Goal: Task Accomplishment & Management: Manage account settings

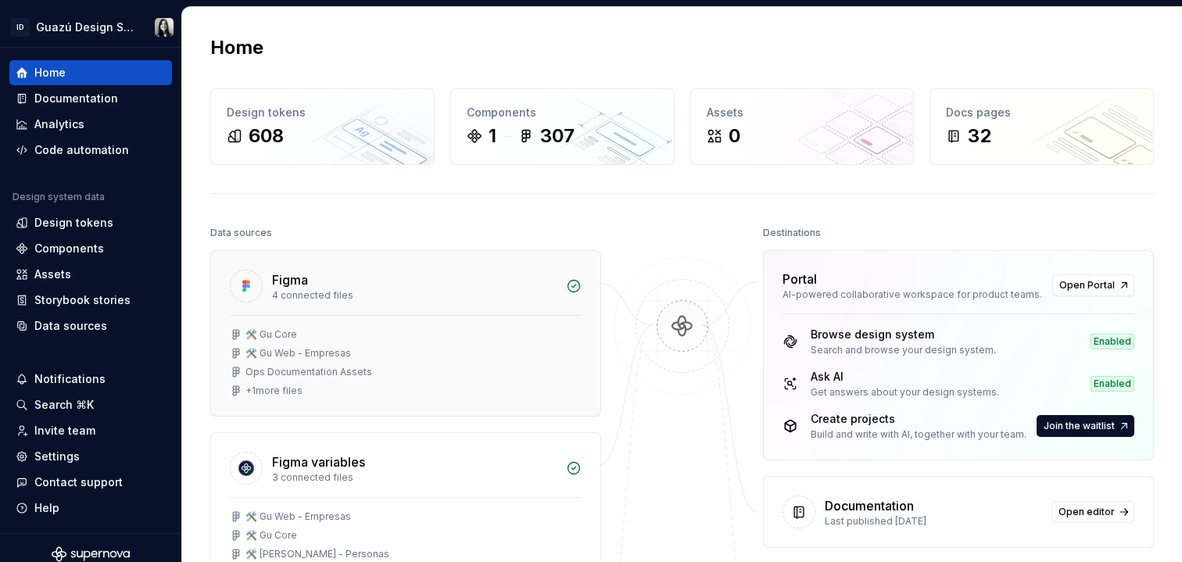
click at [333, 329] on div "🛠️ Gu Core" at bounding box center [406, 334] width 352 height 13
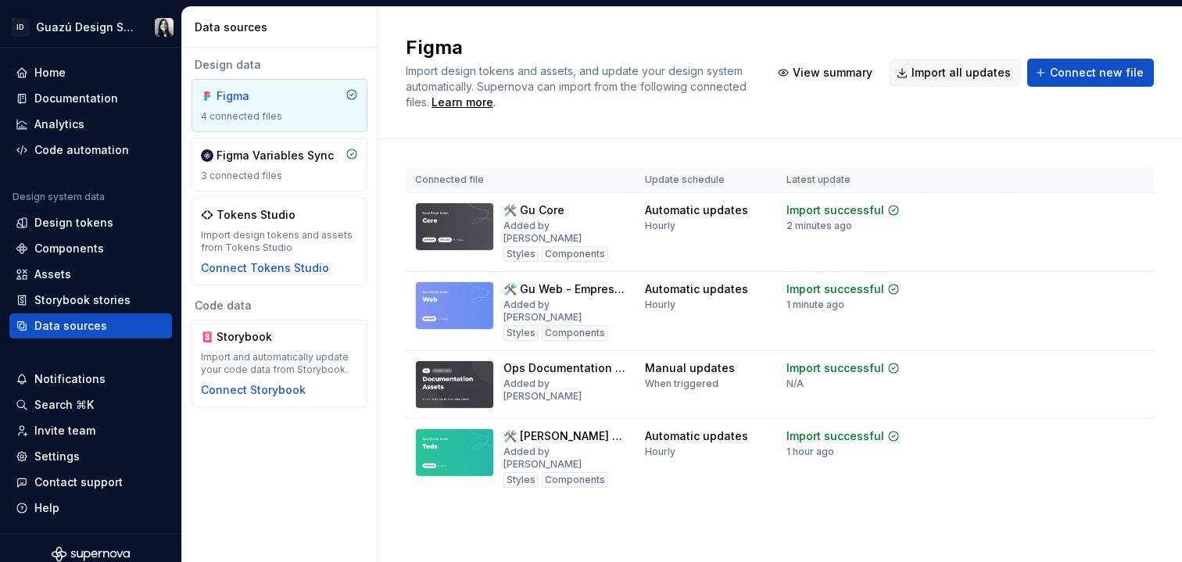
click at [508, 541] on div "Figma Import design tokens and assets, and update your design system automatica…" at bounding box center [780, 284] width 804 height 555
click at [50, 321] on div "Data sources" at bounding box center [70, 326] width 73 height 16
click at [57, 272] on div "Assets" at bounding box center [52, 275] width 37 height 16
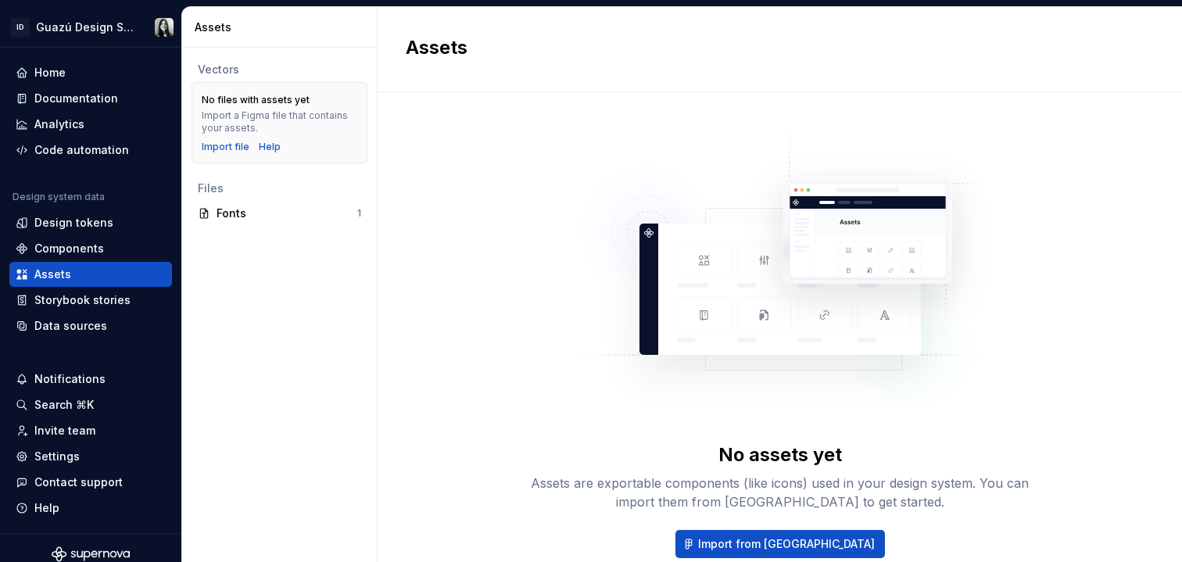
click at [318, 267] on div "Vectors No files with assets yet Import a Figma file that contains your assets.…" at bounding box center [279, 305] width 195 height 514
click at [215, 141] on div "Import file" at bounding box center [226, 147] width 48 height 13
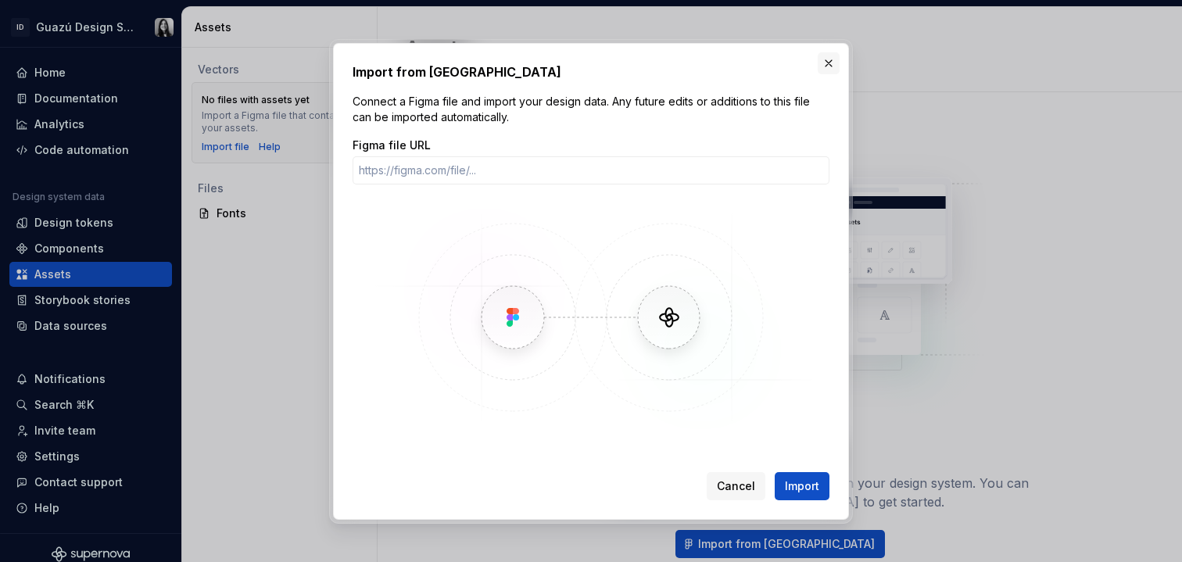
click at [828, 58] on button "button" at bounding box center [829, 63] width 22 height 22
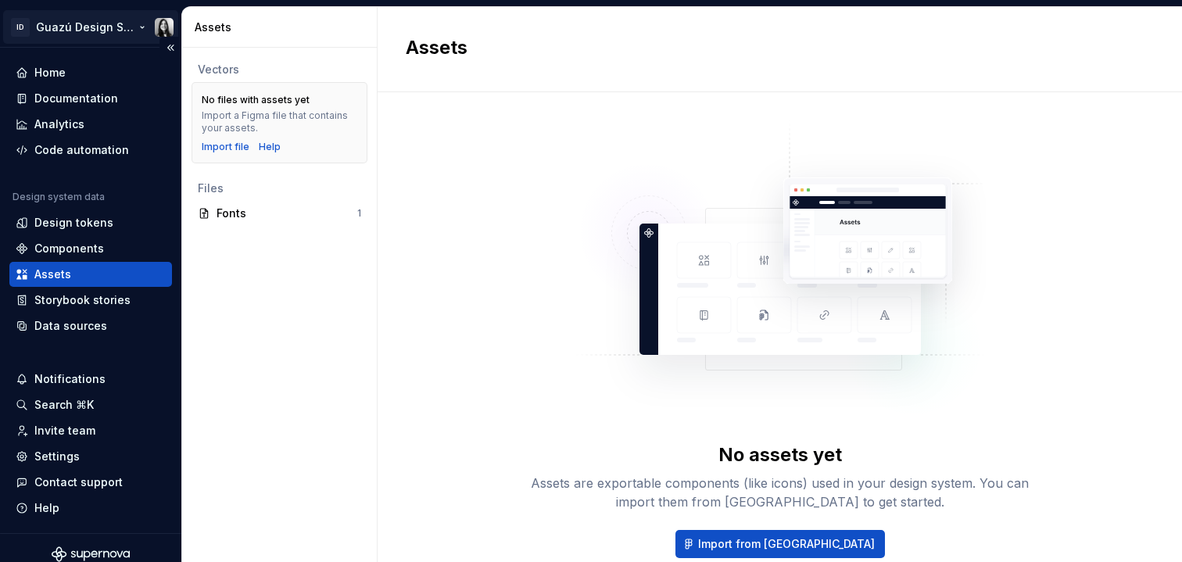
click at [73, 28] on html "ID Guazú Design System Home Documentation Analytics Code automation Design syst…" at bounding box center [591, 281] width 1182 height 562
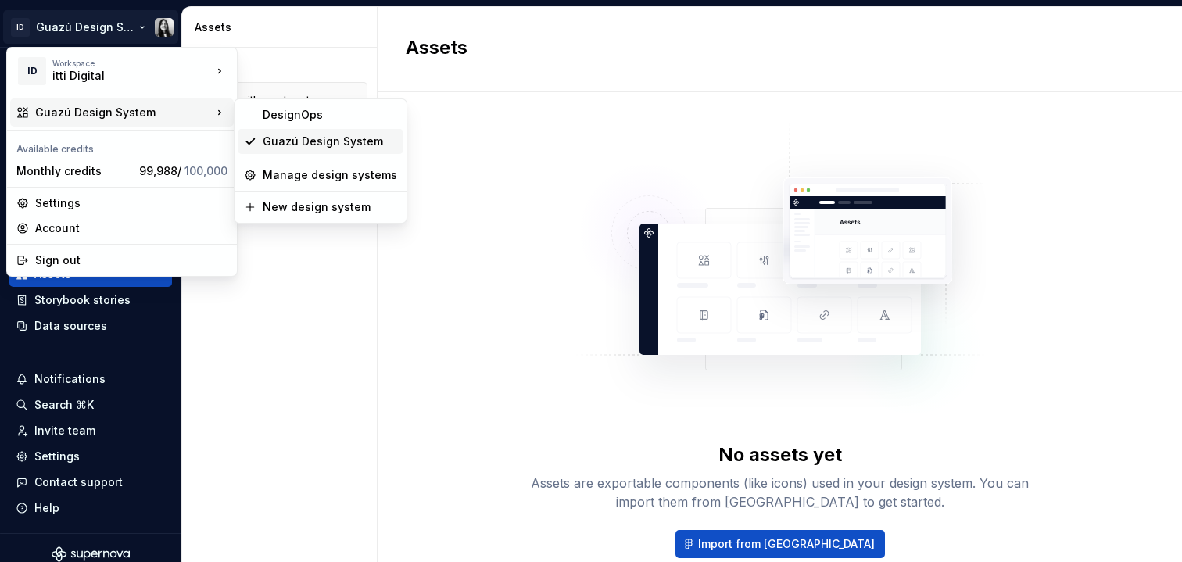
click at [332, 144] on div "Guazú Design System" at bounding box center [330, 142] width 134 height 16
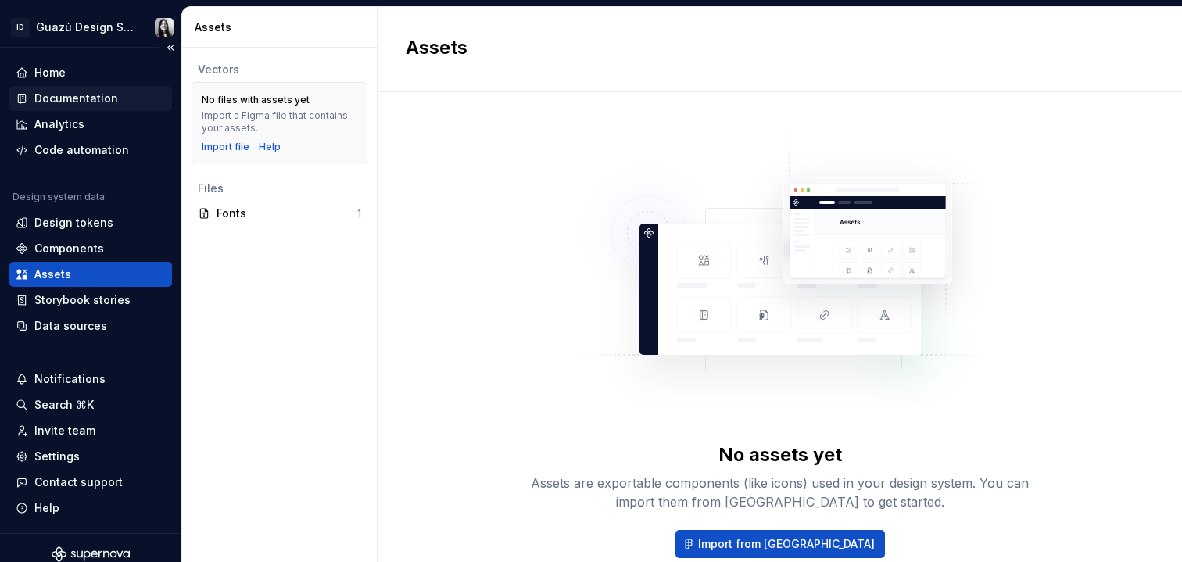
click at [64, 100] on div "Documentation" at bounding box center [76, 99] width 84 height 16
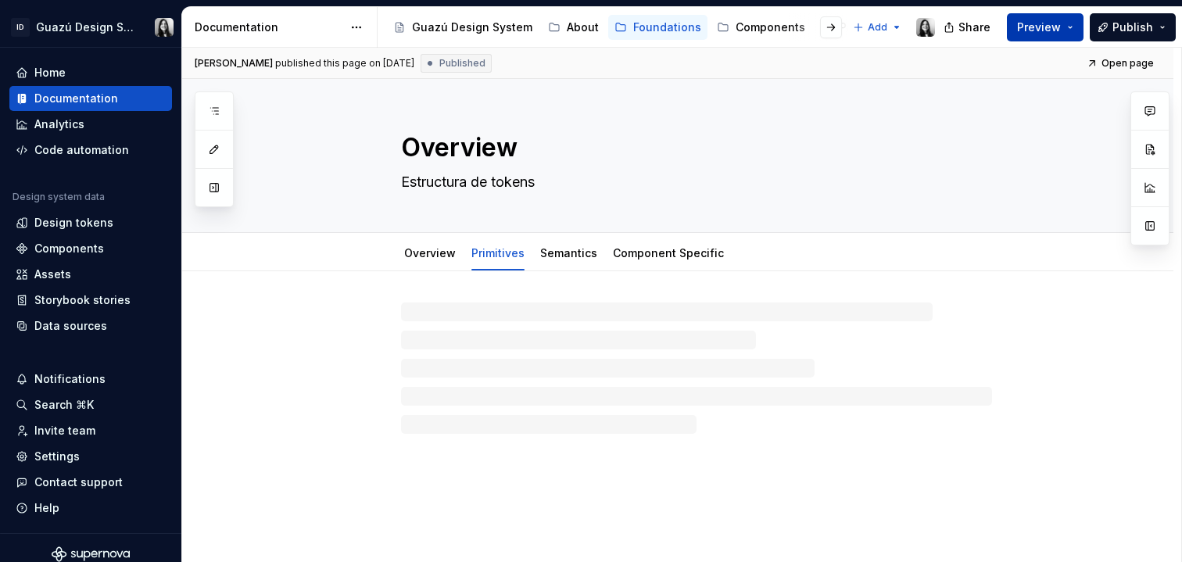
click at [1026, 25] on span "Preview" at bounding box center [1039, 28] width 44 height 16
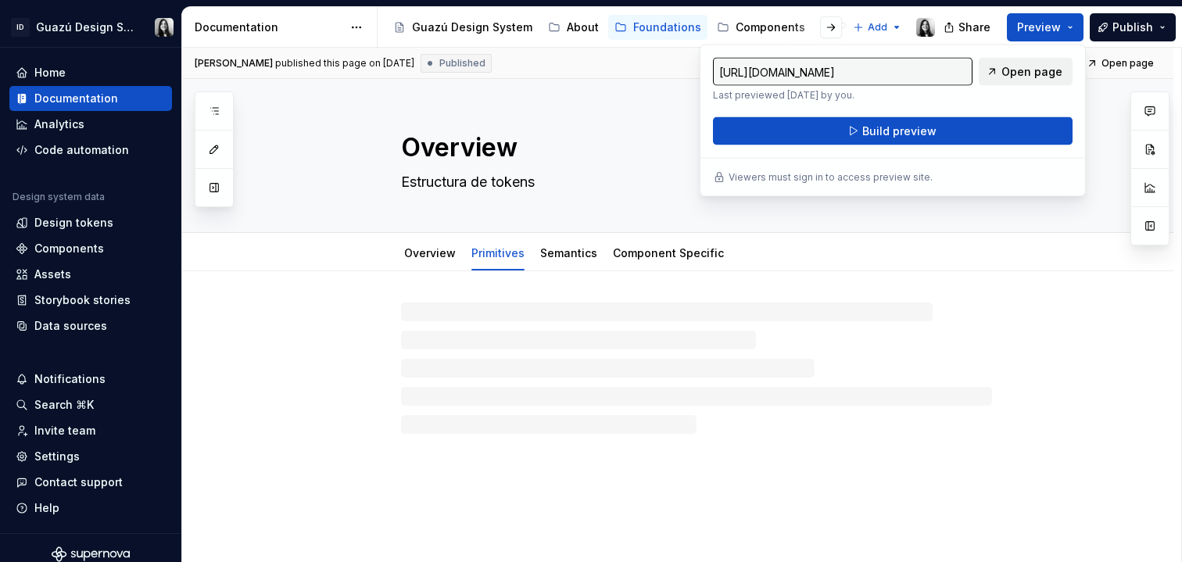
click at [1020, 71] on span "Open page" at bounding box center [1031, 72] width 61 height 16
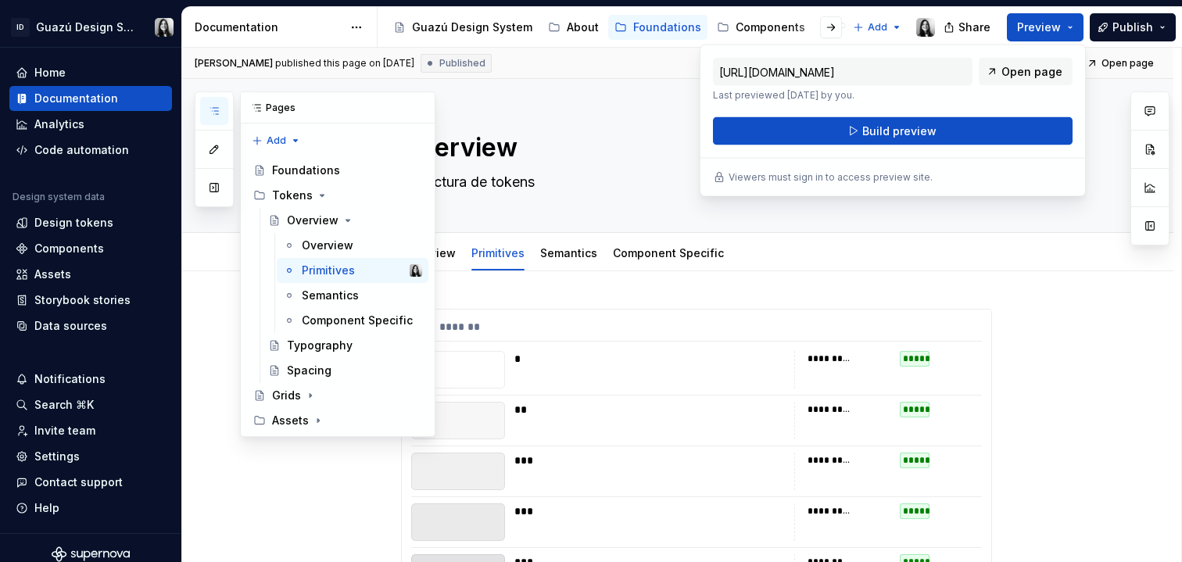
click at [218, 103] on button "button" at bounding box center [214, 111] width 28 height 28
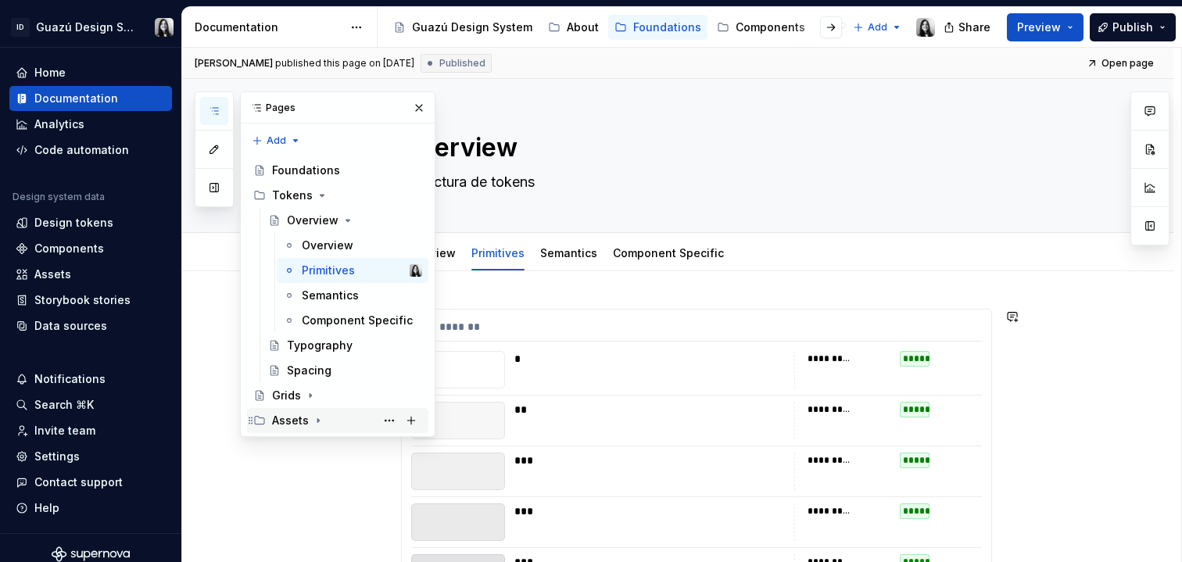
click at [308, 424] on div "Assets" at bounding box center [347, 421] width 150 height 22
click at [304, 441] on div "Icons" at bounding box center [302, 446] width 30 height 16
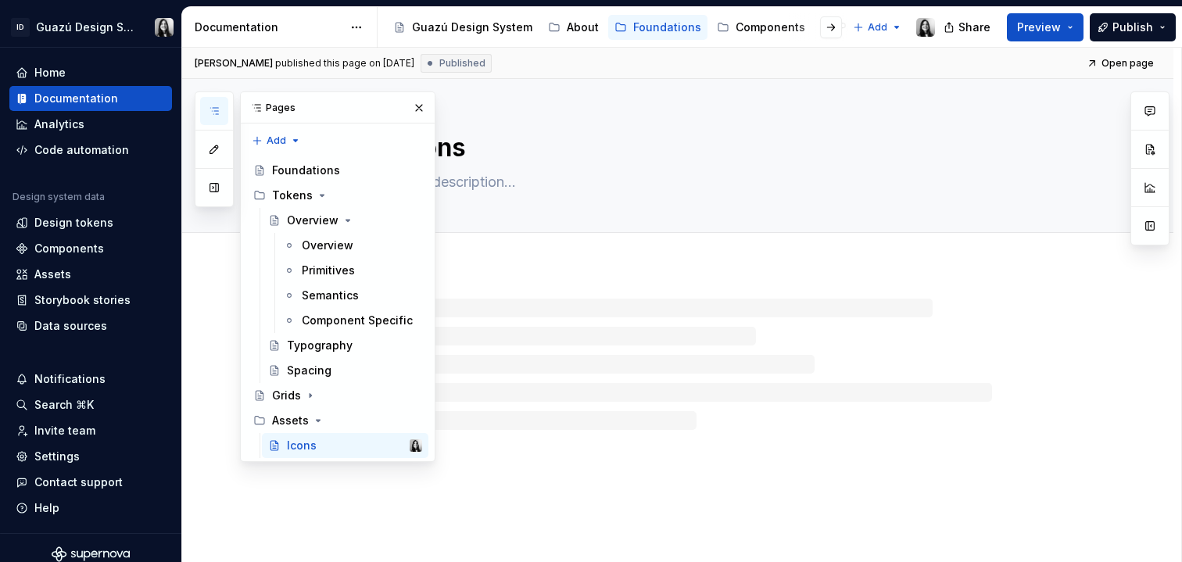
click at [1124, 335] on div at bounding box center [677, 348] width 991 height 163
click at [421, 102] on button "button" at bounding box center [419, 108] width 22 height 22
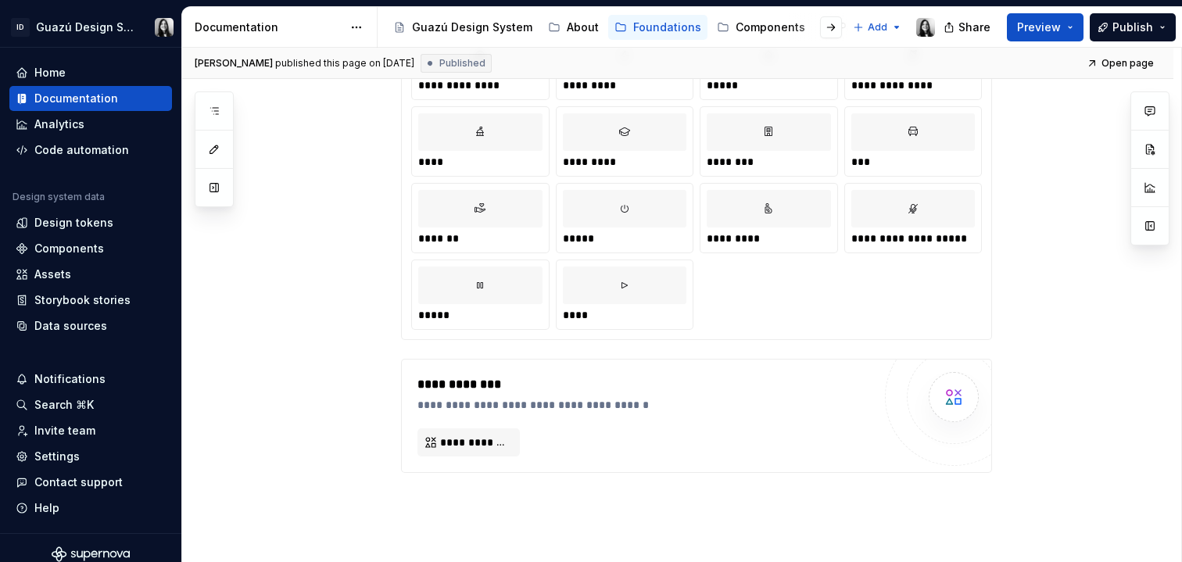
scroll to position [842, 0]
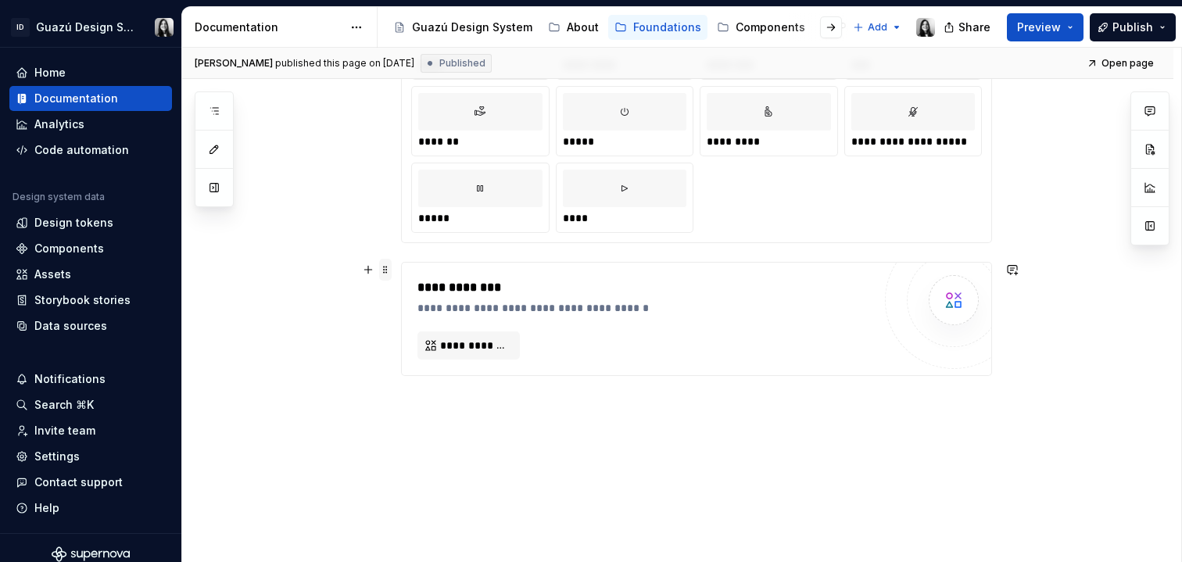
click at [382, 270] on span at bounding box center [385, 270] width 13 height 22
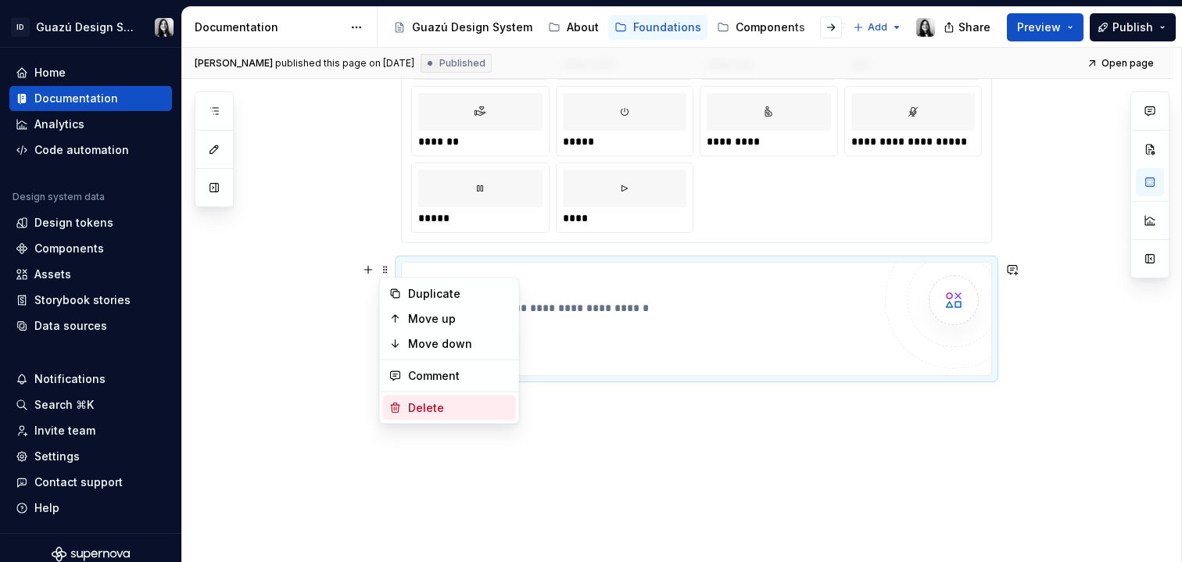
click at [412, 403] on div "Delete" at bounding box center [459, 408] width 102 height 16
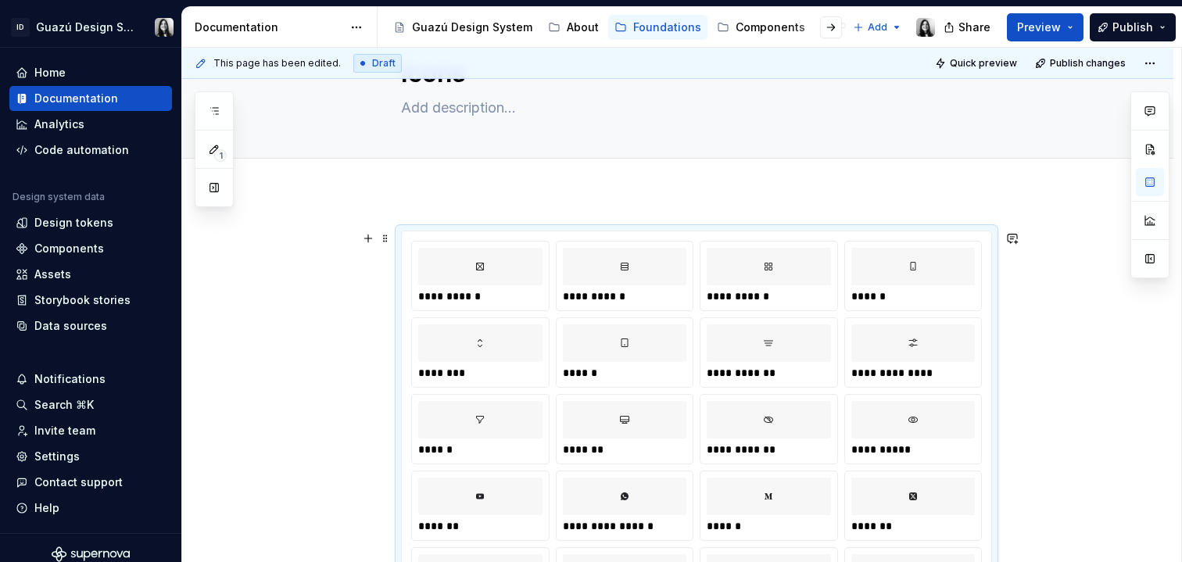
scroll to position [0, 0]
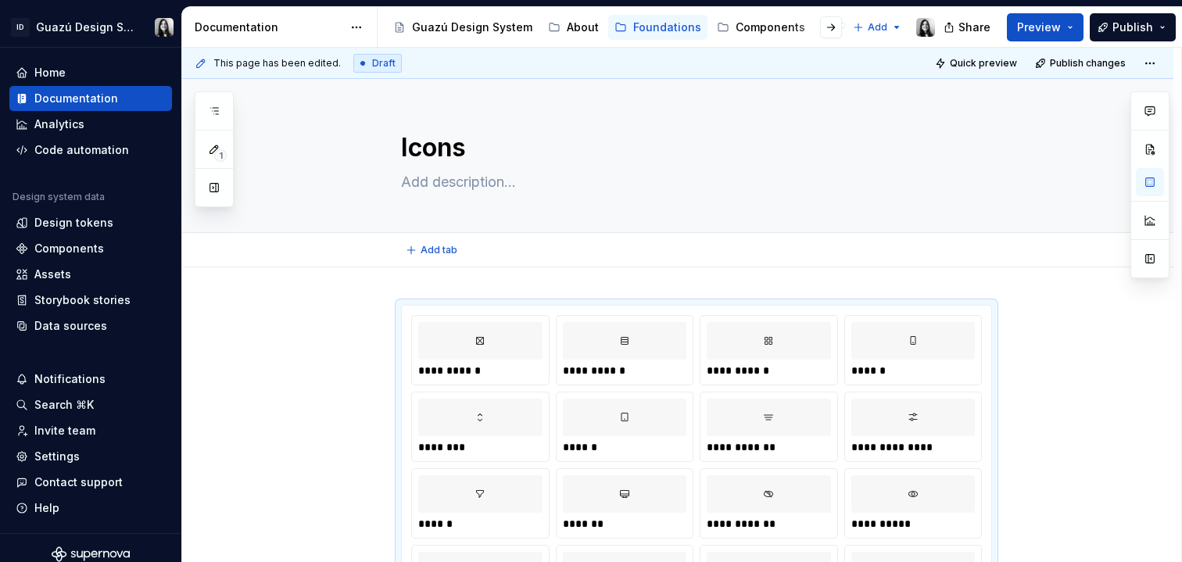
click at [449, 265] on div "Add tab" at bounding box center [677, 250] width 991 height 34
type textarea "*"
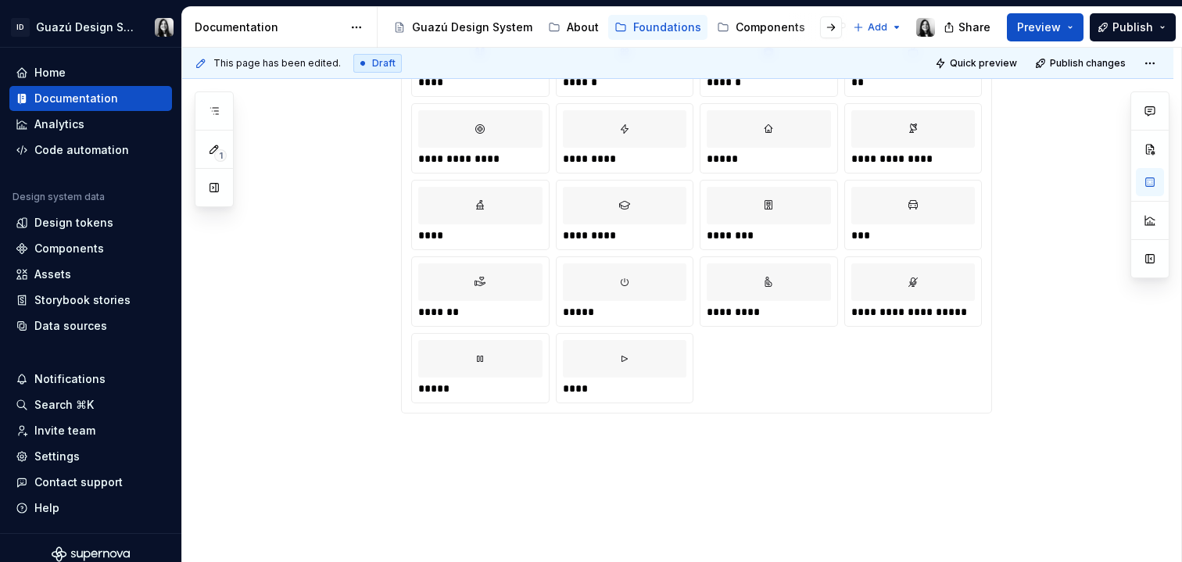
scroll to position [747, 0]
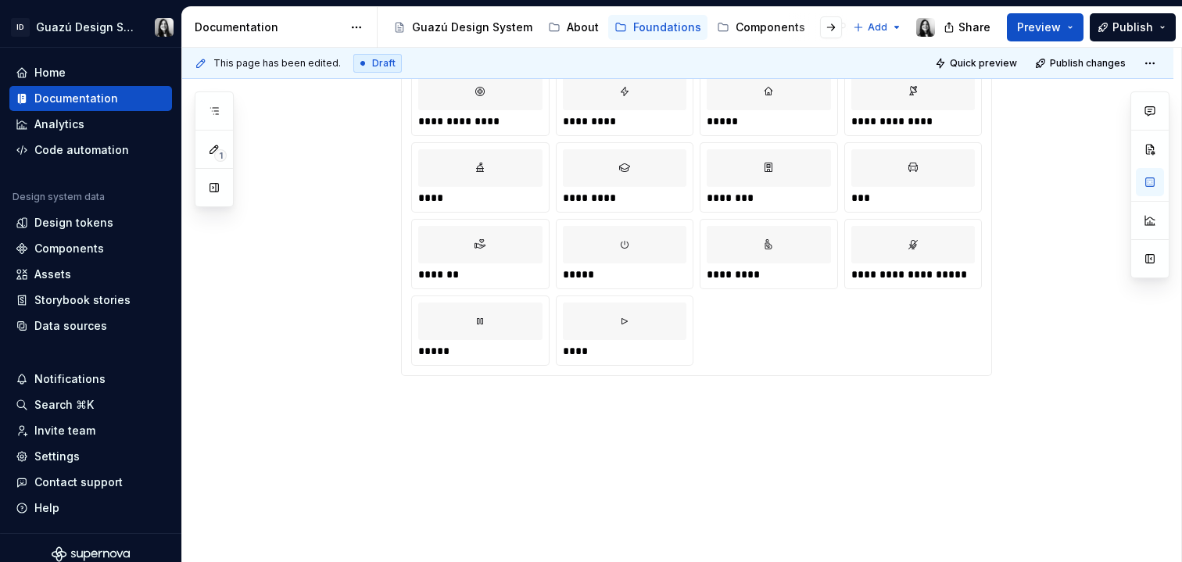
click at [441, 424] on div "**********" at bounding box center [677, 42] width 991 height 1043
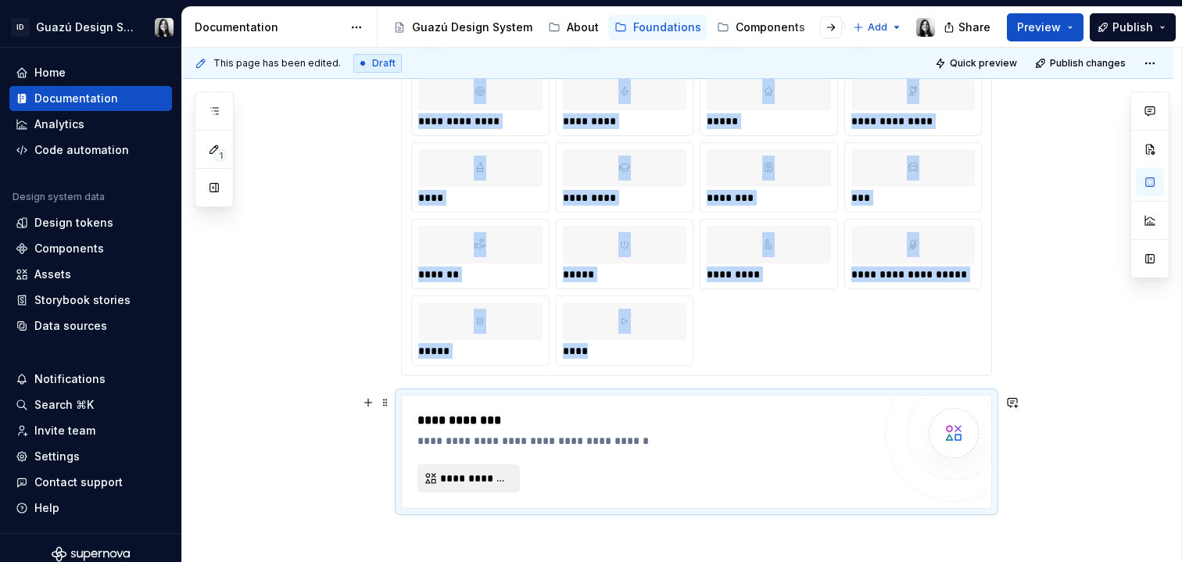
click at [467, 481] on span "**********" at bounding box center [475, 479] width 70 height 16
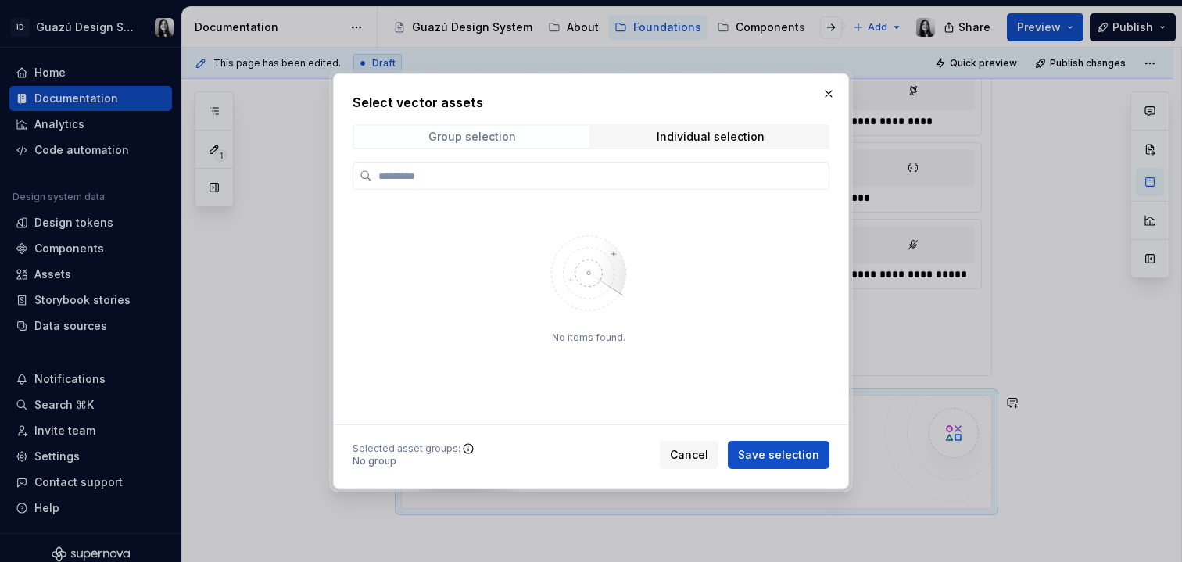
click at [406, 131] on span "Group selection" at bounding box center [471, 137] width 235 height 22
click at [655, 131] on span "Individual selection" at bounding box center [710, 137] width 235 height 22
click at [499, 134] on div "Group selection" at bounding box center [472, 137] width 88 height 13
click at [679, 455] on span "Cancel" at bounding box center [689, 455] width 38 height 16
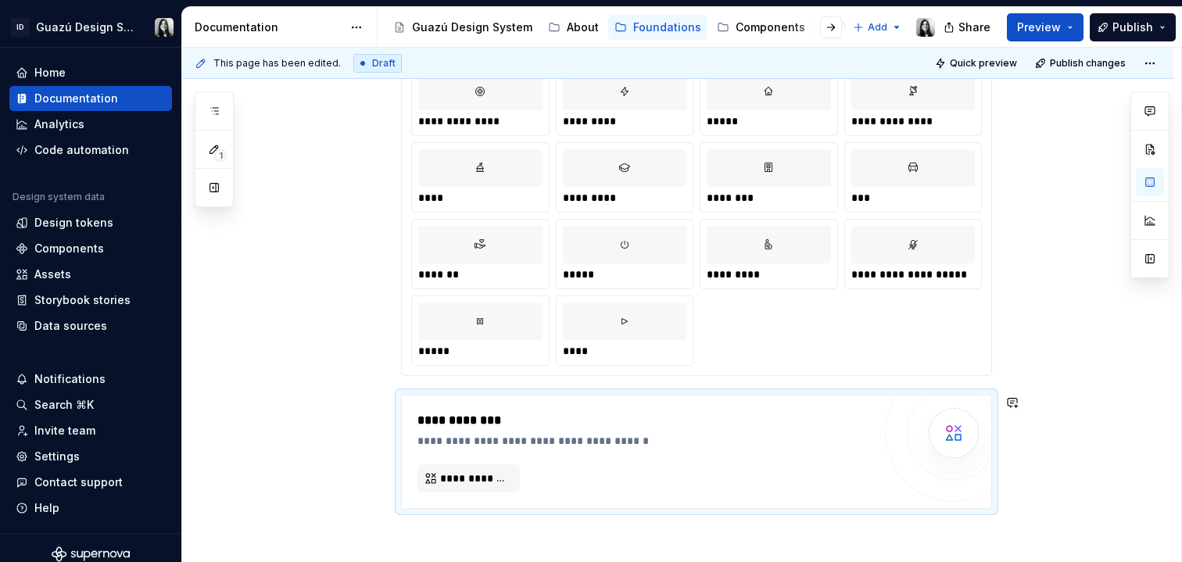
scroll to position [754, 0]
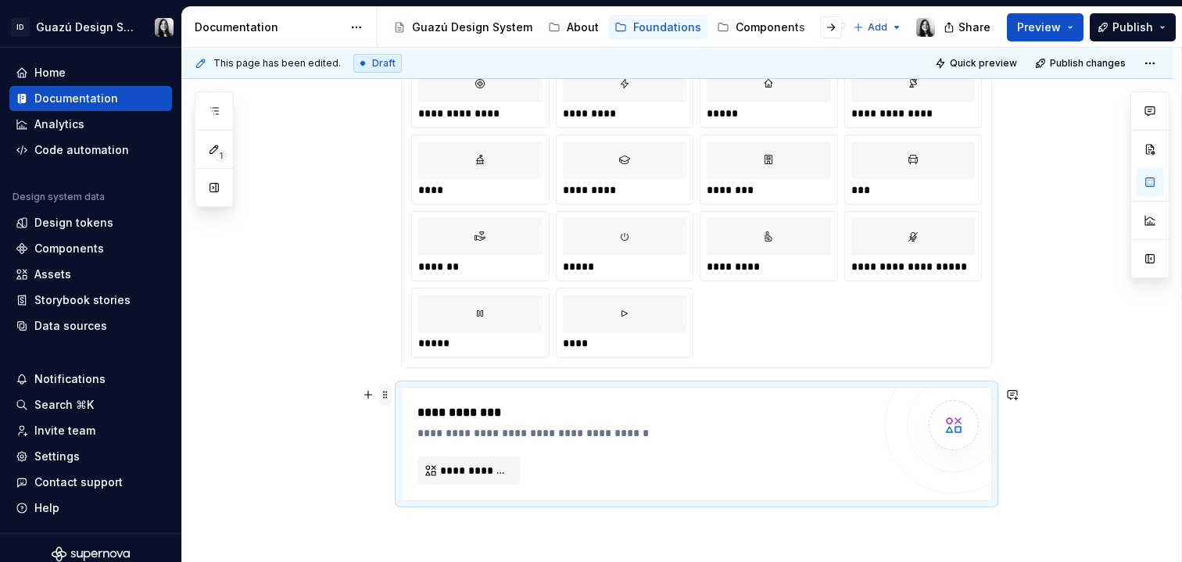
click at [387, 394] on span at bounding box center [385, 395] width 13 height 22
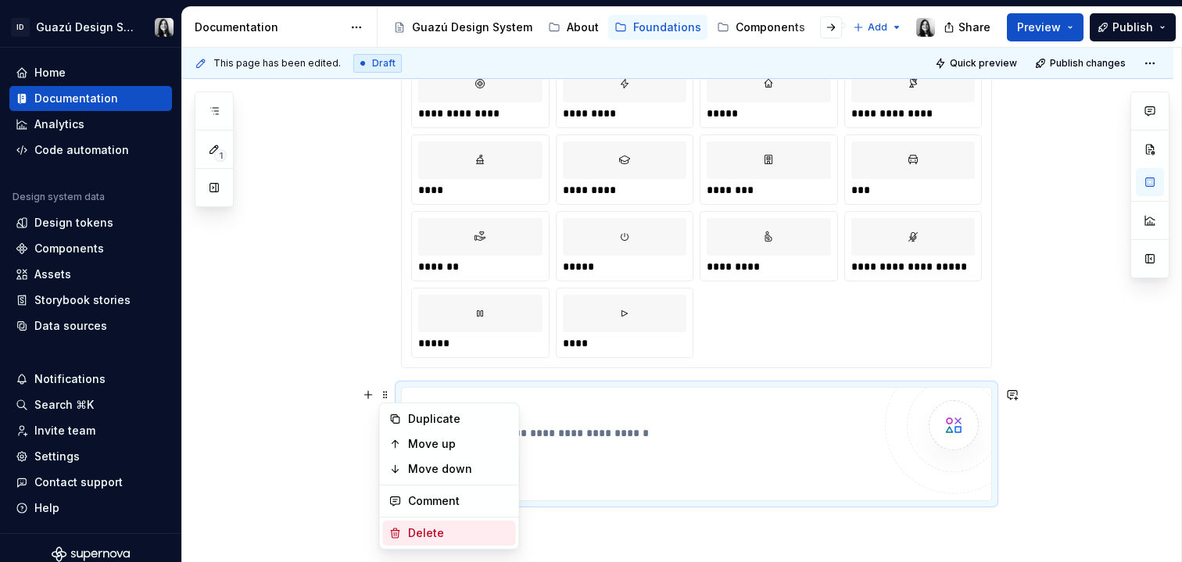
click at [411, 542] on div "Delete" at bounding box center [449, 533] width 133 height 25
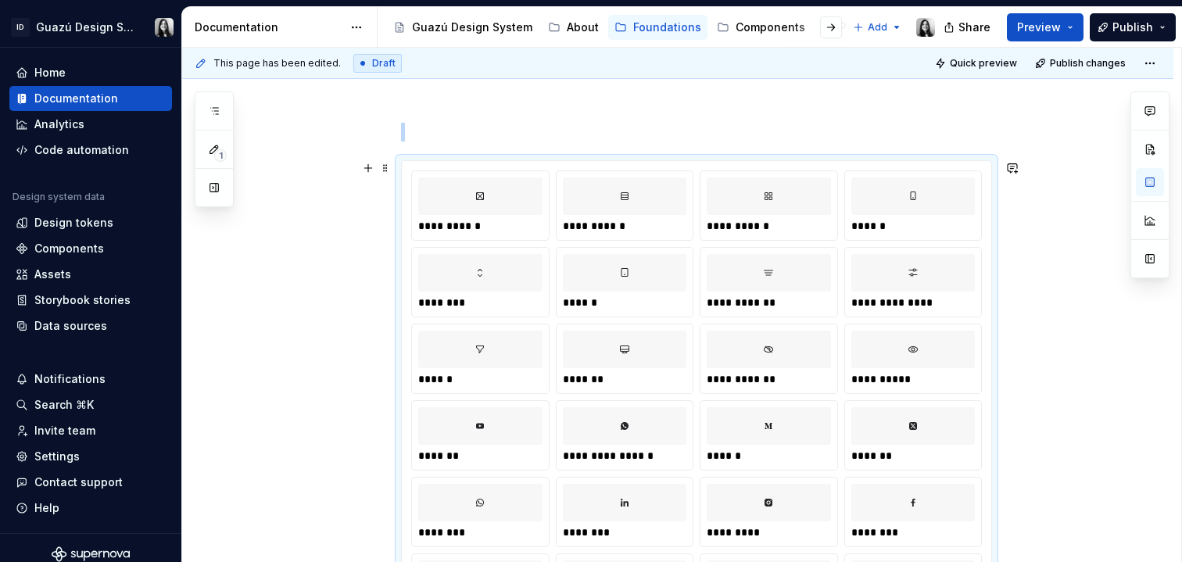
scroll to position [0, 0]
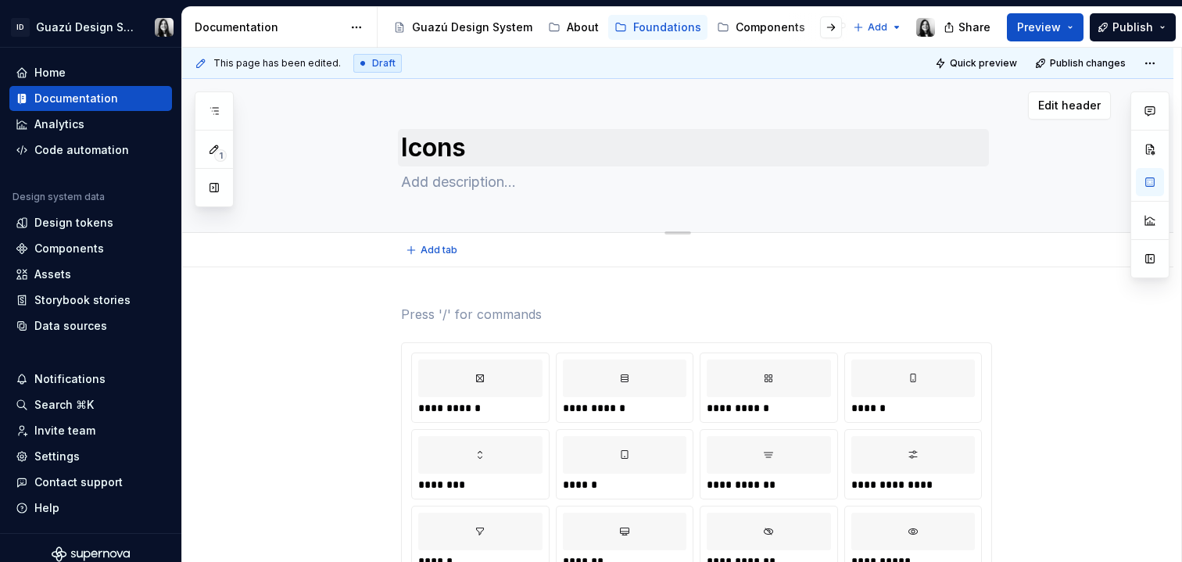
type textarea "*"
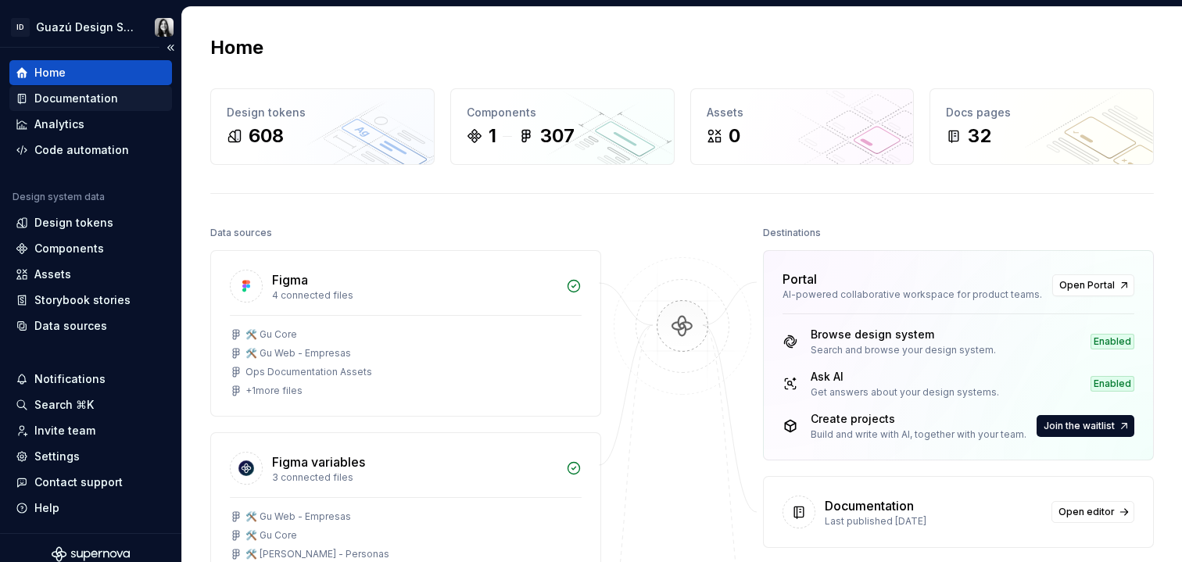
click at [68, 101] on div "Documentation" at bounding box center [76, 99] width 84 height 16
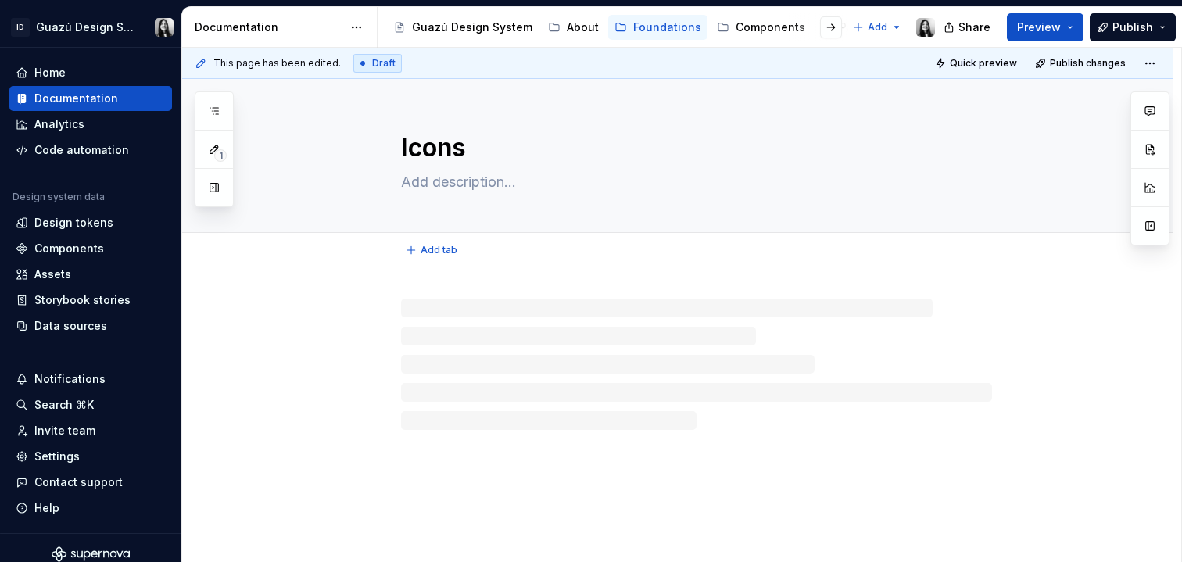
type textarea "*"
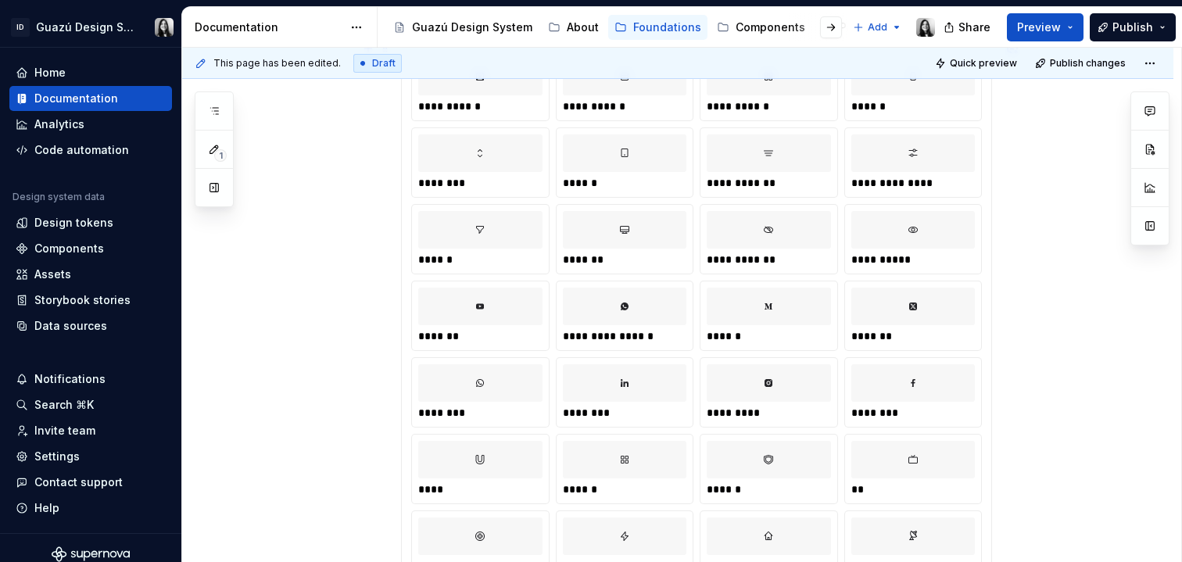
scroll to position [747, 0]
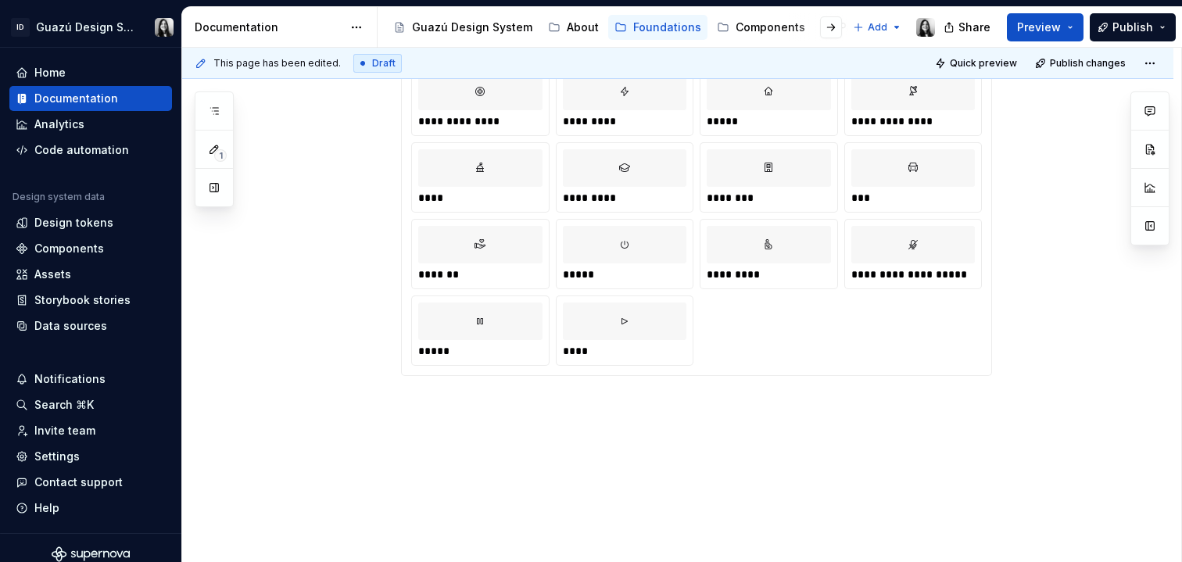
click at [634, 403] on div "**********" at bounding box center [677, 42] width 991 height 1043
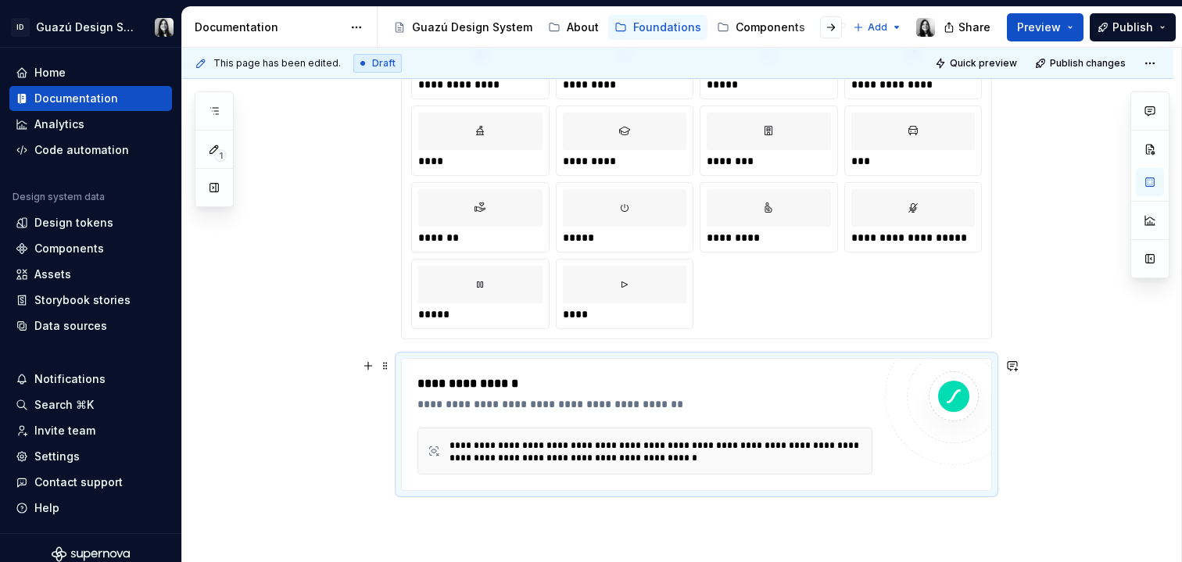
scroll to position [786, 0]
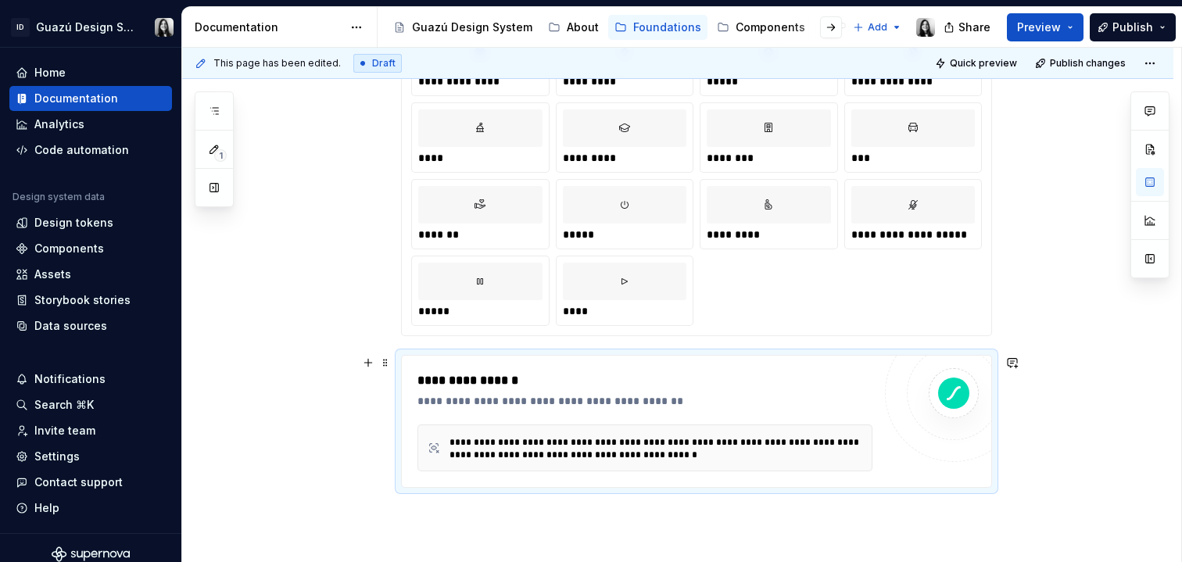
click at [614, 445] on div "**********" at bounding box center [655, 448] width 413 height 25
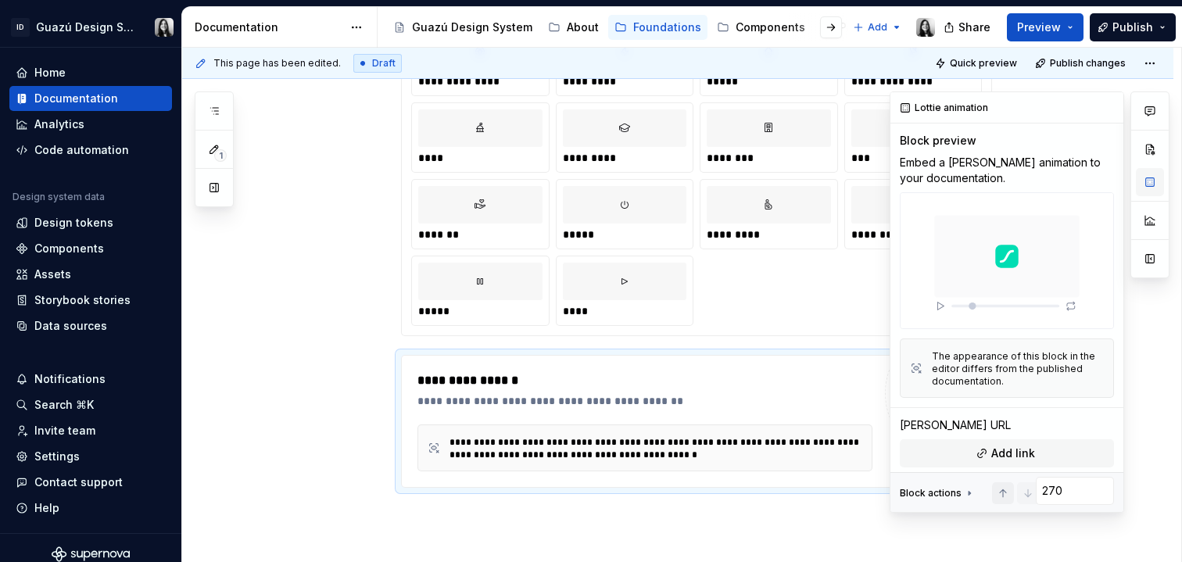
click at [1146, 184] on button "button" at bounding box center [1150, 182] width 28 height 28
click at [1145, 185] on button "button" at bounding box center [1150, 182] width 28 height 28
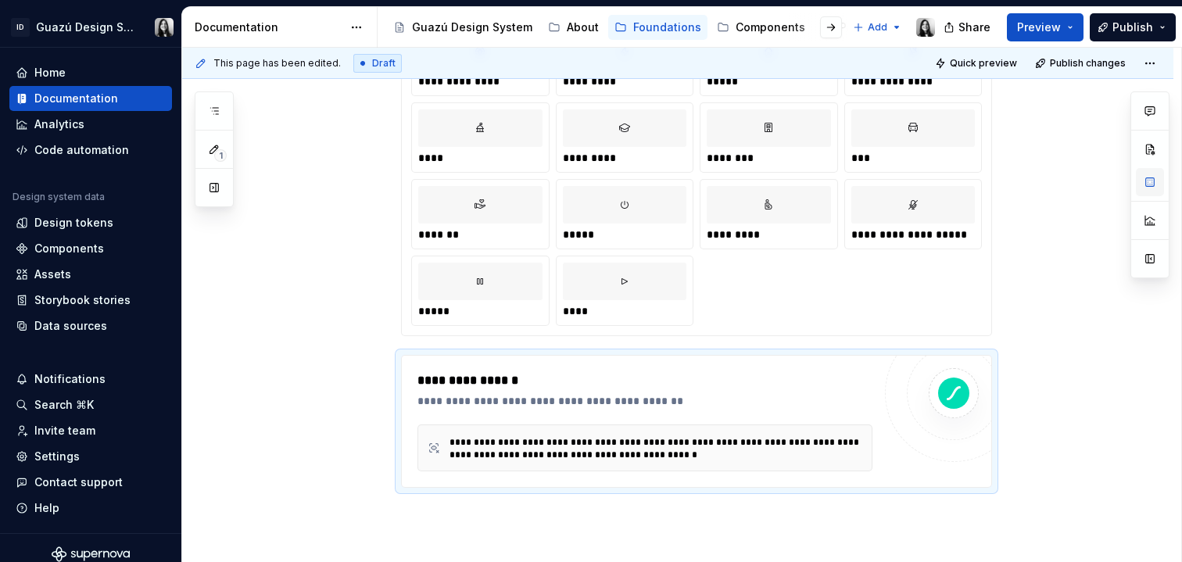
click at [1148, 181] on button "button" at bounding box center [1150, 182] width 28 height 28
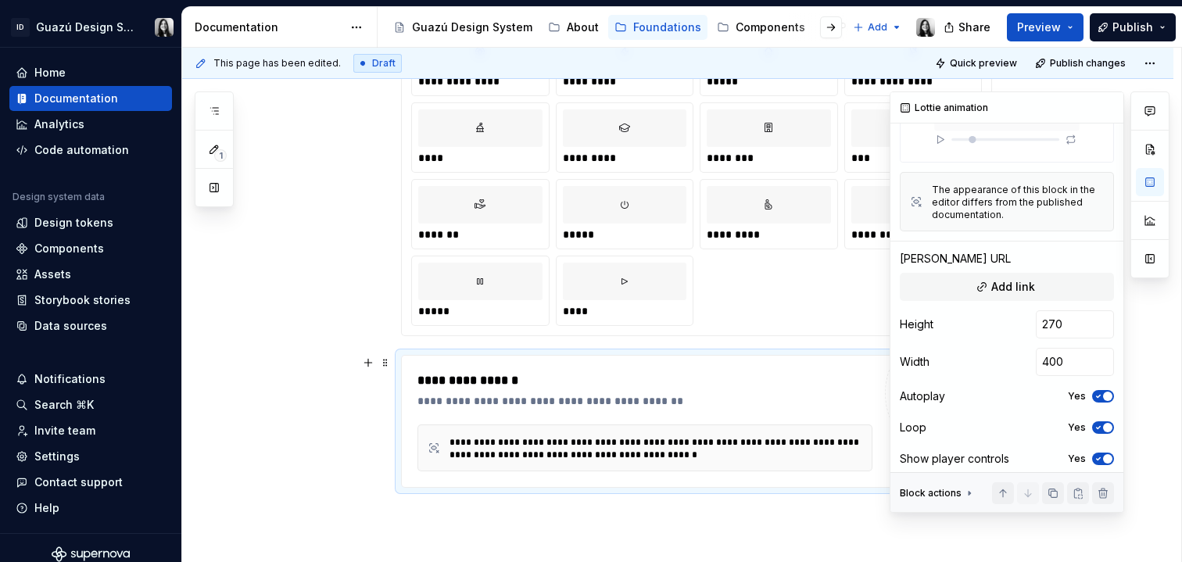
scroll to position [168, 0]
click at [1022, 288] on button "Add link" at bounding box center [1007, 285] width 214 height 28
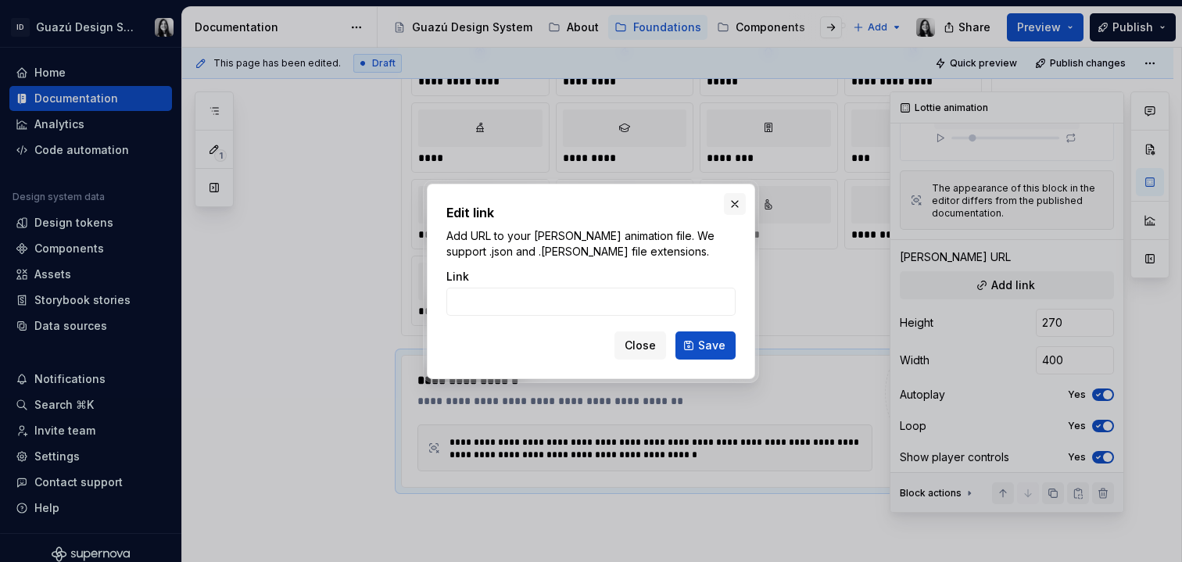
click at [739, 201] on button "button" at bounding box center [735, 204] width 22 height 22
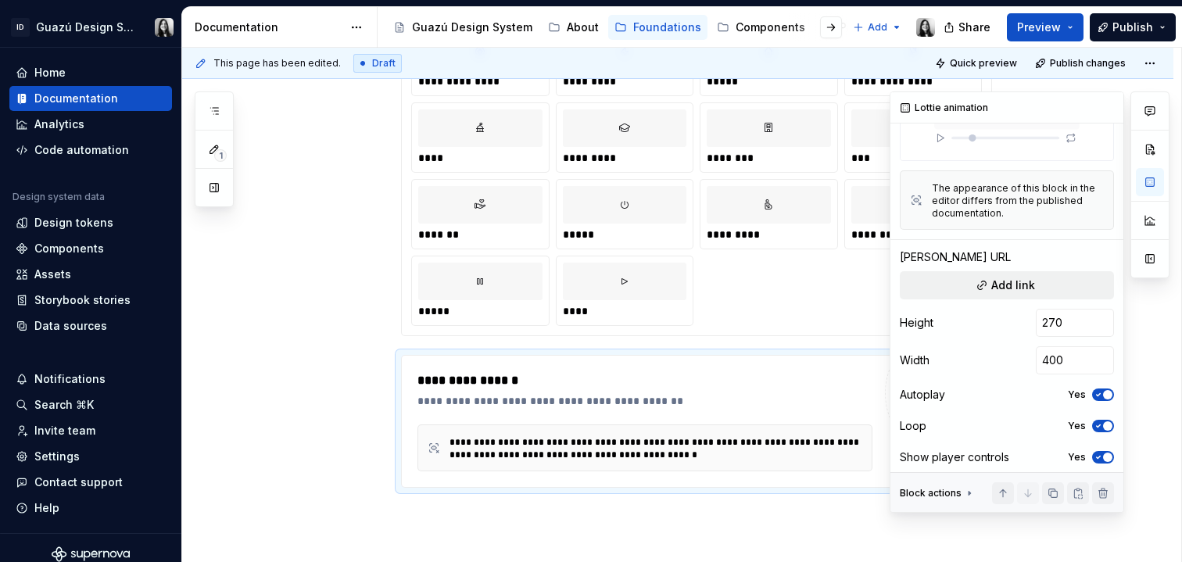
scroll to position [0, 0]
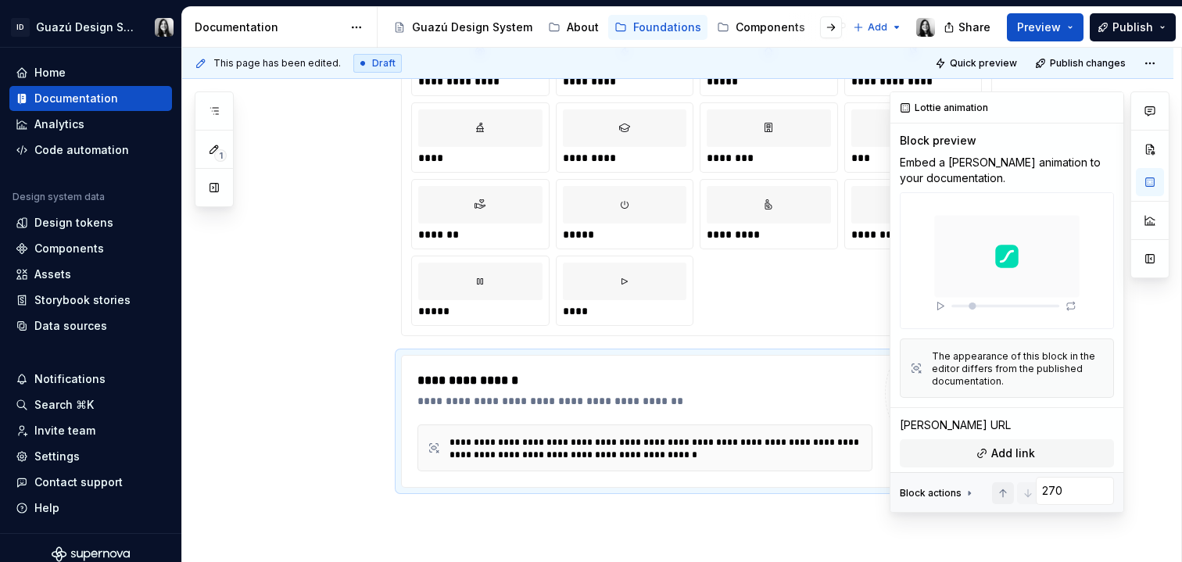
click at [934, 299] on img at bounding box center [1007, 260] width 214 height 137
click at [972, 374] on div "The appearance of this block in the editor differs from the published documenta…" at bounding box center [1018, 369] width 172 height 38
drag, startPoint x: 955, startPoint y: 351, endPoint x: 1048, endPoint y: 368, distance: 94.6
click at [1048, 368] on div "The appearance of this block in the editor differs from the published documenta…" at bounding box center [1018, 369] width 172 height 38
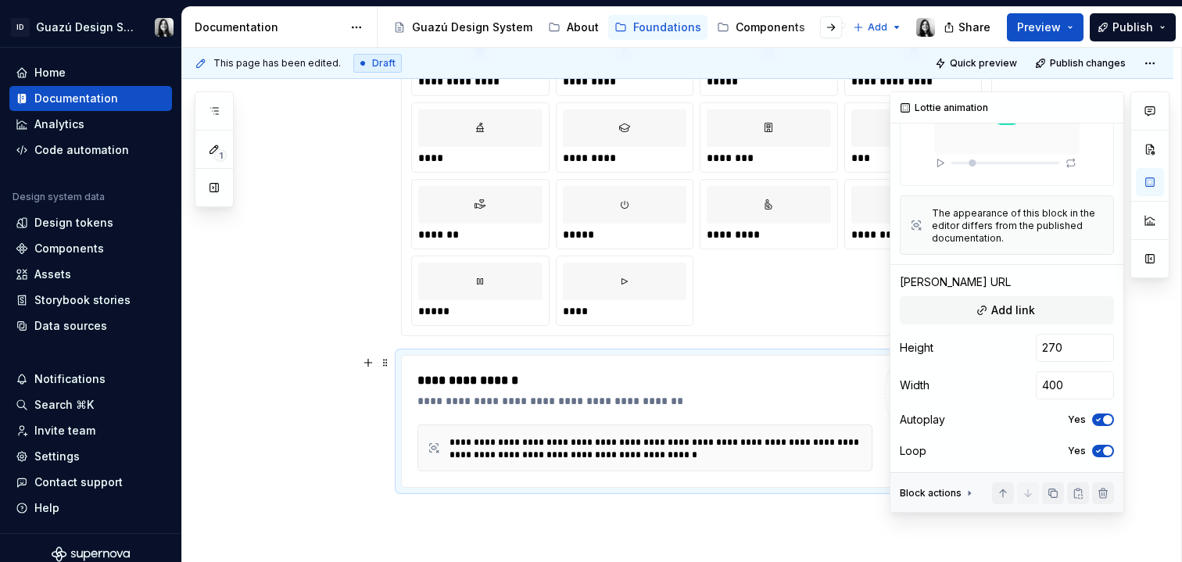
scroll to position [168, 0]
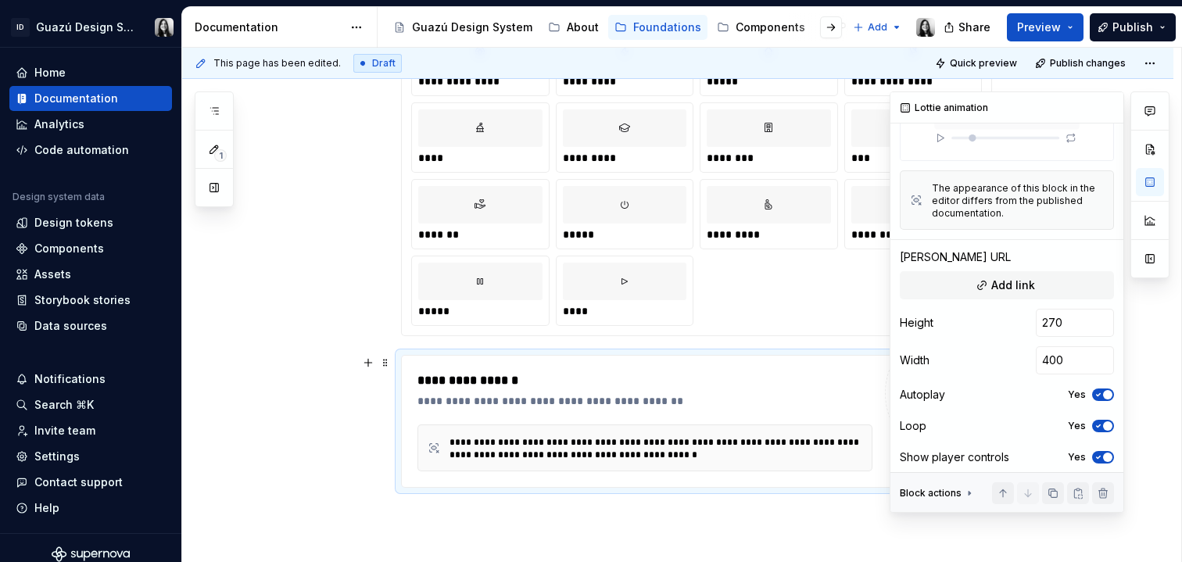
type textarea "*"
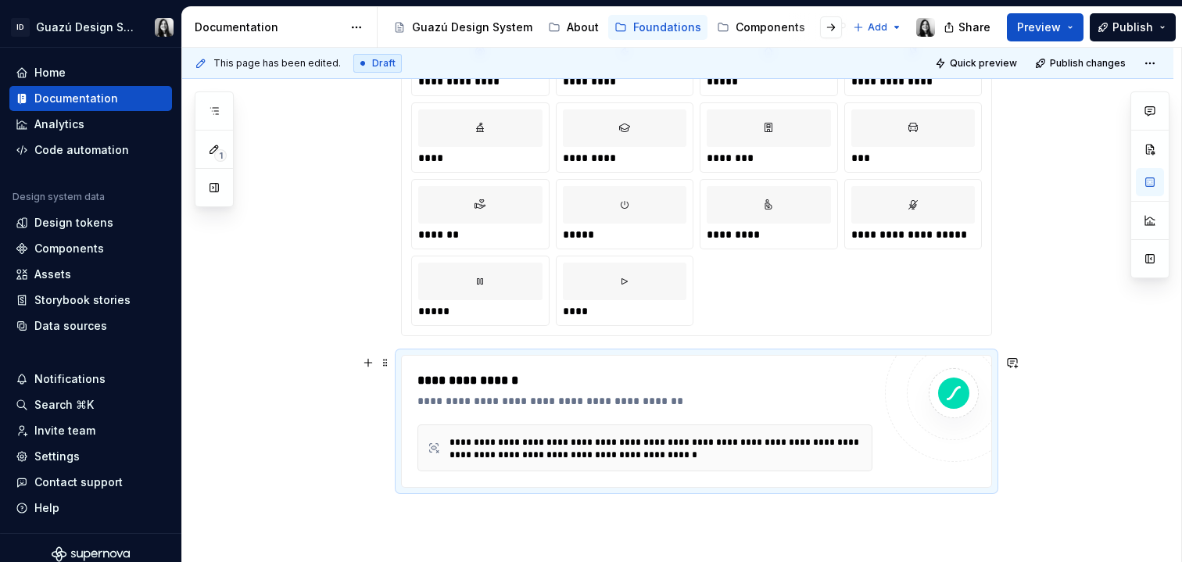
click at [616, 417] on div "**********" at bounding box center [644, 421] width 455 height 100
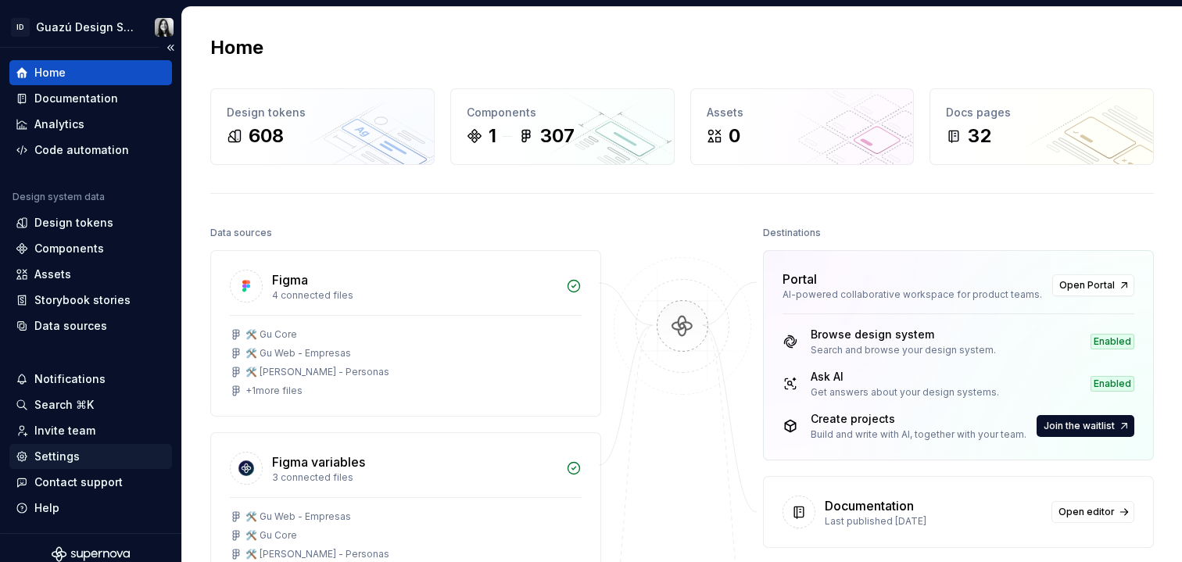
click at [58, 458] on div "Settings" at bounding box center [56, 457] width 45 height 16
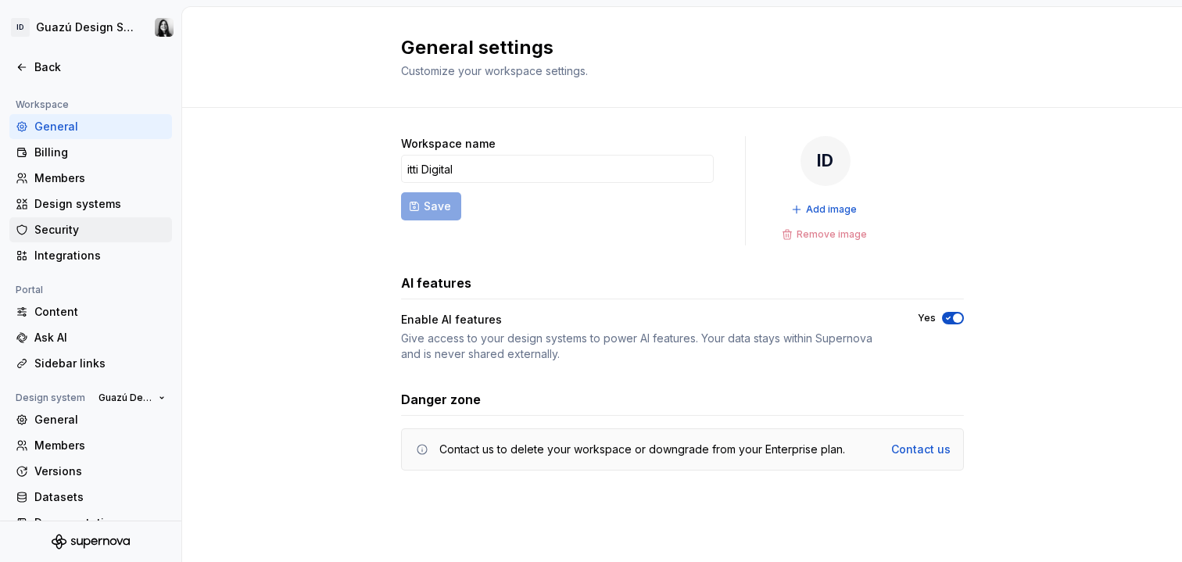
scroll to position [52, 0]
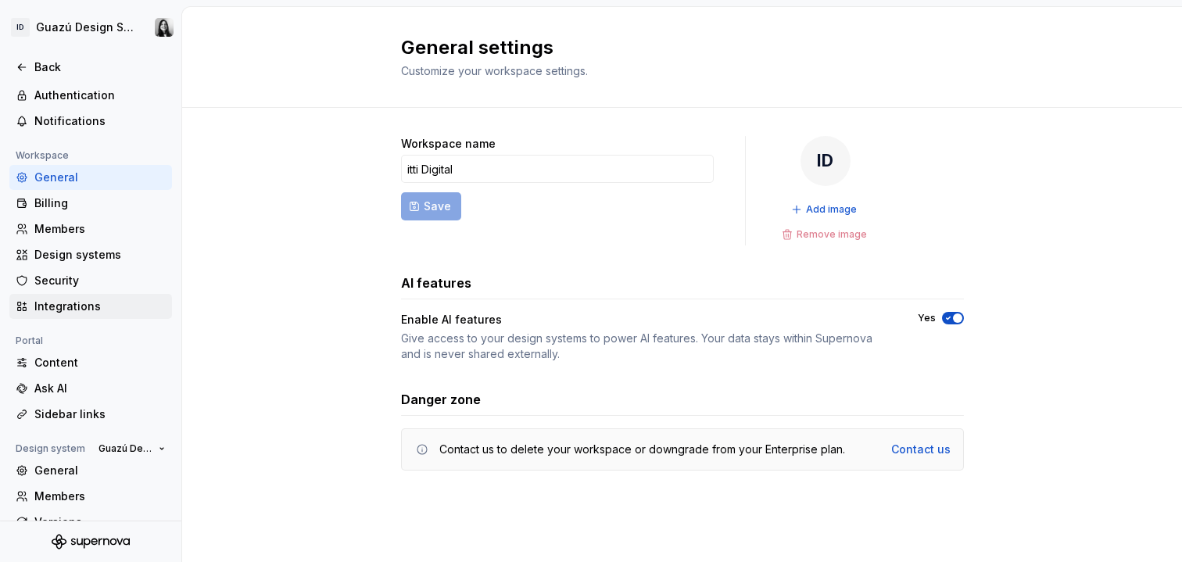
click at [60, 307] on div "Integrations" at bounding box center [99, 307] width 131 height 16
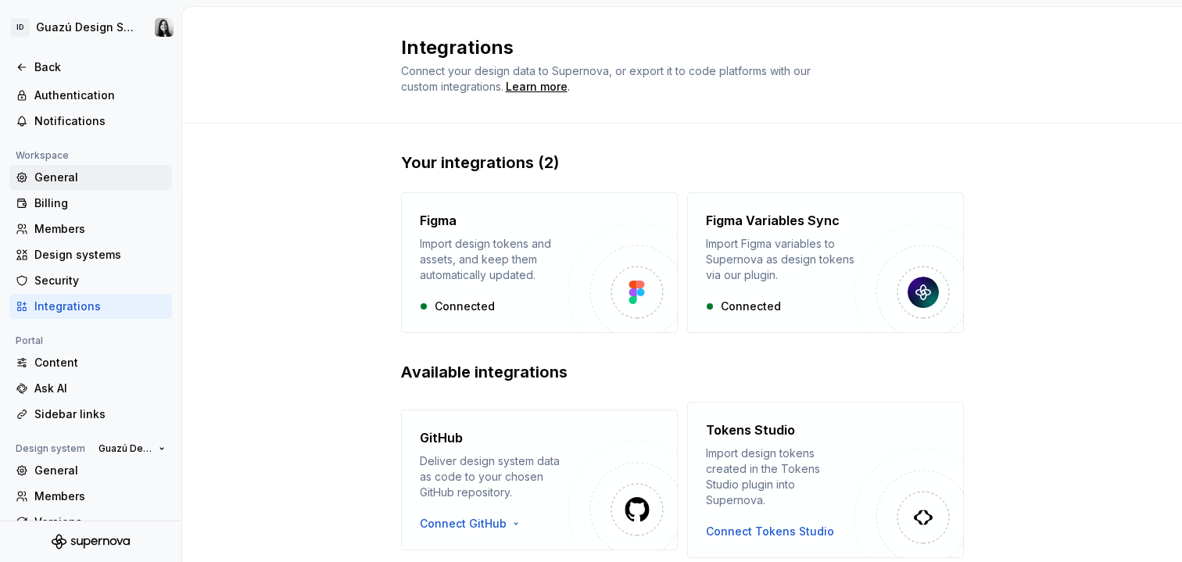
click at [65, 177] on div "General" at bounding box center [99, 178] width 131 height 16
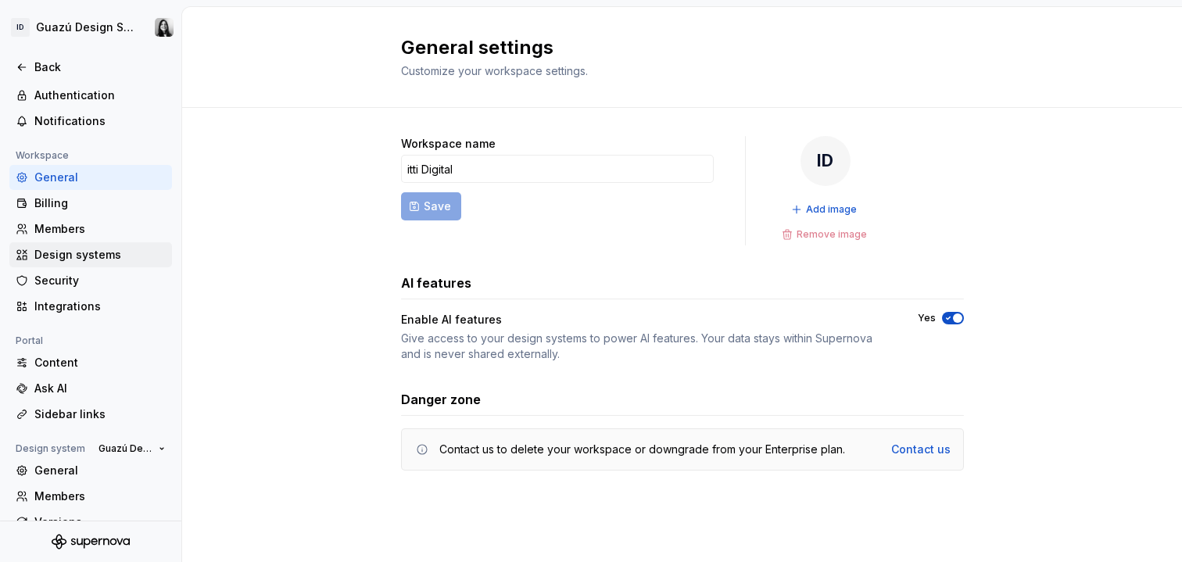
click at [88, 252] on div "Design systems" at bounding box center [99, 255] width 131 height 16
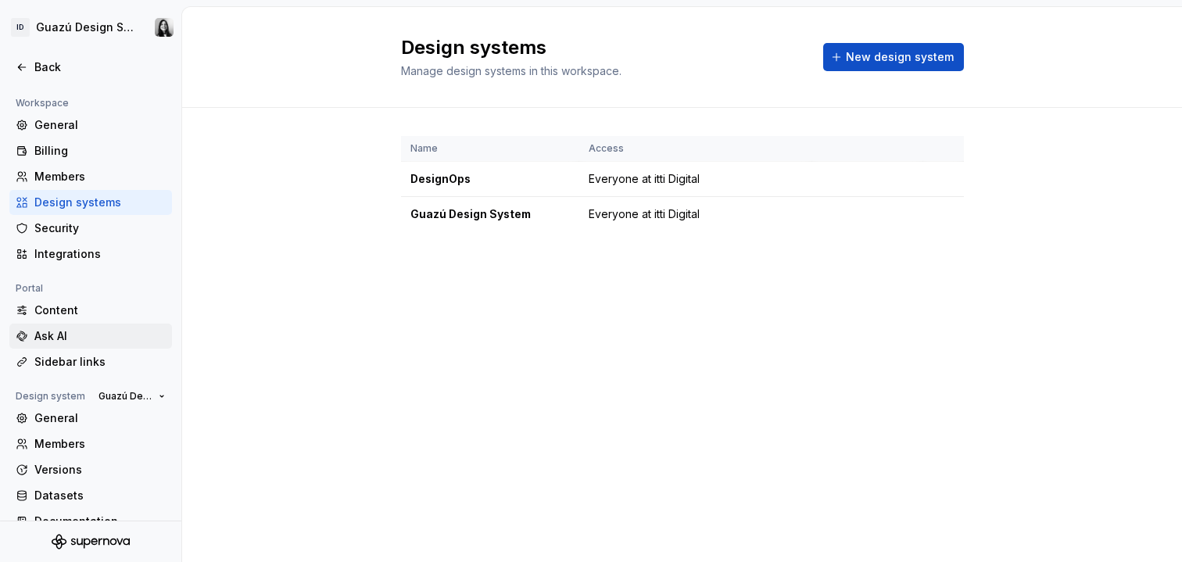
scroll to position [126, 0]
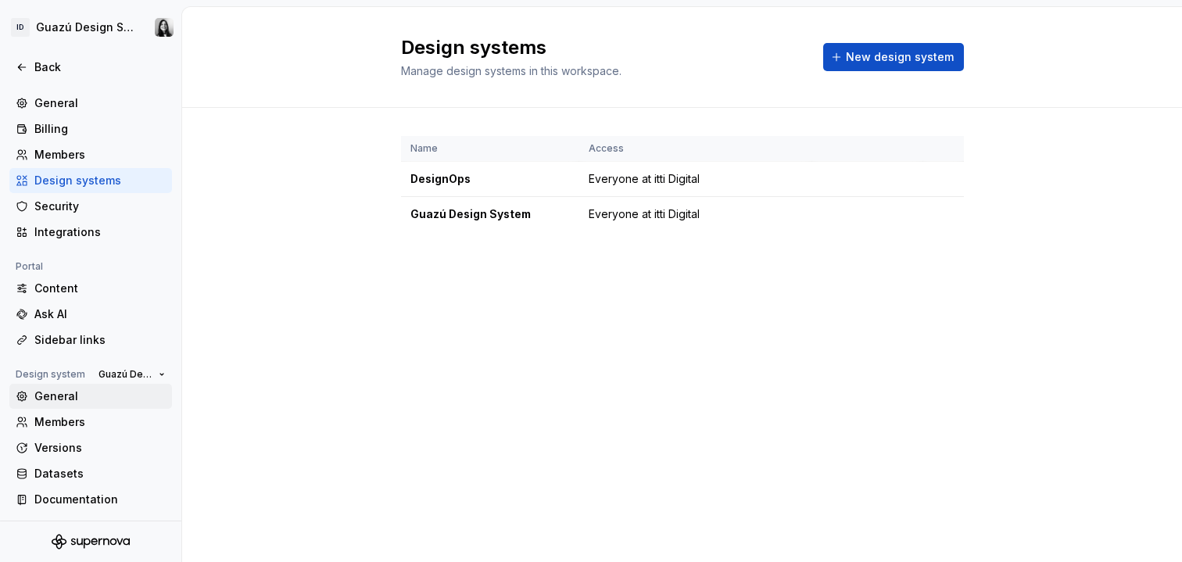
click at [45, 399] on div "General" at bounding box center [99, 397] width 131 height 16
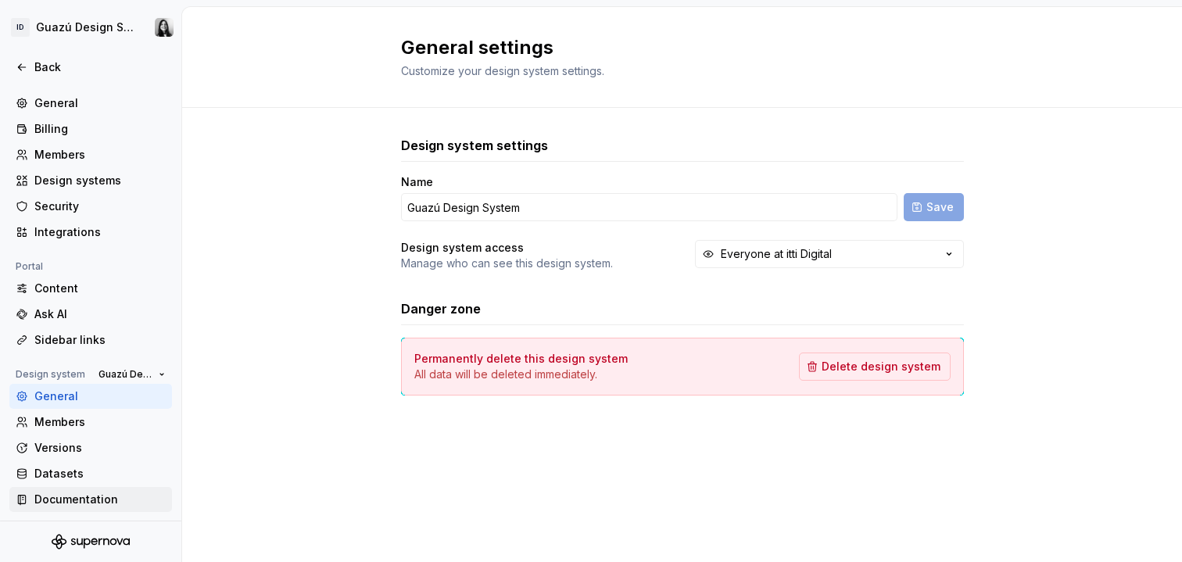
click at [49, 505] on div "Documentation" at bounding box center [99, 500] width 131 height 16
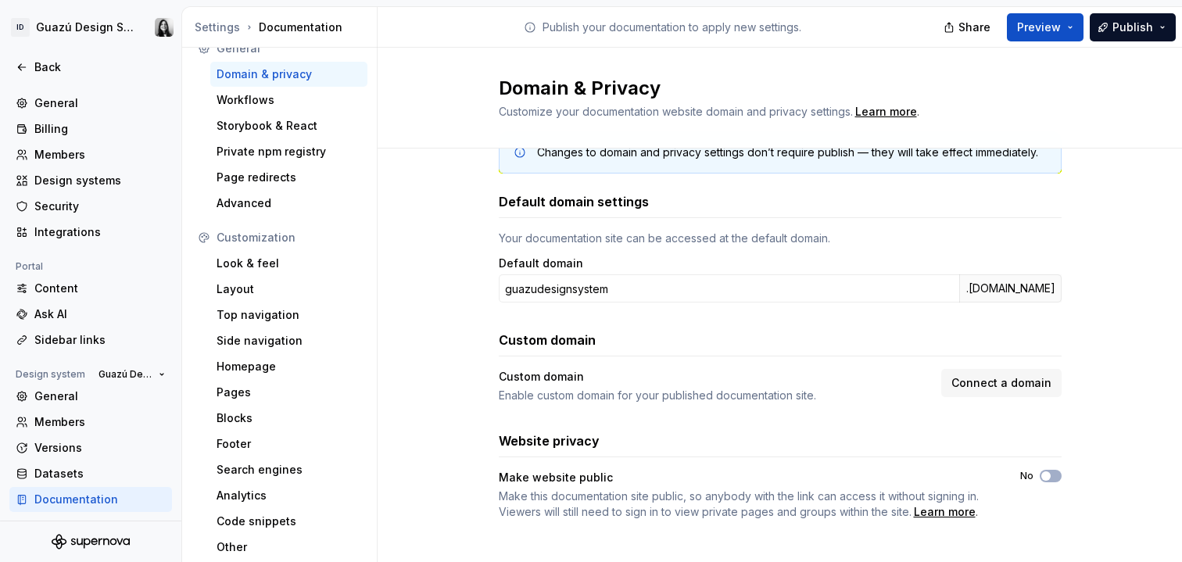
scroll to position [56, 0]
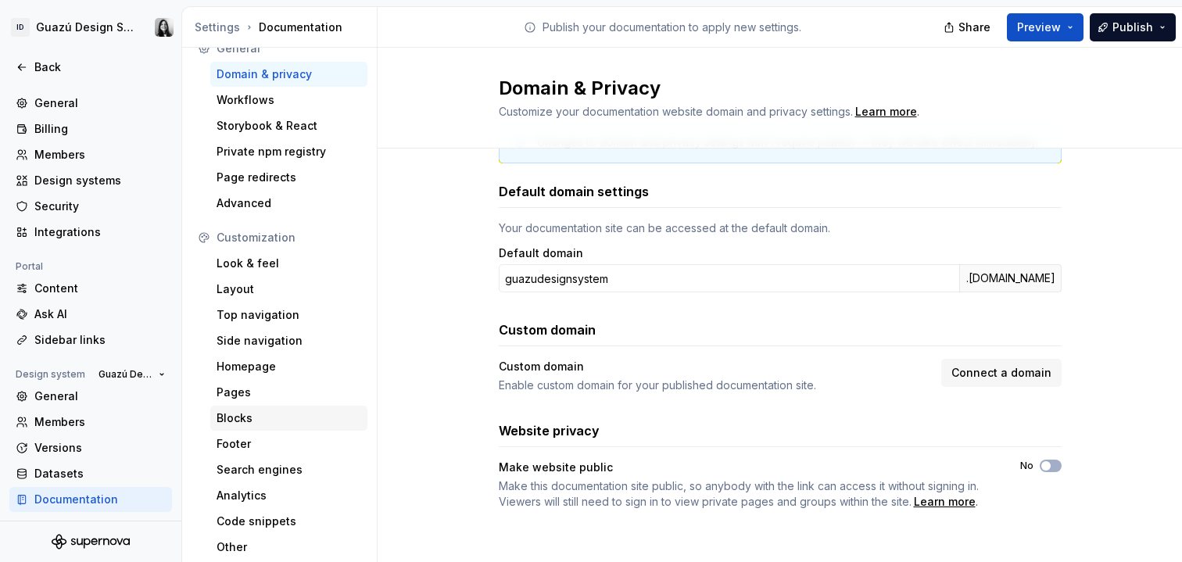
click at [260, 419] on div "Blocks" at bounding box center [289, 418] width 145 height 16
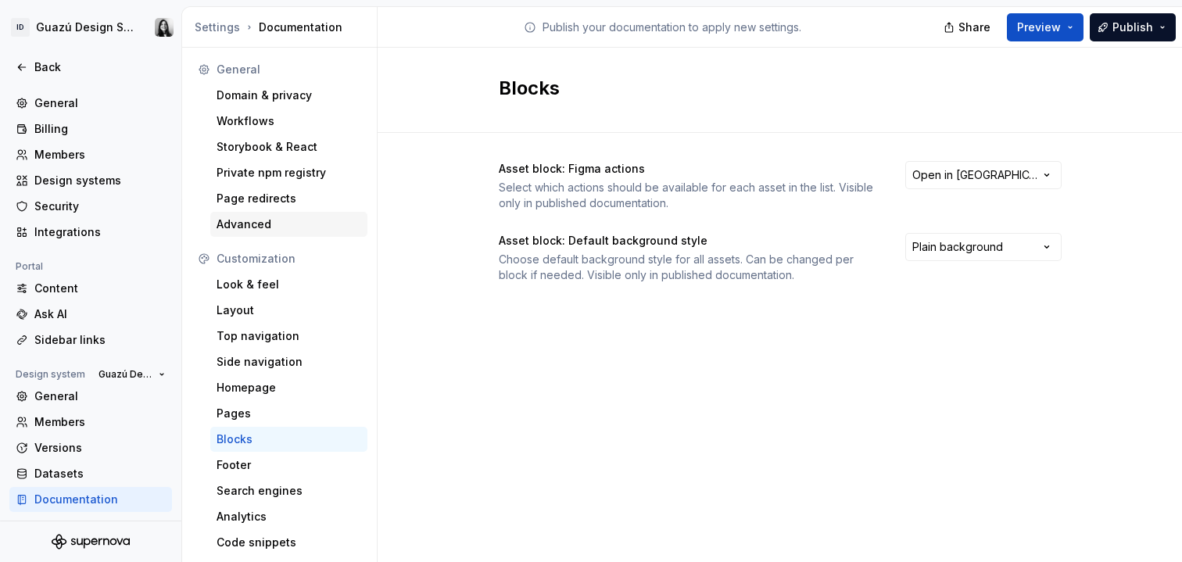
click at [261, 224] on div "Advanced" at bounding box center [289, 225] width 145 height 16
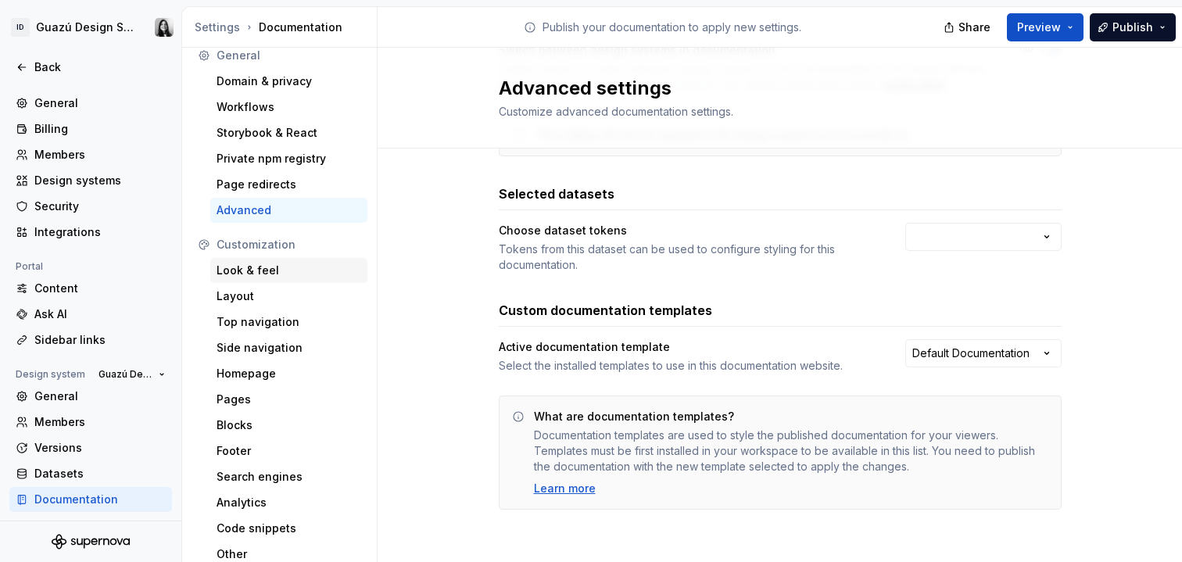
scroll to position [21, 0]
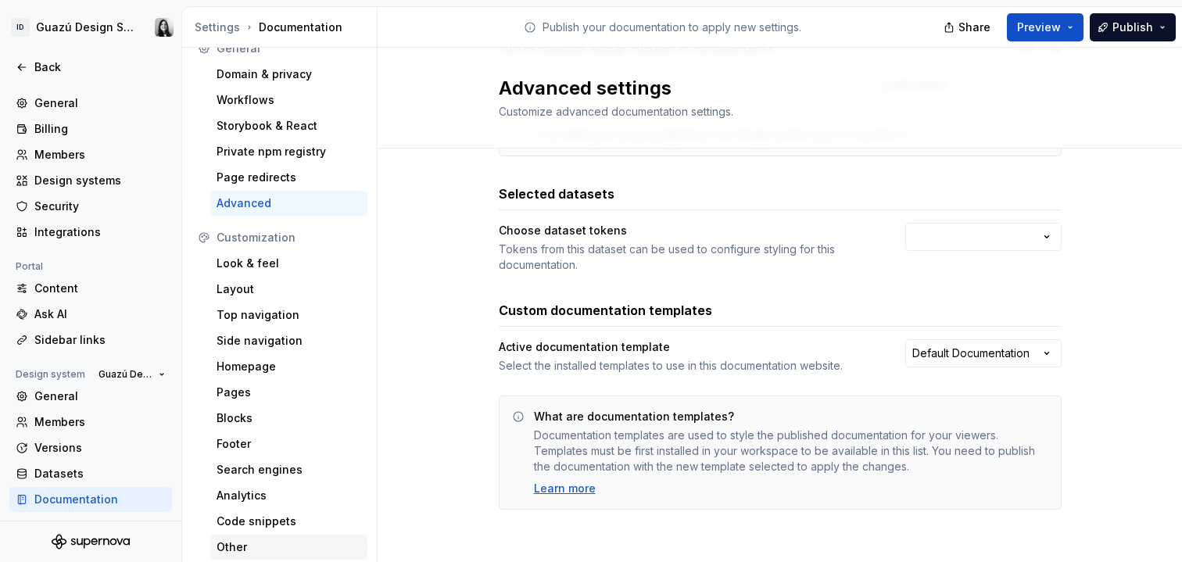
click at [244, 543] on div "Other" at bounding box center [289, 547] width 145 height 16
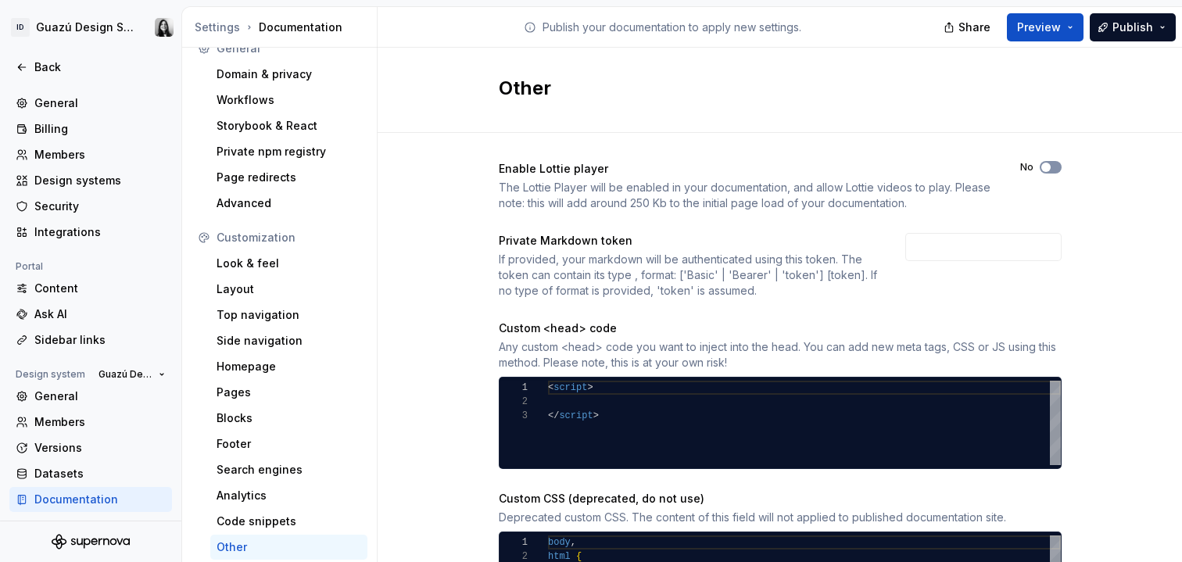
click at [1043, 169] on span "button" at bounding box center [1045, 167] width 9 height 9
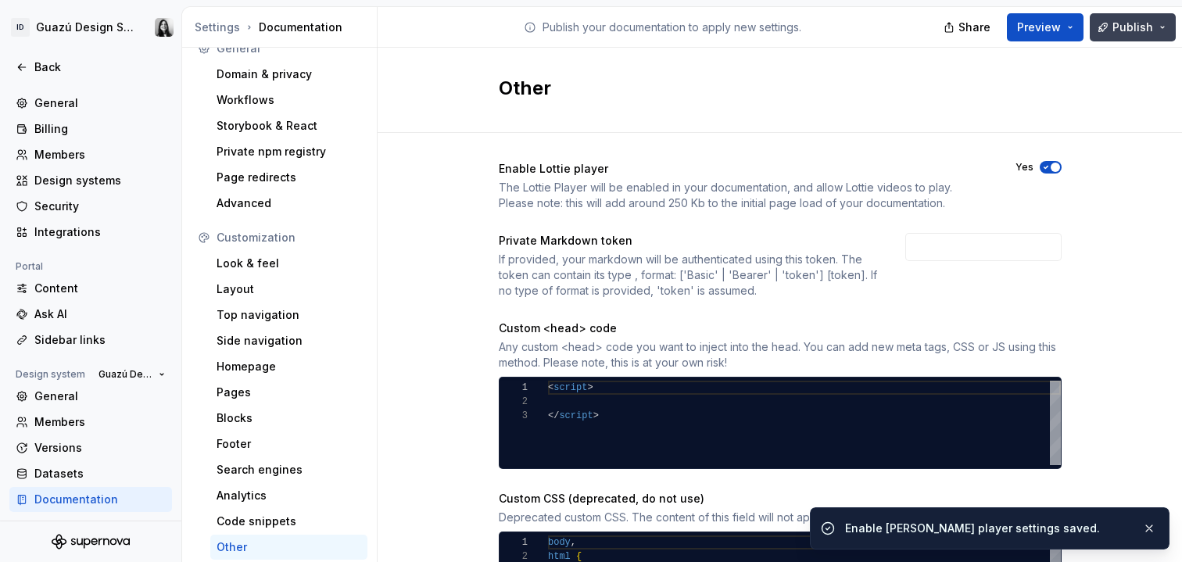
click at [1140, 31] on span "Publish" at bounding box center [1132, 28] width 41 height 16
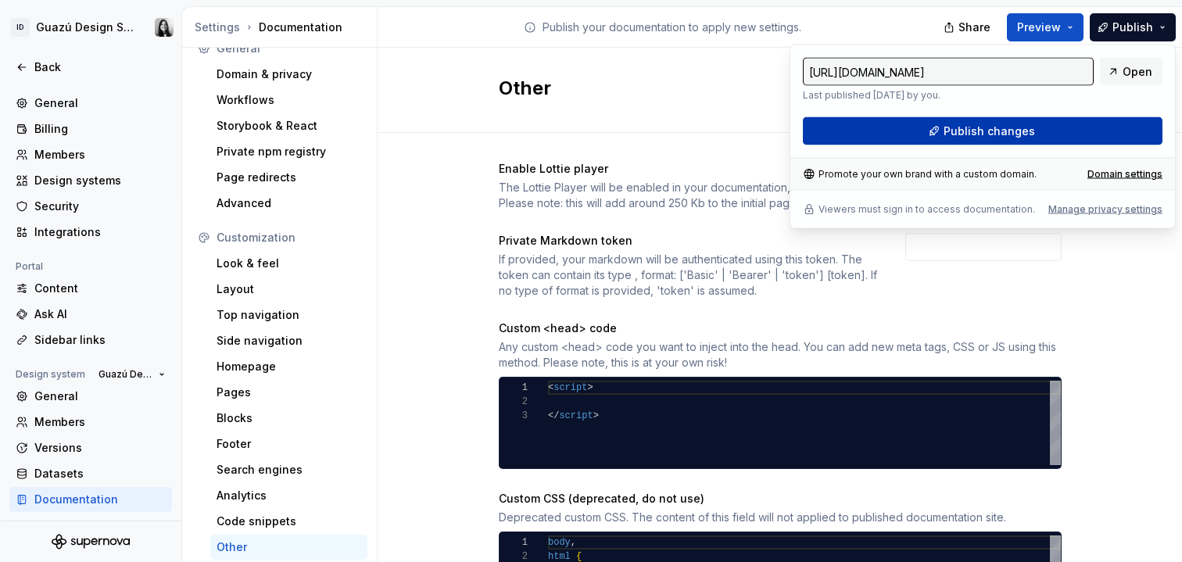
click at [1055, 133] on button "Publish changes" at bounding box center [983, 131] width 360 height 28
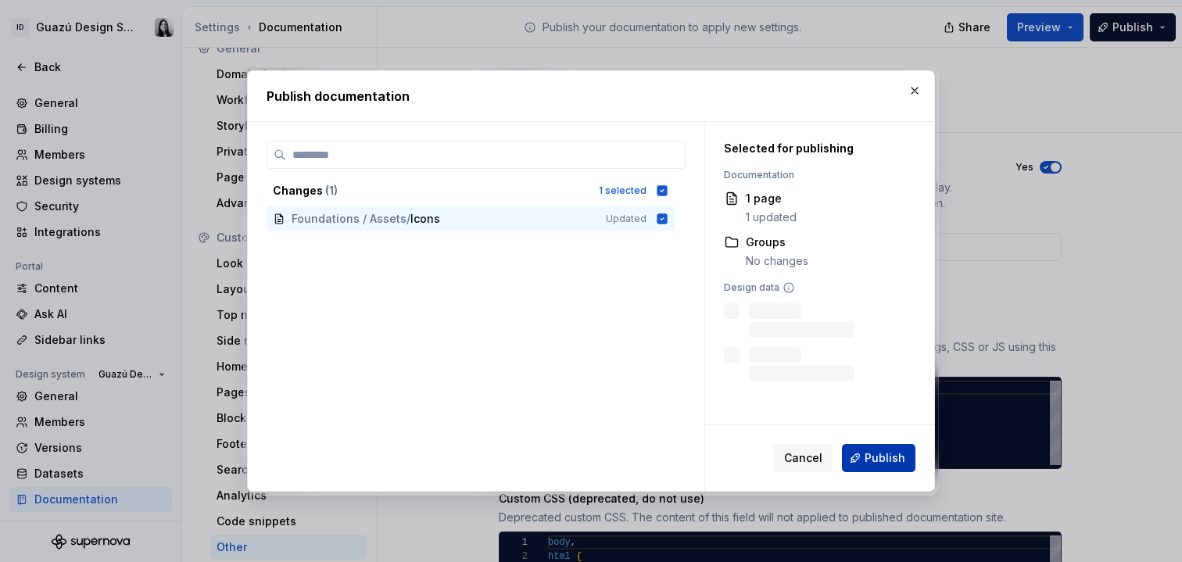
click at [882, 453] on span "Publish" at bounding box center [885, 458] width 41 height 16
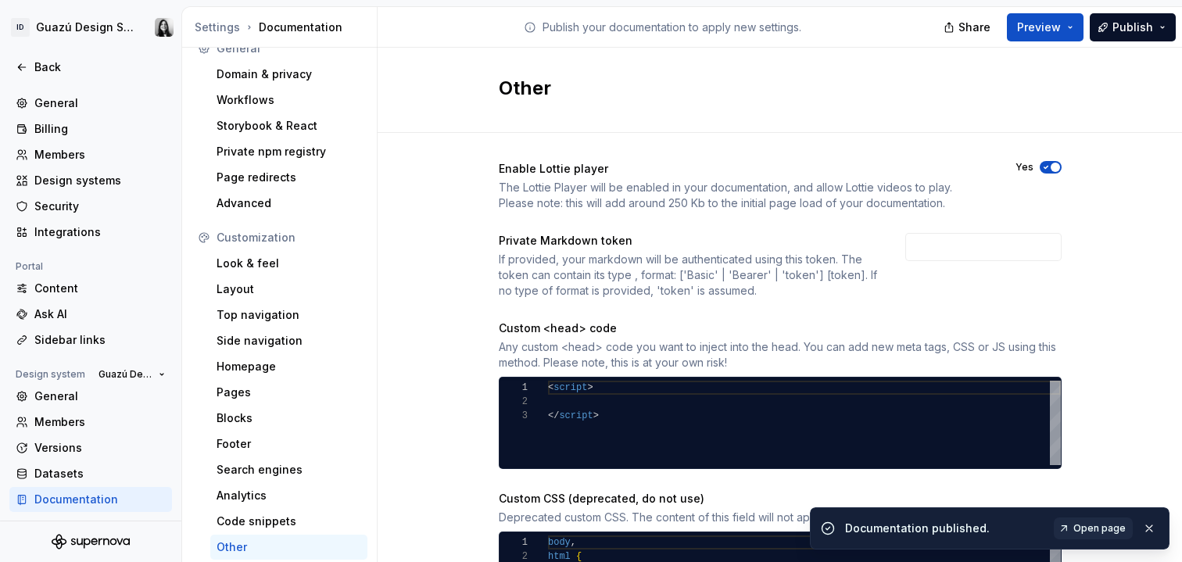
click at [732, 170] on div "Enable Lottie player" at bounding box center [743, 169] width 489 height 16
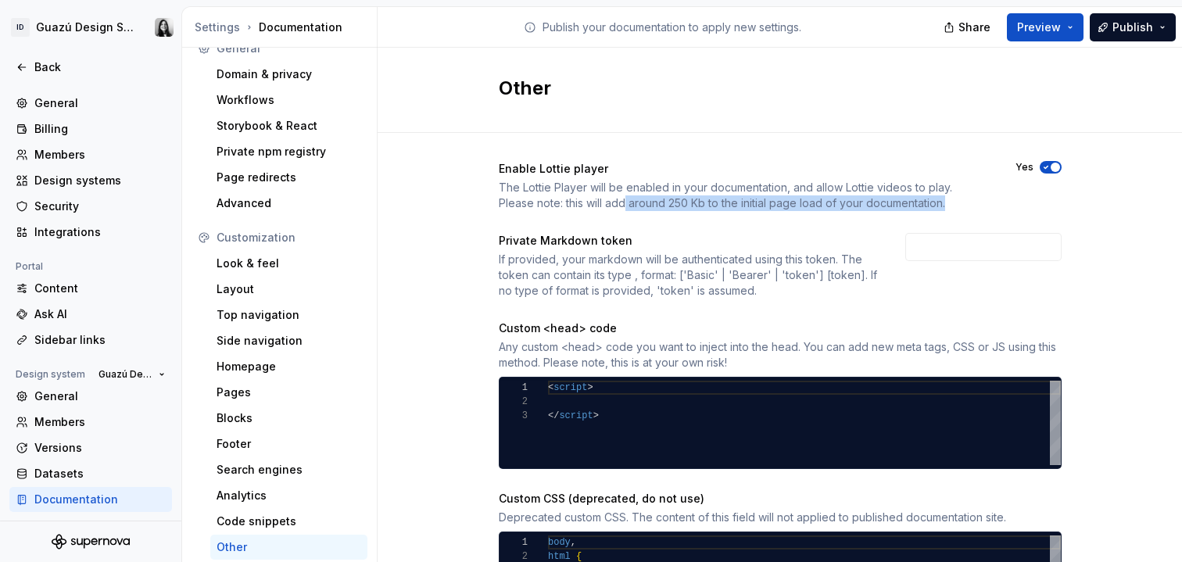
drag, startPoint x: 582, startPoint y: 200, endPoint x: 903, endPoint y: 201, distance: 320.5
click at [903, 201] on div "The Lottie Player will be enabled in your documentation, and allow Lottie video…" at bounding box center [743, 195] width 489 height 31
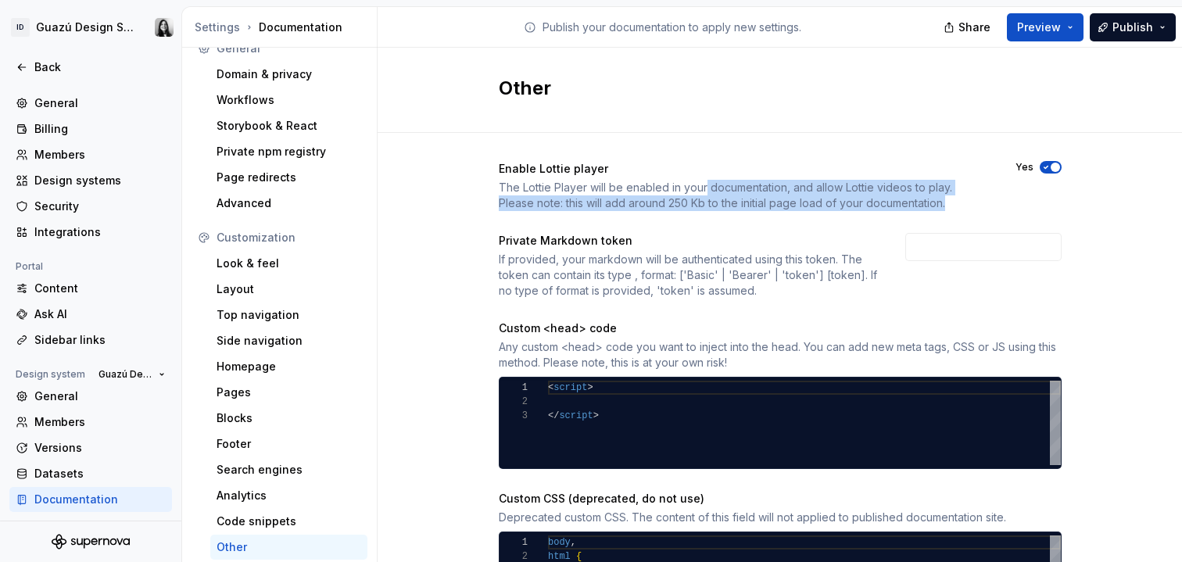
drag, startPoint x: 903, startPoint y: 201, endPoint x: 699, endPoint y: 189, distance: 204.4
click at [699, 189] on div "The Lottie Player will be enabled in your documentation, and allow Lottie video…" at bounding box center [743, 195] width 489 height 31
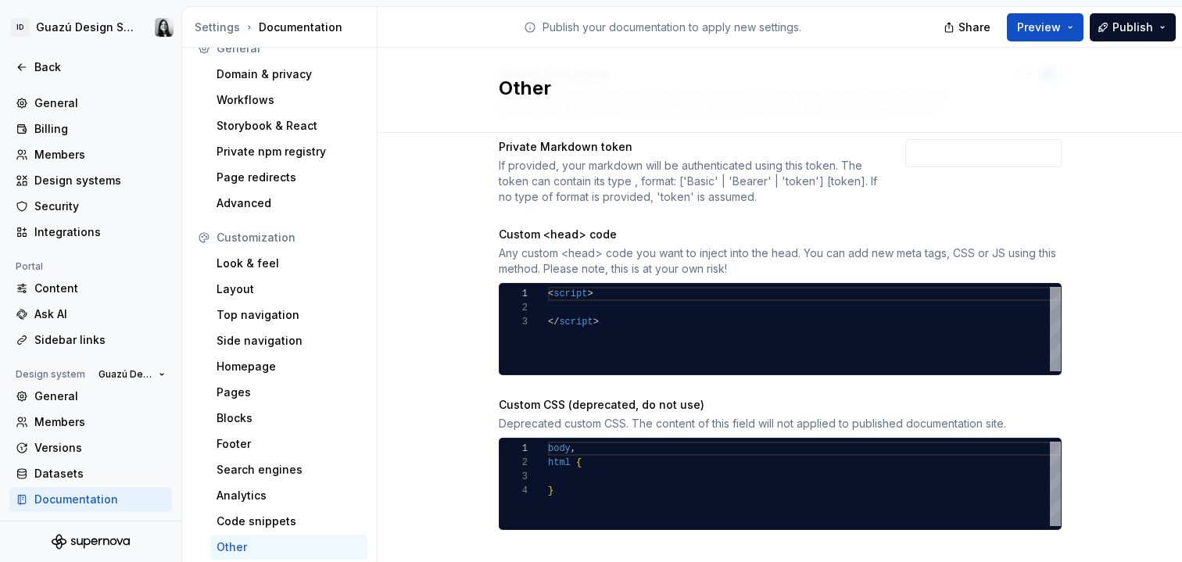
scroll to position [114, 0]
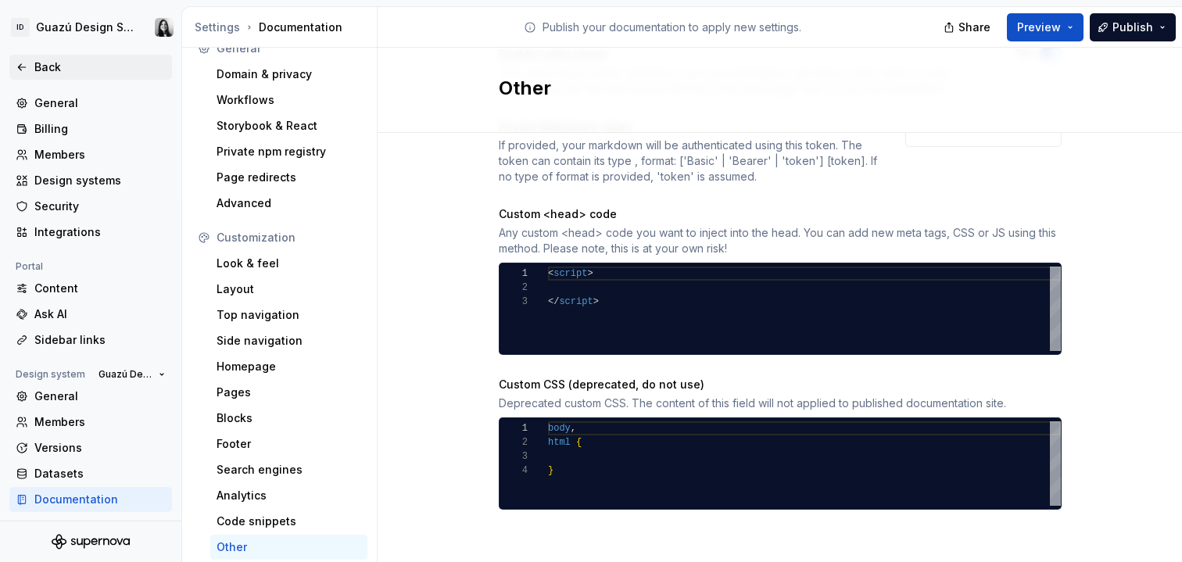
click at [23, 58] on div "Back" at bounding box center [90, 67] width 163 height 25
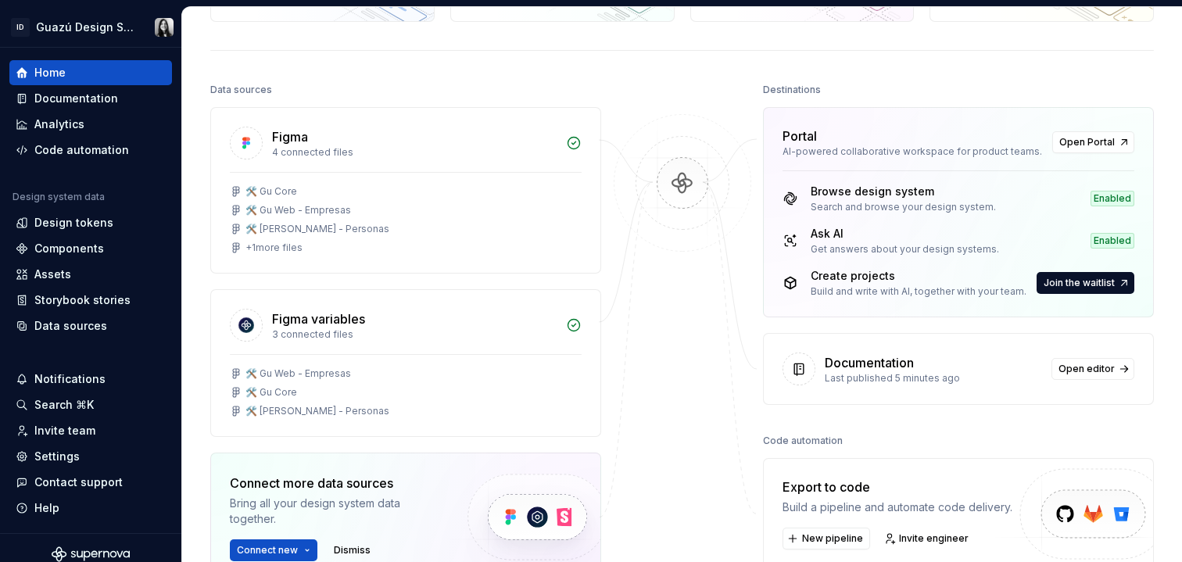
scroll to position [246, 0]
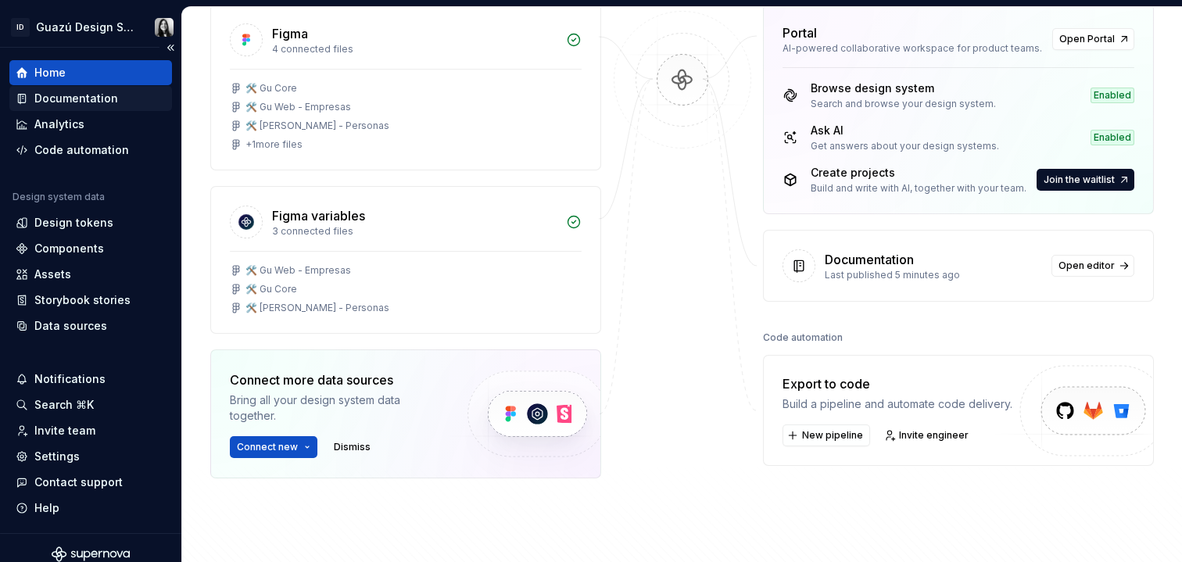
click at [77, 104] on div "Documentation" at bounding box center [76, 99] width 84 height 16
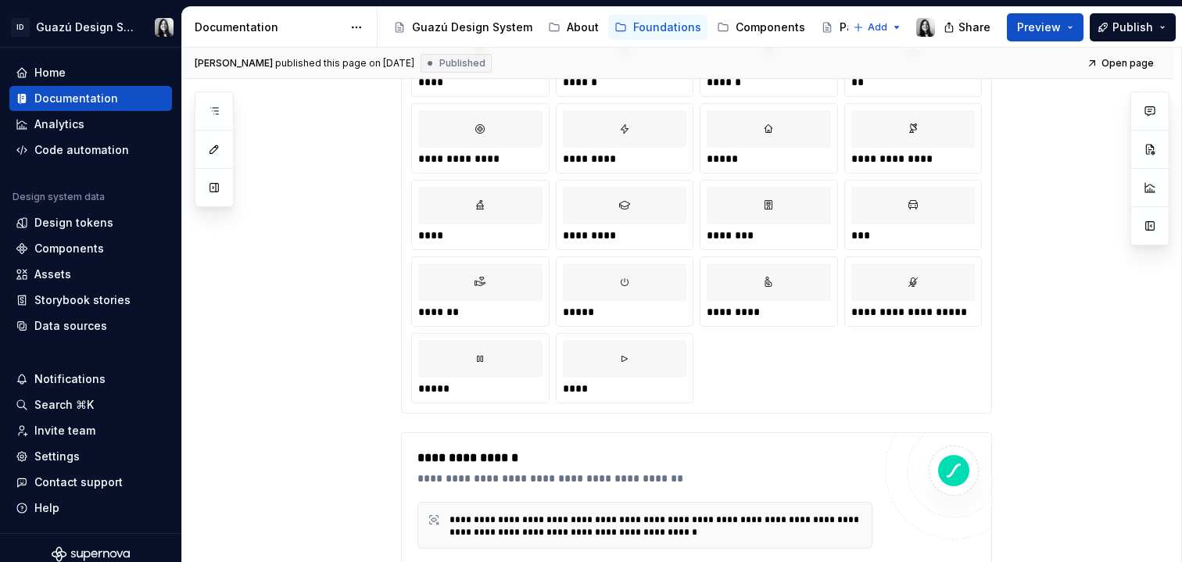
scroll to position [898, 0]
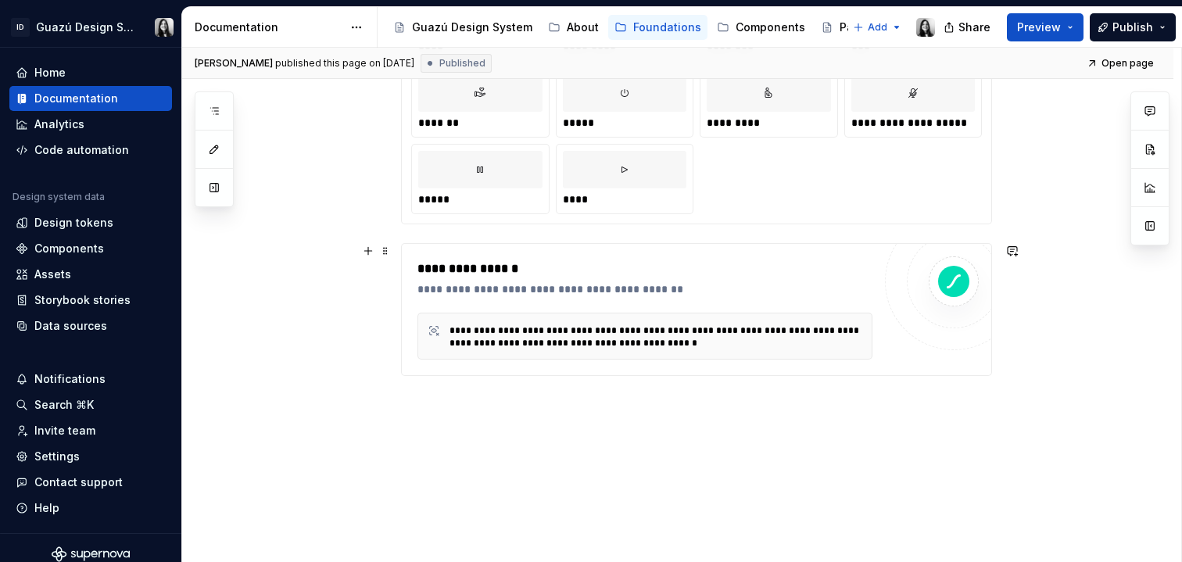
click at [611, 323] on div "**********" at bounding box center [655, 336] width 413 height 27
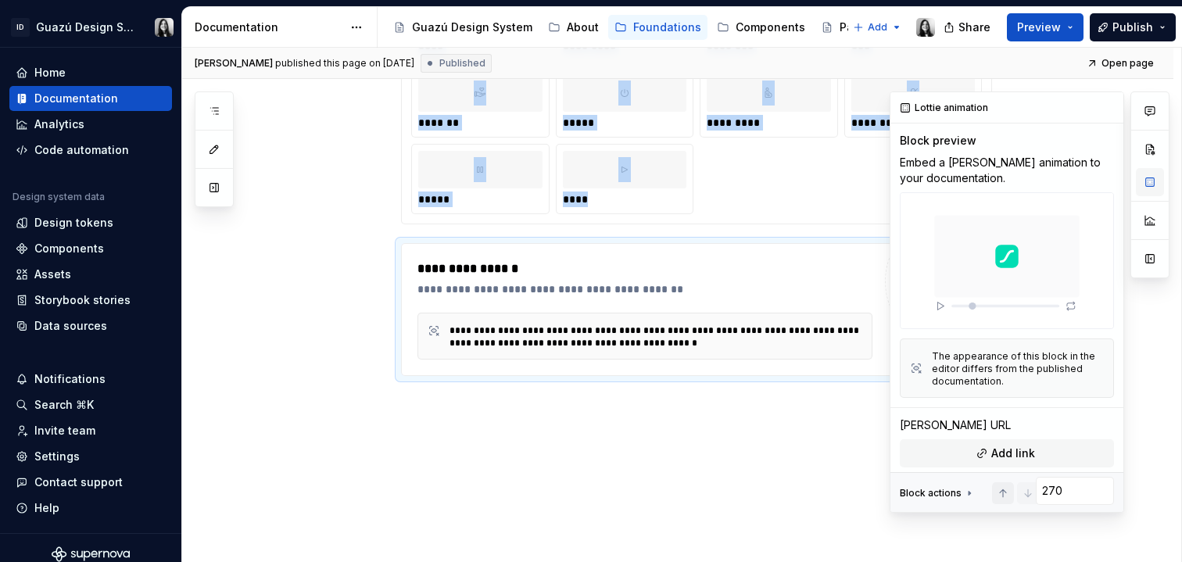
click at [1156, 181] on button "button" at bounding box center [1150, 182] width 28 height 28
type textarea "*"
click at [982, 450] on button "Add link" at bounding box center [1007, 453] width 214 height 28
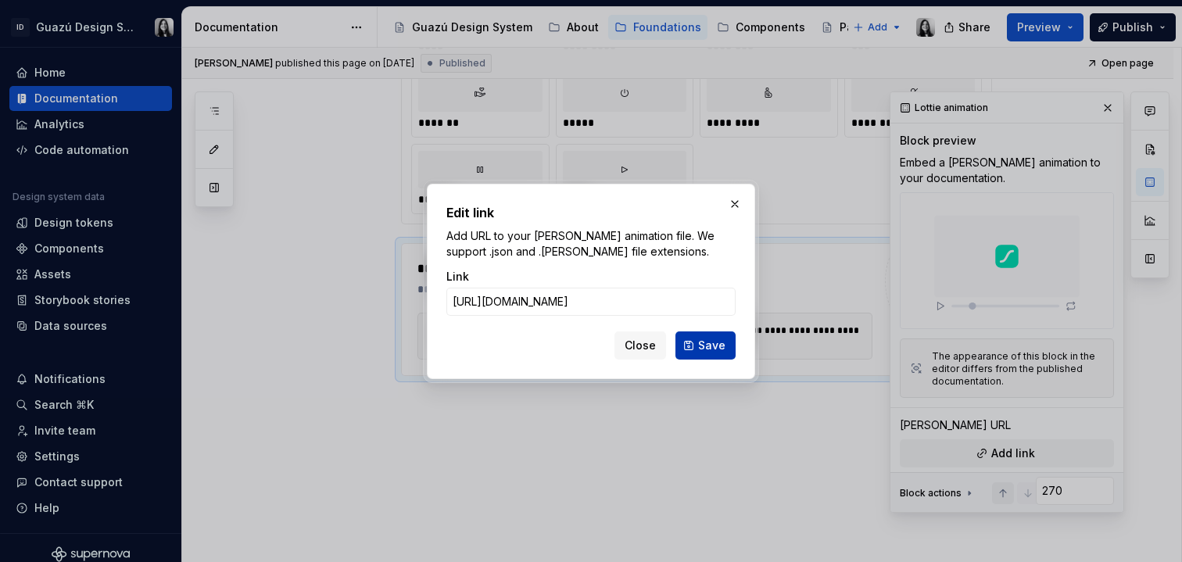
type input "https://app.lottiefiles.com/animation/49fed67e-91e6-4d4a-850d-a747be61002d"
click at [718, 346] on span "Save" at bounding box center [711, 346] width 27 height 16
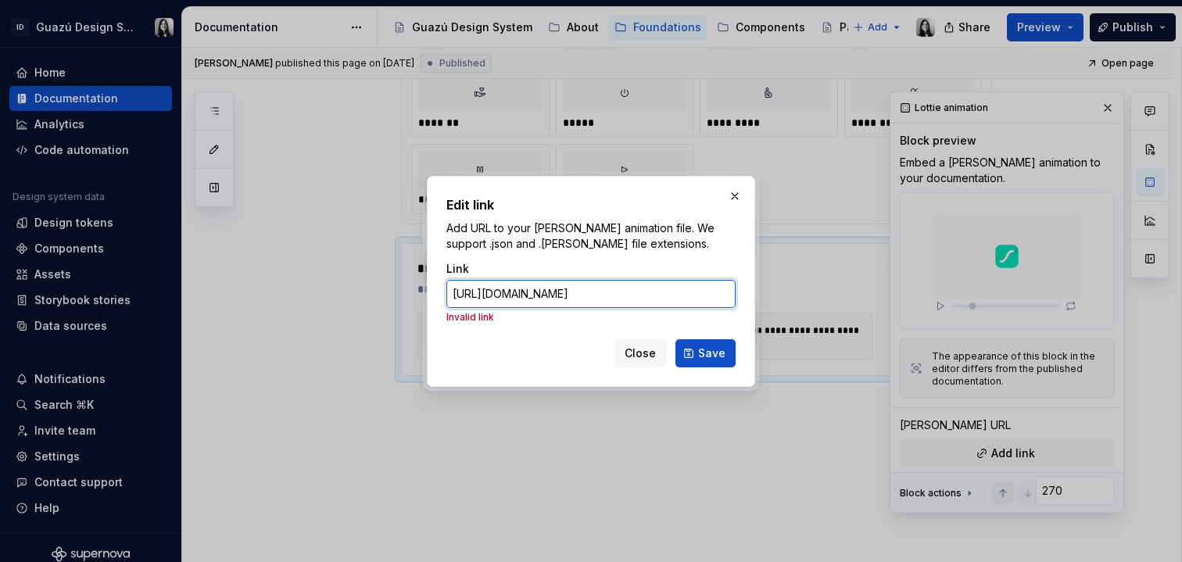
click at [631, 292] on input "https://app.lottiefiles.com/animation/49fed67e-91e6-4d4a-850d-a747be61002d" at bounding box center [590, 294] width 289 height 28
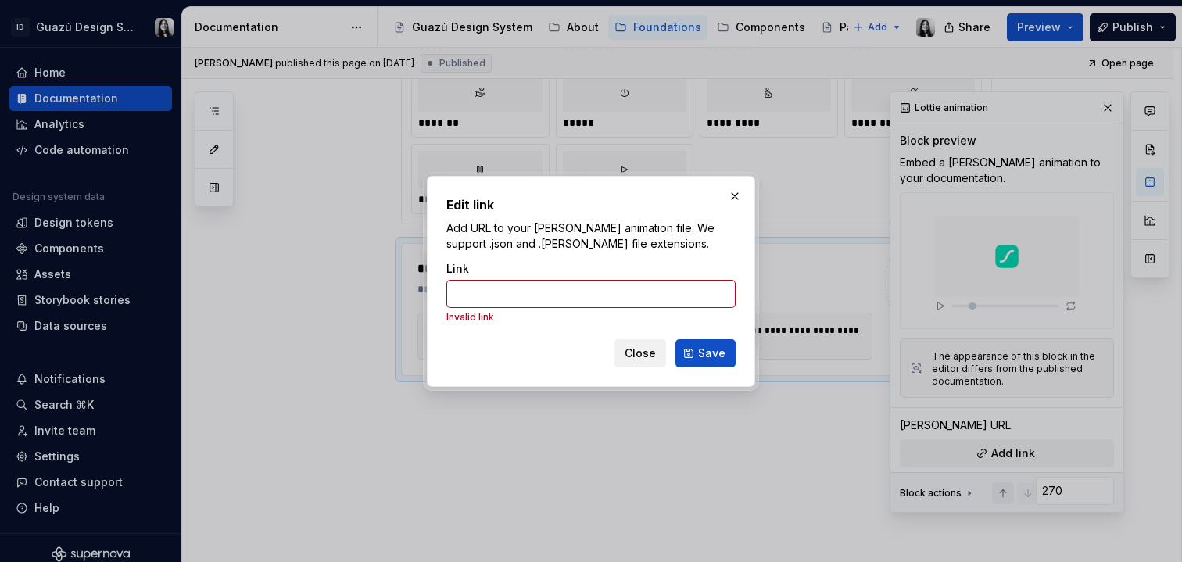
click at [631, 365] on button "Close" at bounding box center [640, 353] width 52 height 28
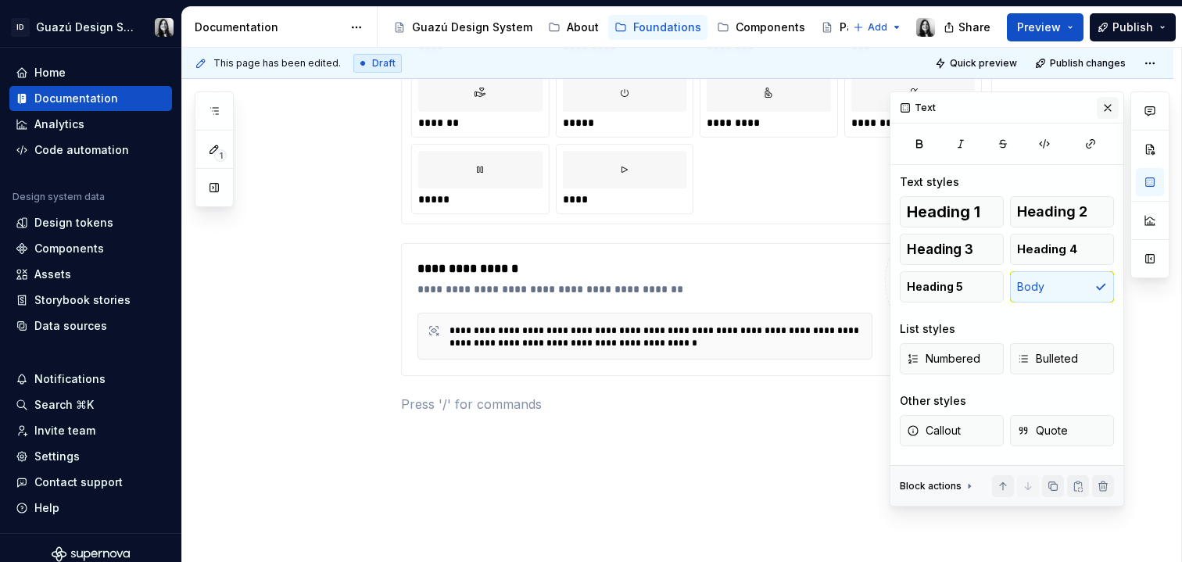
click at [1107, 103] on button "button" at bounding box center [1108, 108] width 22 height 22
click at [1147, 183] on button "button" at bounding box center [1150, 182] width 28 height 28
click at [1105, 108] on button "button" at bounding box center [1108, 108] width 22 height 22
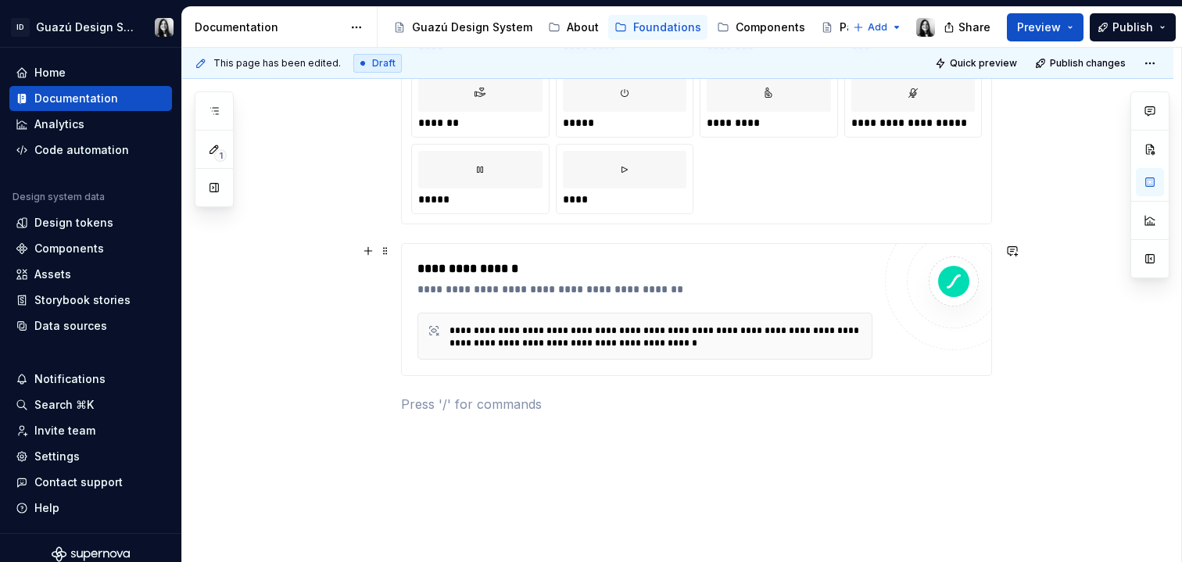
click at [677, 352] on div "**********" at bounding box center [644, 336] width 455 height 47
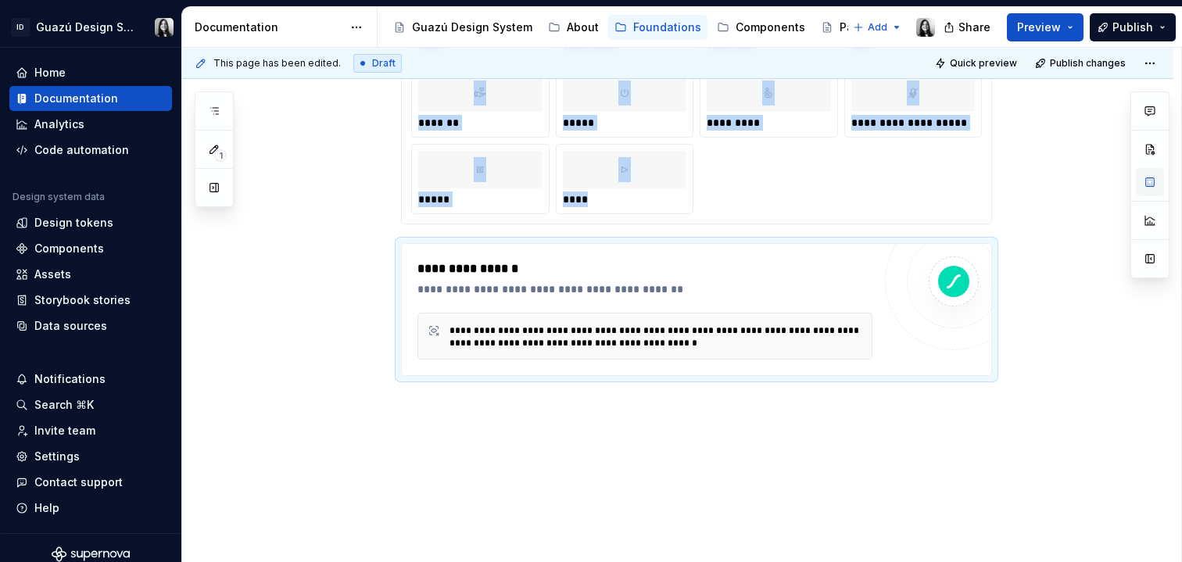
click at [1157, 184] on button "button" at bounding box center [1150, 182] width 28 height 28
type textarea "*"
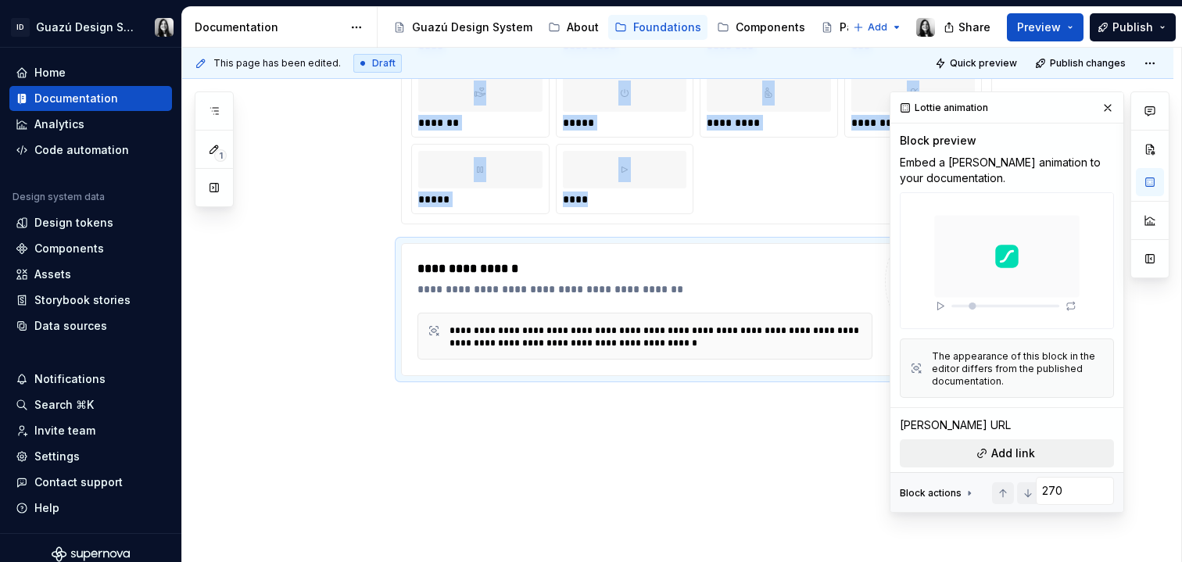
click at [1024, 448] on span "Add link" at bounding box center [1013, 454] width 44 height 16
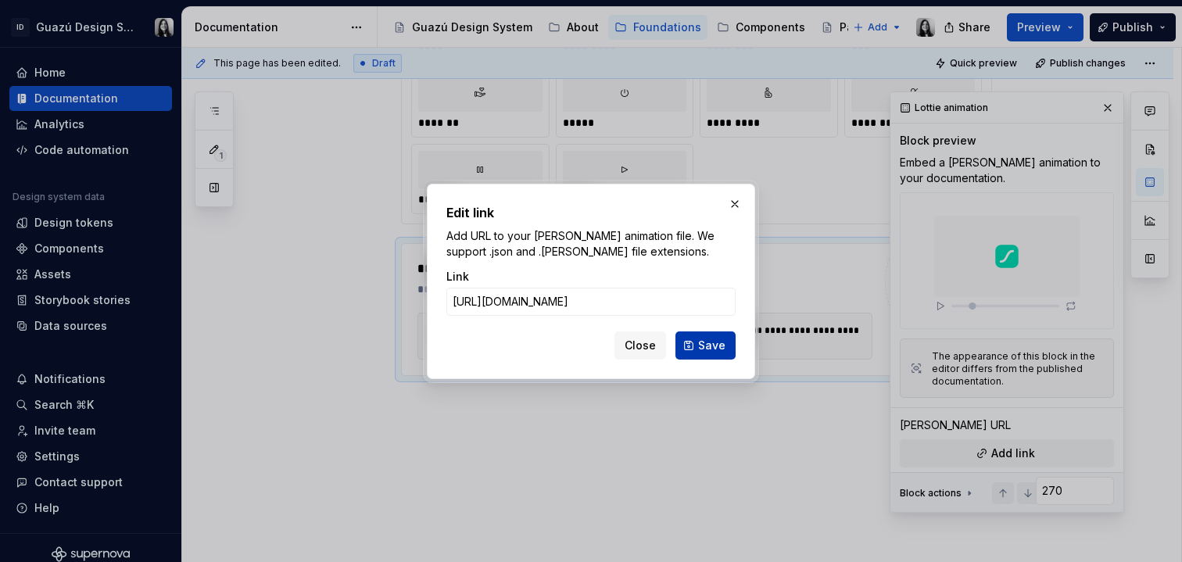
type input "https://app.lottiefiles.com/share/fa691328-cfc1-40ed-b3fc-fd92460c88dc"
click at [704, 340] on span "Save" at bounding box center [711, 346] width 27 height 16
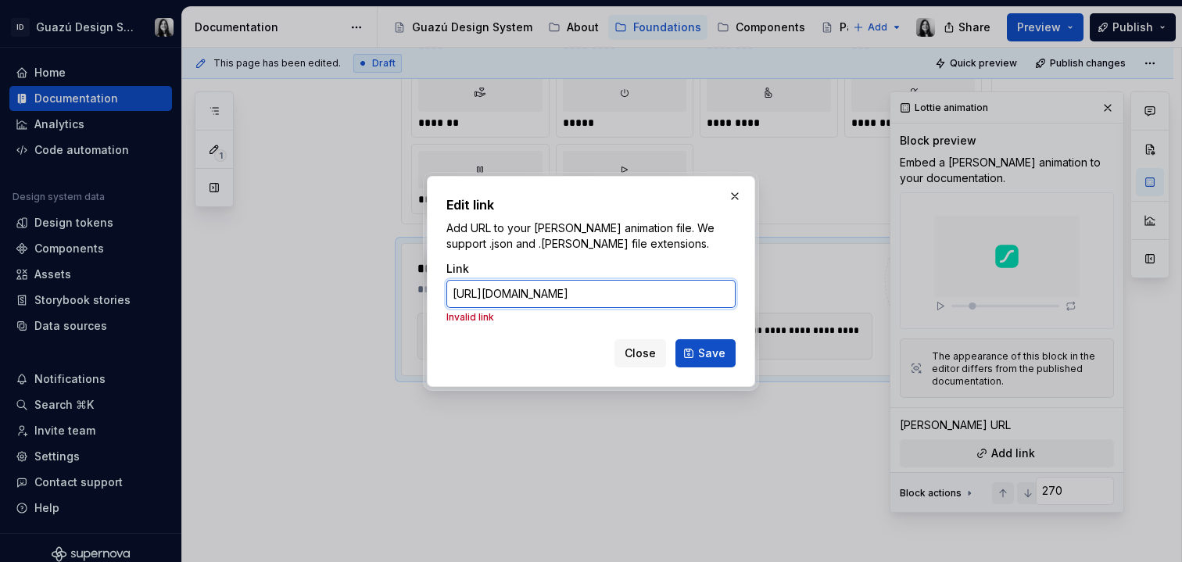
click at [642, 281] on input "https://app.lottiefiles.com/share/fa691328-cfc1-40ed-b3fc-fd92460c88dc" at bounding box center [590, 294] width 289 height 28
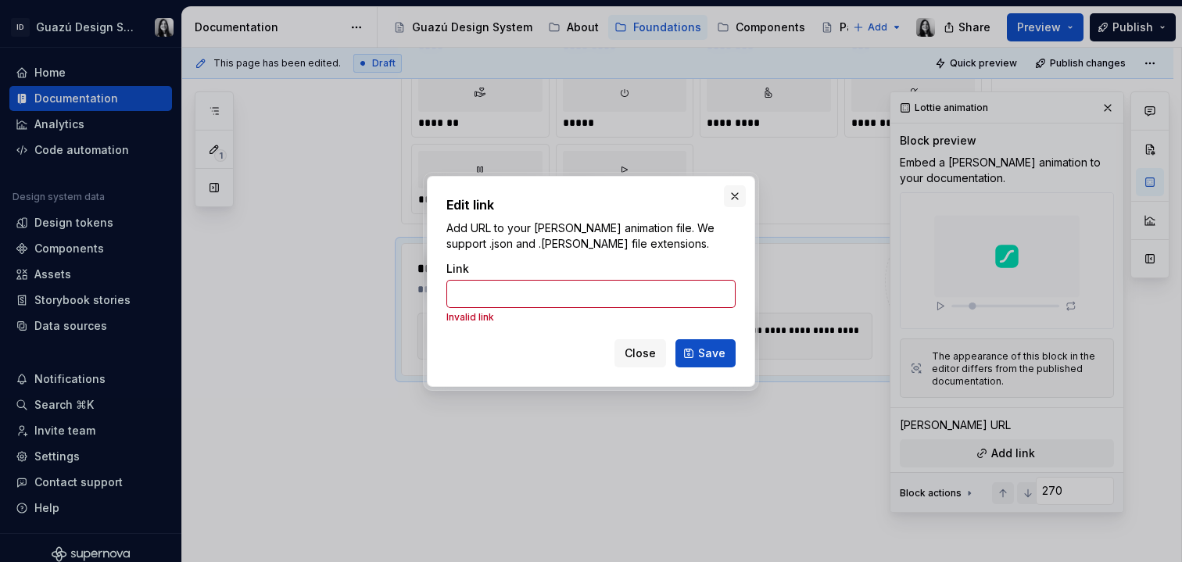
click at [734, 199] on button "button" at bounding box center [735, 196] width 22 height 22
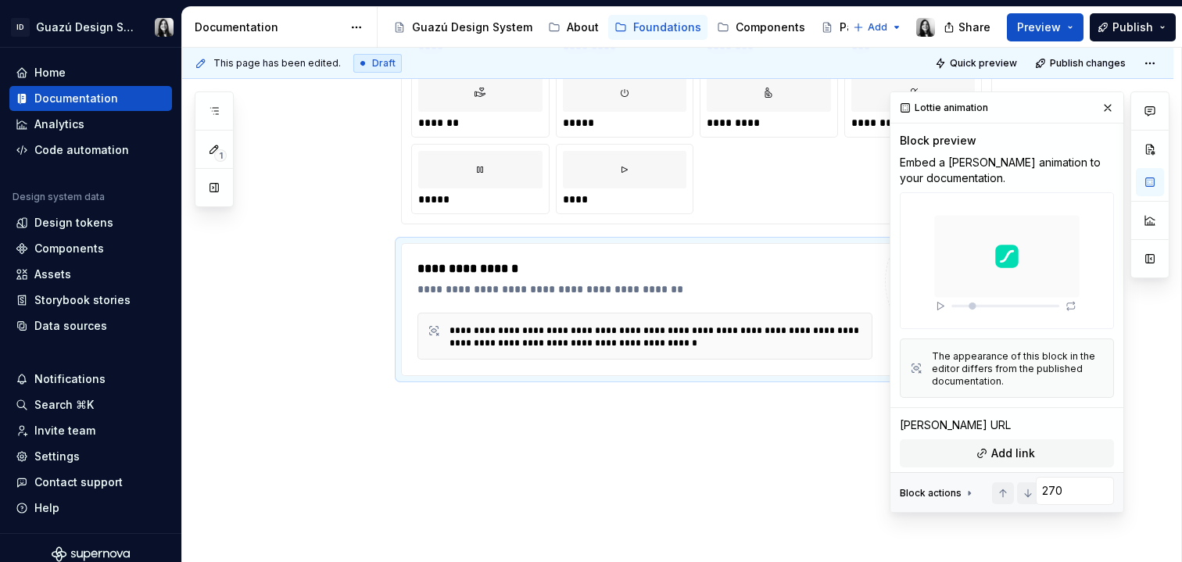
type textarea "*"
click at [977, 446] on button "Add link" at bounding box center [1007, 453] width 214 height 28
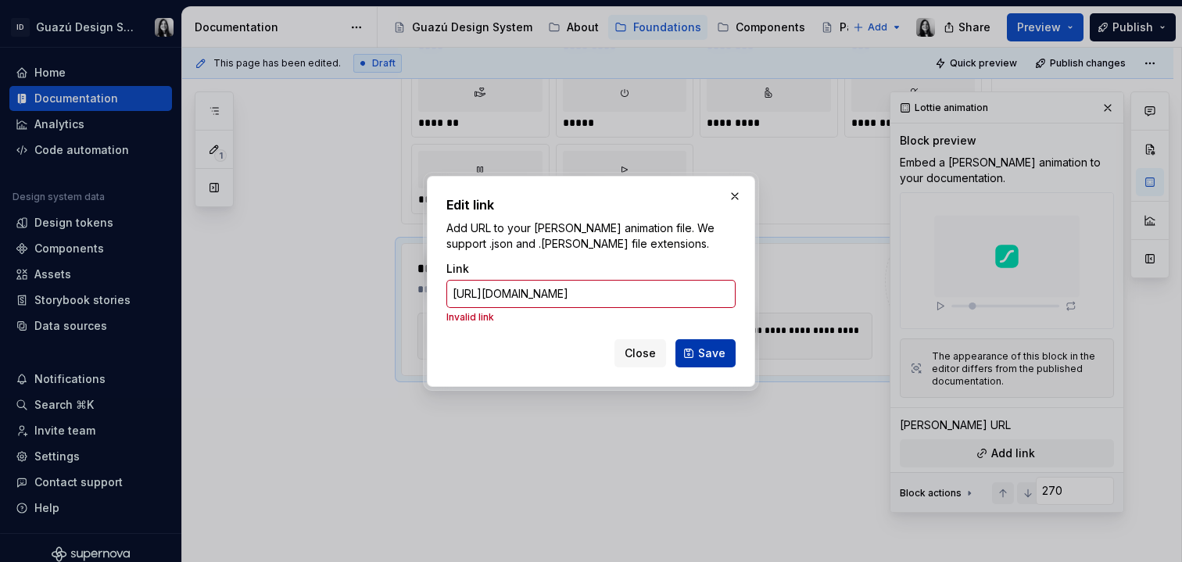
type input "https://app.lottiefiles.com/share/fa691328-cfc1-40ed-b3fc-fd92460c88dc"
click at [704, 361] on button "Save" at bounding box center [705, 353] width 60 height 28
click at [707, 344] on button "Save" at bounding box center [705, 353] width 60 height 28
click at [705, 350] on span "Save" at bounding box center [711, 354] width 27 height 16
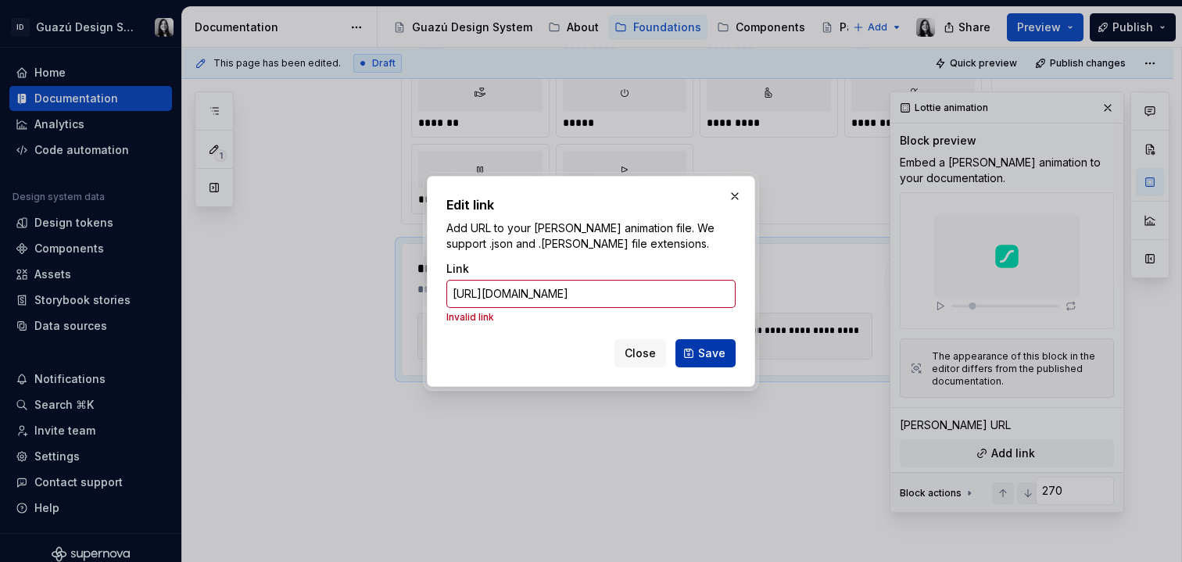
scroll to position [0, 109]
click at [687, 280] on input "https://app.lottiefiles.com/share/fa691328-cfc1-40ed-b3fc-fd92460c88dc" at bounding box center [590, 294] width 289 height 28
click at [684, 289] on input "https://app.lottiefiles.com/share/fa691328-cfc1-40ed-b3fc-fd92460c88dc" at bounding box center [590, 294] width 289 height 28
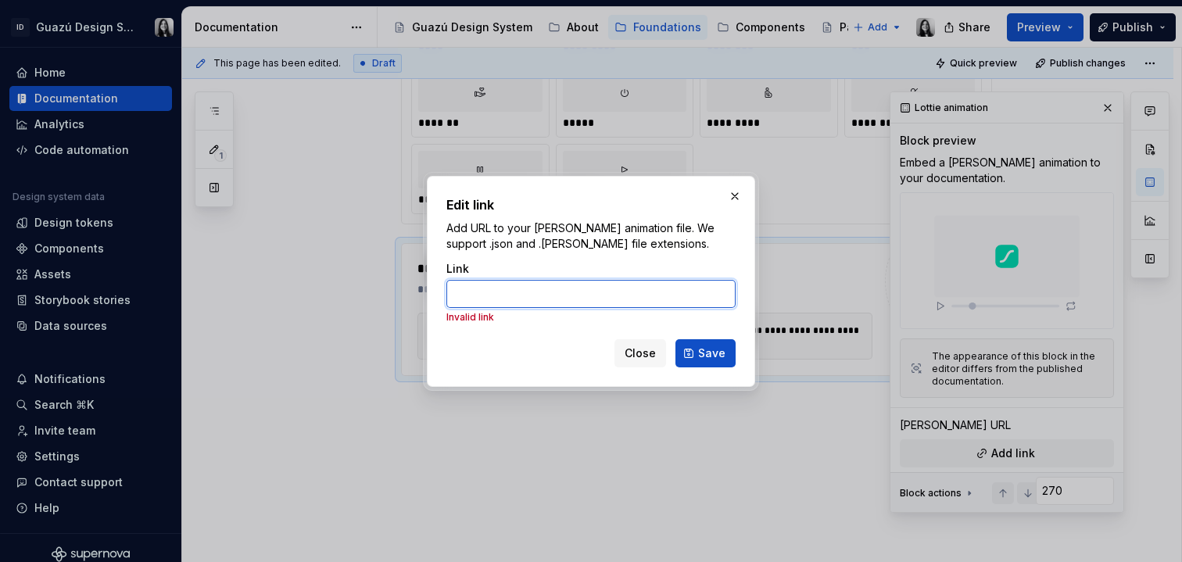
scroll to position [0, 0]
paste input "https://app.lottiefiles.com/share/fa691328-cfc1-40ed-b3fc-fd92460c88dc"
type input "https://app.lottiefiles.com/share/fa691328-cfc1-40ed-b3fc-fd92460c88dc"
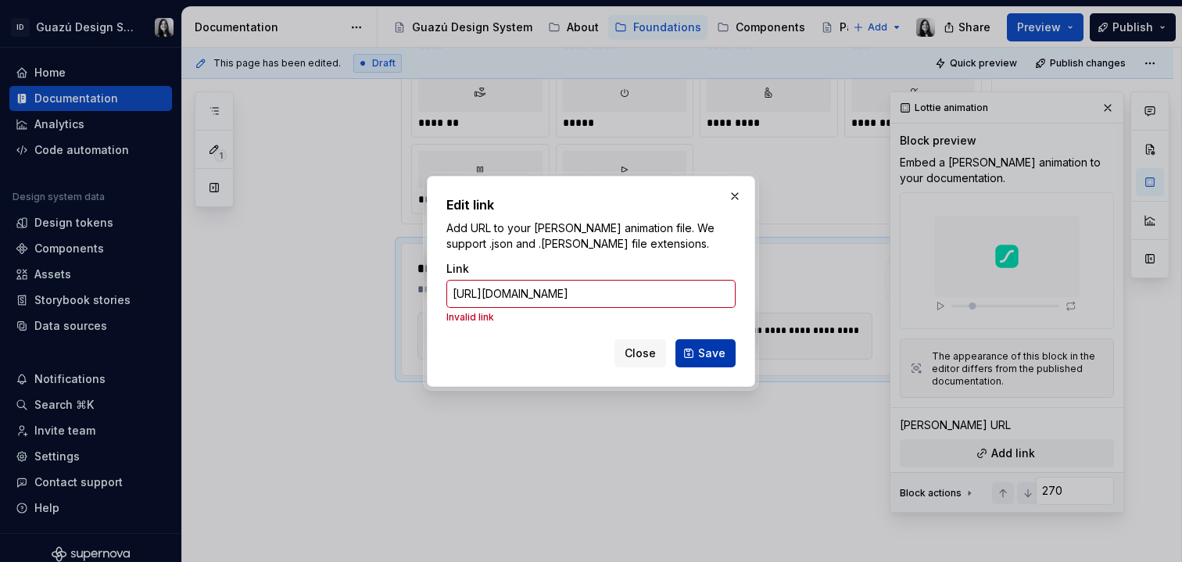
click at [699, 351] on button "Save" at bounding box center [705, 353] width 60 height 28
click at [737, 194] on button "button" at bounding box center [735, 196] width 22 height 22
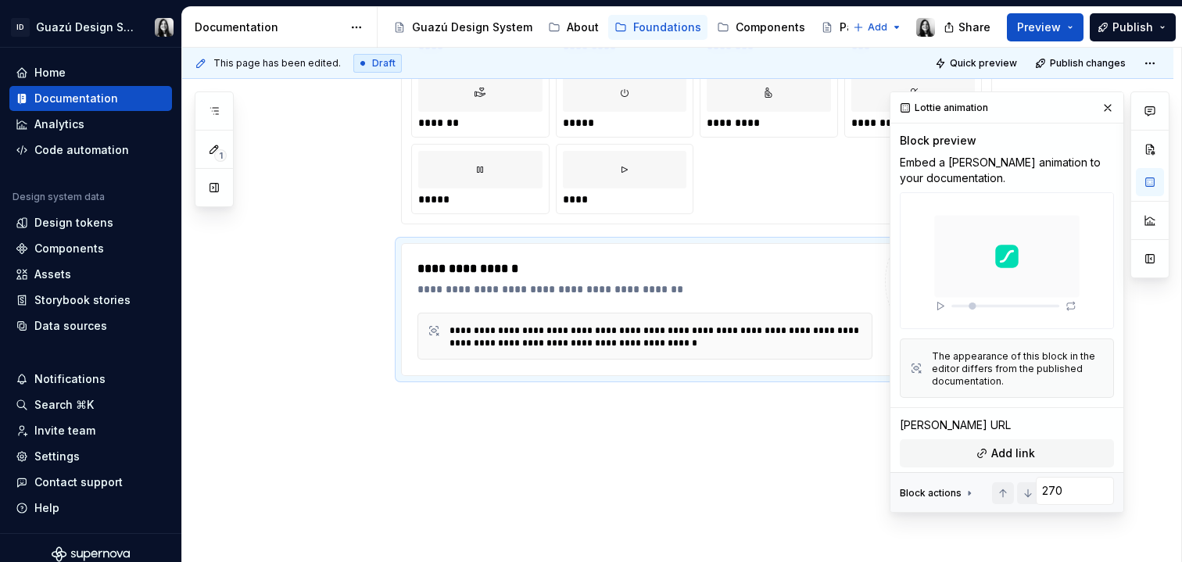
type textarea "*"
click at [985, 444] on button "Add link" at bounding box center [1007, 453] width 214 height 28
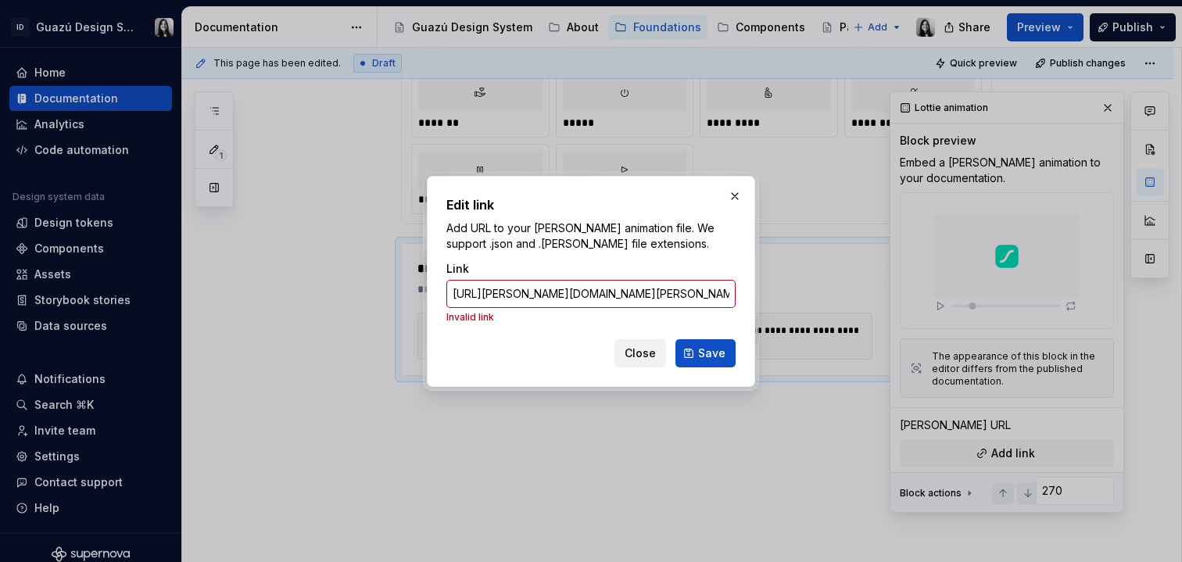
scroll to position [0, 138]
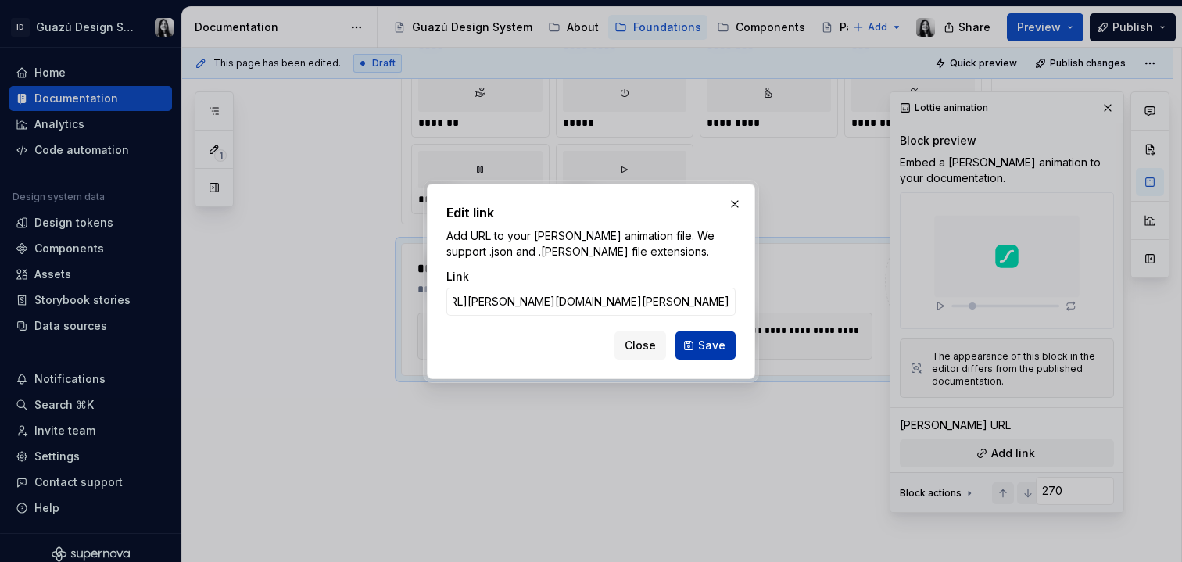
type input "https://lottie.host/0b606756-e80a-4d83-9889-ca289191f733/yt24zvCxcW.lottie"
click at [703, 344] on span "Save" at bounding box center [711, 346] width 27 height 16
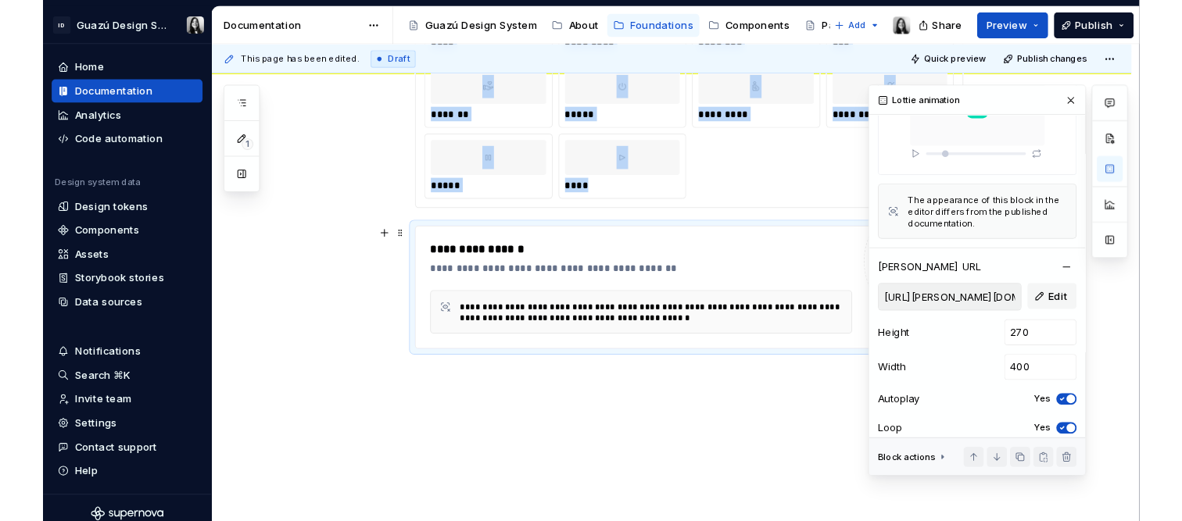
scroll to position [176, 0]
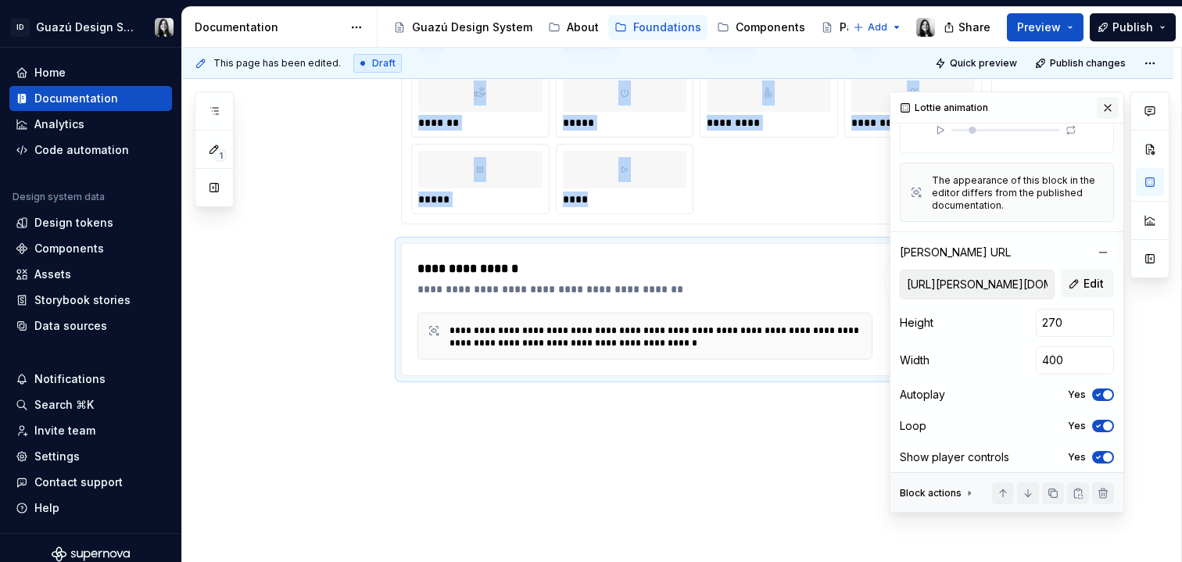
click at [1105, 111] on button "button" at bounding box center [1108, 108] width 22 height 22
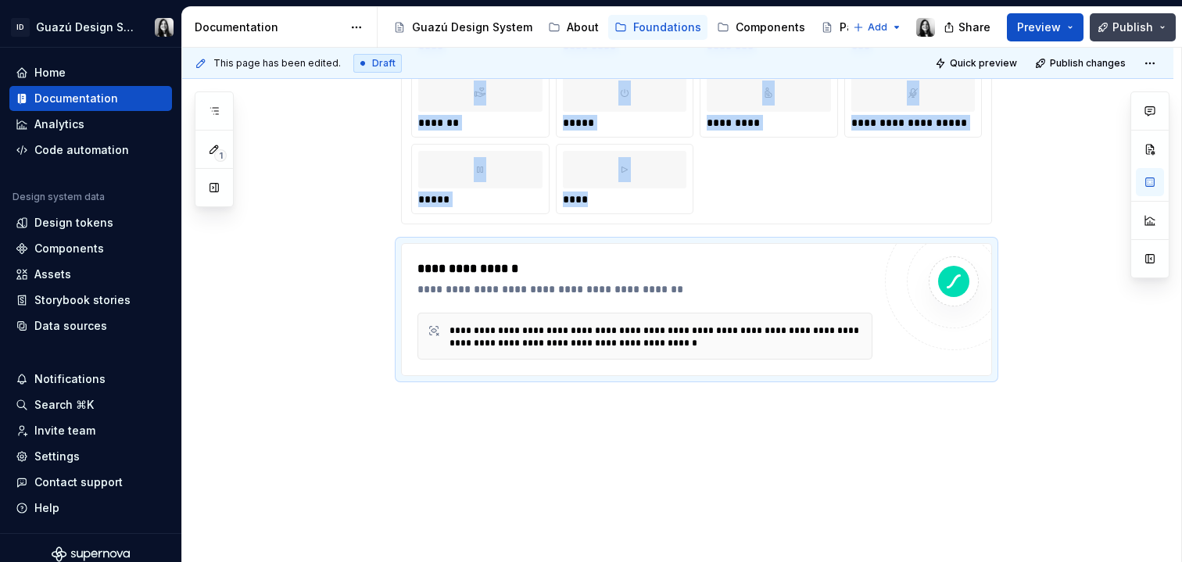
click at [1129, 30] on span "Publish" at bounding box center [1132, 28] width 41 height 16
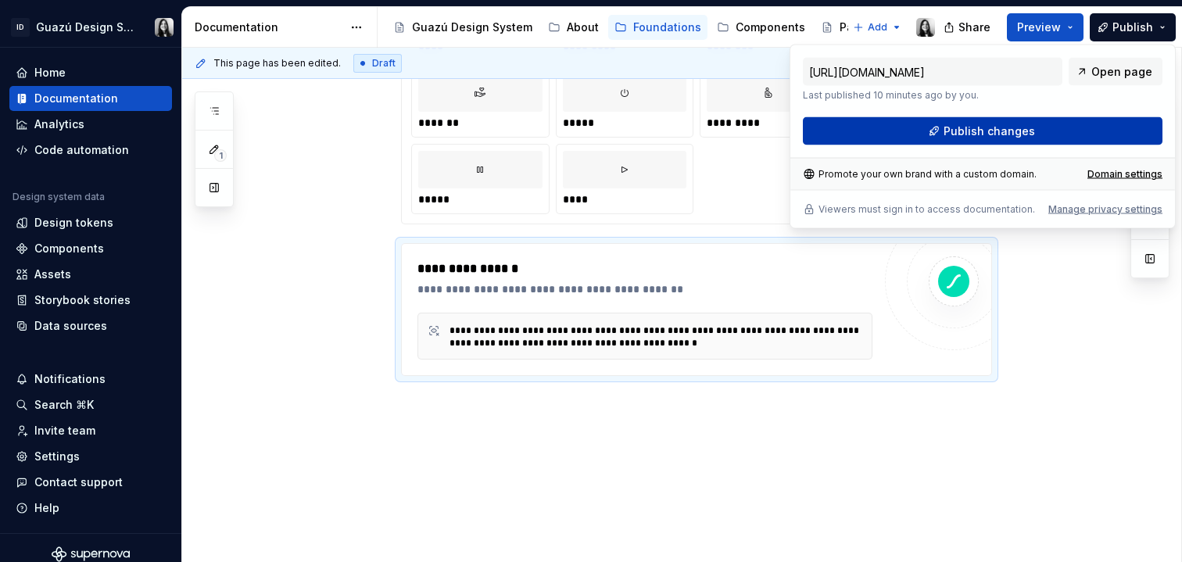
click at [1012, 136] on span "Publish changes" at bounding box center [989, 132] width 91 height 16
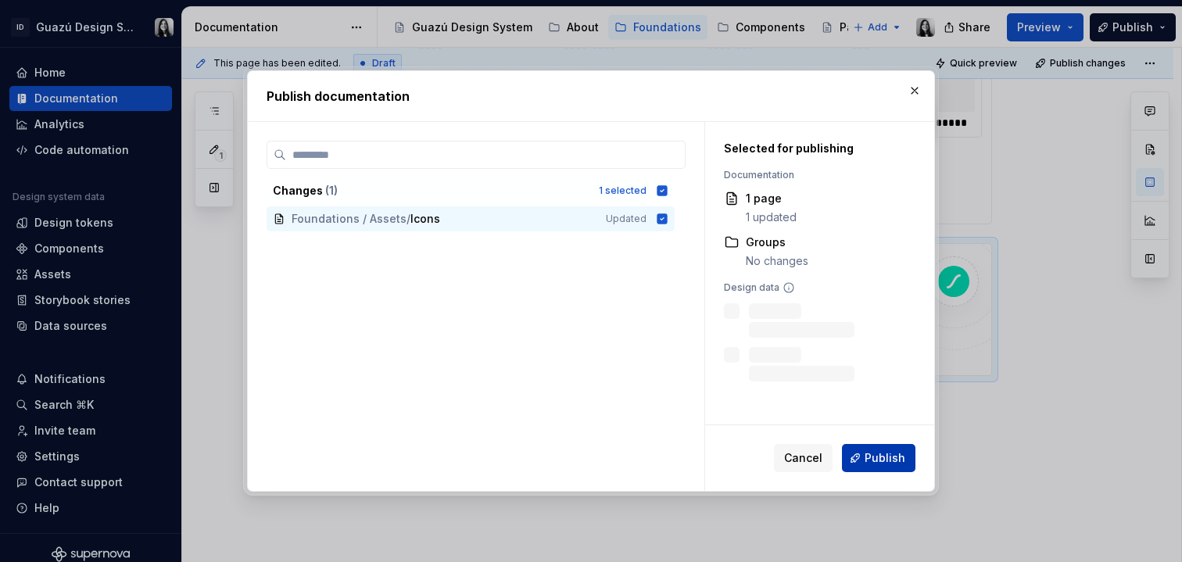
click at [881, 468] on button "Publish" at bounding box center [878, 458] width 73 height 28
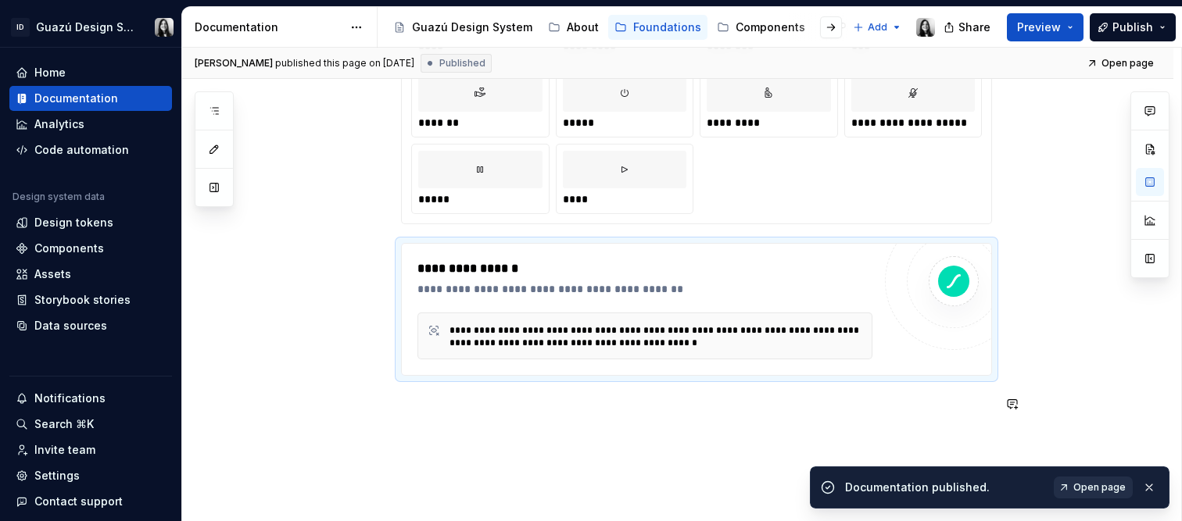
click at [1087, 485] on span "Open page" at bounding box center [1099, 488] width 52 height 13
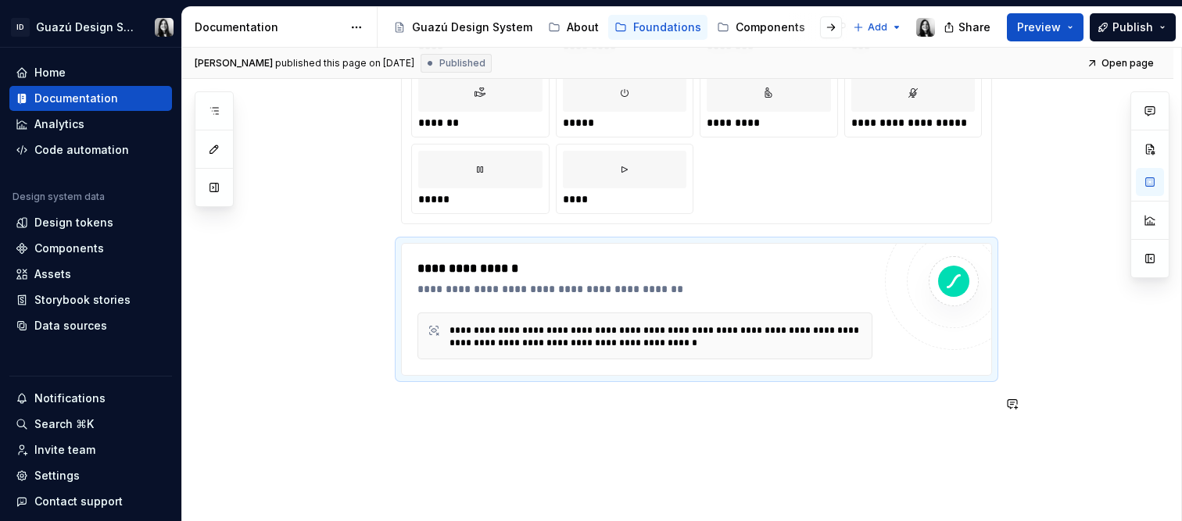
type textarea "*"
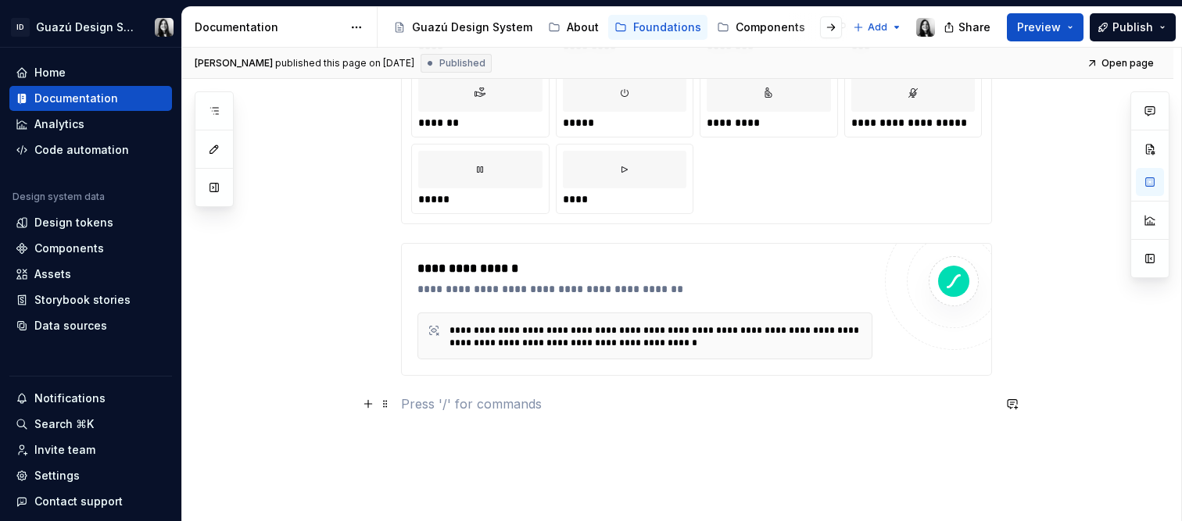
click at [876, 400] on p at bounding box center [696, 404] width 591 height 19
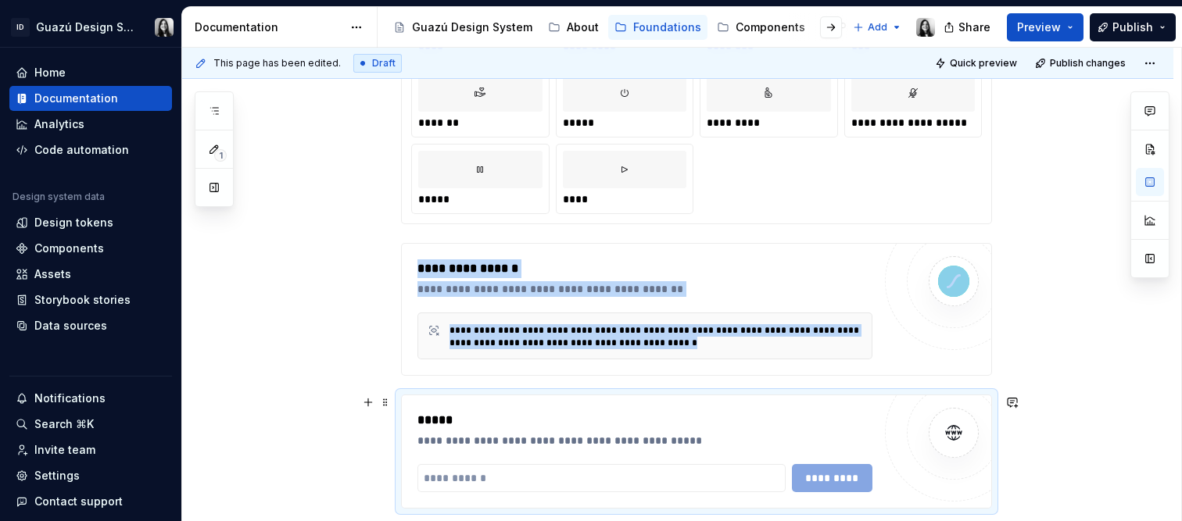
type textarea "*"
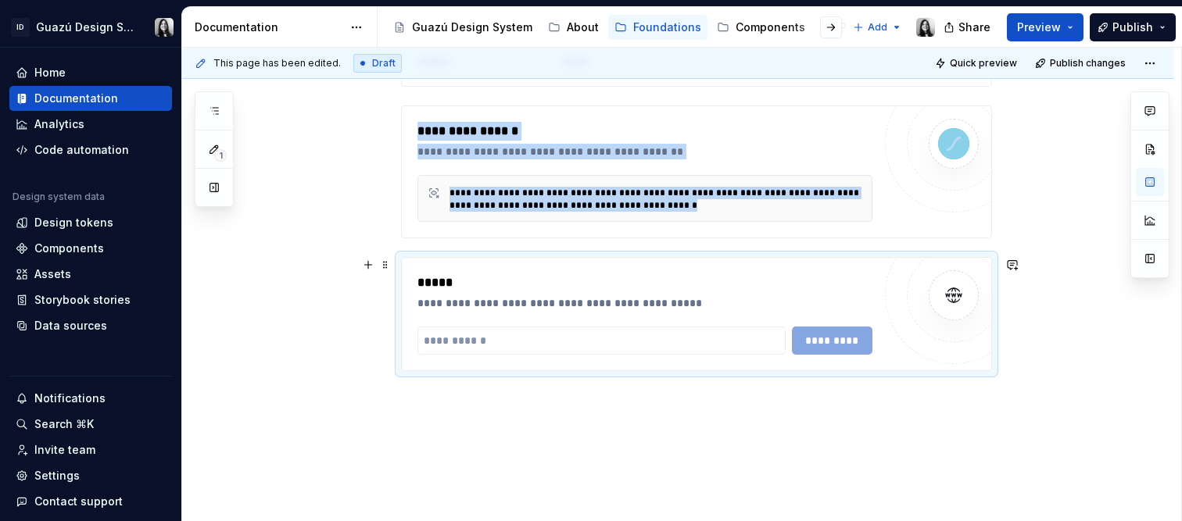
scroll to position [1060, 0]
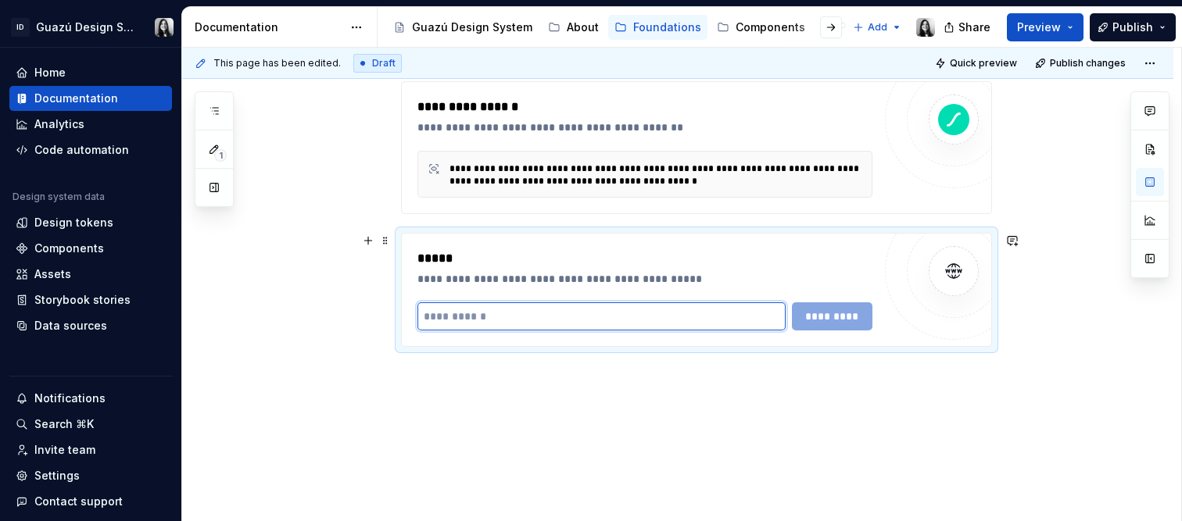
click at [459, 315] on input "text" at bounding box center [601, 317] width 368 height 28
paste input "**********"
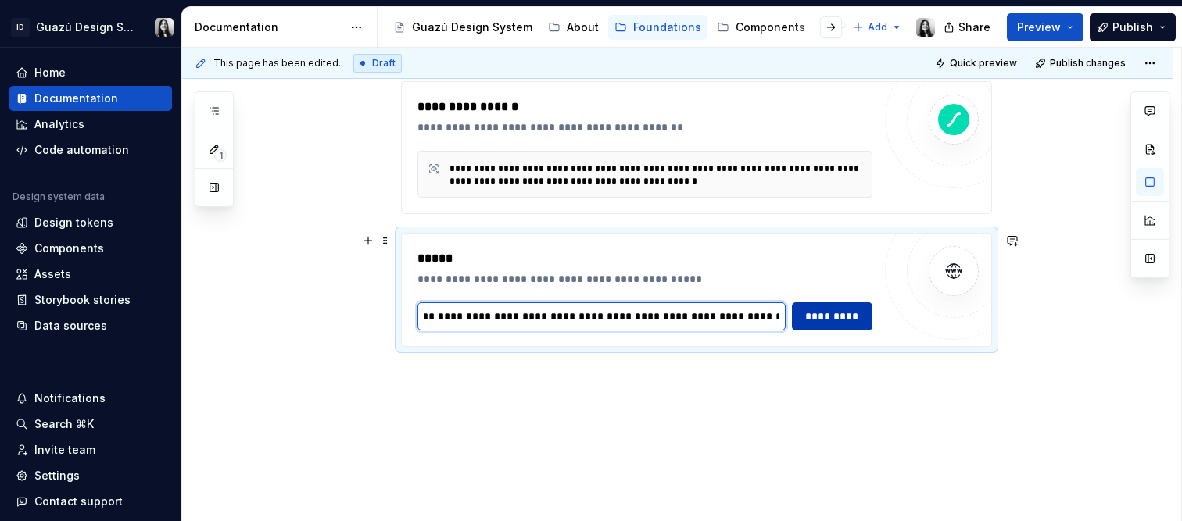
type input "**********"
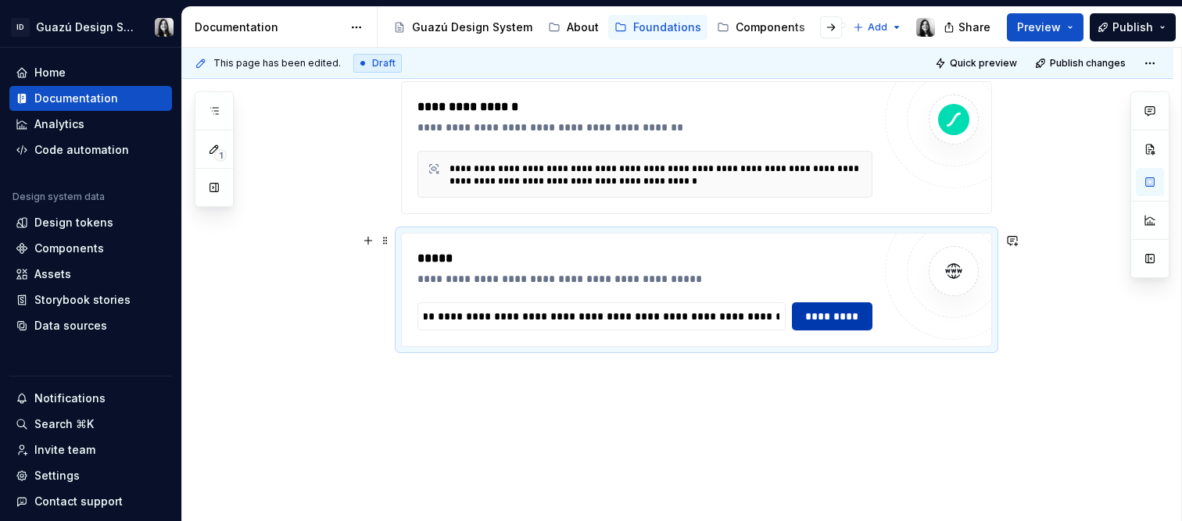
click at [836, 319] on span "*********" at bounding box center [832, 317] width 60 height 16
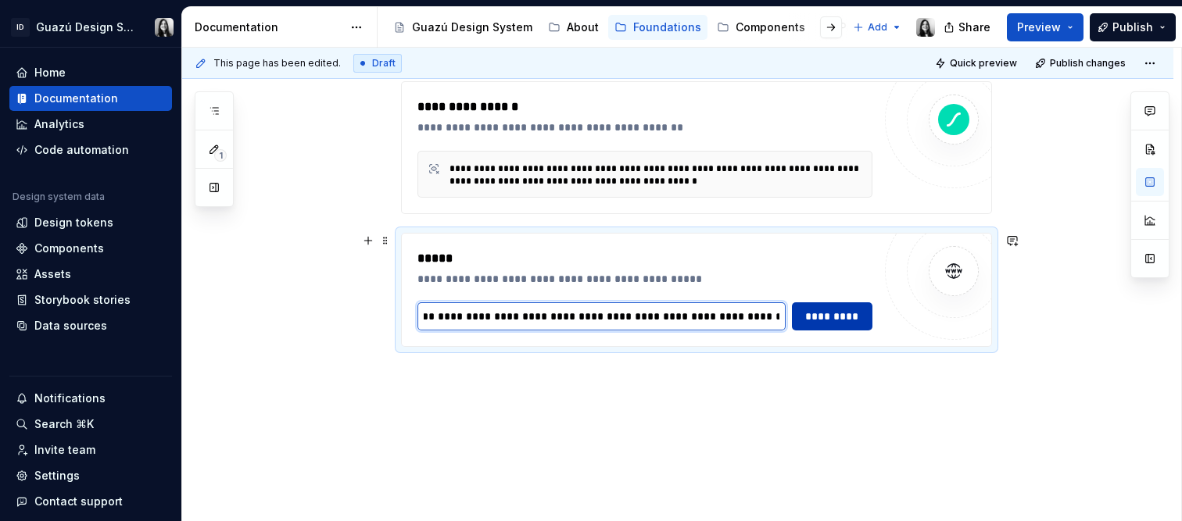
scroll to position [0, 1083]
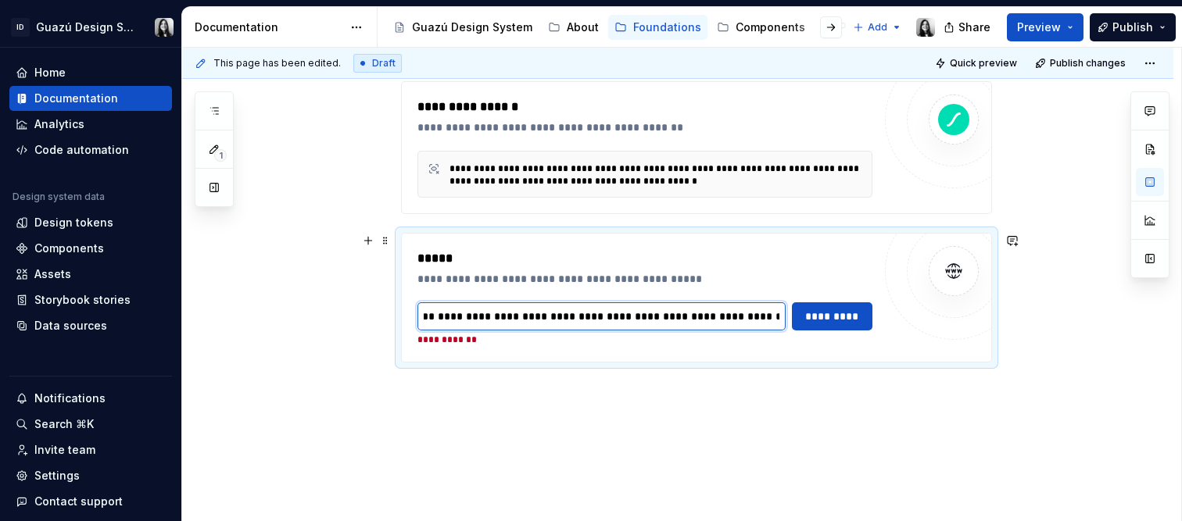
click at [636, 307] on input "**********" at bounding box center [601, 317] width 368 height 28
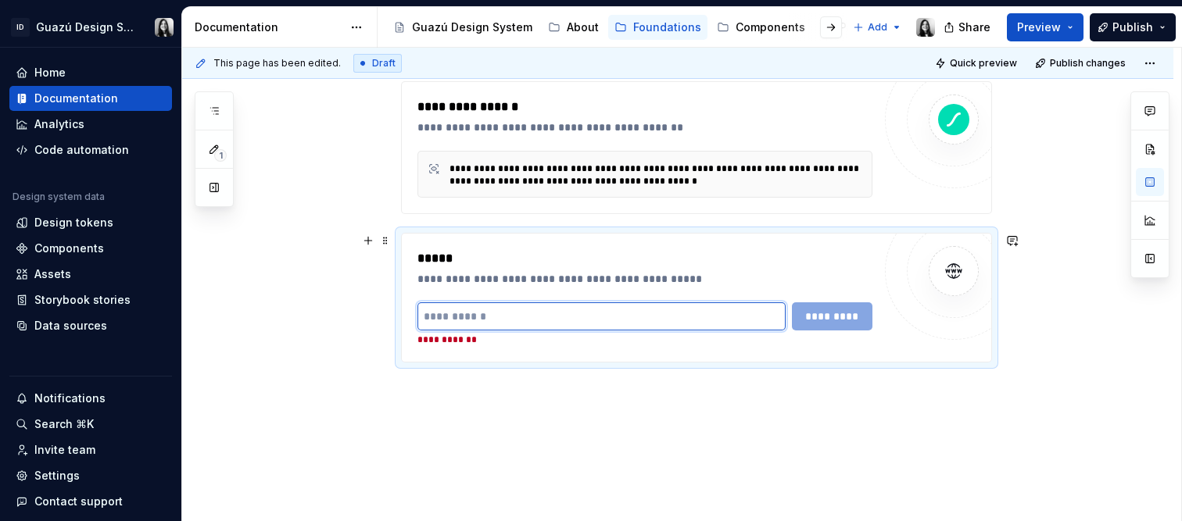
scroll to position [0, 0]
paste input "**********"
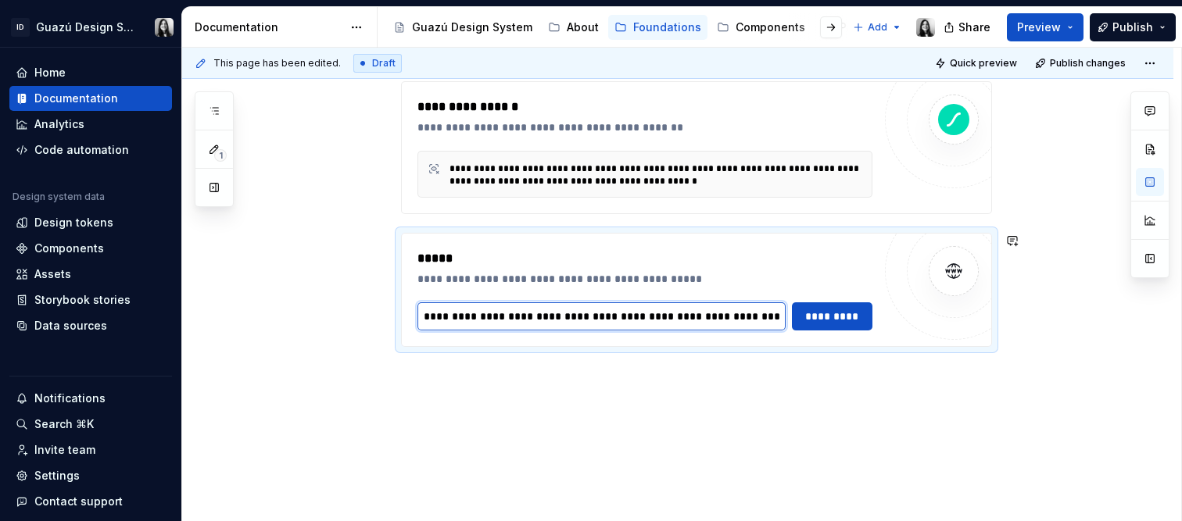
scroll to position [0, 99]
type input "**********"
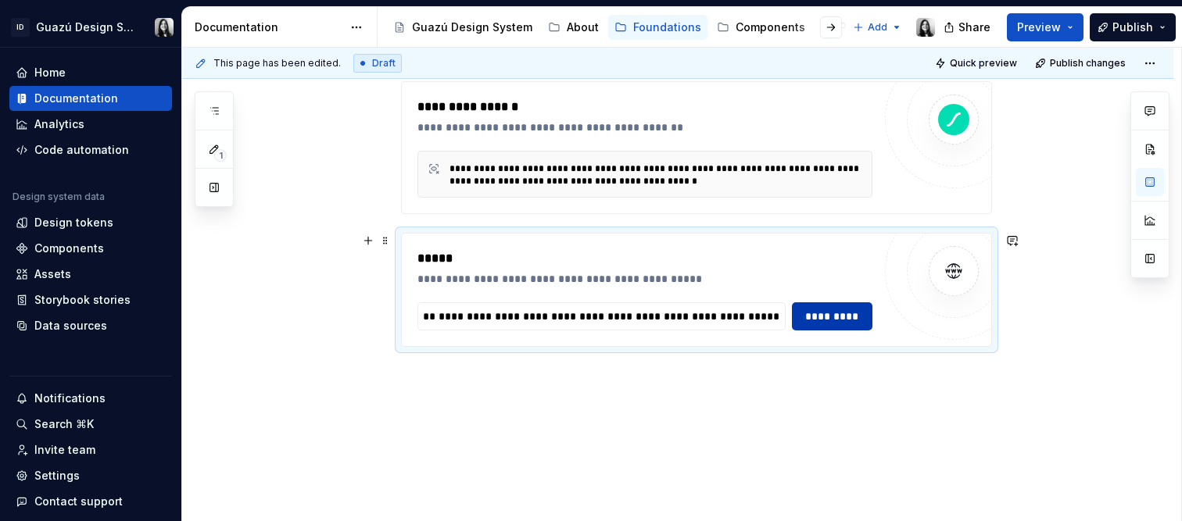
click at [833, 318] on span "*********" at bounding box center [832, 317] width 60 height 16
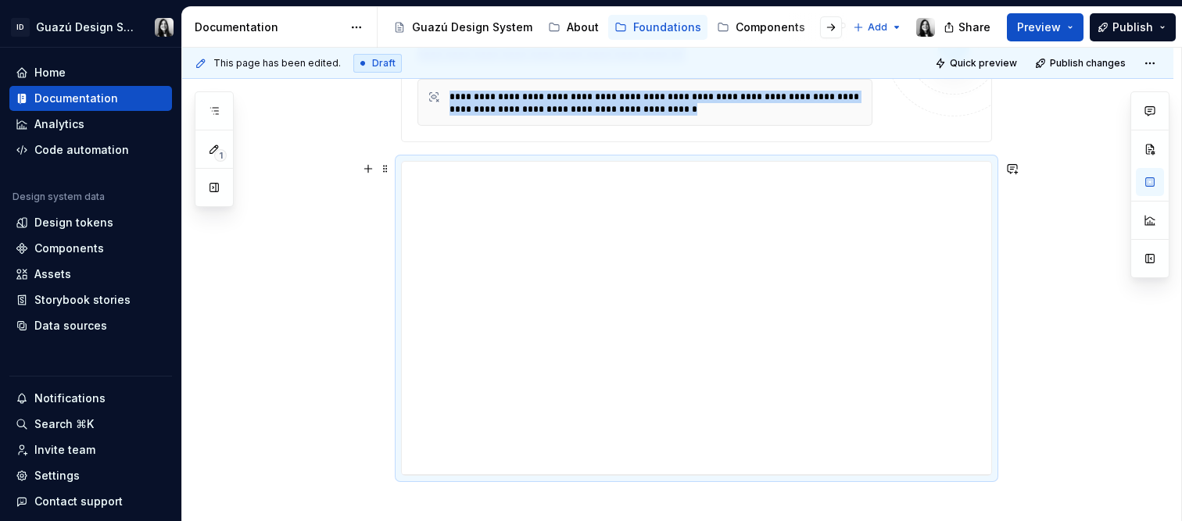
scroll to position [1133, 0]
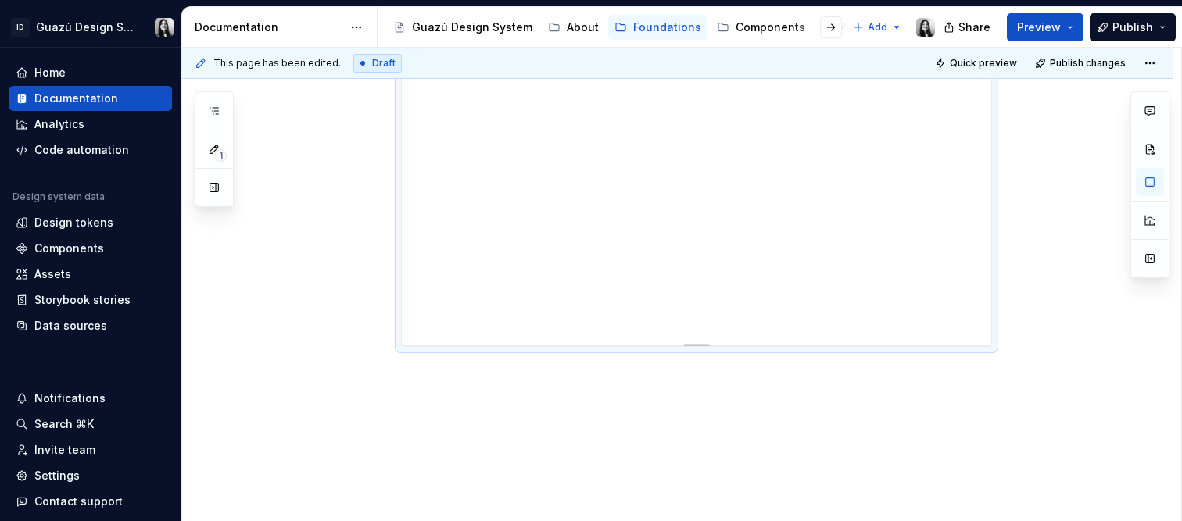
click at [732, 257] on div "**********" at bounding box center [696, 189] width 589 height 313
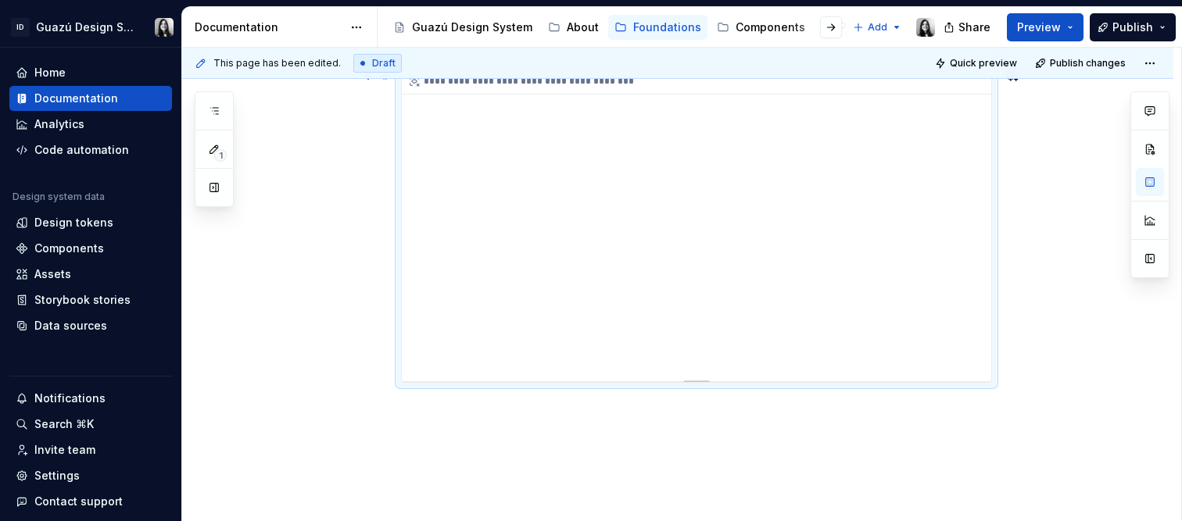
scroll to position [1221, 0]
click at [1032, 17] on button "Preview" at bounding box center [1045, 27] width 77 height 28
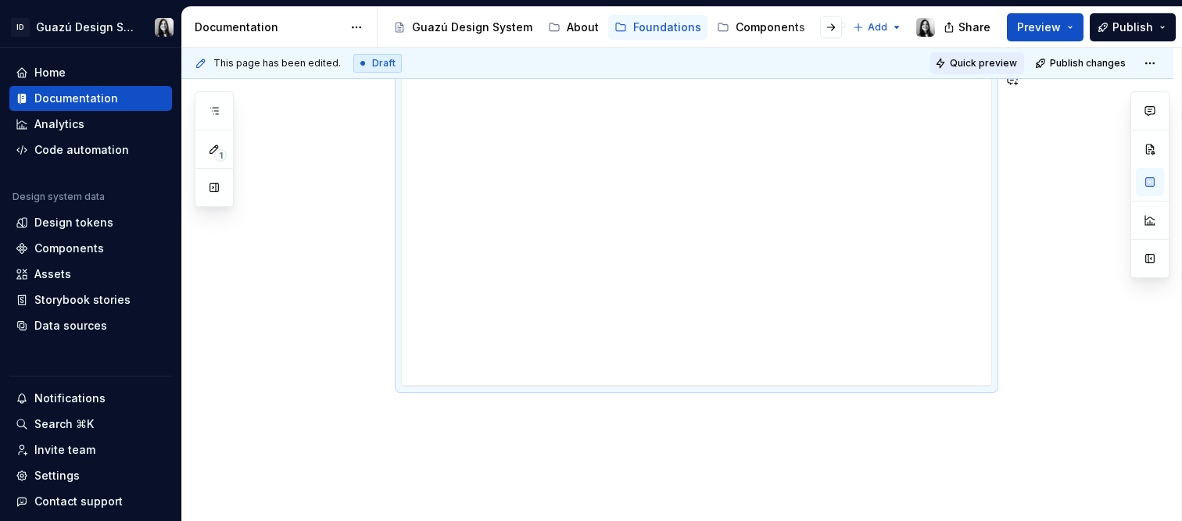
click at [976, 64] on span "Quick preview" at bounding box center [983, 63] width 67 height 13
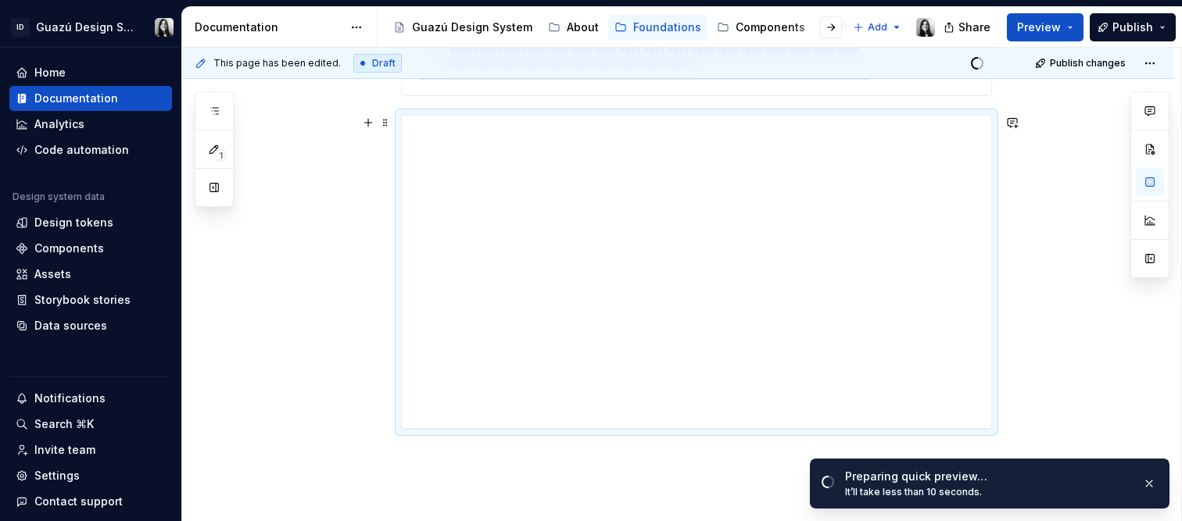
scroll to position [1118, 0]
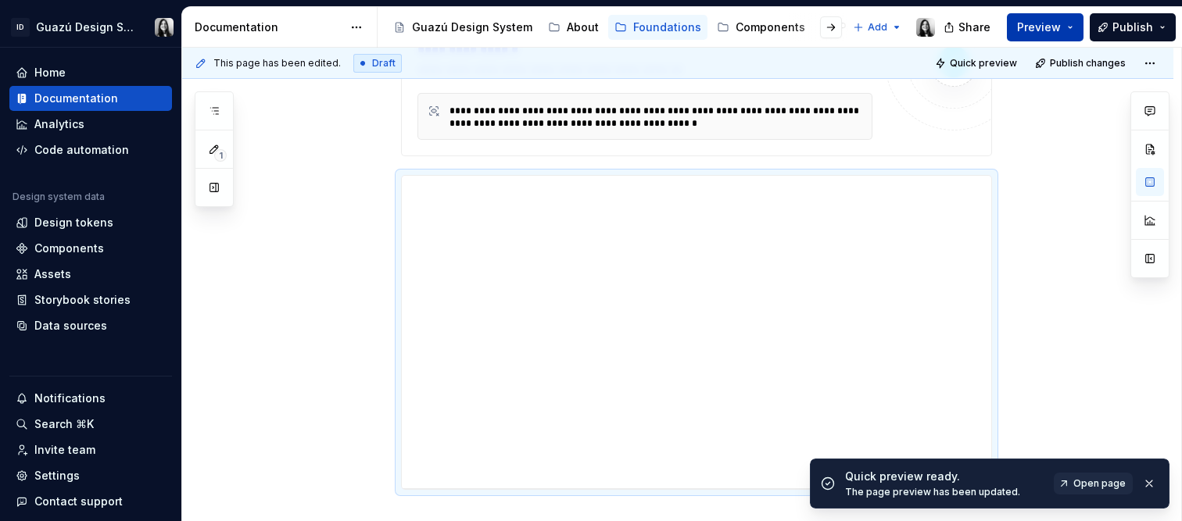
click at [1069, 28] on button "Preview" at bounding box center [1045, 27] width 77 height 28
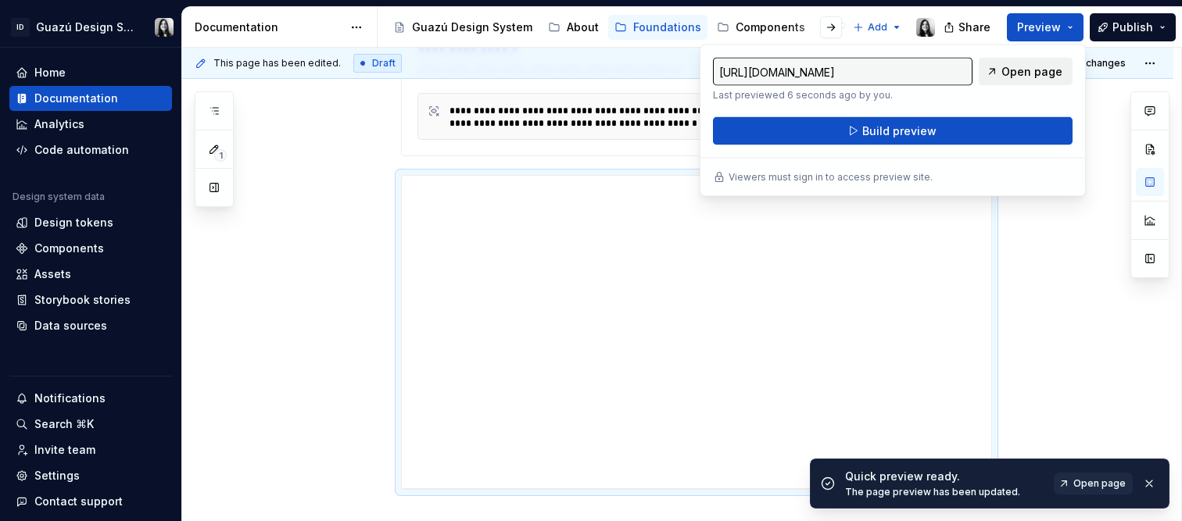
click at [1032, 70] on span "Open page" at bounding box center [1031, 72] width 61 height 16
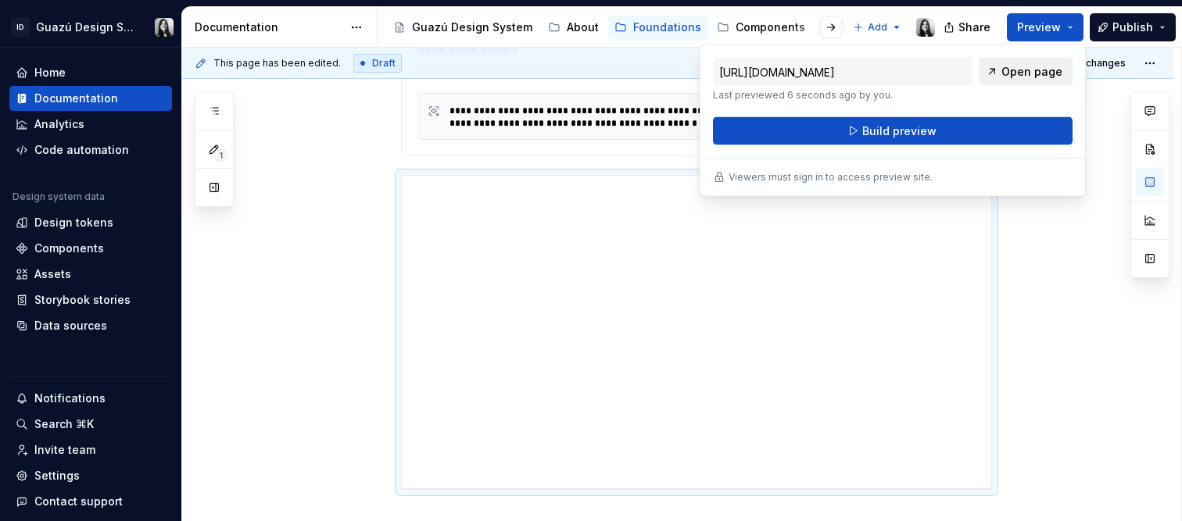
type textarea "*"
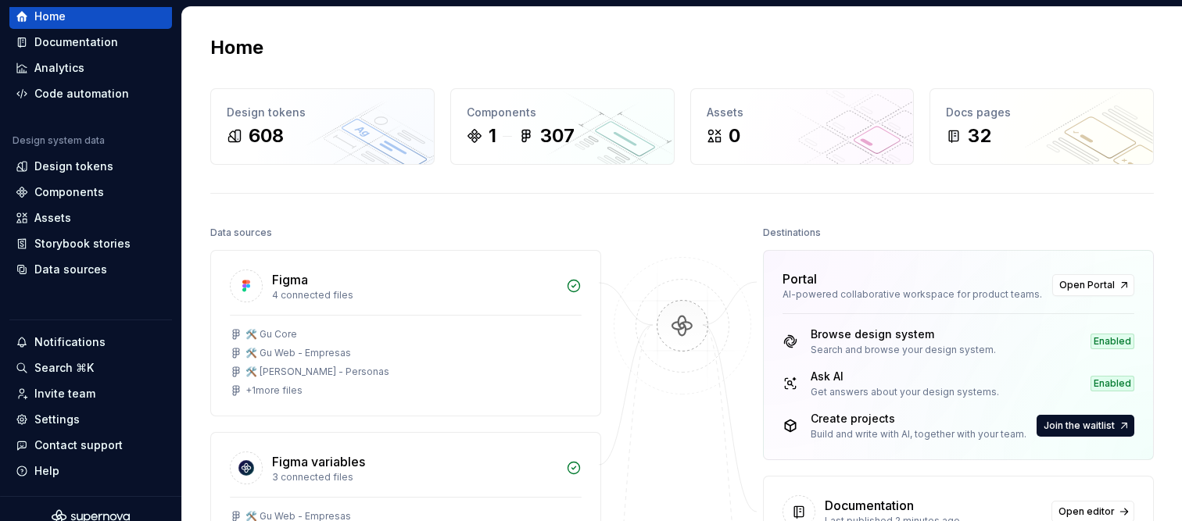
scroll to position [73, 0]
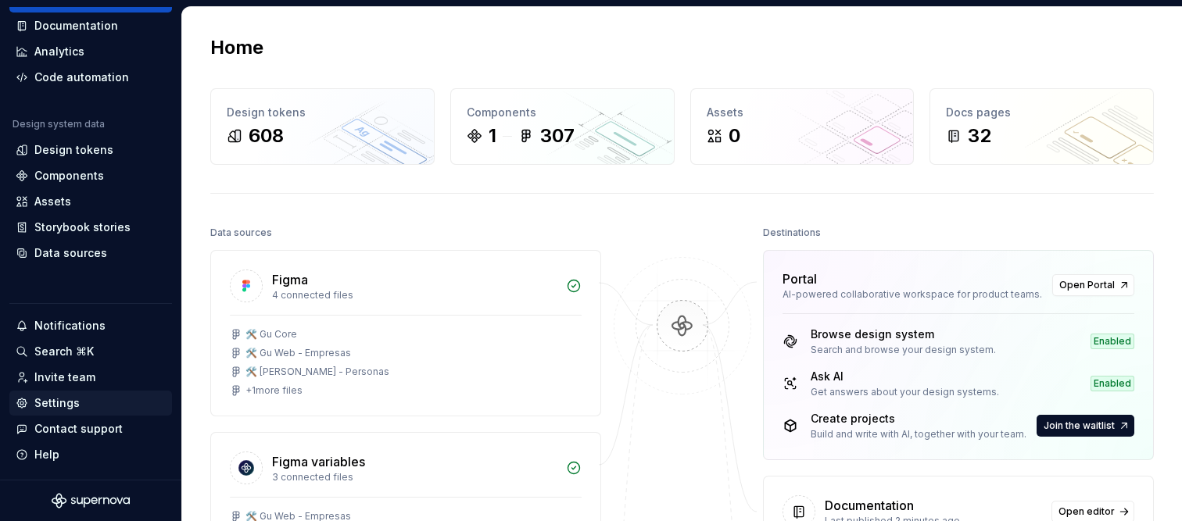
click at [62, 399] on div "Settings" at bounding box center [56, 404] width 45 height 16
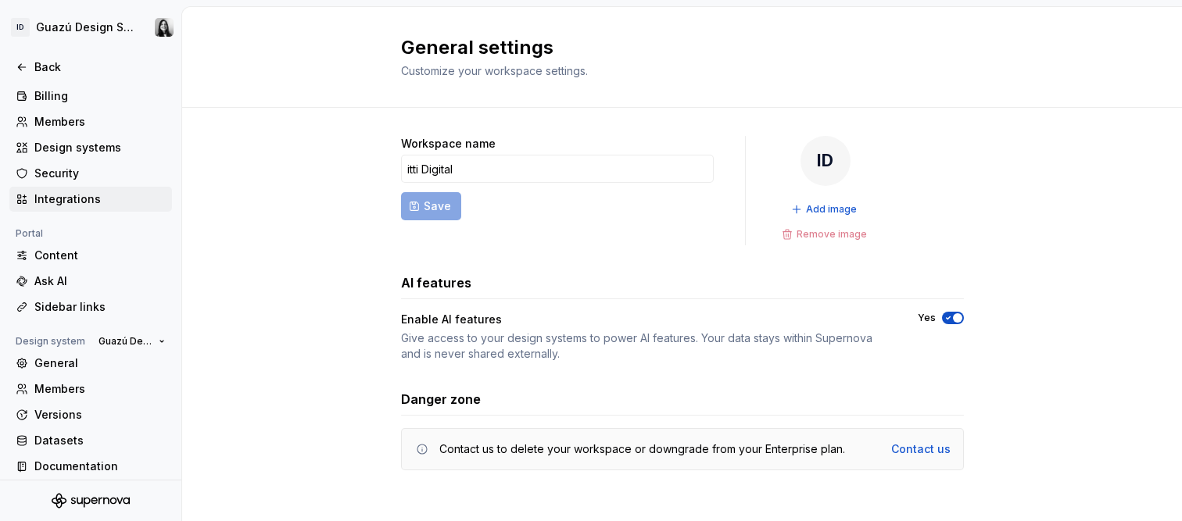
scroll to position [167, 0]
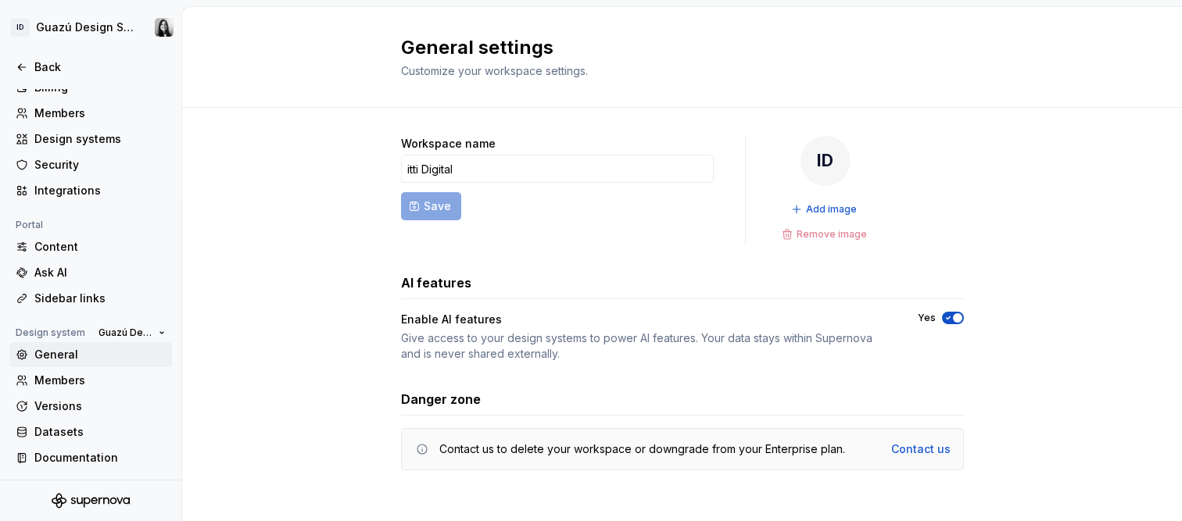
click at [60, 357] on div "General" at bounding box center [99, 355] width 131 height 16
click at [91, 456] on div "Documentation" at bounding box center [99, 458] width 131 height 16
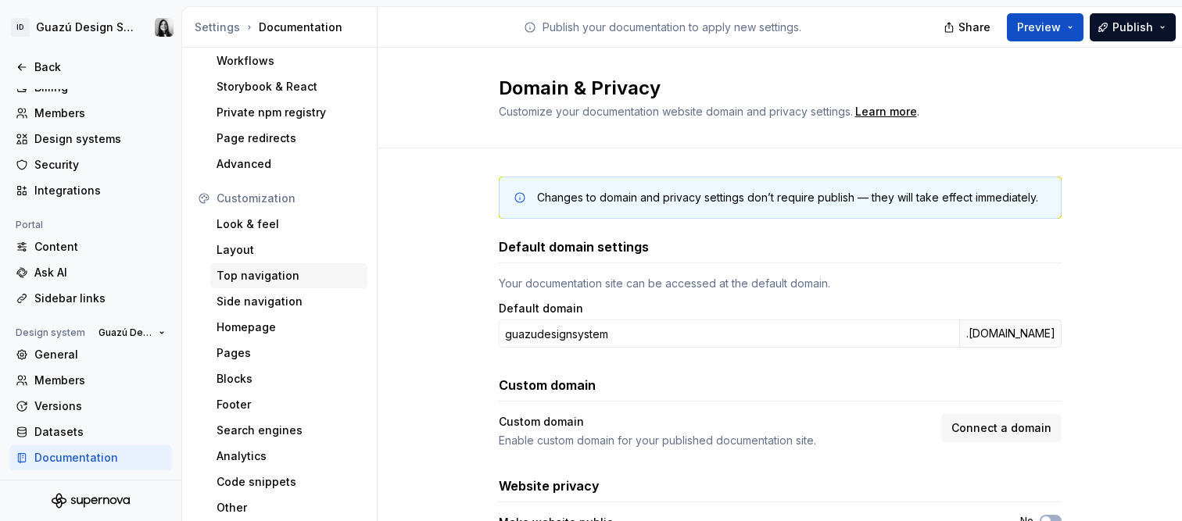
scroll to position [62, 0]
click at [225, 504] on div "Other" at bounding box center [289, 507] width 145 height 16
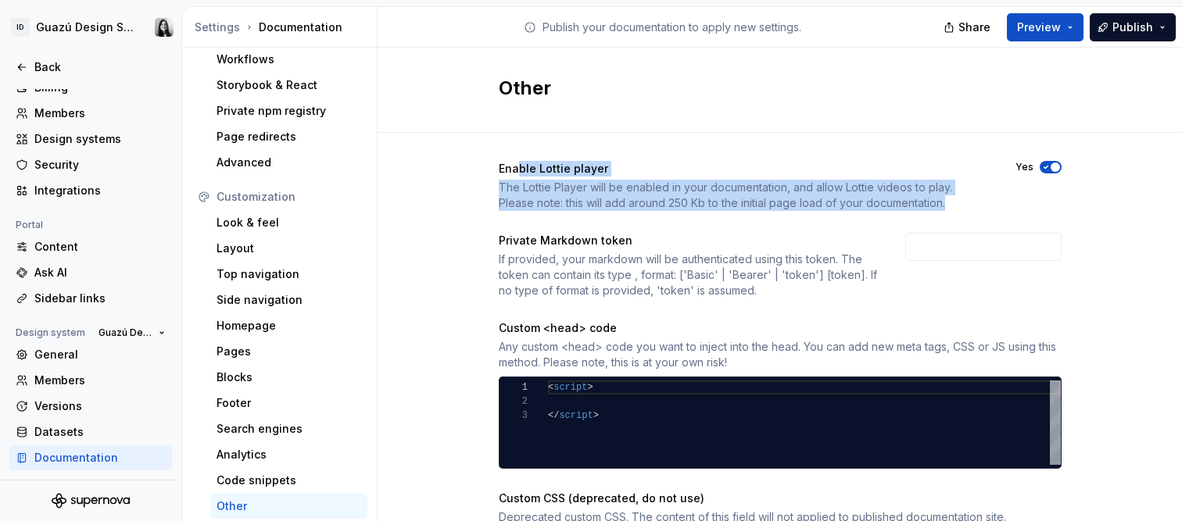
drag, startPoint x: 528, startPoint y: 172, endPoint x: 911, endPoint y: 201, distance: 384.9
click at [911, 201] on div "Enable [PERSON_NAME] player The [PERSON_NAME] Player will be enabled in your do…" at bounding box center [743, 186] width 489 height 50
click at [911, 201] on div "The Lottie Player will be enabled in your documentation, and allow Lottie video…" at bounding box center [743, 195] width 489 height 31
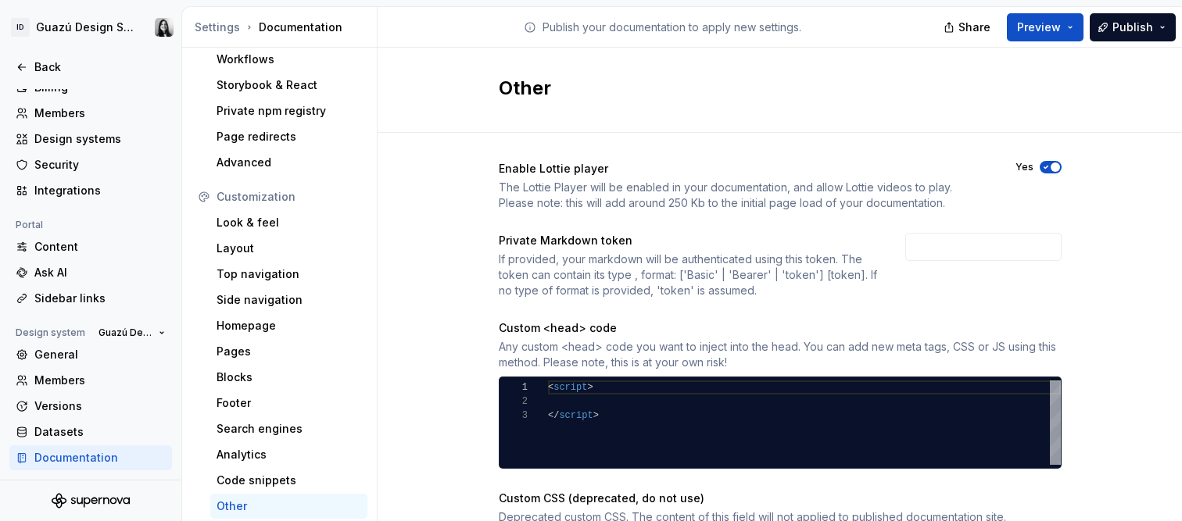
click at [1042, 167] on icon "button" at bounding box center [1046, 167] width 13 height 9
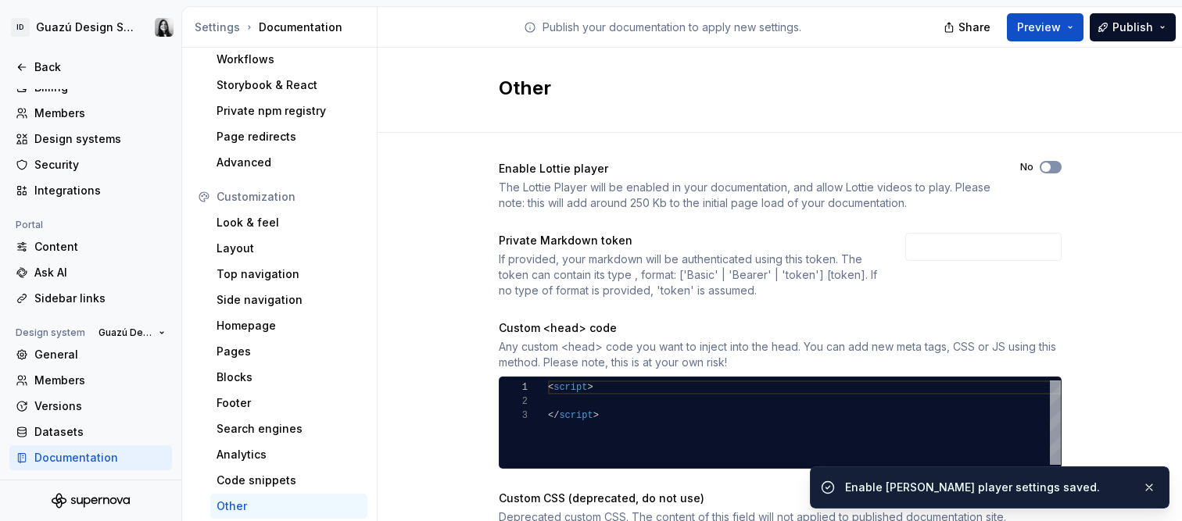
click at [1047, 167] on button "No" at bounding box center [1051, 167] width 22 height 13
click at [1126, 34] on span "Publish" at bounding box center [1132, 28] width 41 height 16
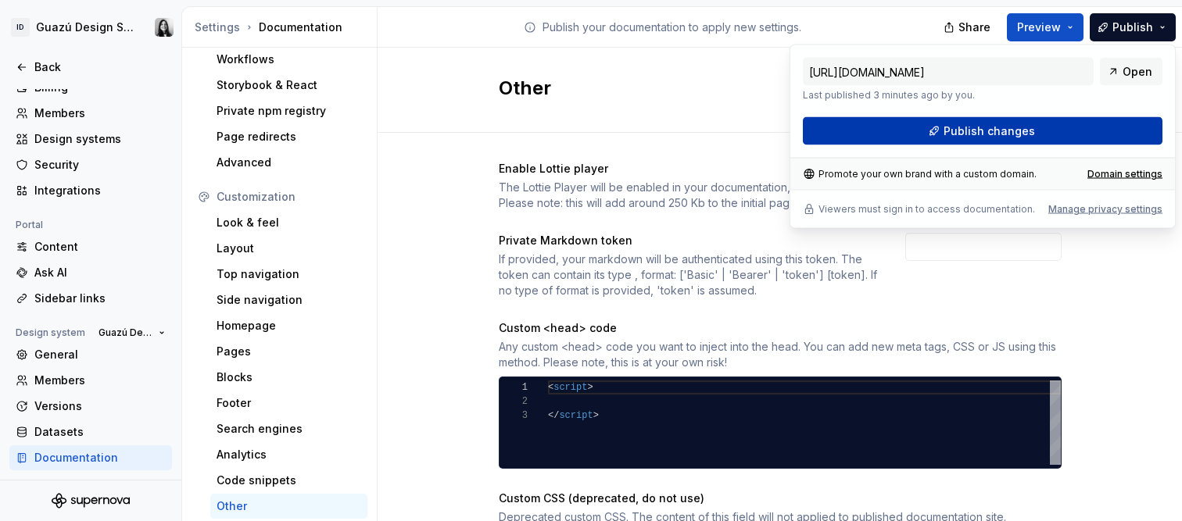
click at [1039, 131] on button "Publish changes" at bounding box center [983, 131] width 360 height 28
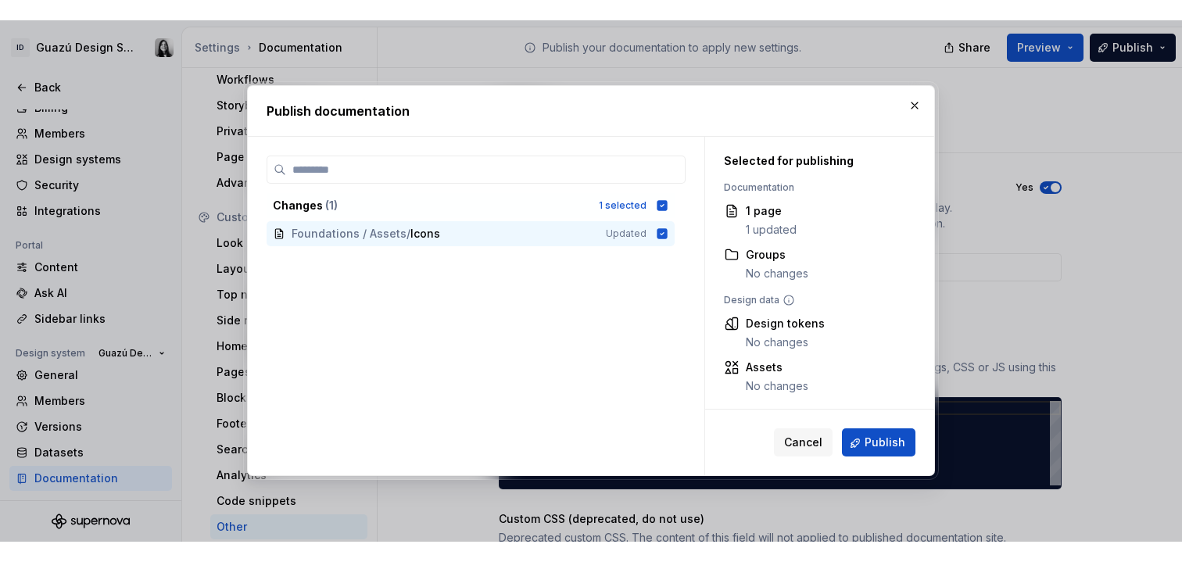
scroll to position [5, 0]
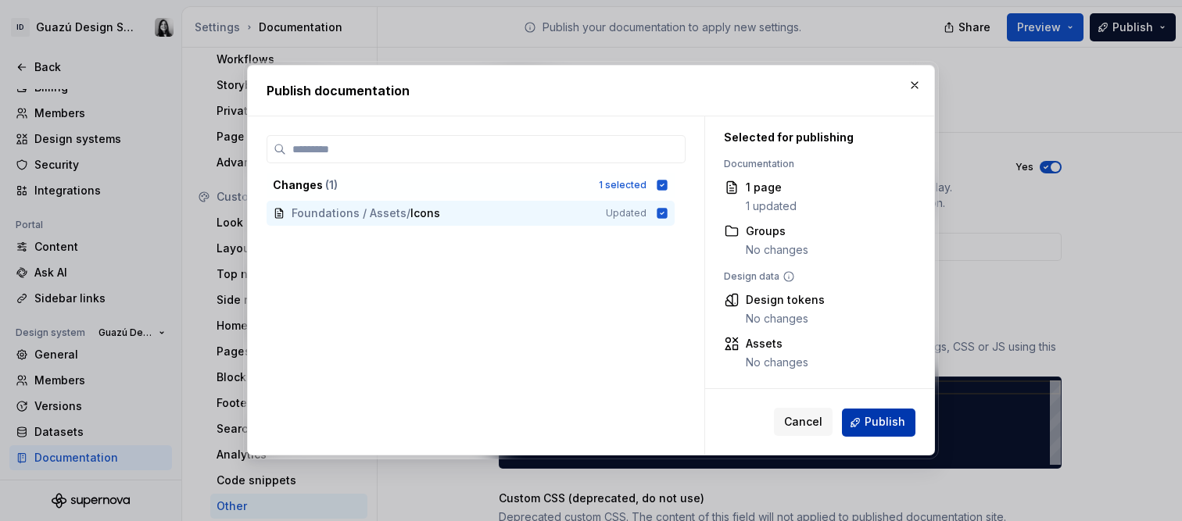
click at [888, 422] on span "Publish" at bounding box center [885, 423] width 41 height 16
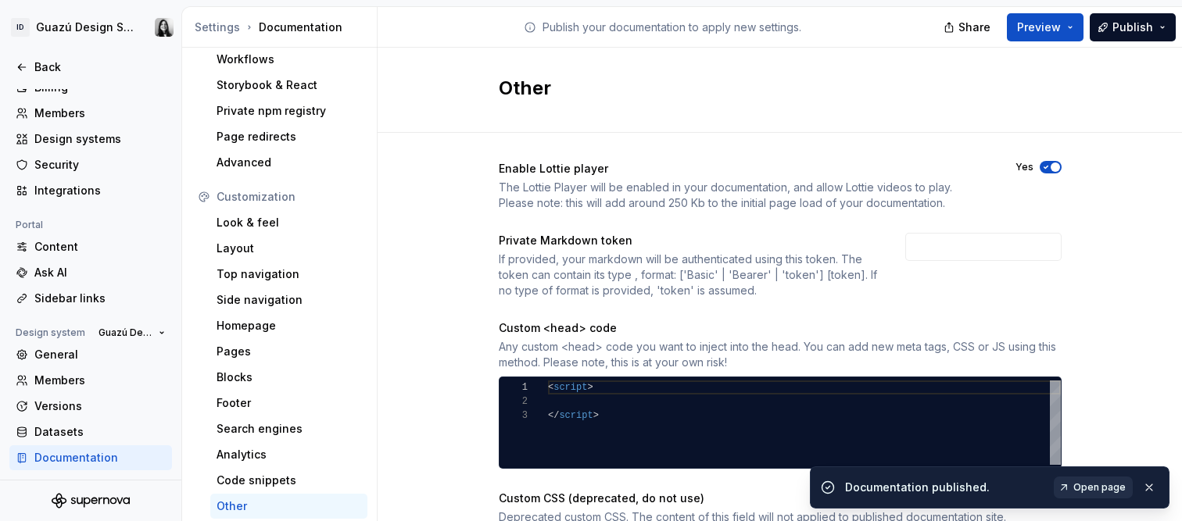
click at [1101, 483] on span "Open page" at bounding box center [1099, 488] width 52 height 13
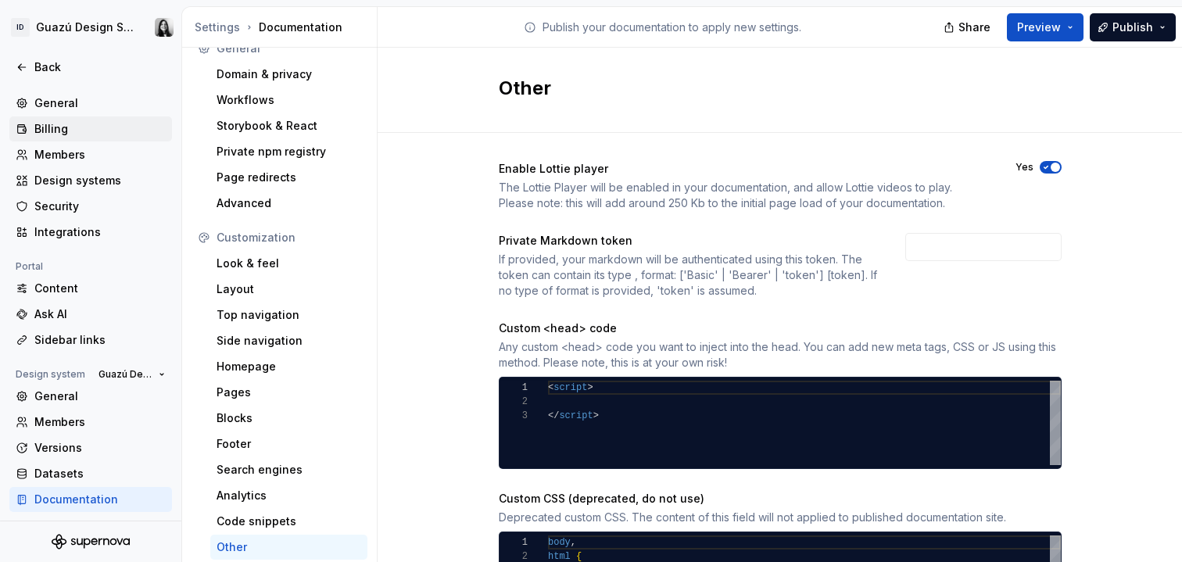
scroll to position [0, 0]
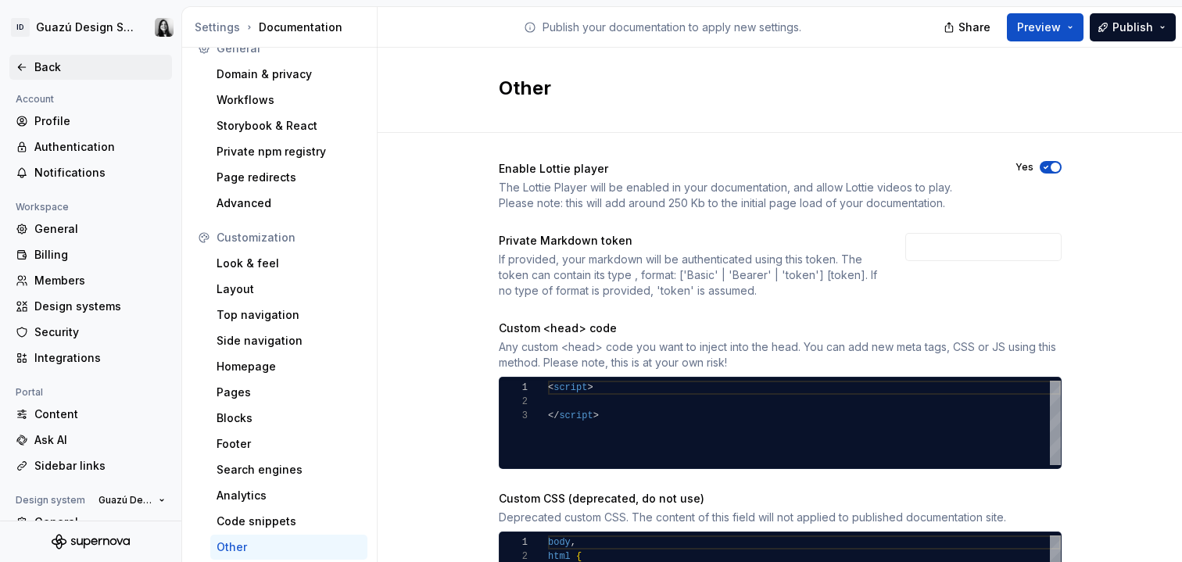
click at [45, 65] on div "Back" at bounding box center [99, 67] width 131 height 16
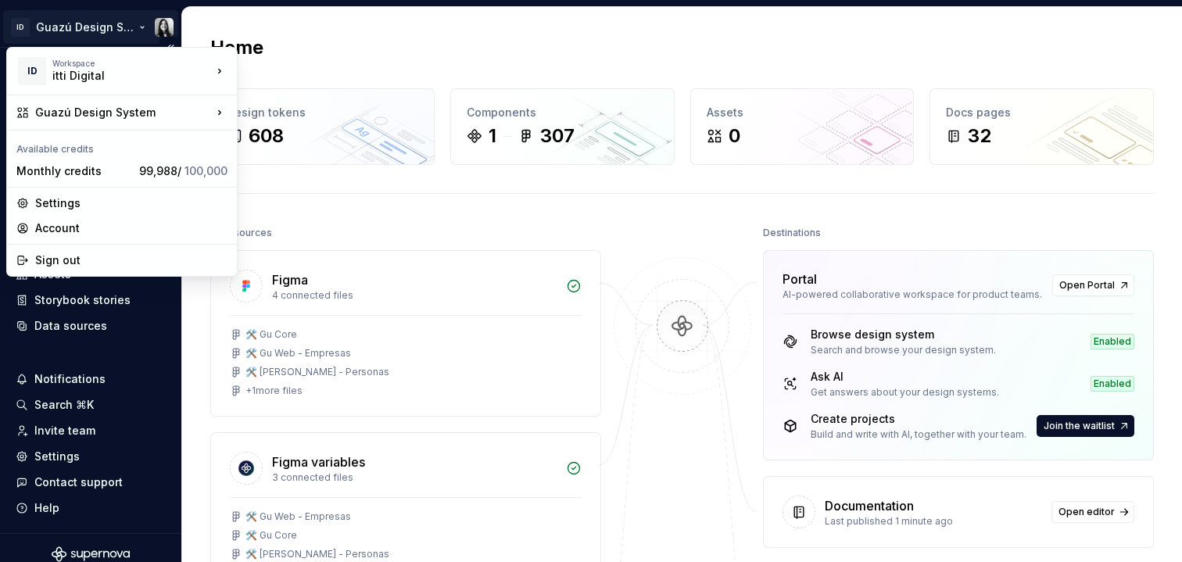
click at [120, 28] on html "ID Guazú Design System Home Documentation Analytics Code automation Design syst…" at bounding box center [591, 281] width 1182 height 562
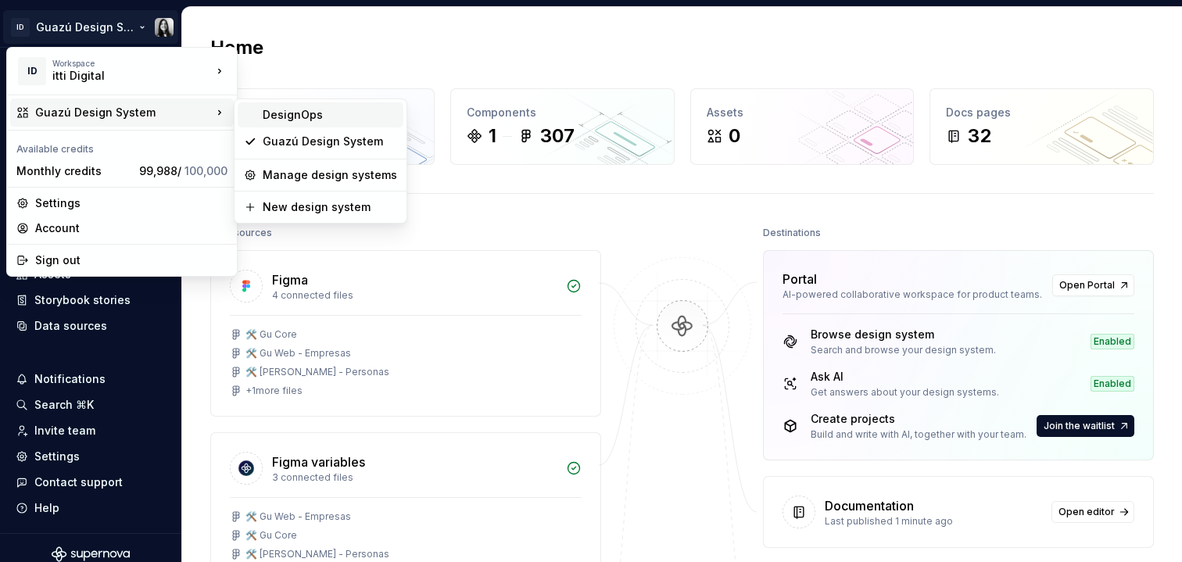
click at [331, 117] on div "DesignOps" at bounding box center [330, 115] width 134 height 16
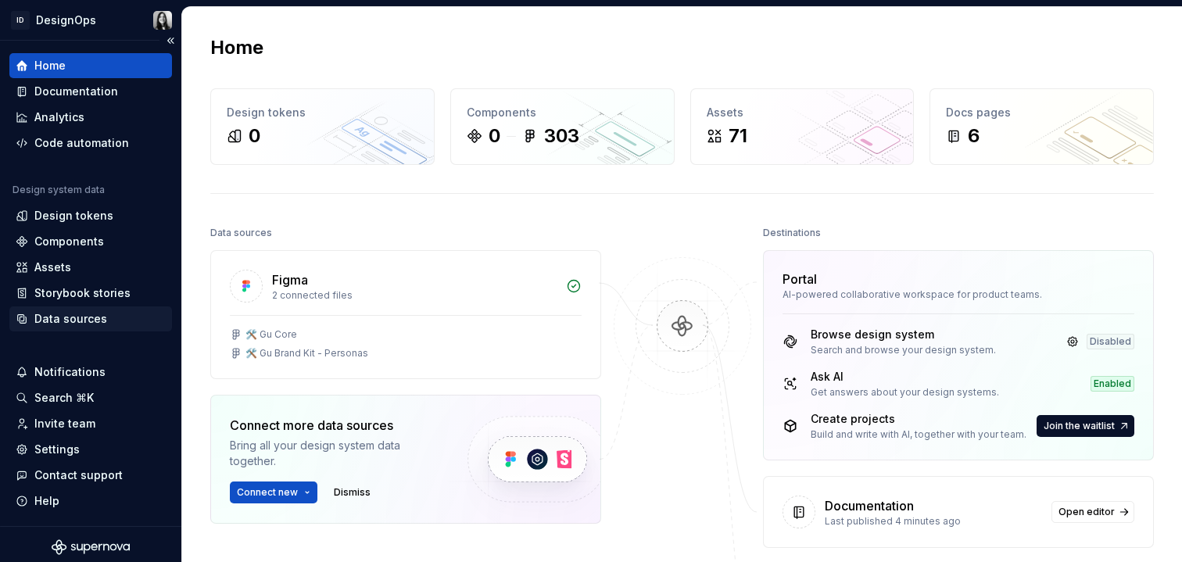
scroll to position [13, 0]
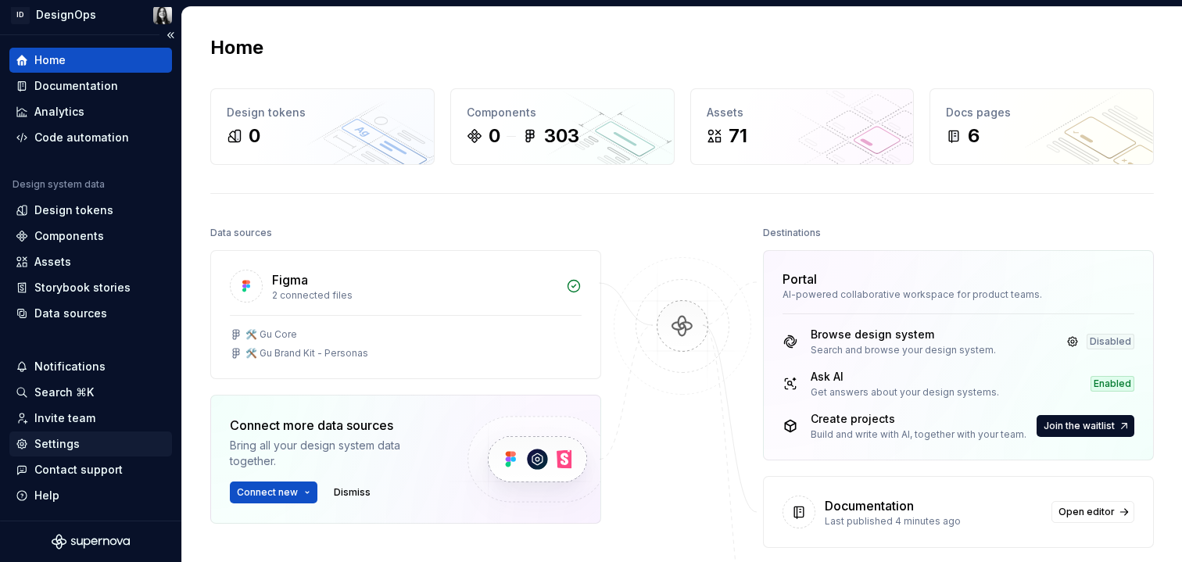
click at [49, 442] on div "Settings" at bounding box center [56, 444] width 45 height 16
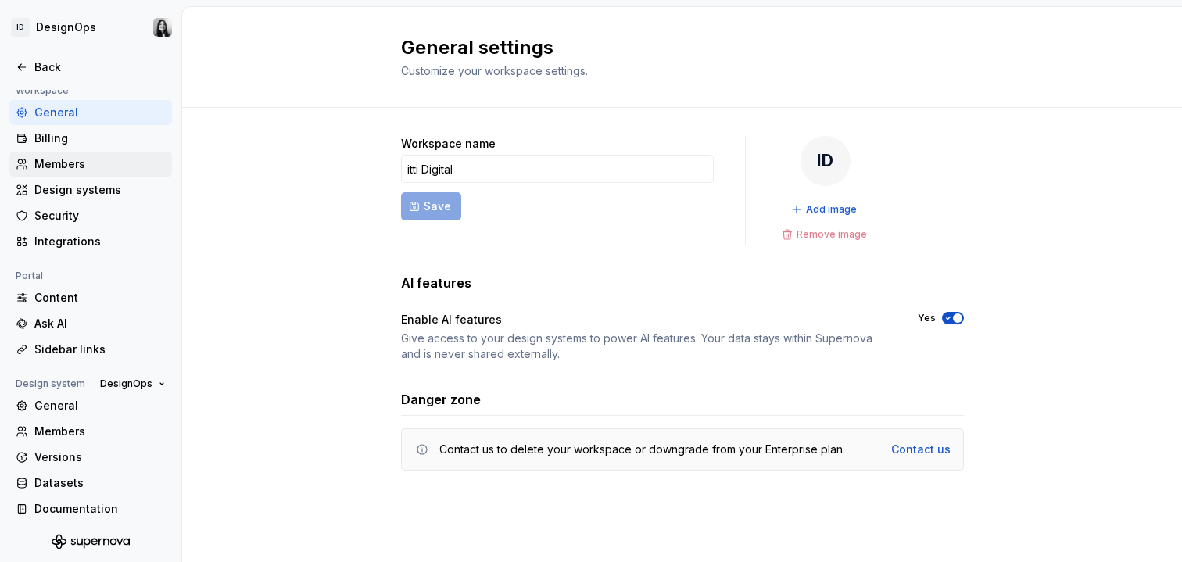
scroll to position [126, 0]
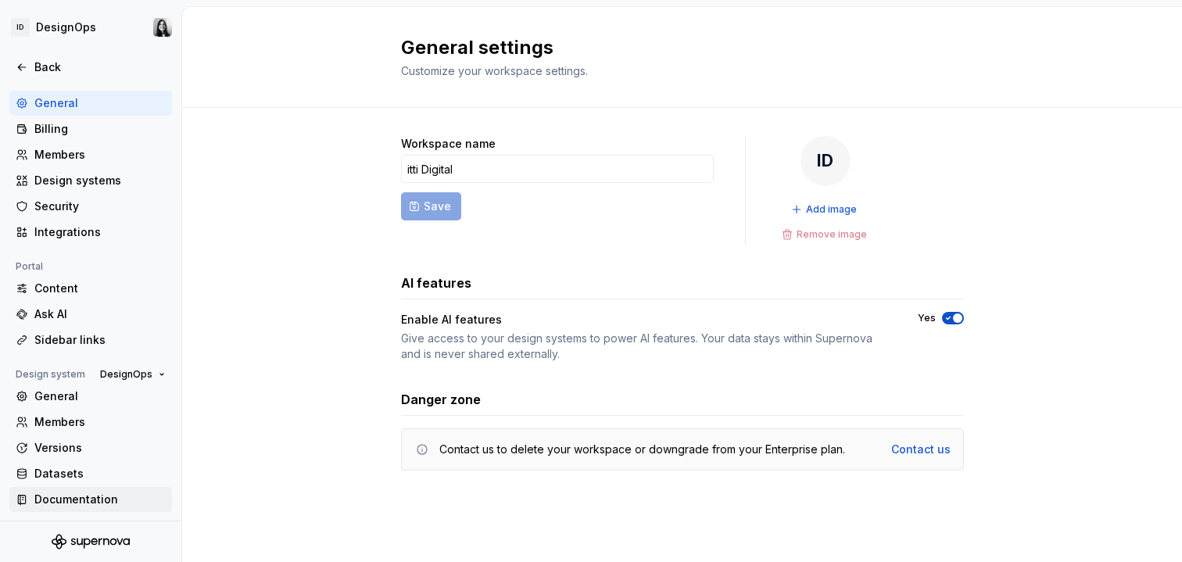
click at [66, 495] on div "Documentation" at bounding box center [99, 500] width 131 height 16
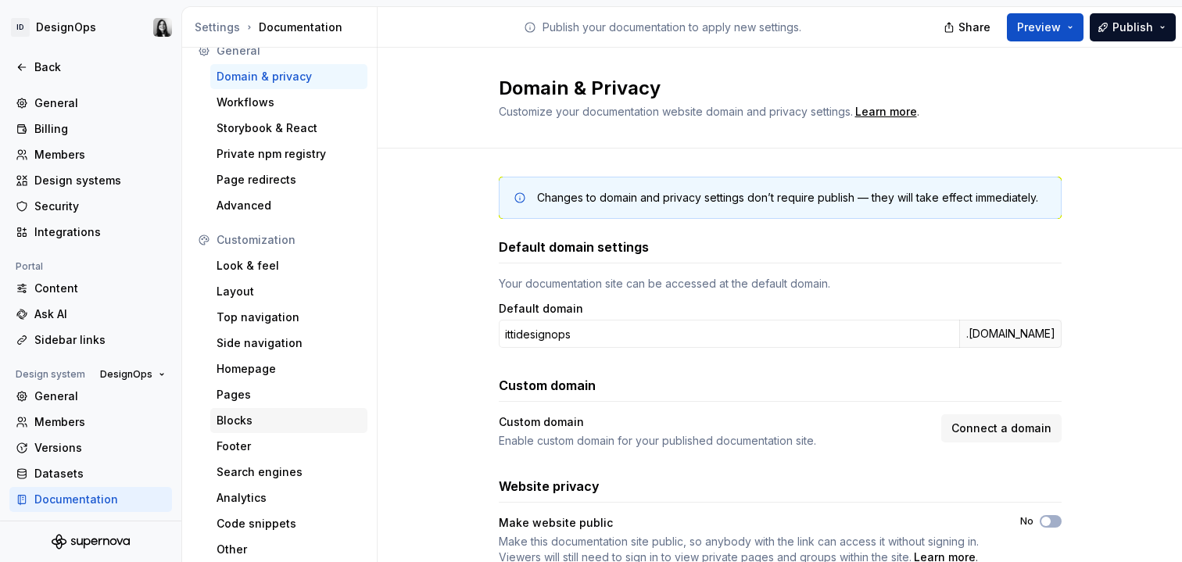
scroll to position [21, 0]
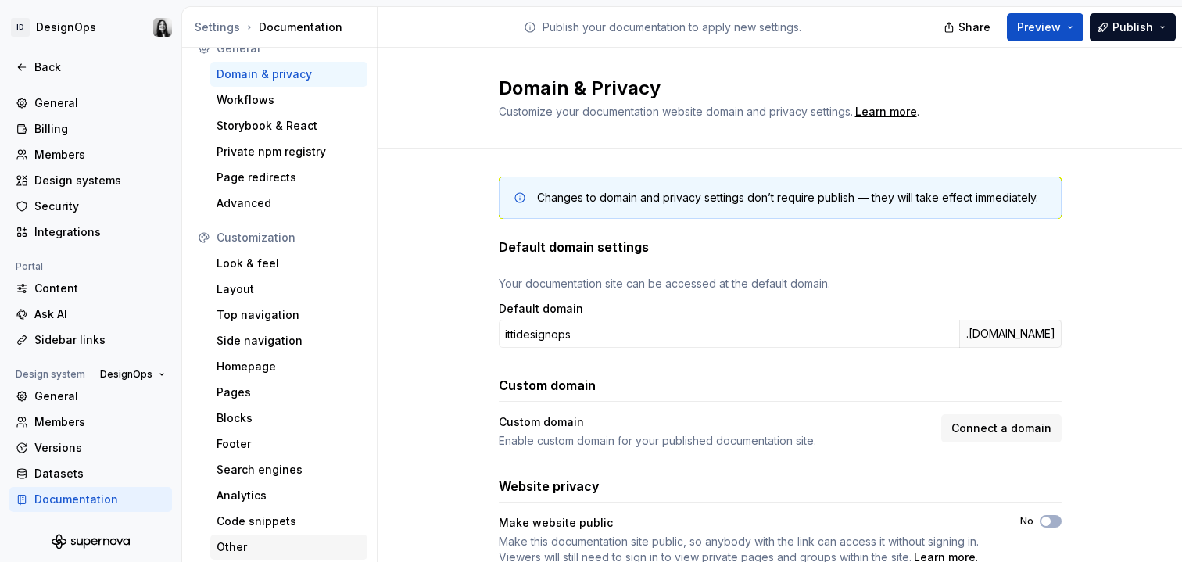
click at [235, 540] on div "Other" at bounding box center [289, 547] width 145 height 16
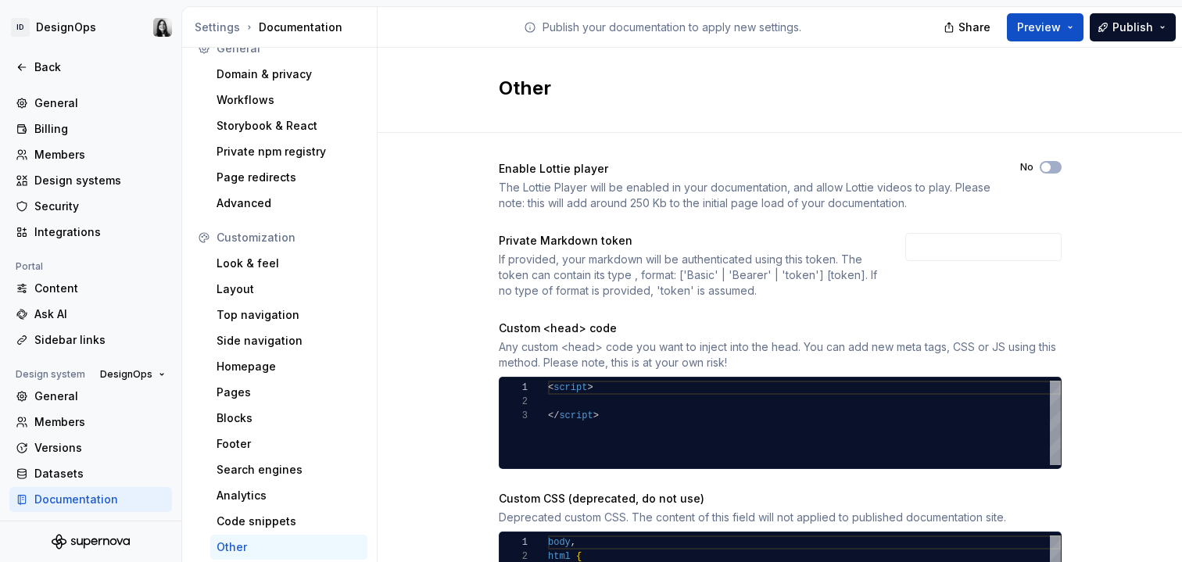
click at [223, 546] on div "Other" at bounding box center [289, 547] width 145 height 16
click at [1046, 166] on button "No" at bounding box center [1051, 167] width 22 height 13
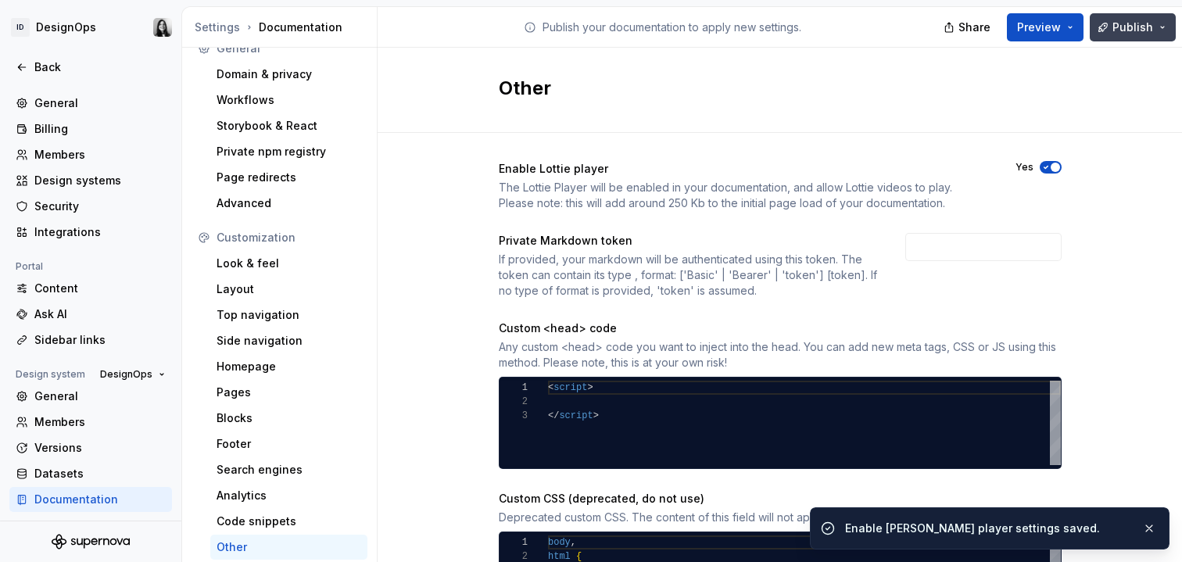
click at [1106, 30] on button "Publish" at bounding box center [1133, 27] width 86 height 28
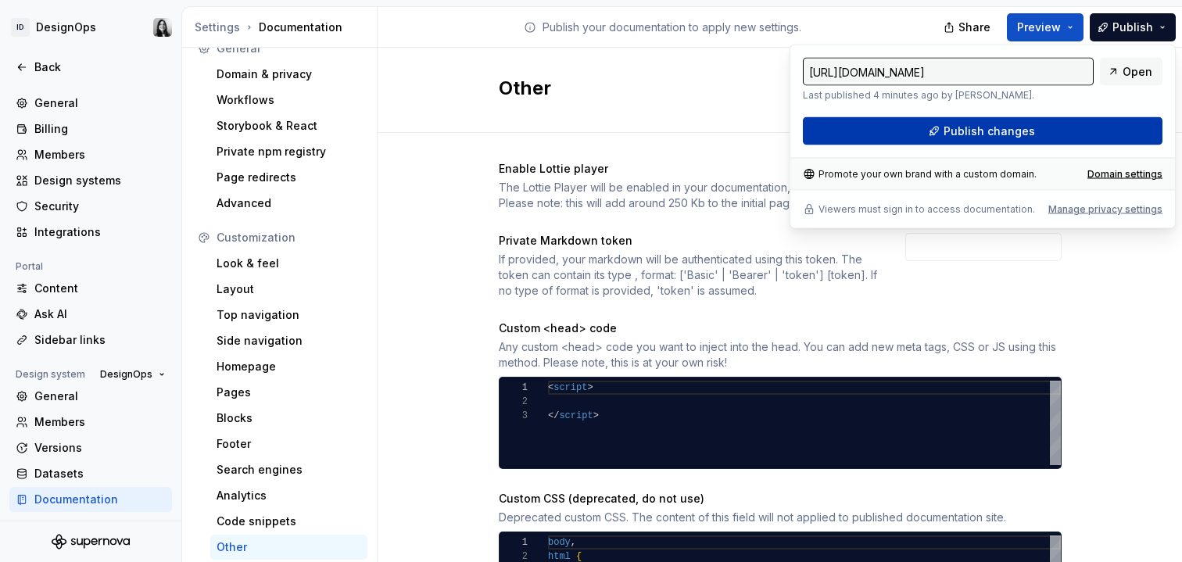
click at [1021, 134] on span "Publish changes" at bounding box center [989, 132] width 91 height 16
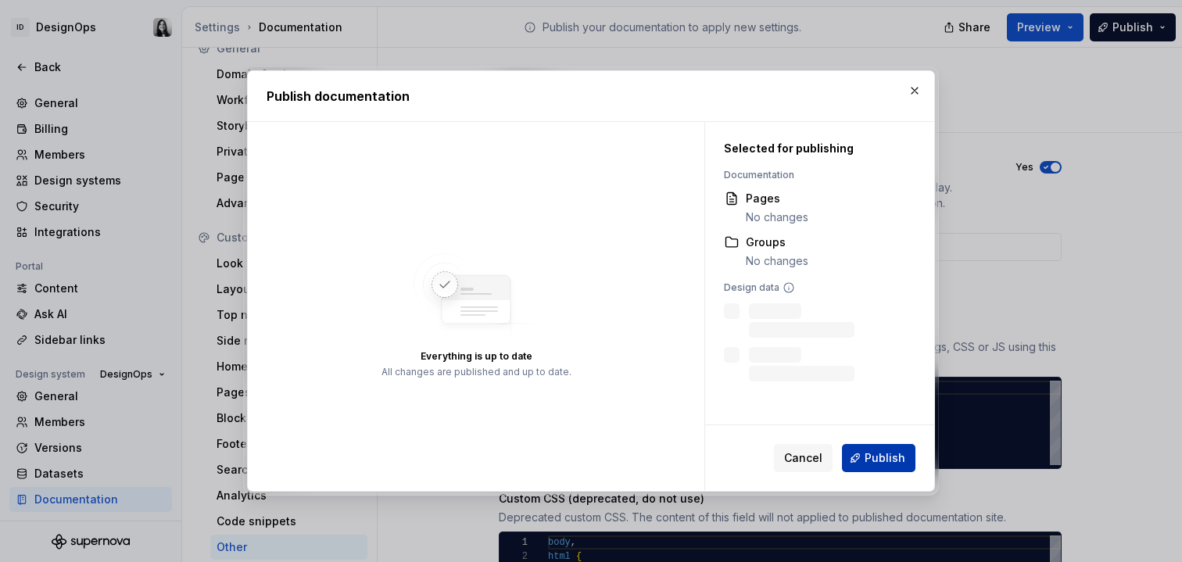
click at [889, 464] on span "Publish" at bounding box center [885, 458] width 41 height 16
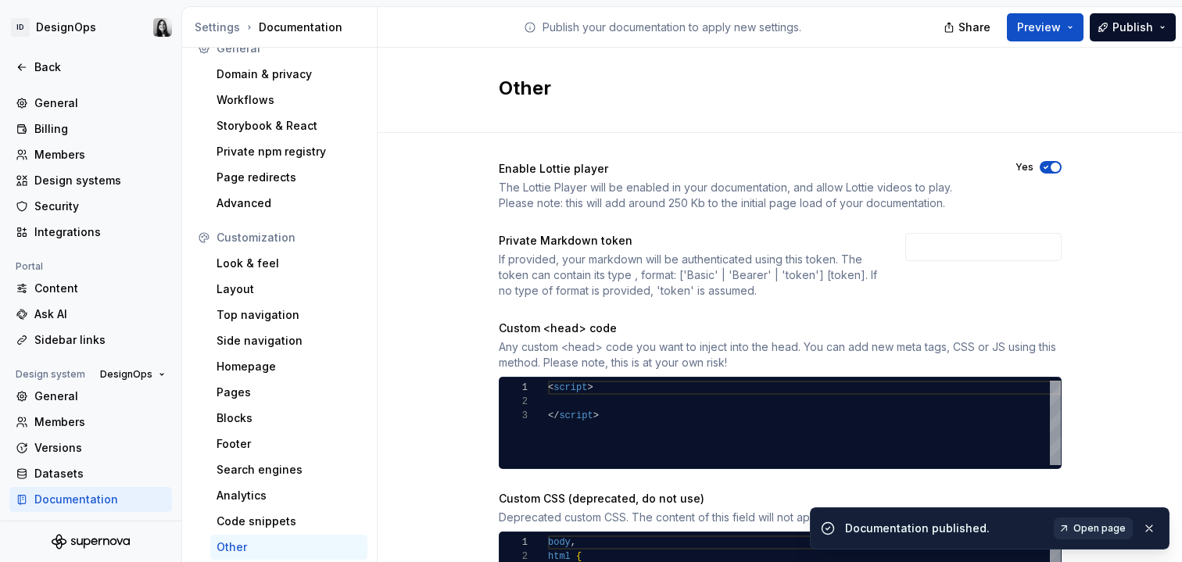
click at [1110, 530] on span "Open page" at bounding box center [1099, 528] width 52 height 13
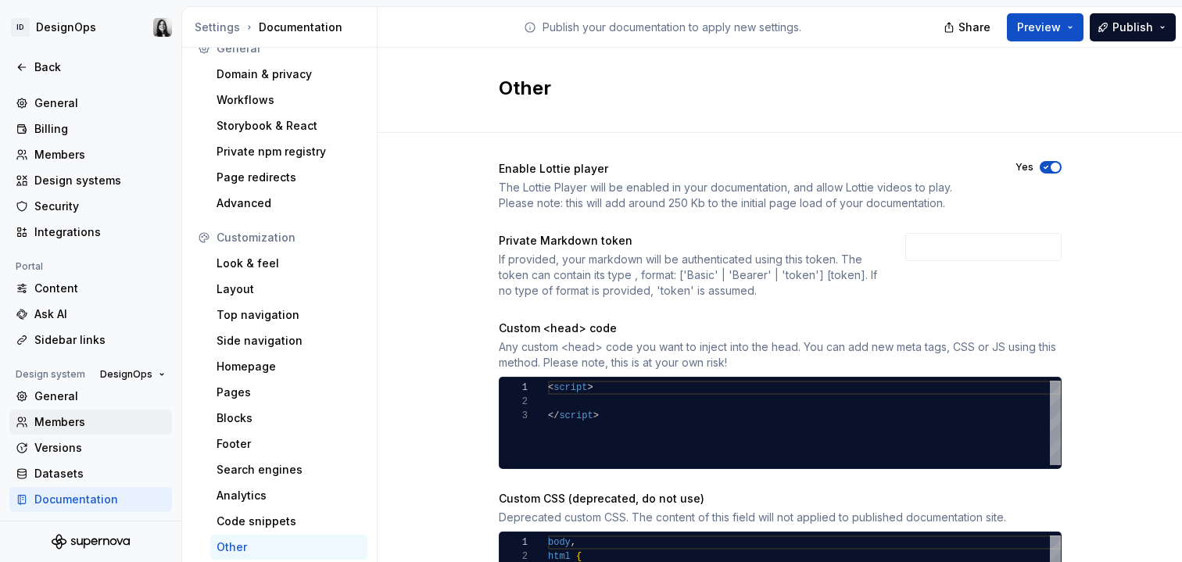
click at [84, 418] on div "Members" at bounding box center [99, 422] width 131 height 16
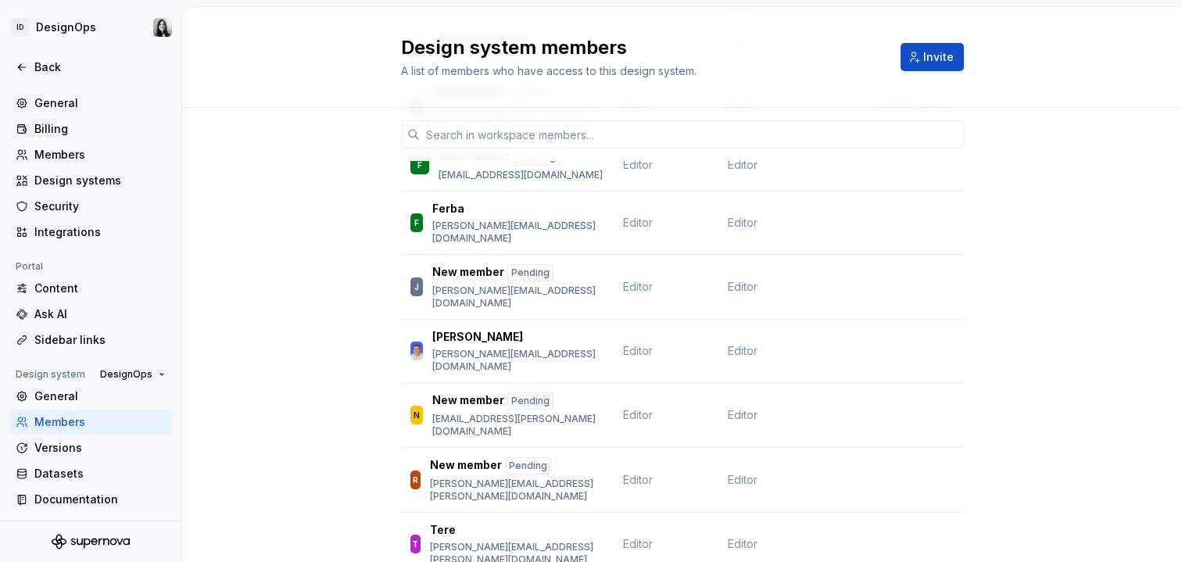
scroll to position [207, 0]
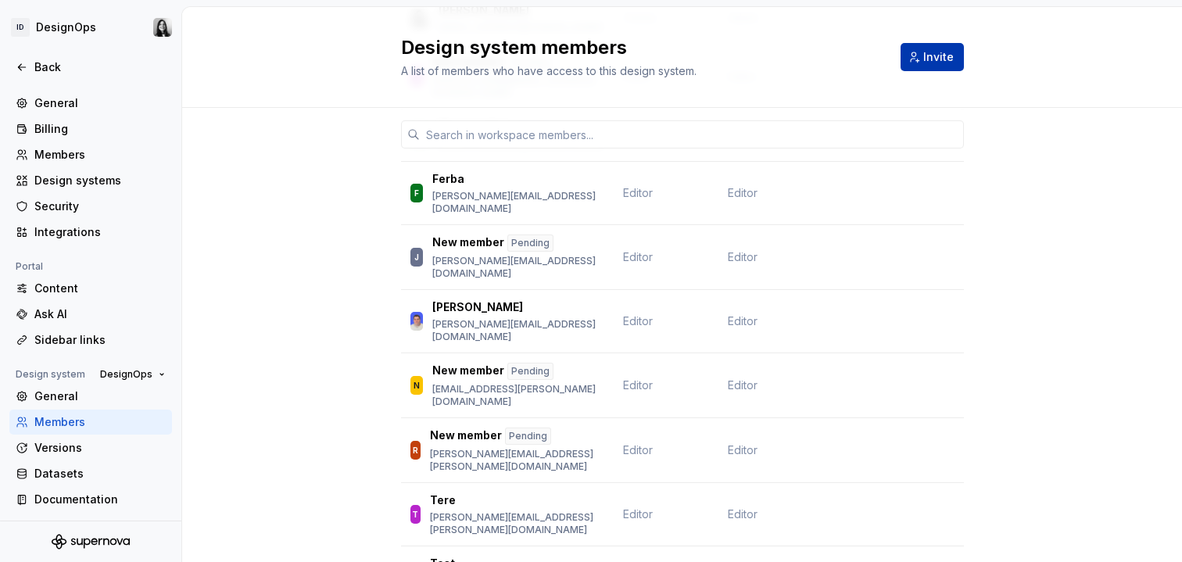
click at [930, 53] on span "Invite" at bounding box center [938, 57] width 30 height 16
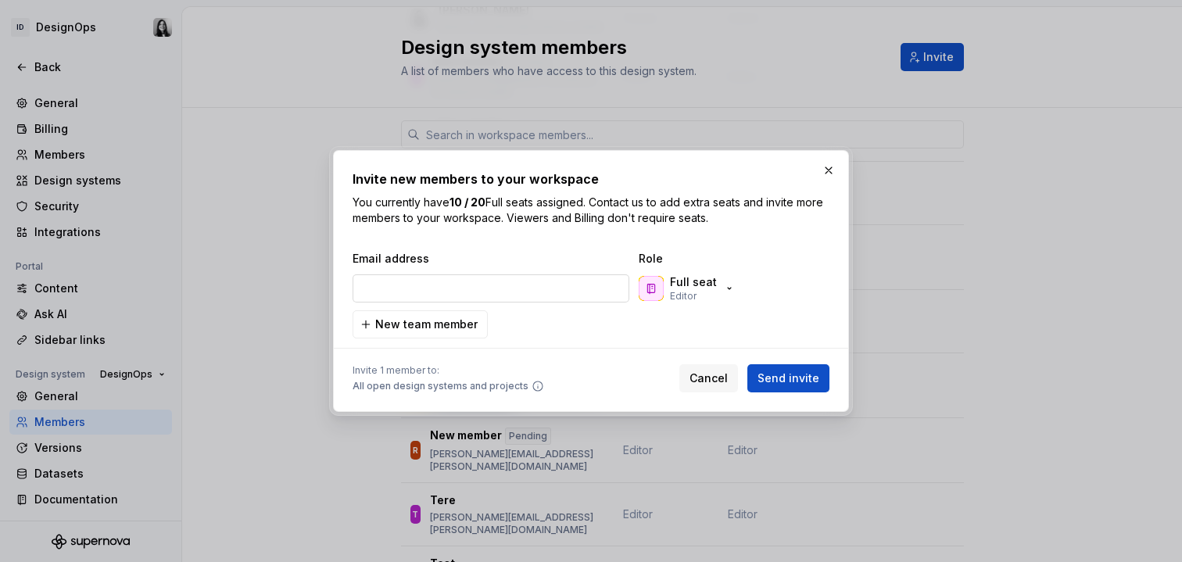
click at [569, 287] on input "email" at bounding box center [491, 288] width 277 height 28
type input "[EMAIL_ADDRESS][DOMAIN_NAME]"
click at [797, 379] on span "Send invite" at bounding box center [788, 379] width 62 height 16
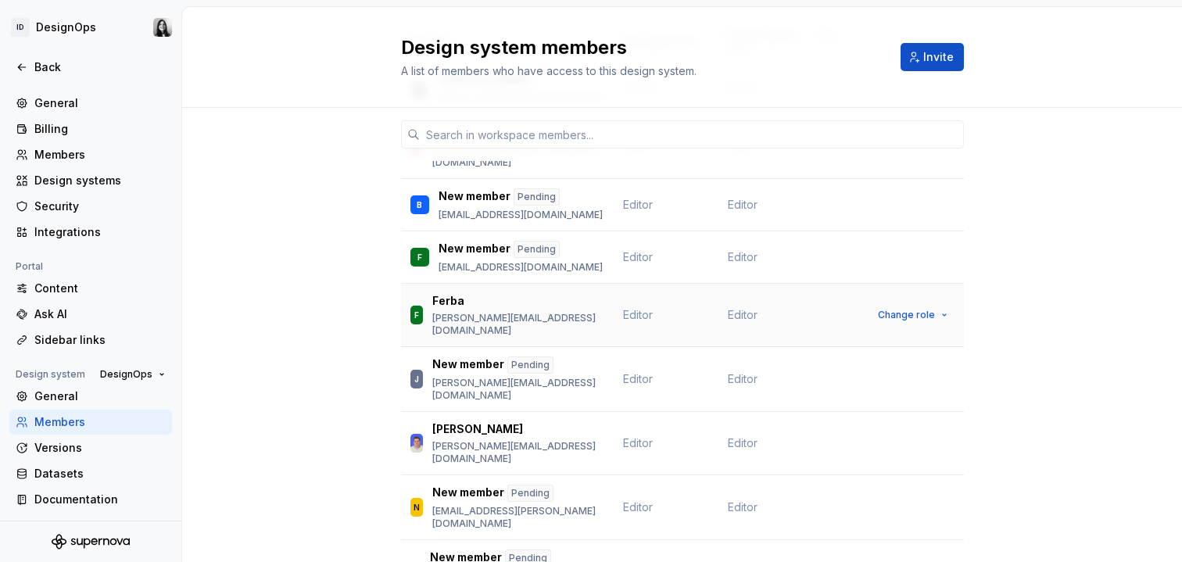
scroll to position [134, 0]
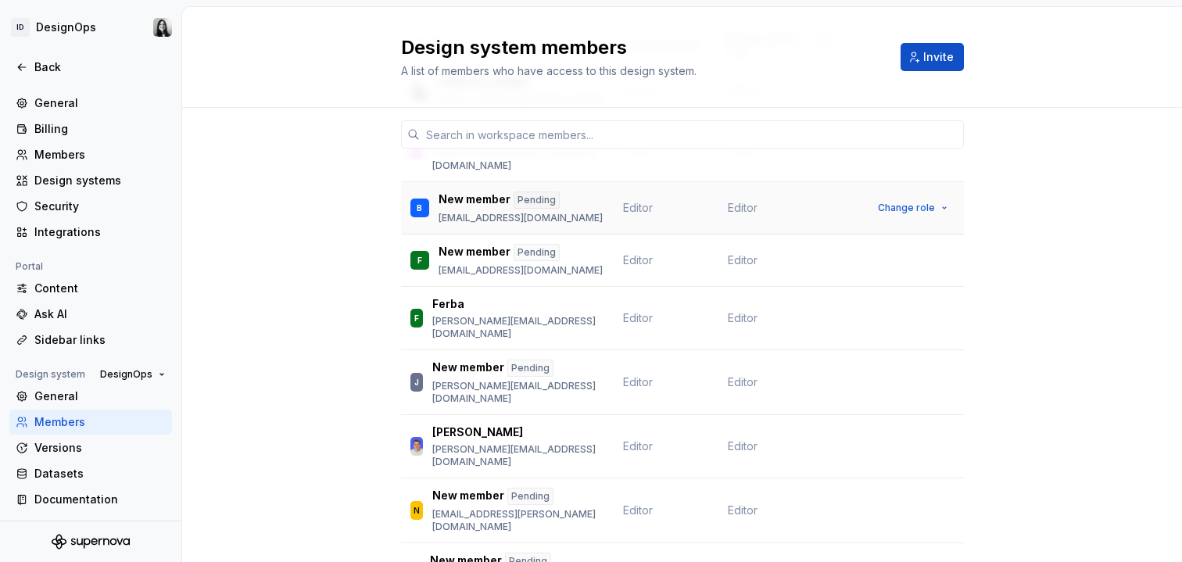
click at [837, 190] on td "Editor" at bounding box center [781, 208] width 127 height 52
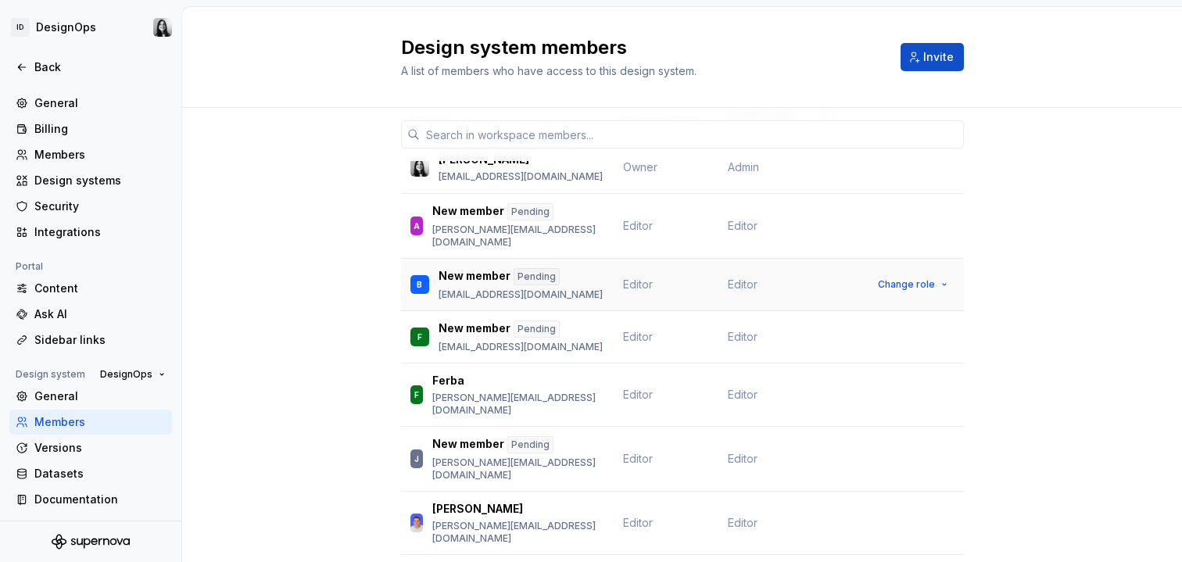
scroll to position [56, 0]
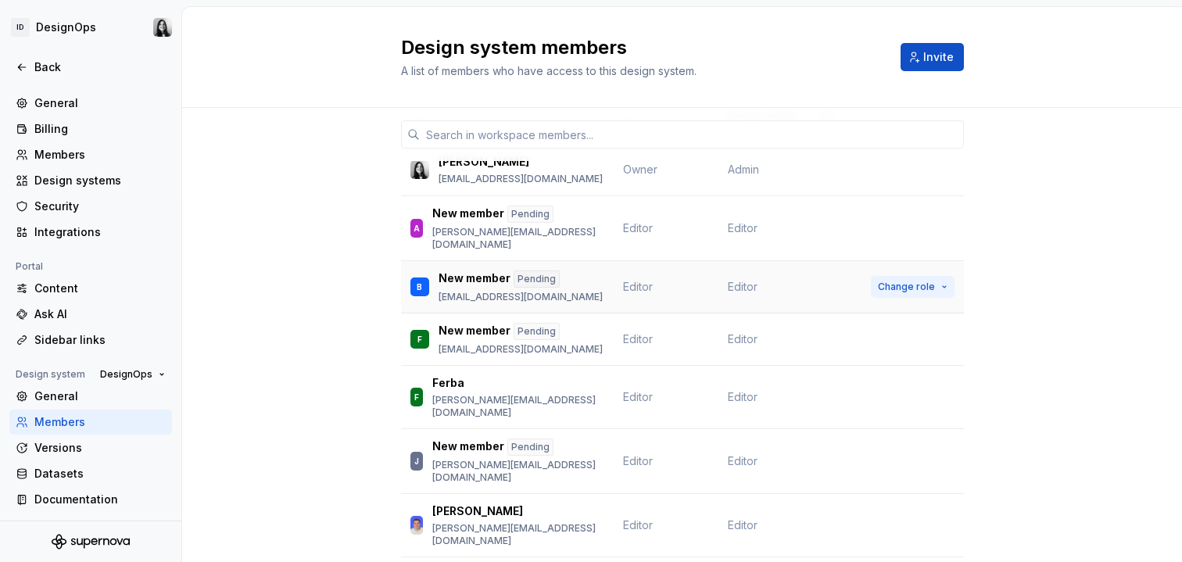
click at [933, 276] on button "Change role" at bounding box center [913, 287] width 84 height 22
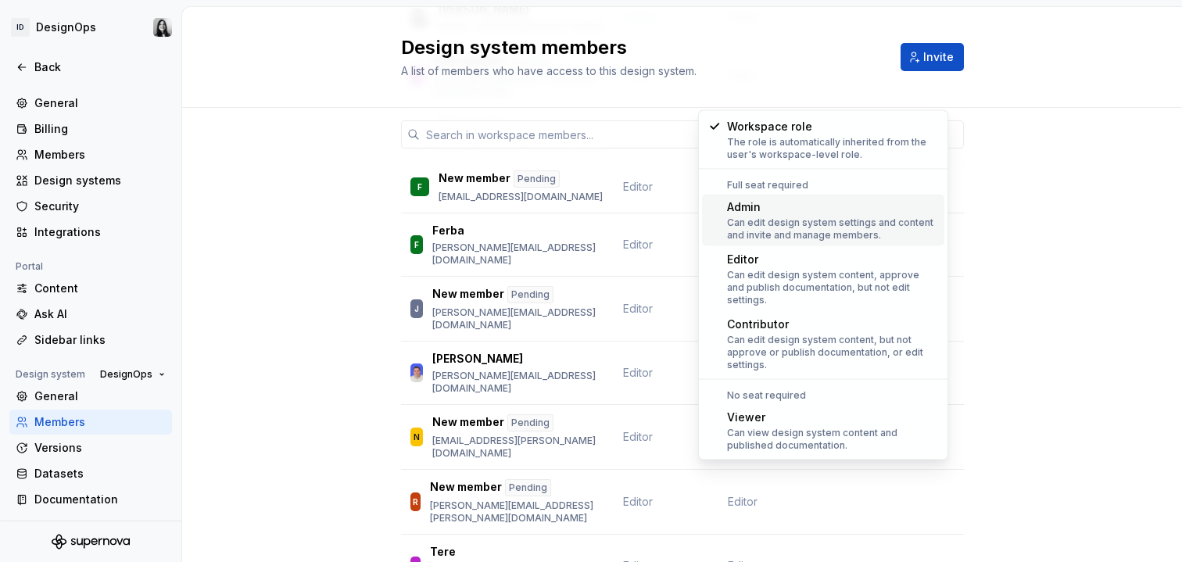
scroll to position [260, 0]
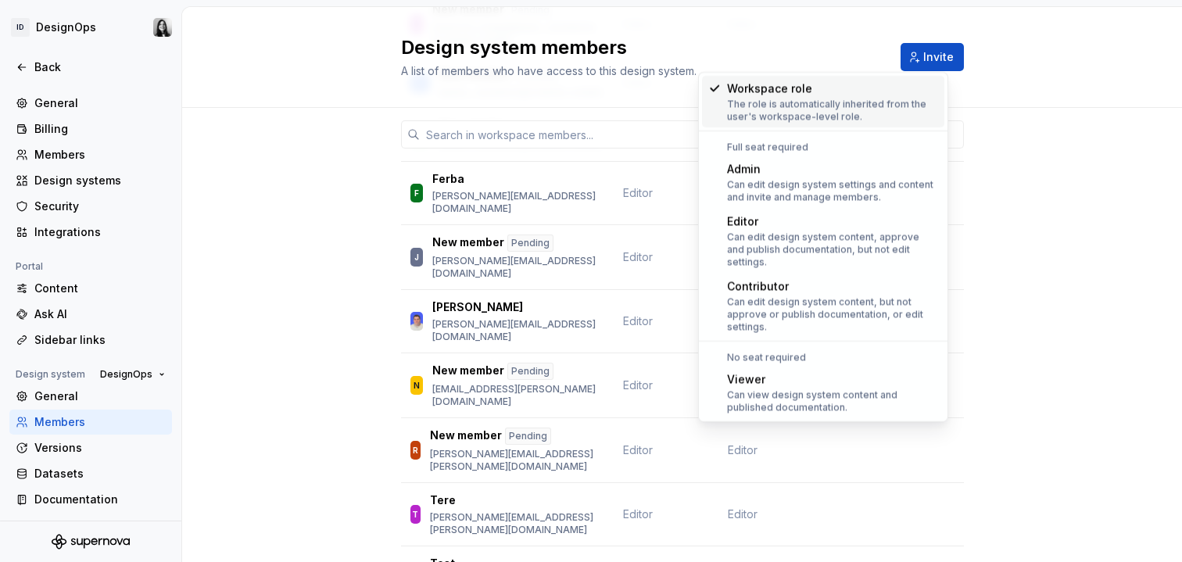
click at [1107, 140] on div "Member Workspace role Design system role Maru Saad [EMAIL_ADDRESS][PERSON_NAME]…" at bounding box center [682, 258] width 1000 height 820
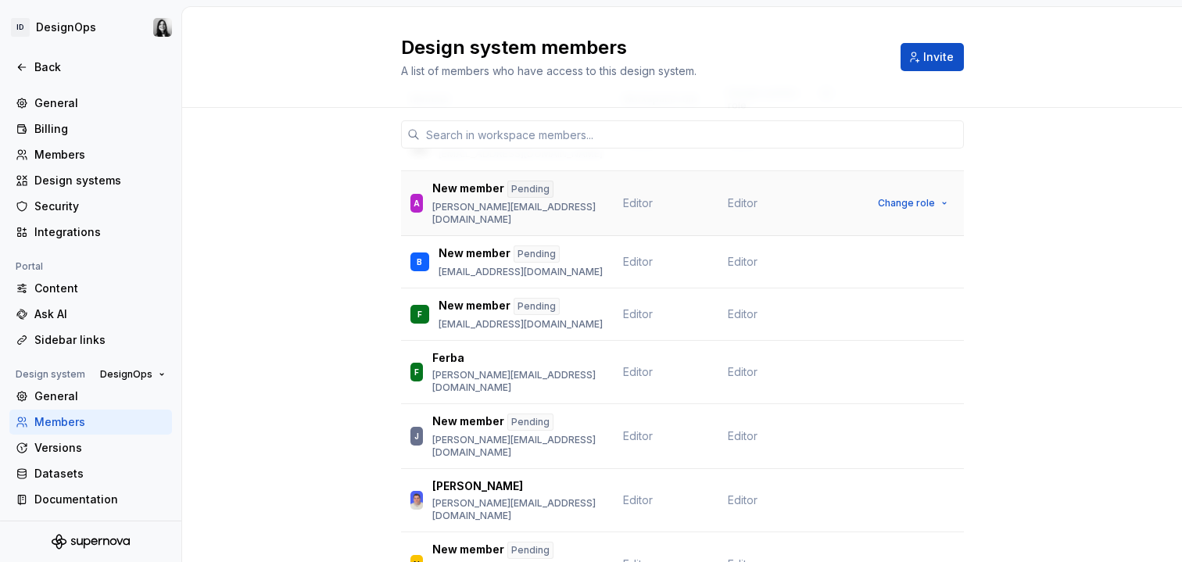
scroll to position [0, 0]
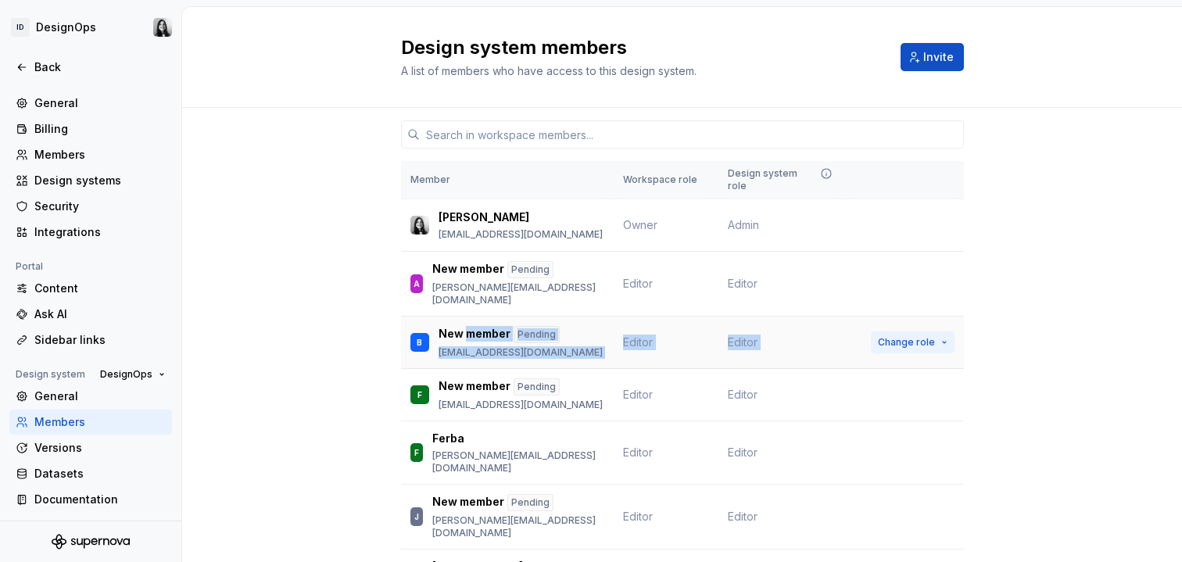
drag, startPoint x: 462, startPoint y: 310, endPoint x: 868, endPoint y: 313, distance: 405.7
click at [868, 317] on tr "B New member Pending [EMAIL_ADDRESS][DOMAIN_NAME] Editor Editor Change role" at bounding box center [682, 343] width 563 height 52
click at [782, 317] on td "Editor" at bounding box center [781, 343] width 127 height 52
drag, startPoint x: 613, startPoint y: 323, endPoint x: 765, endPoint y: 323, distance: 152.4
click at [765, 323] on tr "B New member Pending [EMAIL_ADDRESS][DOMAIN_NAME] Editor Editor Change role" at bounding box center [682, 343] width 563 height 52
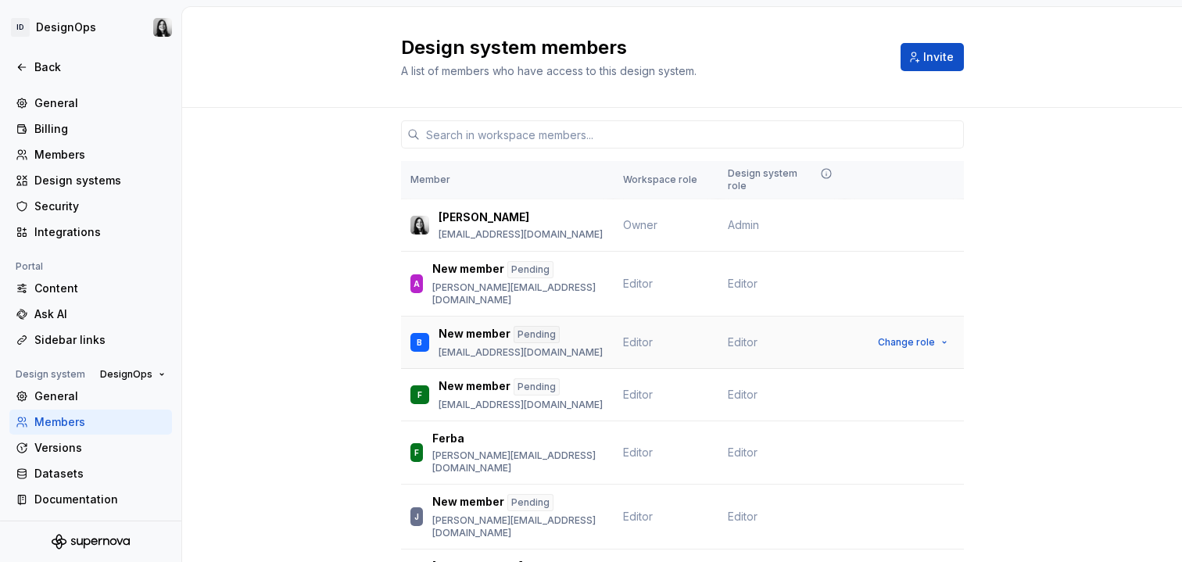
click at [804, 320] on td "Editor" at bounding box center [781, 343] width 127 height 52
click at [929, 331] on button "Change role" at bounding box center [913, 342] width 84 height 22
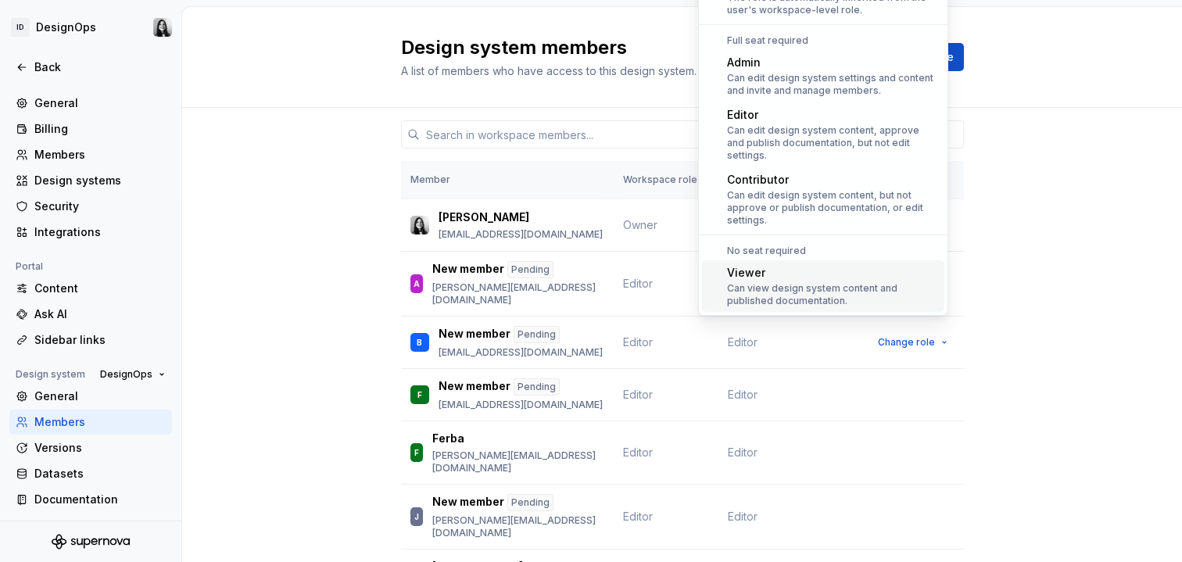
click at [903, 282] on div "Can view design system content and published documentation." at bounding box center [832, 294] width 211 height 25
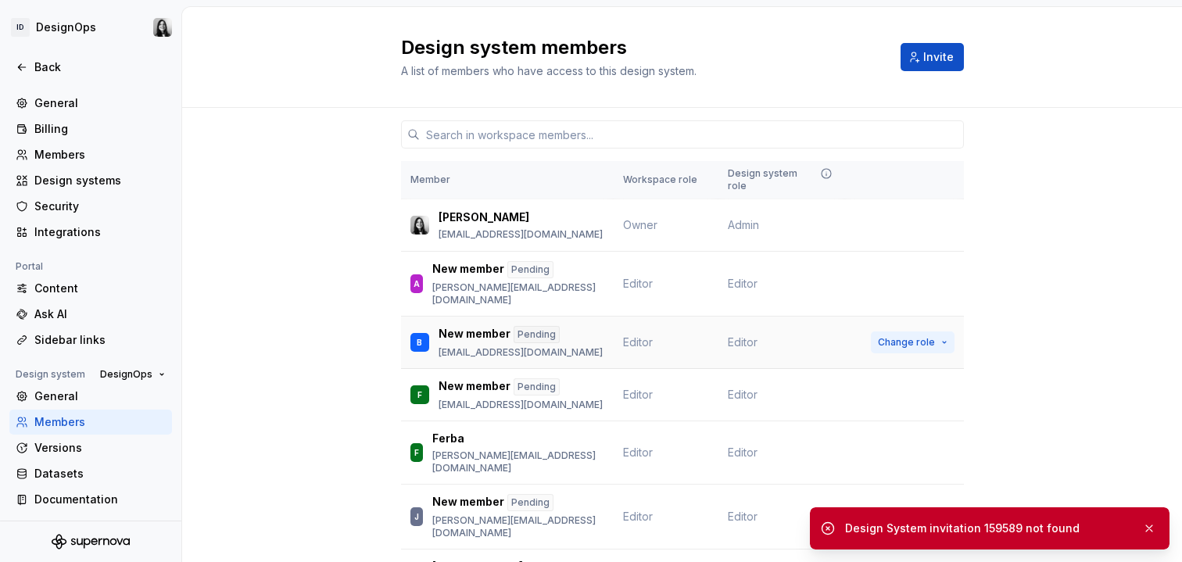
click at [871, 331] on button "Change role" at bounding box center [913, 342] width 84 height 22
click at [1100, 149] on div "Member Workspace role Design system role Maru Saad [EMAIL_ADDRESS][PERSON_NAME]…" at bounding box center [682, 518] width 1000 height 820
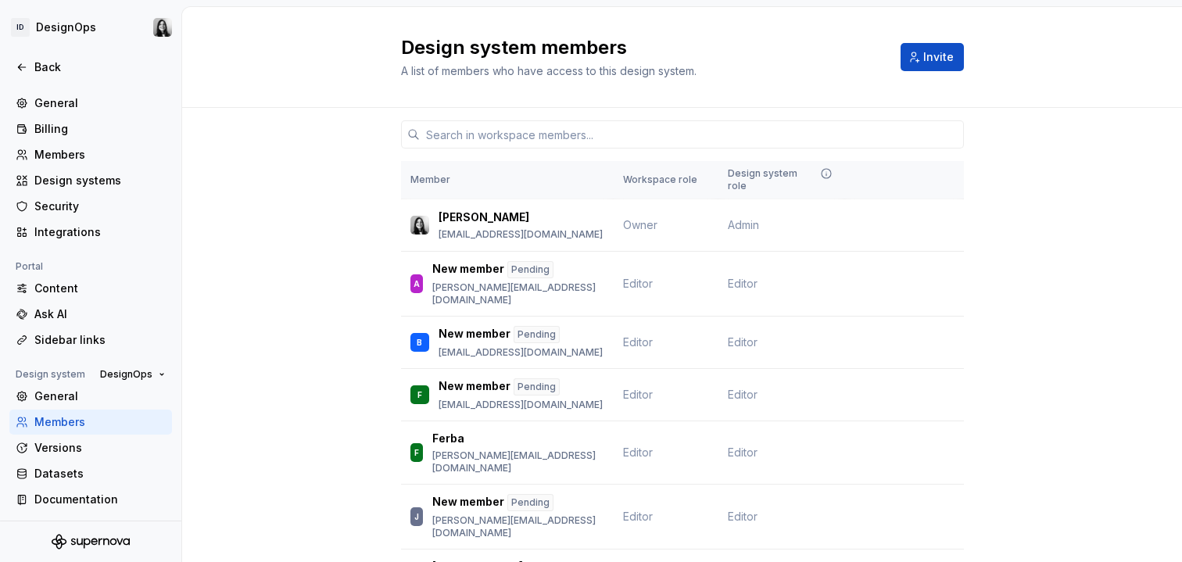
click at [284, 190] on div "Member Workspace role Design system role Maru Saad [EMAIL_ADDRESS][PERSON_NAME]…" at bounding box center [682, 518] width 1000 height 820
click at [59, 155] on div "Members" at bounding box center [99, 155] width 131 height 16
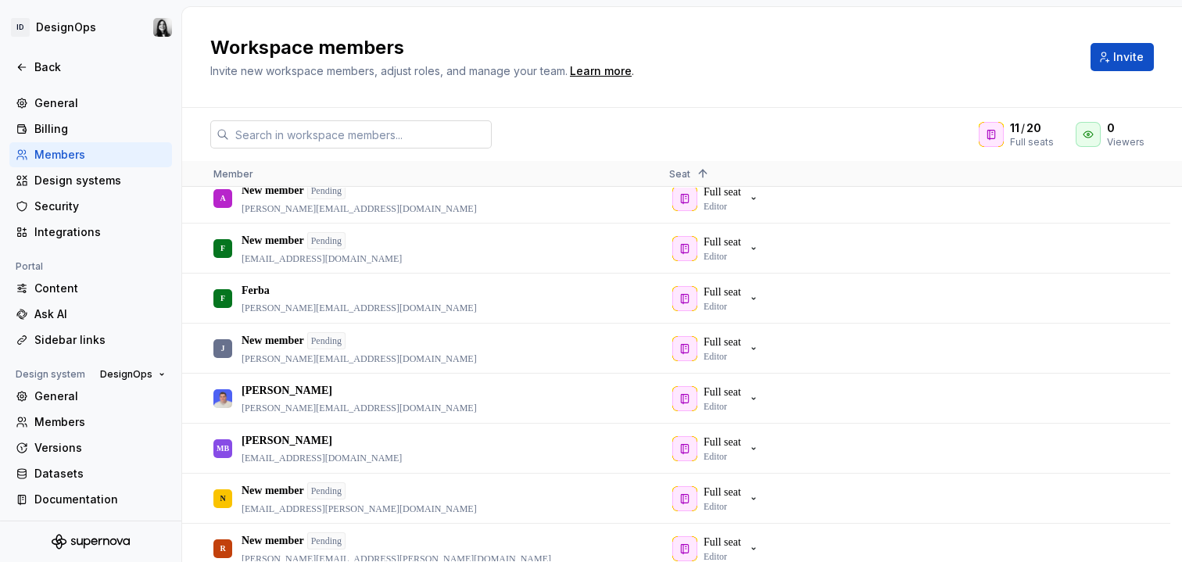
scroll to position [65, 0]
click at [1126, 444] on button "button" at bounding box center [1132, 448] width 22 height 22
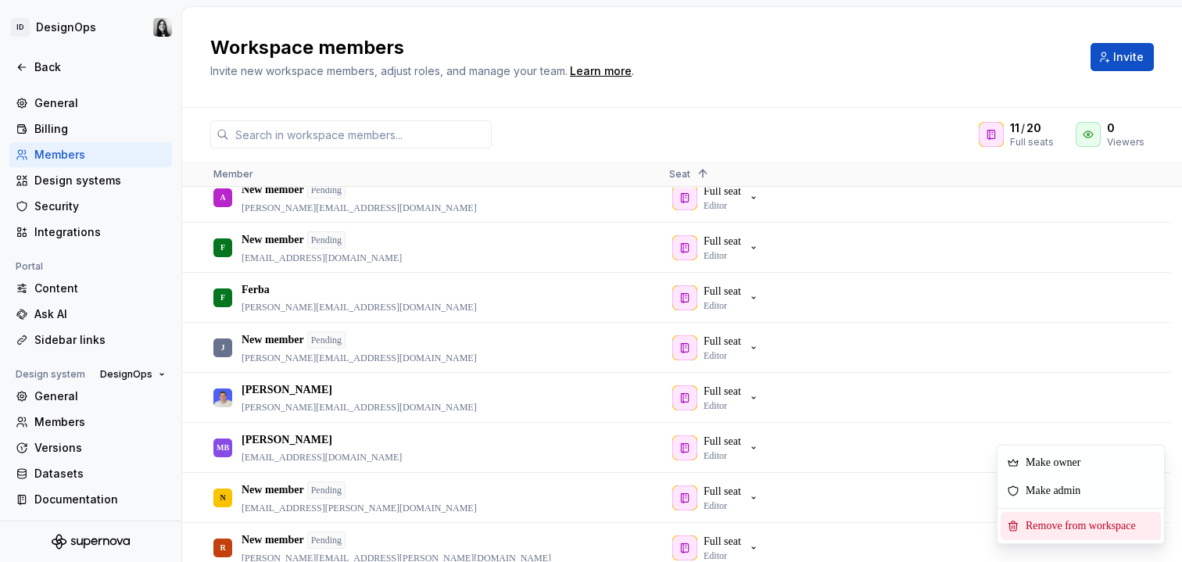
click at [1062, 530] on span "Remove from workspace" at bounding box center [1083, 526] width 129 height 28
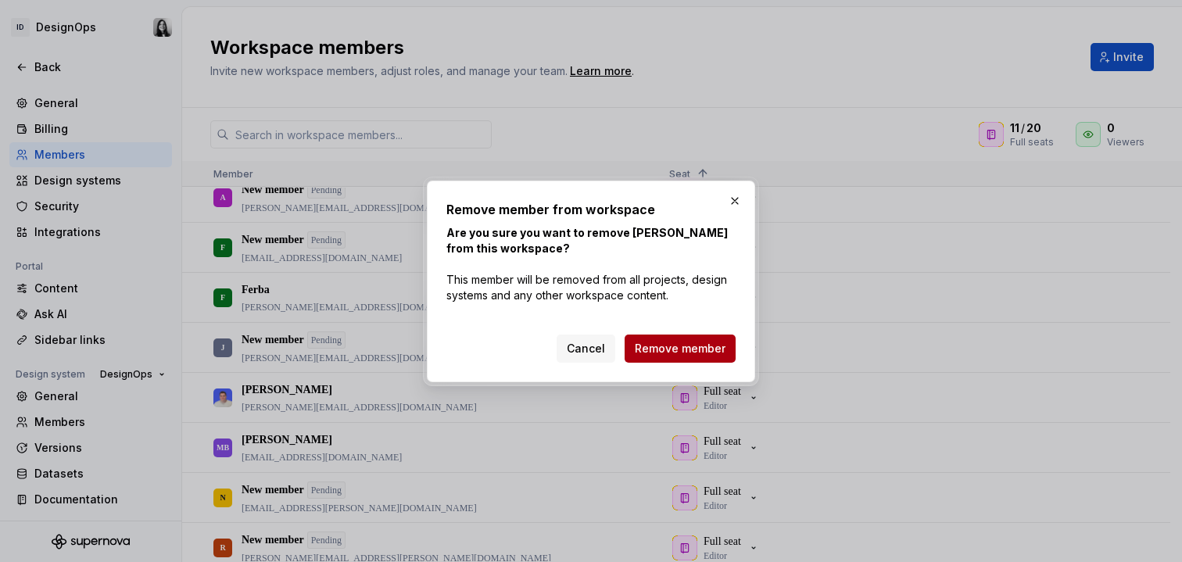
click at [679, 345] on span "Remove member" at bounding box center [680, 349] width 91 height 16
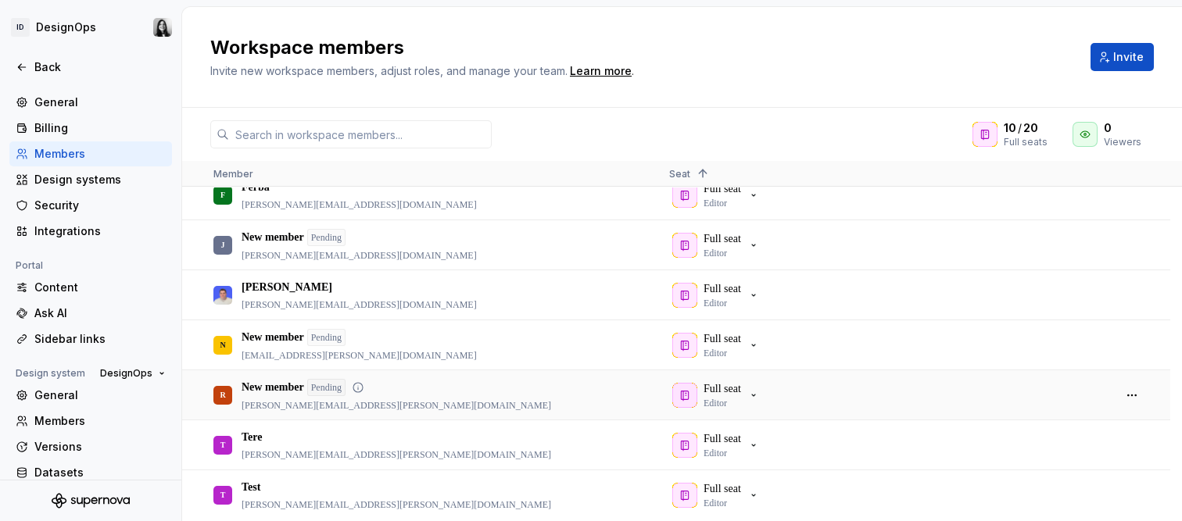
scroll to position [0, 0]
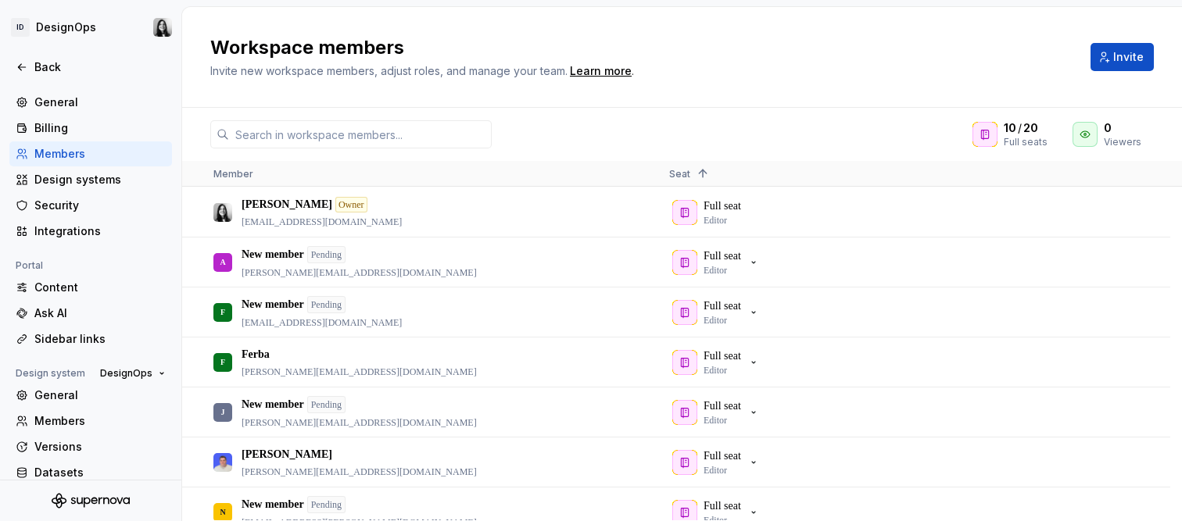
click at [416, 74] on span "Invite new workspace members, adjust roles, and manage your team." at bounding box center [388, 70] width 357 height 13
click at [64, 61] on div "Back" at bounding box center [99, 67] width 131 height 16
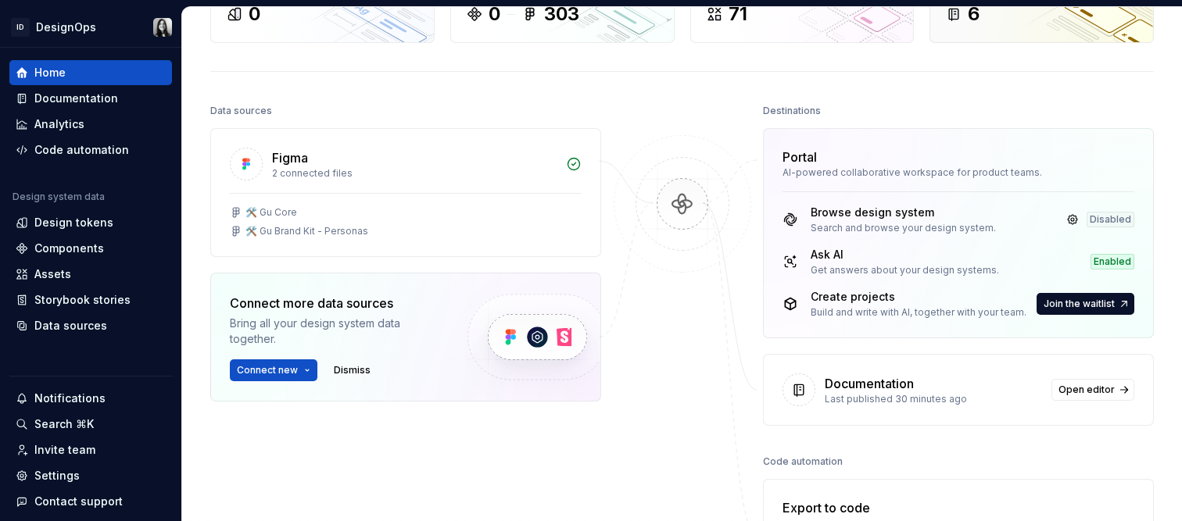
scroll to position [120, 0]
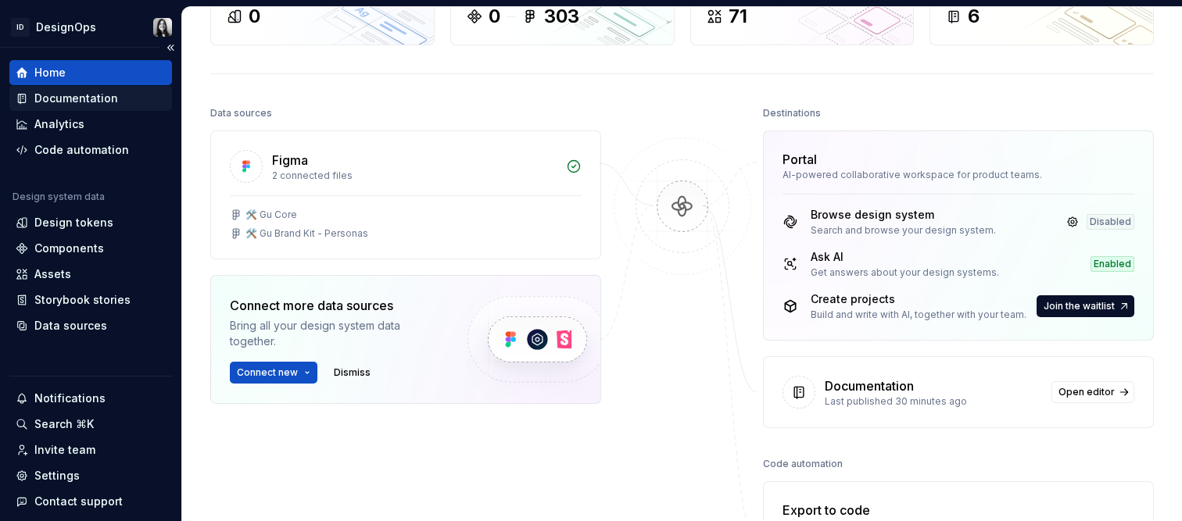
click at [80, 102] on div "Documentation" at bounding box center [76, 99] width 84 height 16
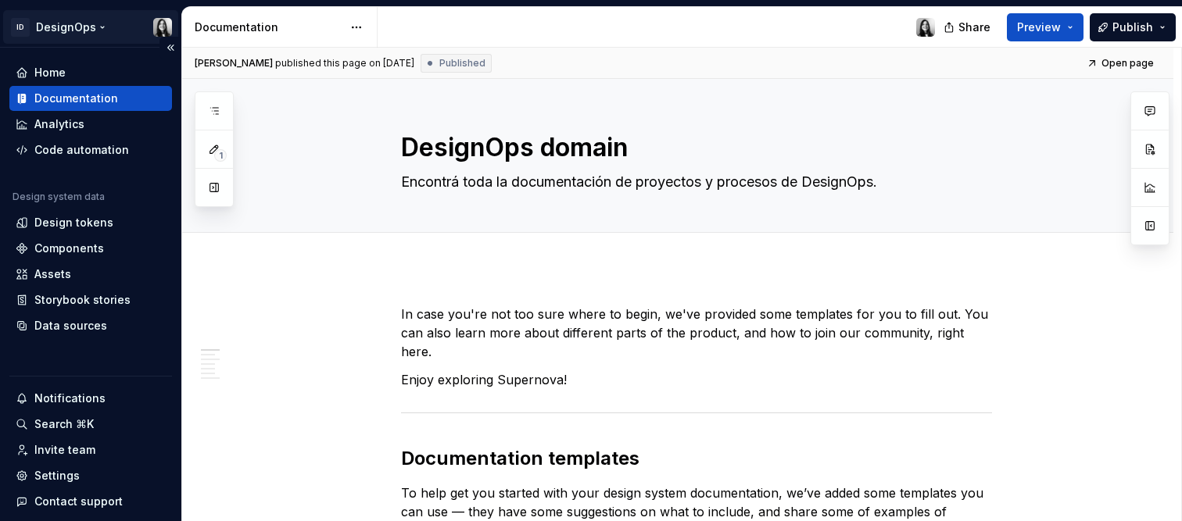
click at [73, 23] on html "ID DesignOps Home Documentation Analytics Code automation Design system data De…" at bounding box center [591, 260] width 1182 height 521
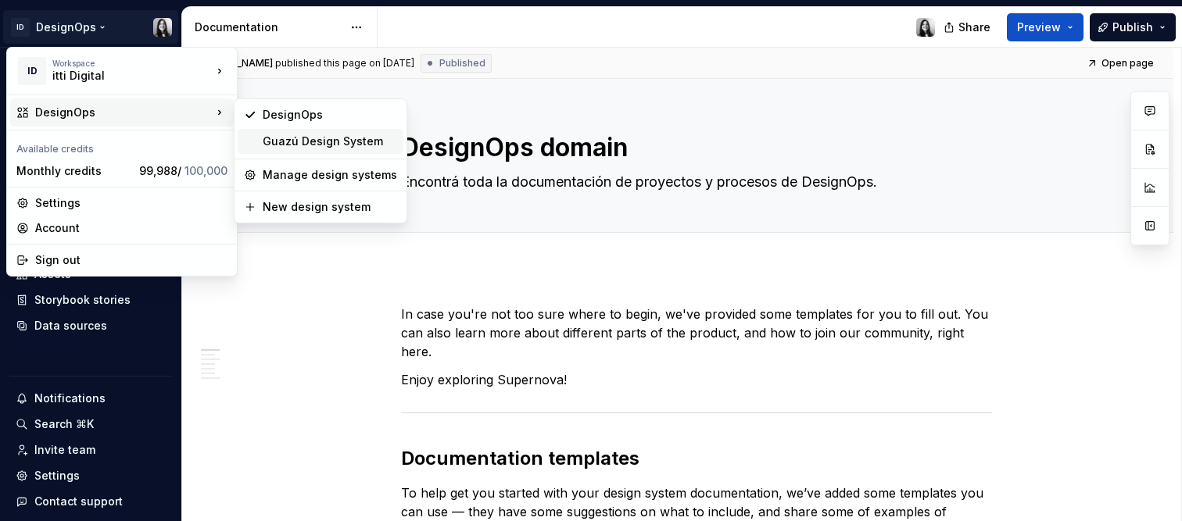
click at [369, 146] on div "Guazú Design System" at bounding box center [330, 142] width 134 height 16
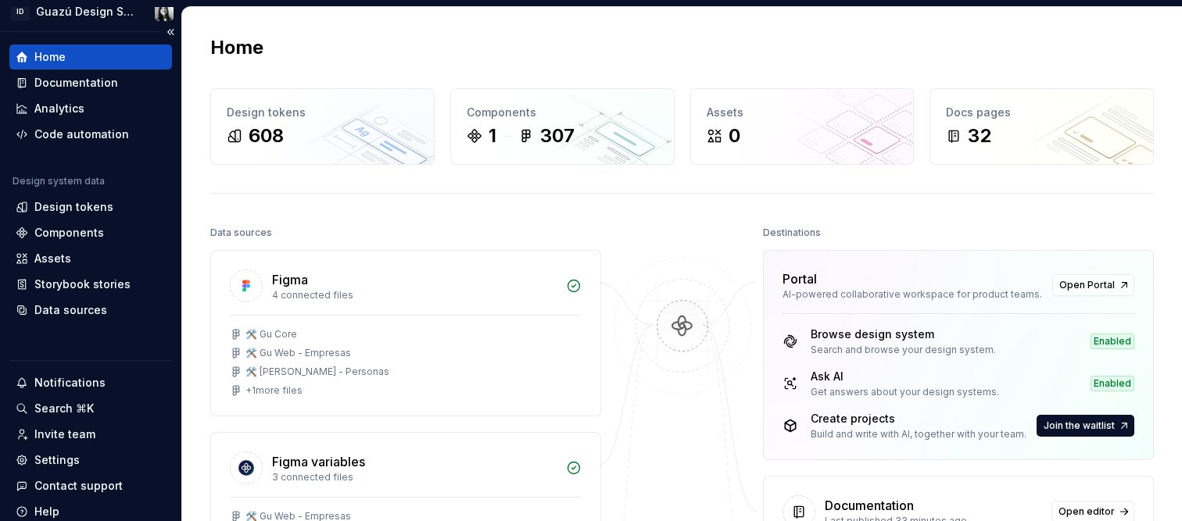
scroll to position [23, 0]
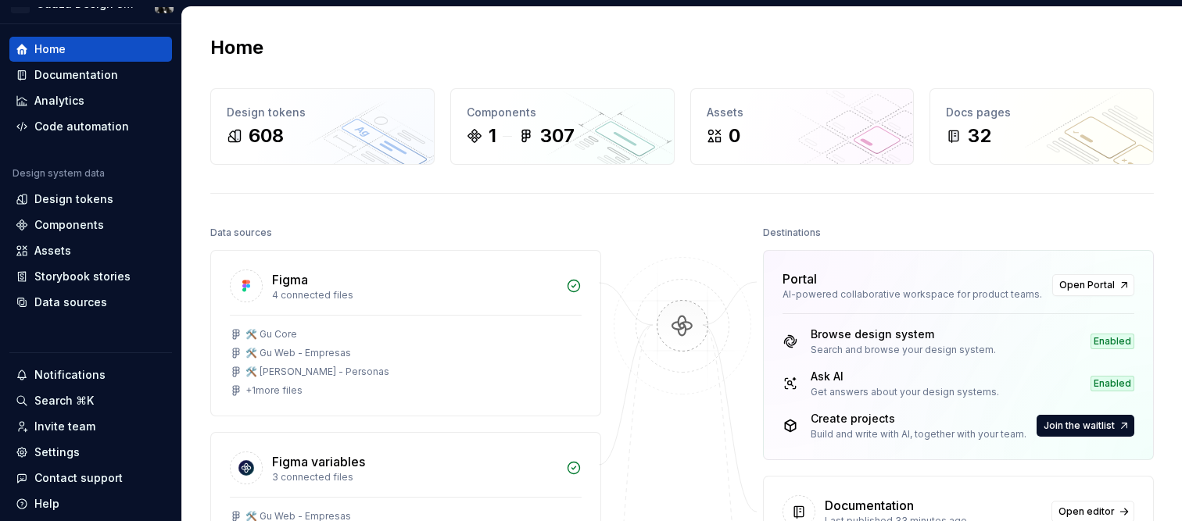
click at [404, 231] on div "Data sources" at bounding box center [405, 233] width 391 height 22
click at [96, 76] on div "Documentation" at bounding box center [76, 75] width 84 height 16
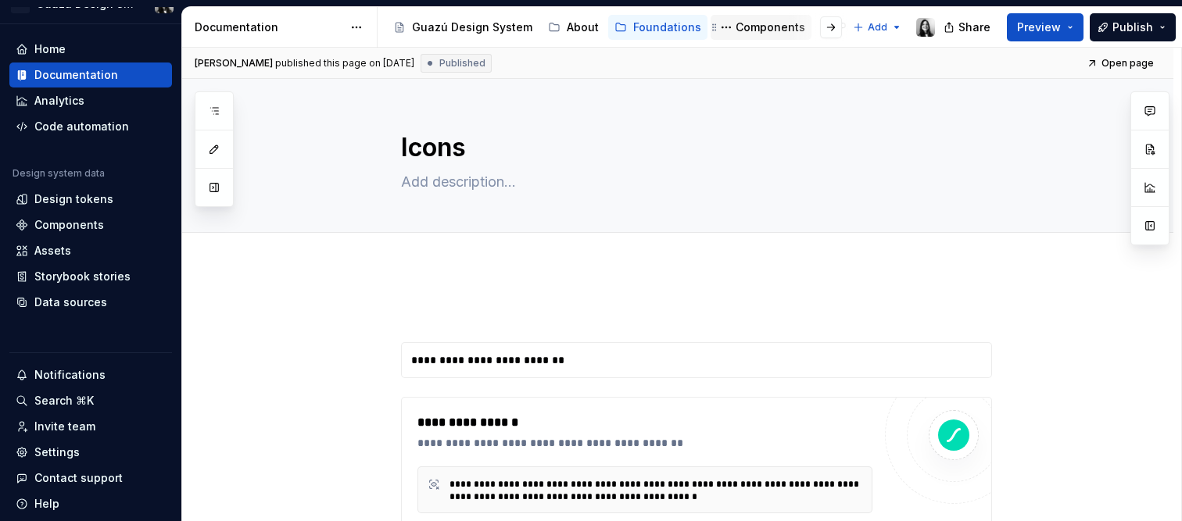
click at [755, 23] on div "Components" at bounding box center [771, 28] width 70 height 16
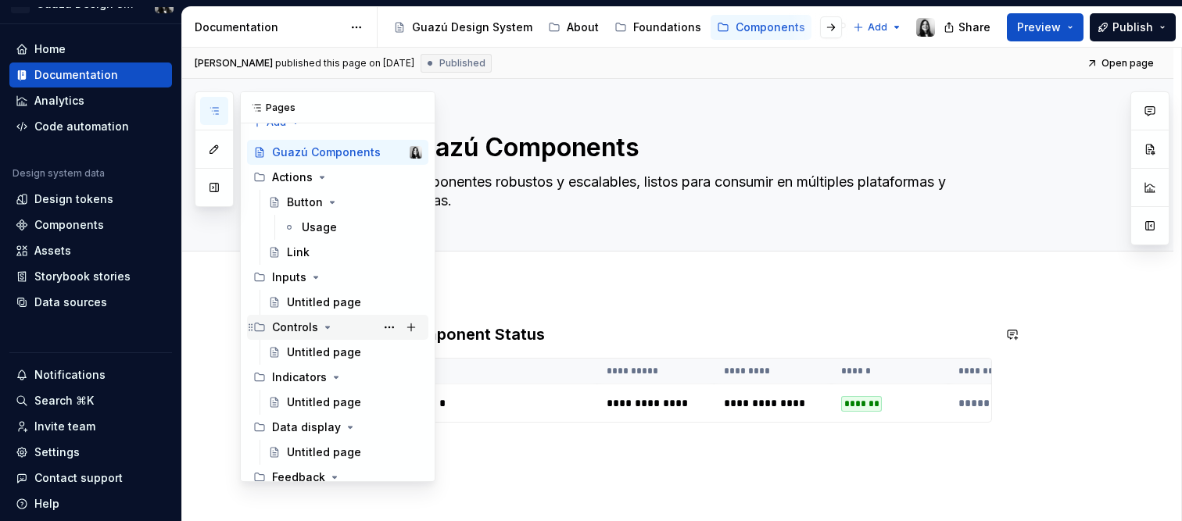
scroll to position [54, 0]
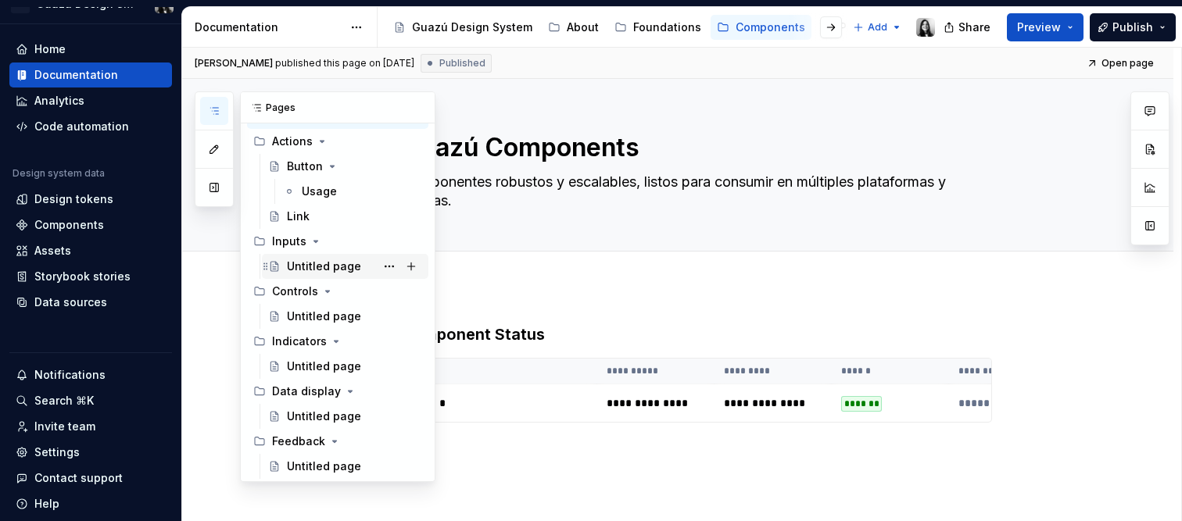
click at [324, 260] on div "Untitled page" at bounding box center [324, 267] width 74 height 16
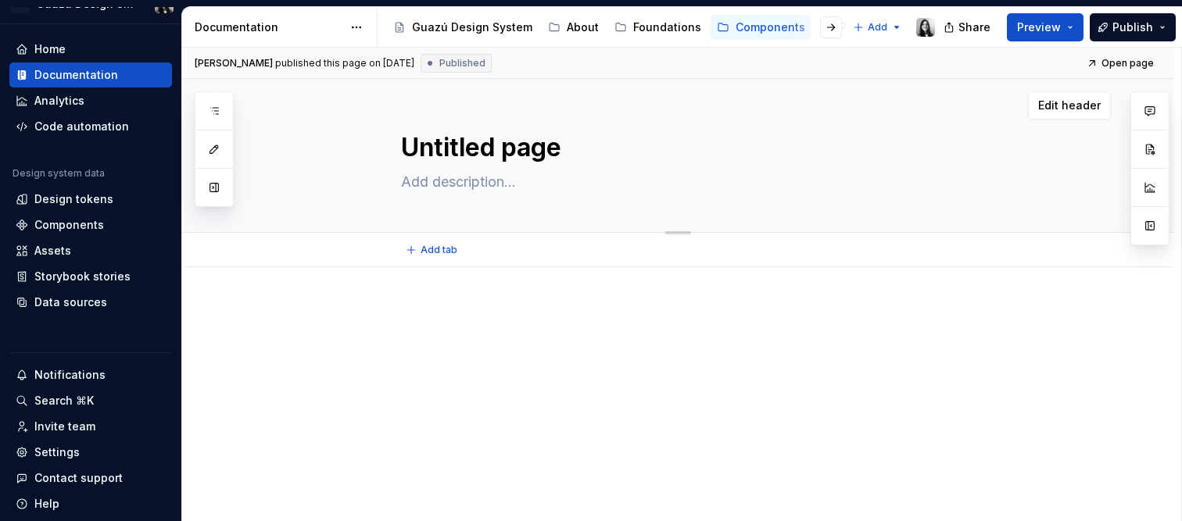
click at [479, 145] on textarea "Untitled page" at bounding box center [693, 148] width 591 height 38
type textarea "*"
type textarea "M"
type textarea "*"
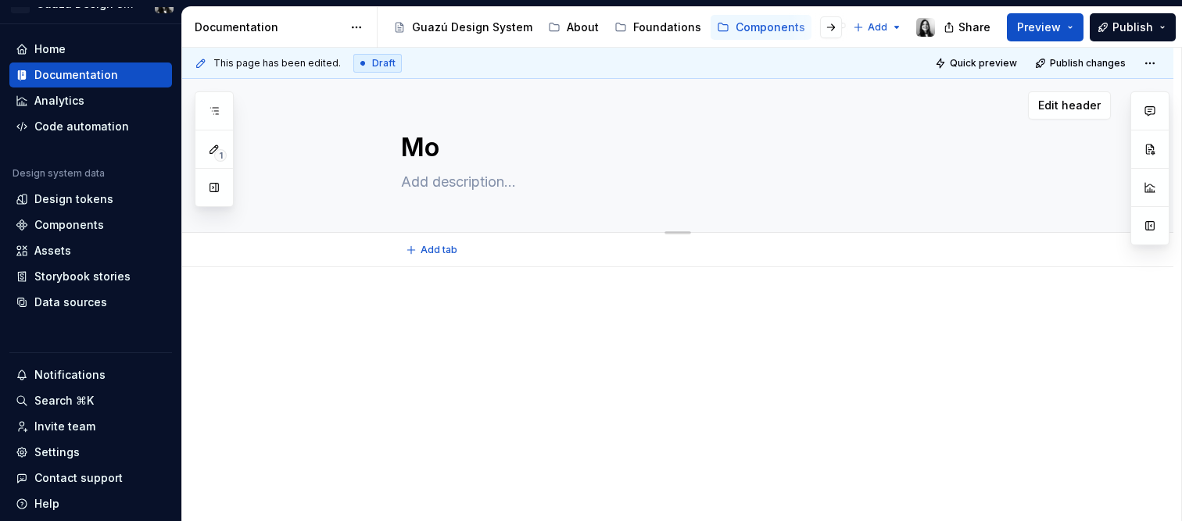
type textarea "Mod"
type textarea "*"
type textarea "Mode"
type textarea "*"
type textarea "Mode"
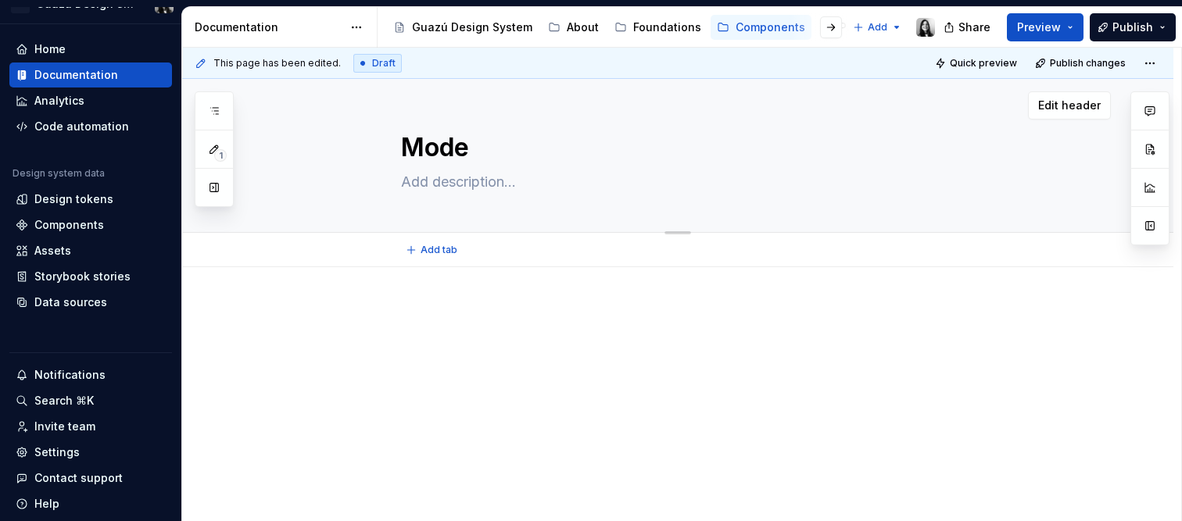
type textarea "*"
type textarea "Mode"
type textarea "*"
type textarea "Modes"
type textarea "*"
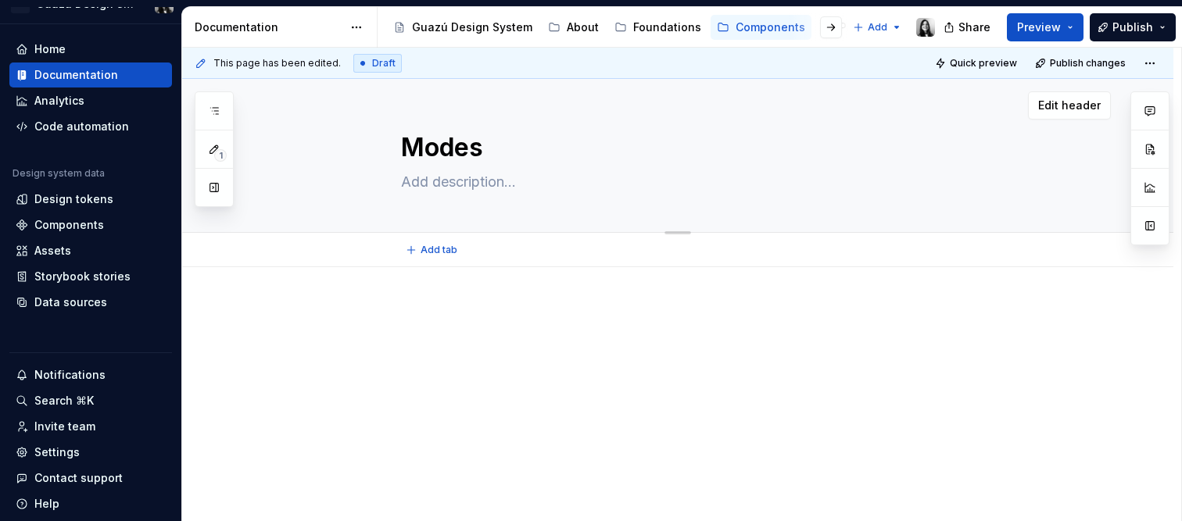
type textarea "Modes"
type textarea "*"
type textarea "Modes T"
type textarea "*"
type textarea "Modes Te"
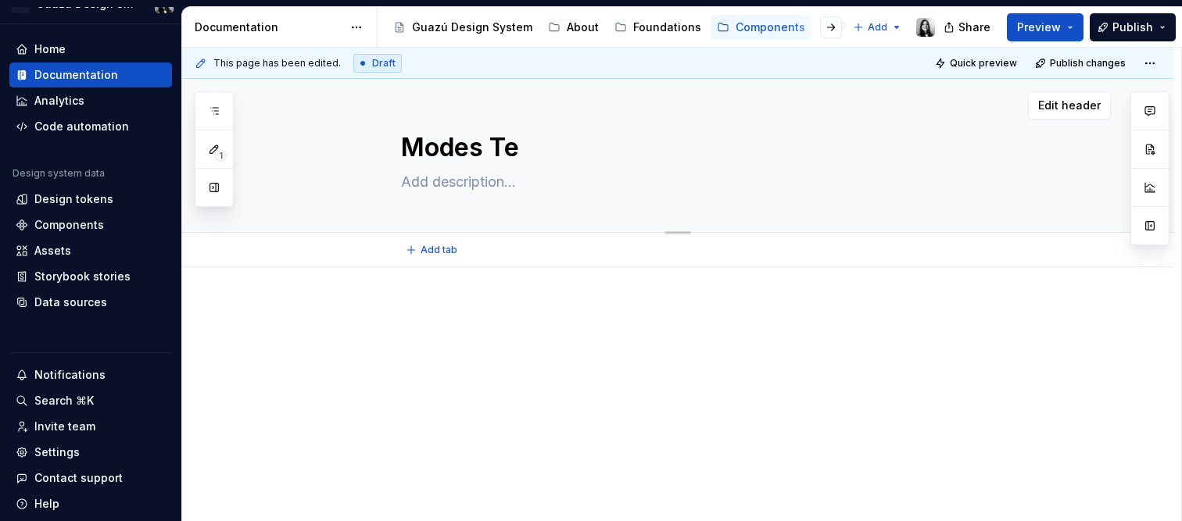
type textarea "*"
type textarea "Modes Tes"
type textarea "*"
type textarea "Modes Test"
type textarea "*"
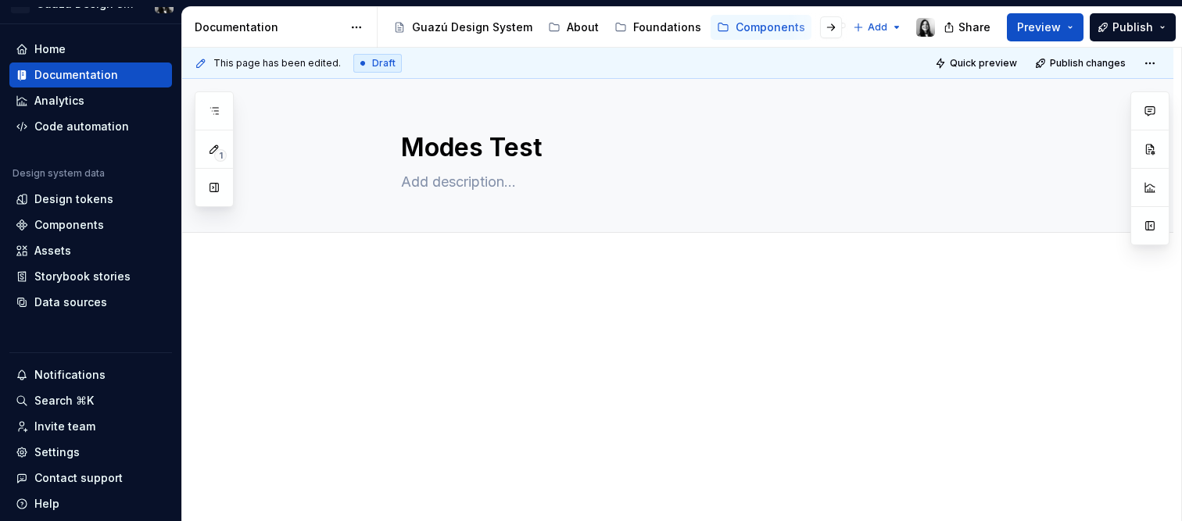
type textarea "Modes Test"
click at [401, 335] on div at bounding box center [696, 334] width 591 height 59
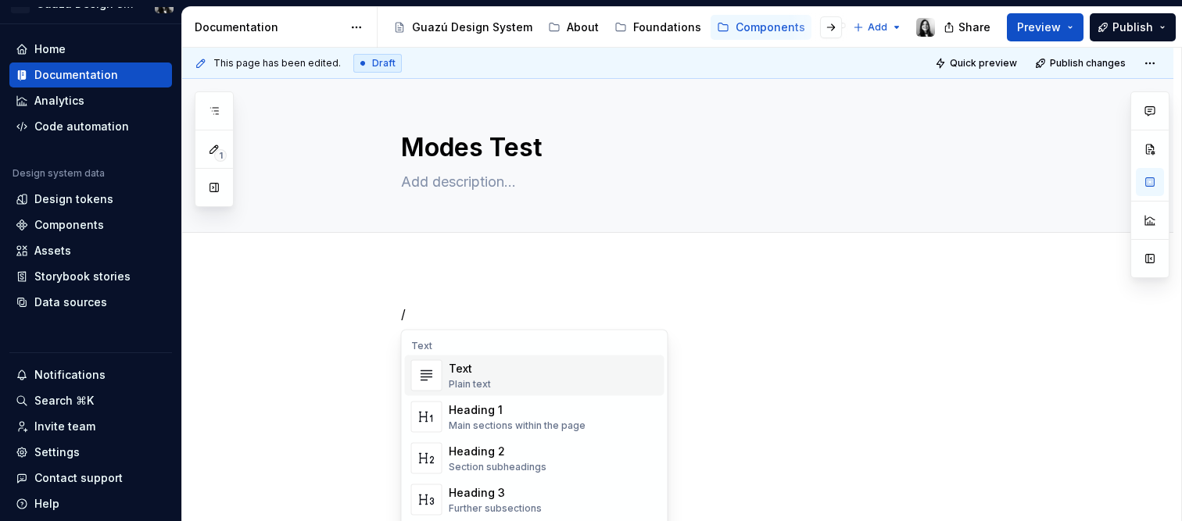
type textarea "*"
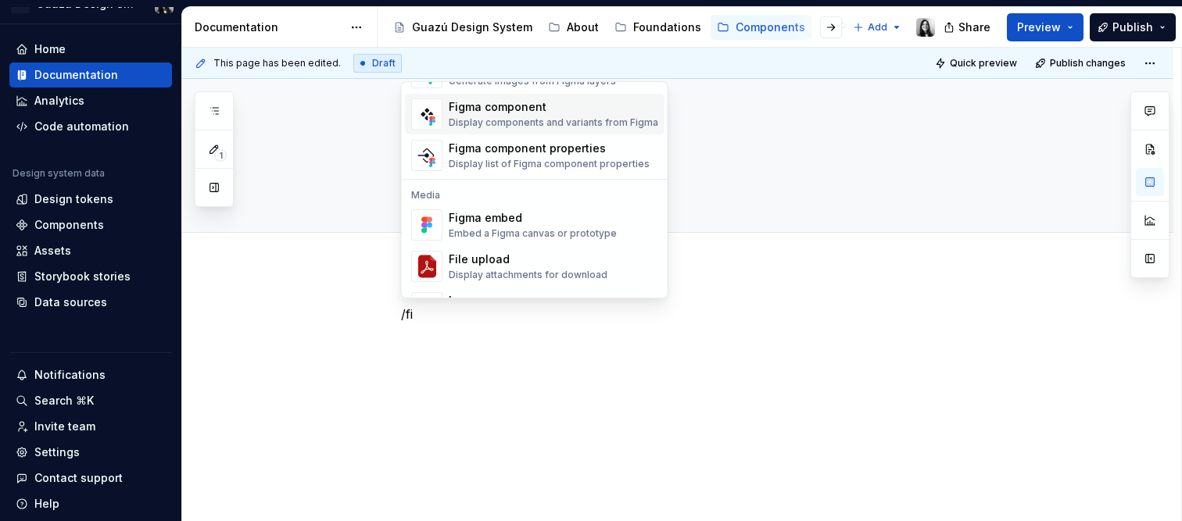
scroll to position [48, 0]
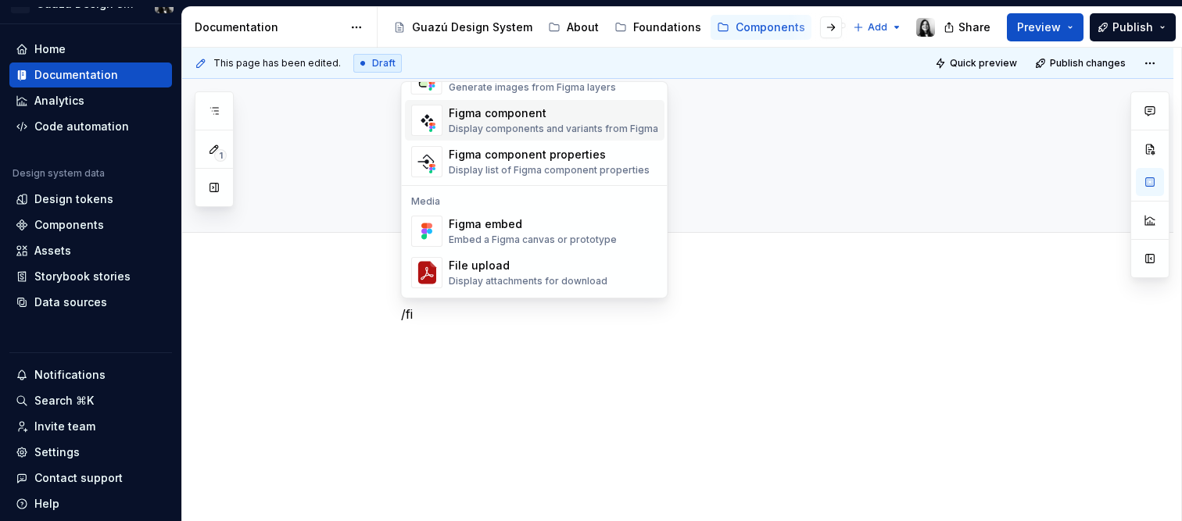
click at [542, 124] on div "Display components and variants from Figma" at bounding box center [553, 129] width 209 height 13
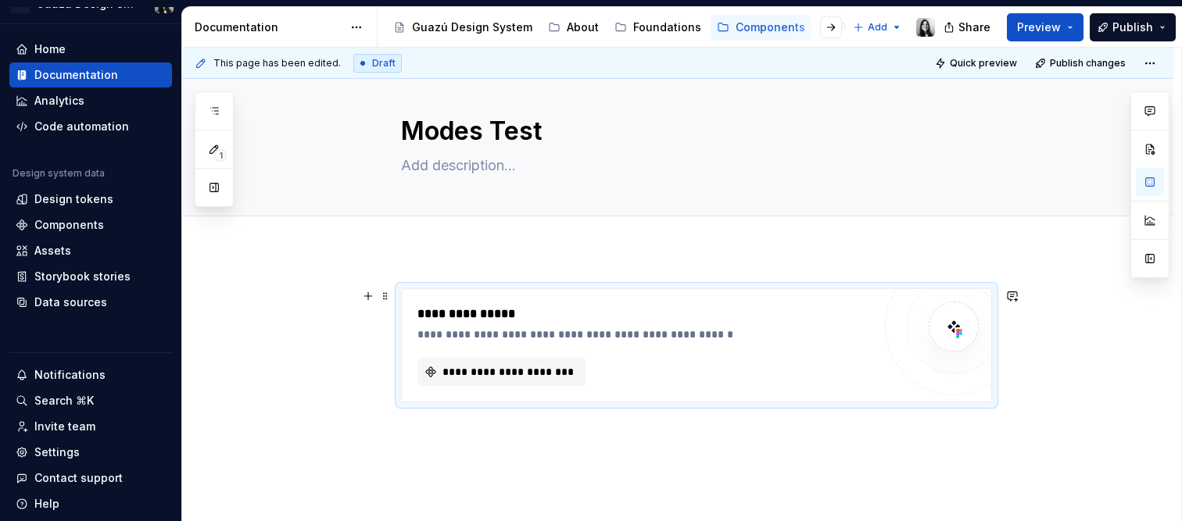
scroll to position [23, 0]
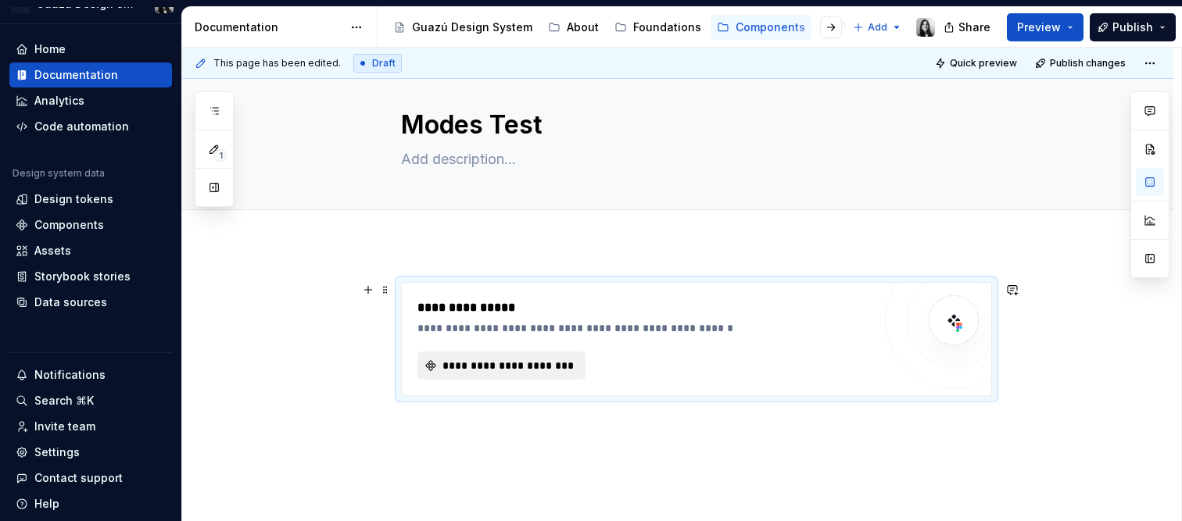
click at [473, 358] on span "**********" at bounding box center [507, 366] width 135 height 16
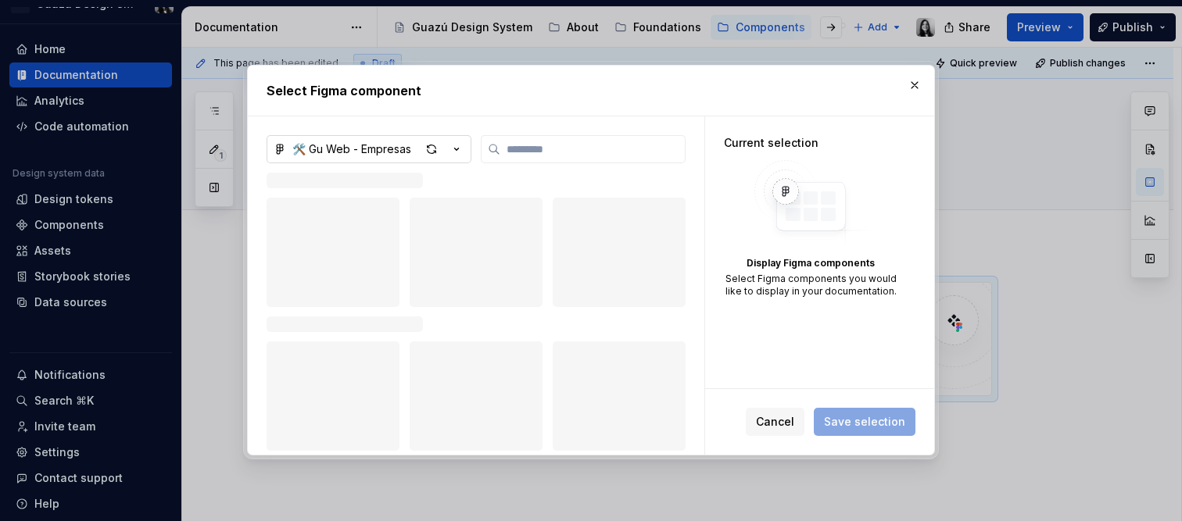
type textarea "*"
click at [417, 150] on button "🛠️ Gu Web - Empresas" at bounding box center [369, 149] width 205 height 28
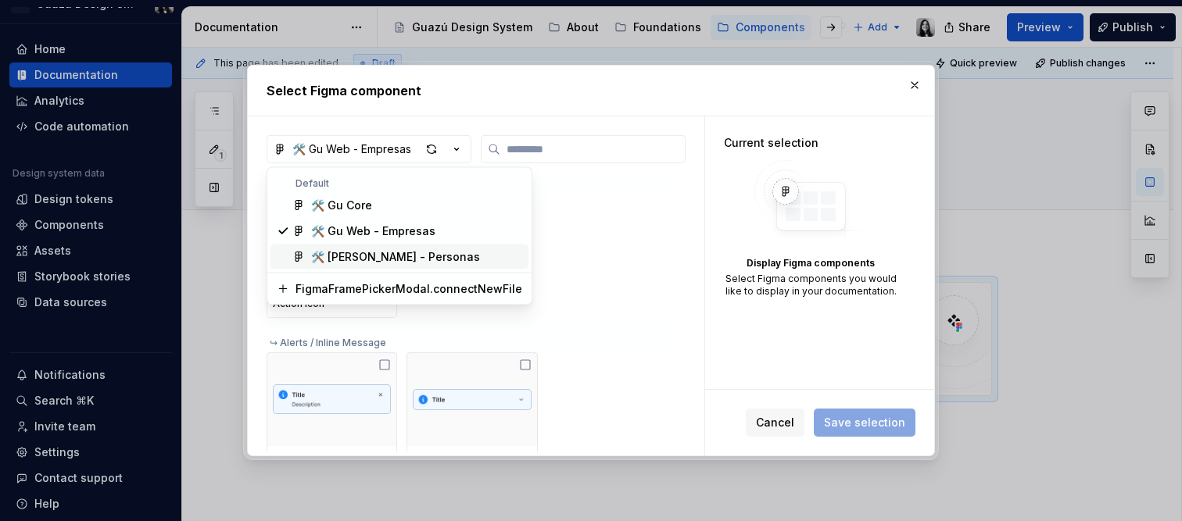
click at [413, 257] on div "🛠️ [PERSON_NAME] - Personas" at bounding box center [395, 257] width 169 height 16
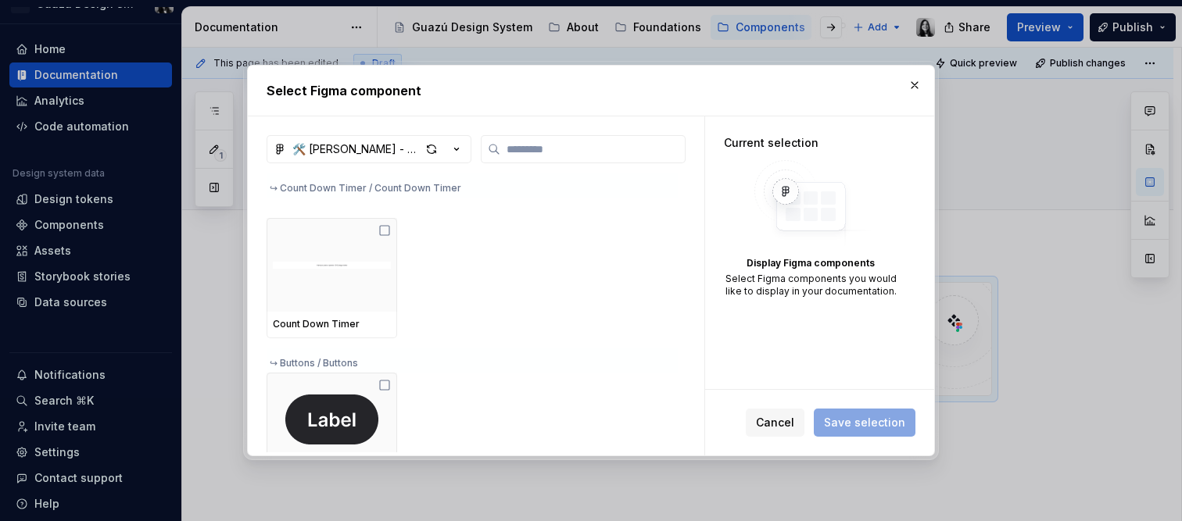
scroll to position [0, 0]
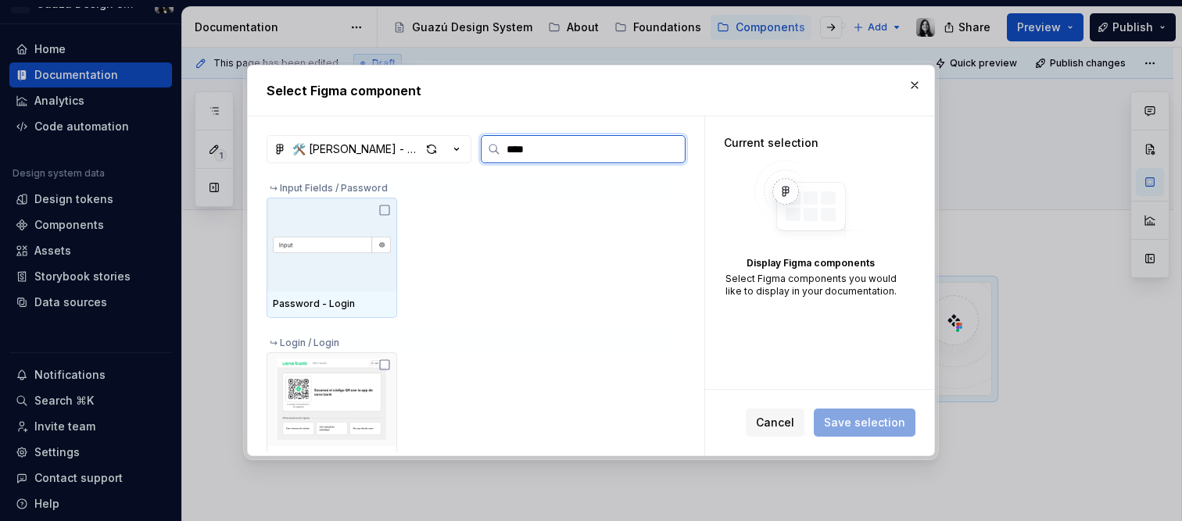
type input "*****"
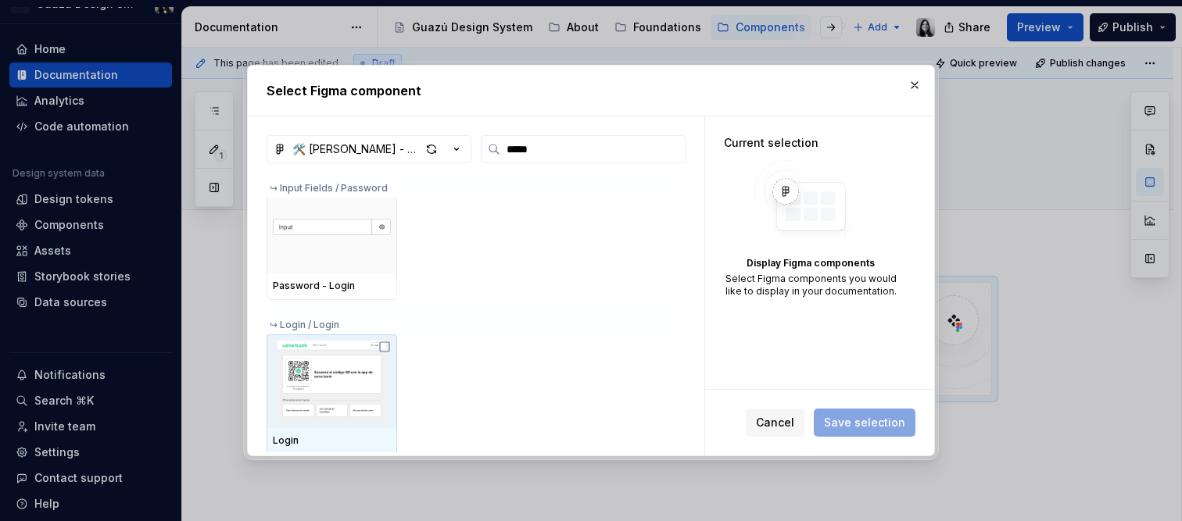
scroll to position [20, 0]
click at [388, 342] on icon at bounding box center [384, 344] width 13 height 13
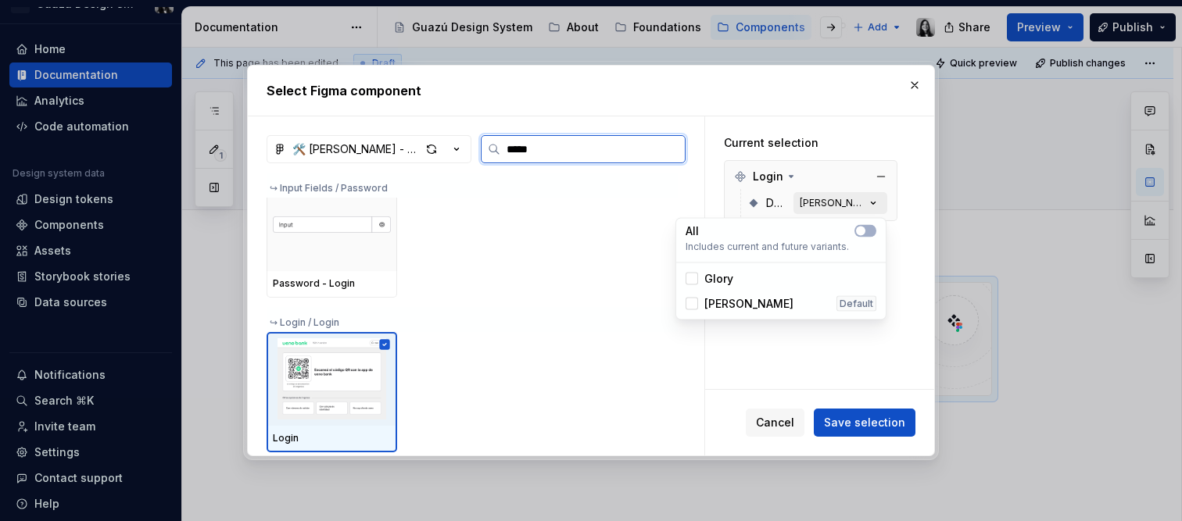
click at [842, 210] on button "[PERSON_NAME] [default]" at bounding box center [840, 203] width 94 height 22
click at [863, 230] on span "button" at bounding box center [860, 231] width 9 height 9
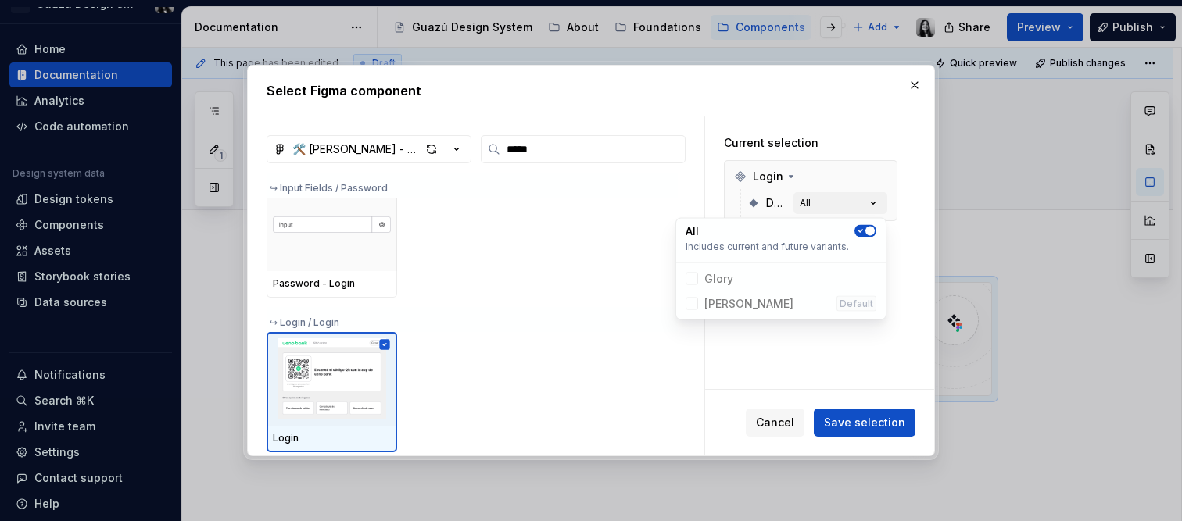
click at [915, 262] on div "Current selection Login Device All" at bounding box center [810, 209] width 211 height 187
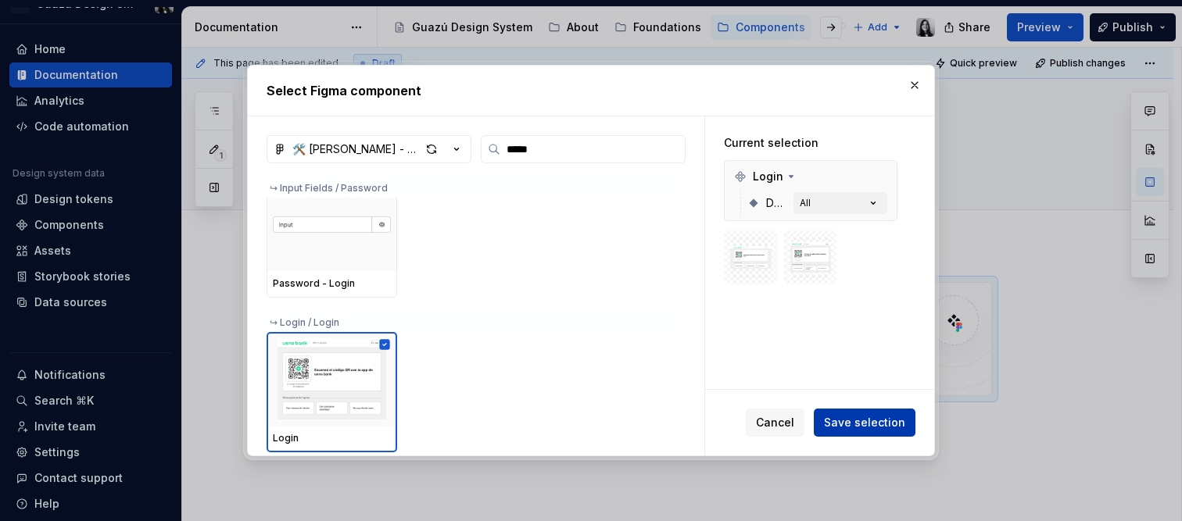
click at [891, 423] on span "Save selection" at bounding box center [864, 423] width 81 height 16
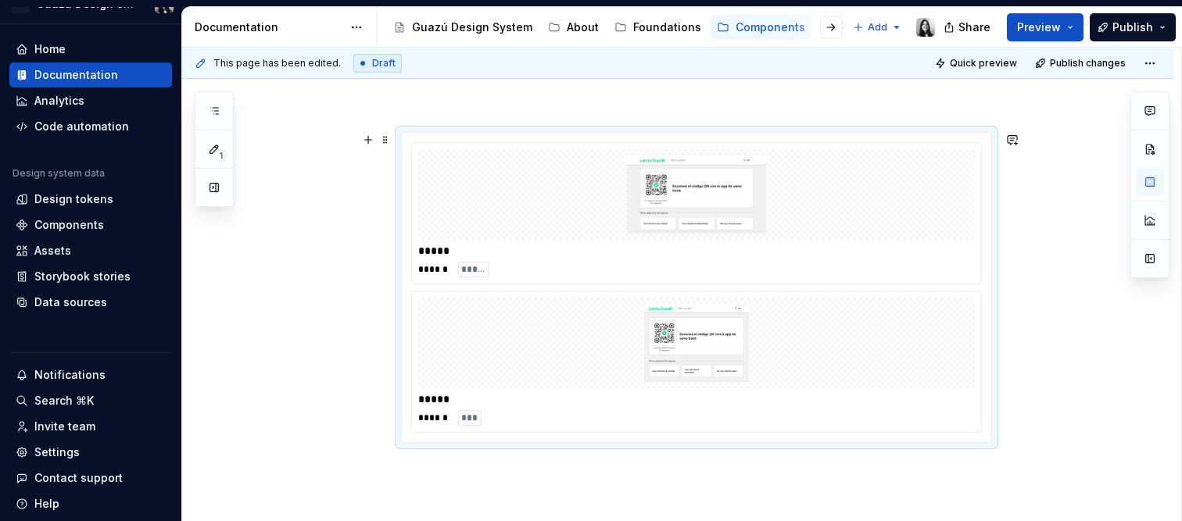
scroll to position [180, 0]
click at [898, 462] on div "***** ****** ***** ***** ****** ***" at bounding box center [677, 350] width 991 height 524
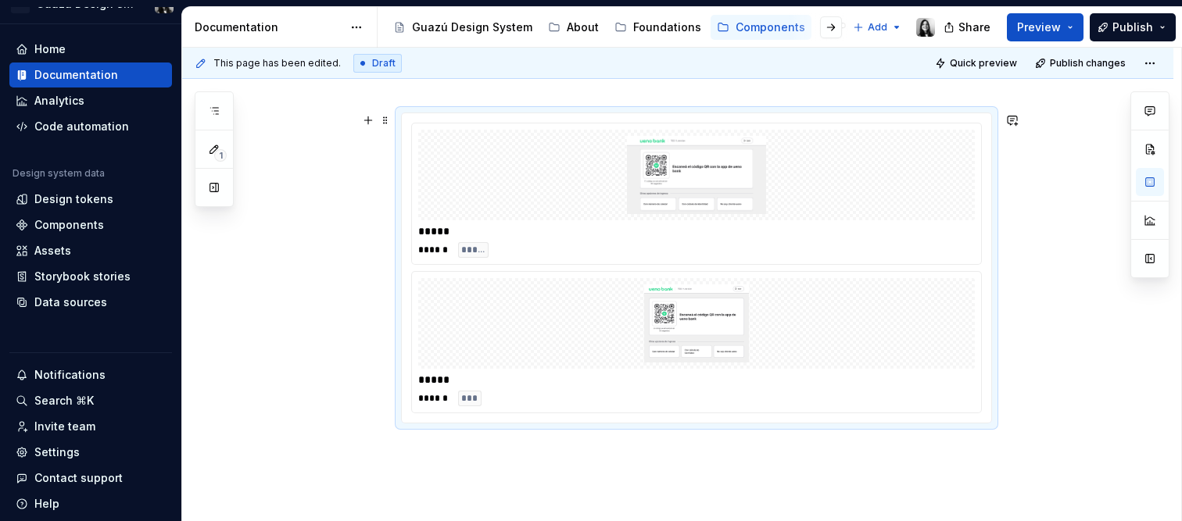
scroll to position [226, 0]
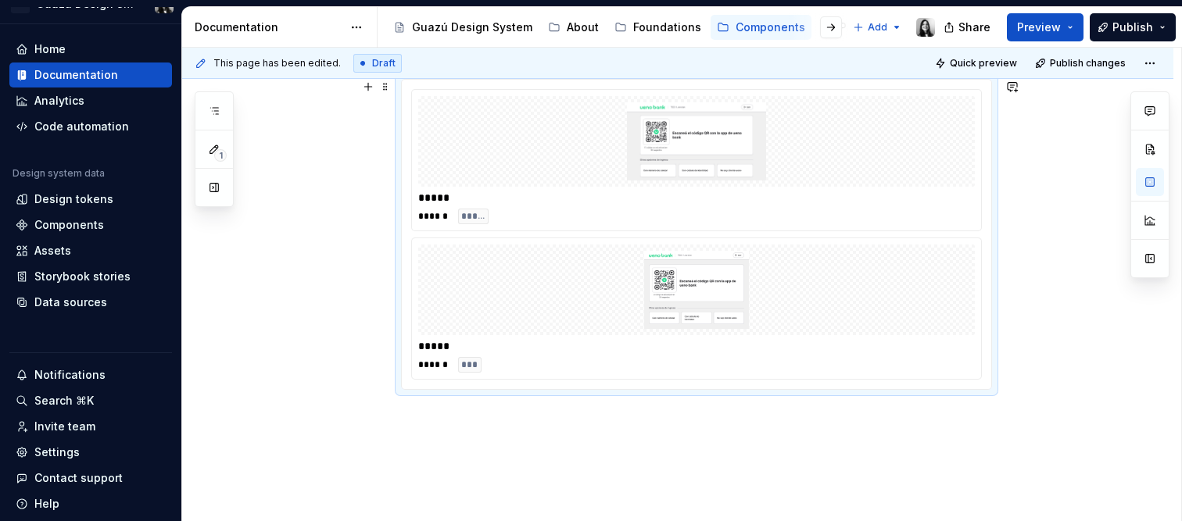
click at [1034, 319] on div "***** ****** ***** ***** ****** ***" at bounding box center [677, 303] width 991 height 524
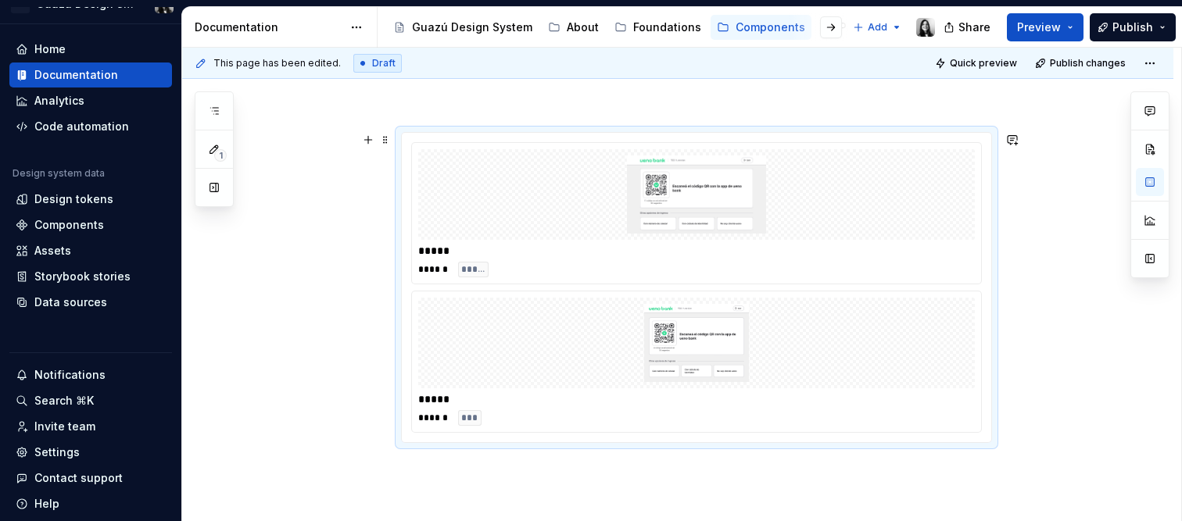
scroll to position [165, 0]
click at [635, 199] on img at bounding box center [696, 202] width 544 height 78
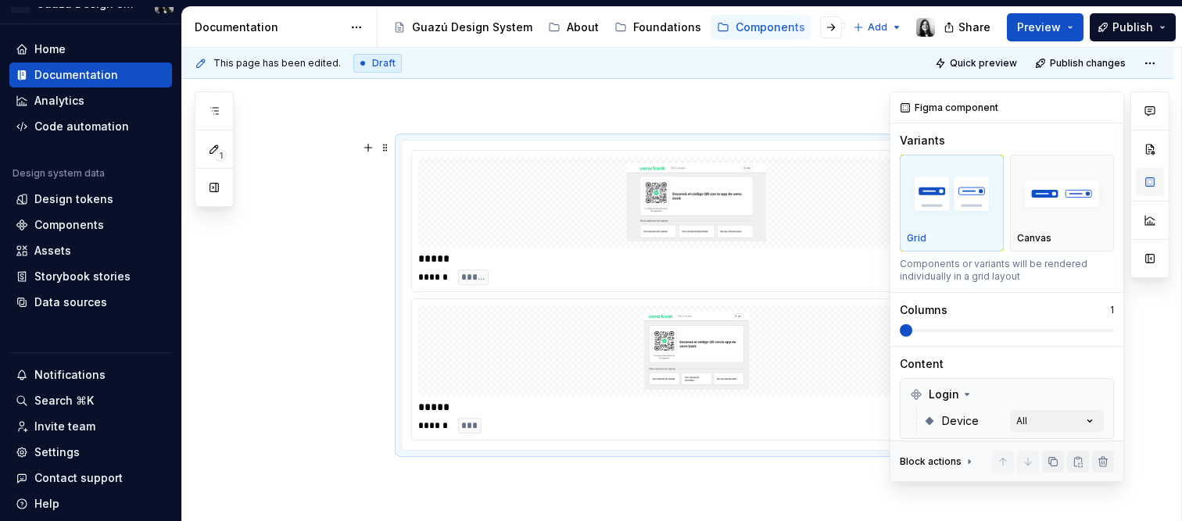
click at [1151, 186] on button "button" at bounding box center [1150, 182] width 28 height 28
click at [1057, 223] on div "button" at bounding box center [1062, 194] width 90 height 64
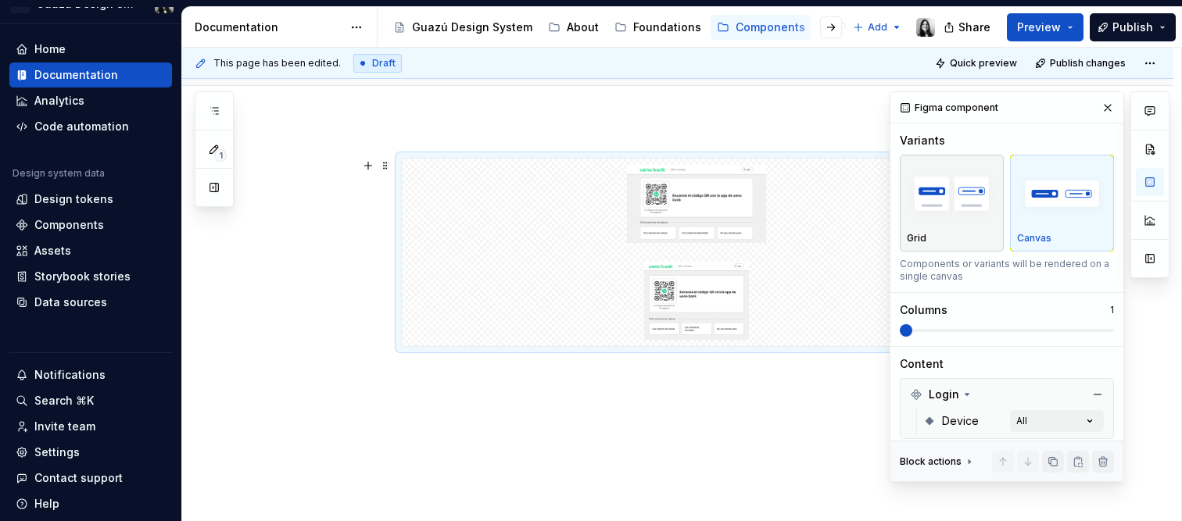
click at [954, 209] on img "button" at bounding box center [952, 194] width 90 height 57
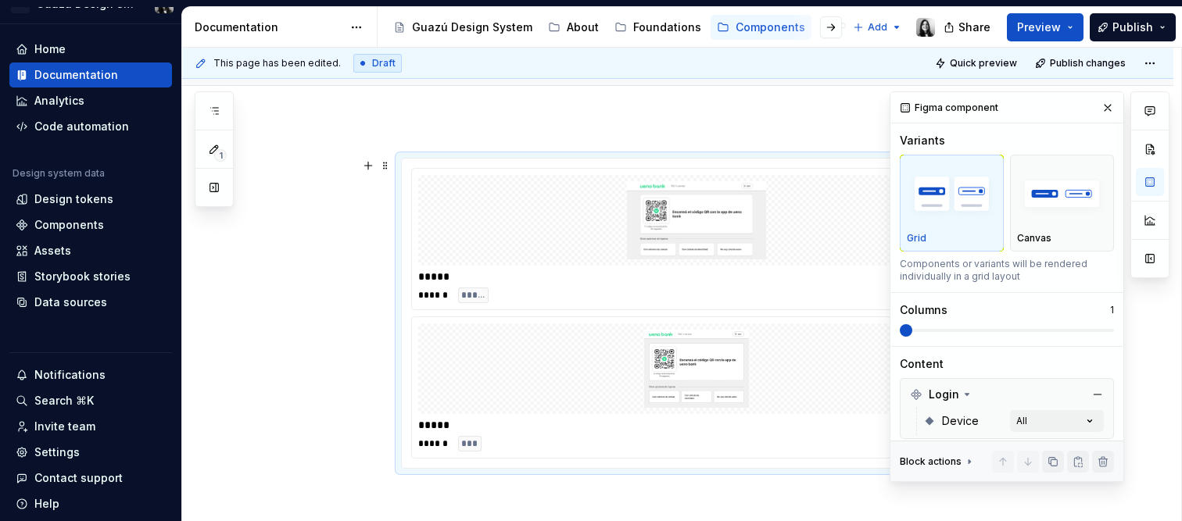
click at [928, 331] on span at bounding box center [1007, 330] width 214 height 3
click at [912, 329] on span at bounding box center [906, 330] width 13 height 13
click at [933, 328] on span at bounding box center [1007, 330] width 214 height 13
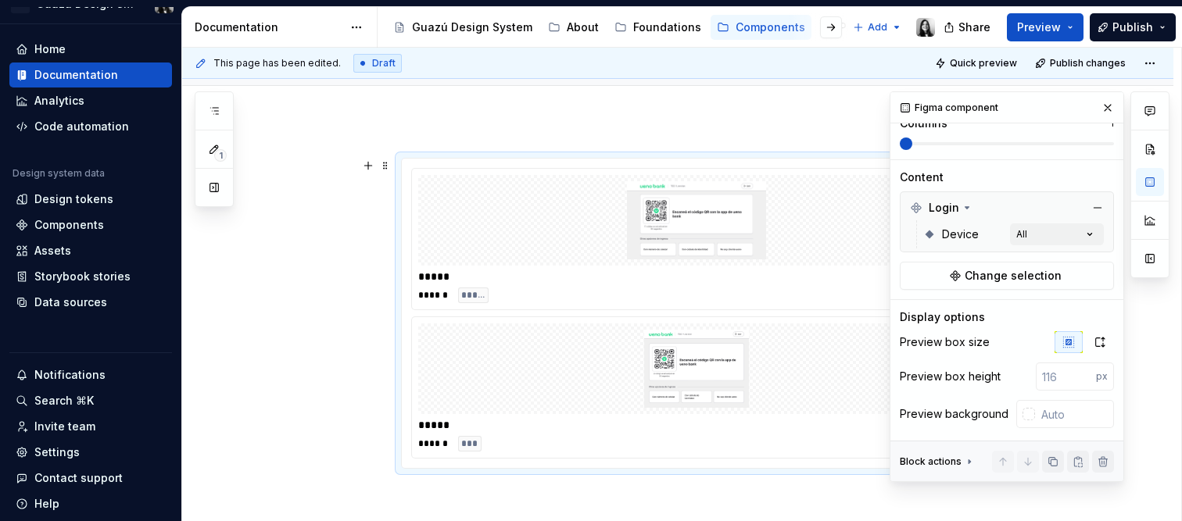
scroll to position [206, 0]
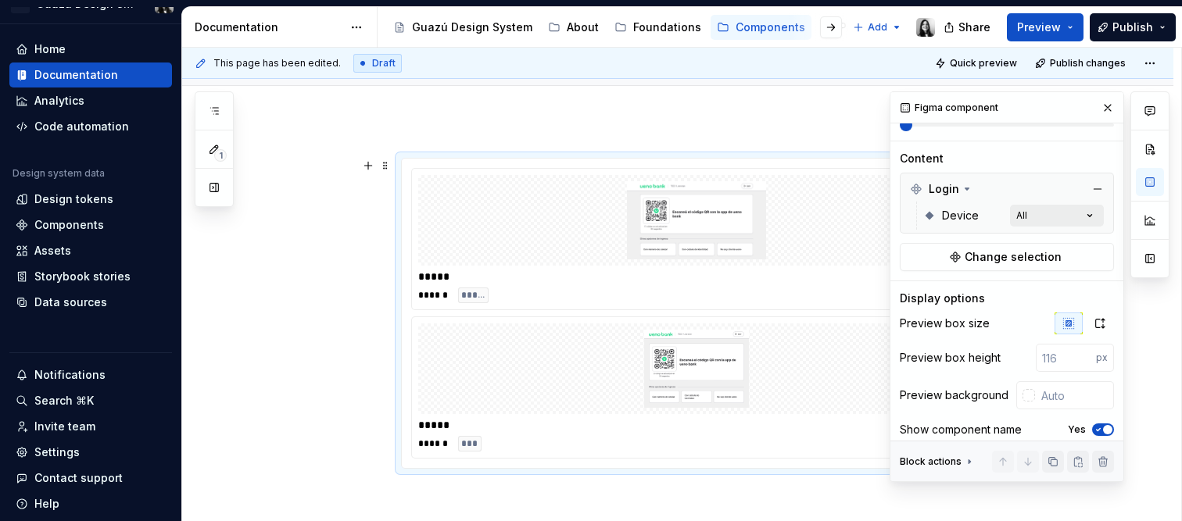
click at [1031, 219] on div "Comments Open comments No comments yet Select ‘Comment’ from the block context …" at bounding box center [1030, 286] width 280 height 391
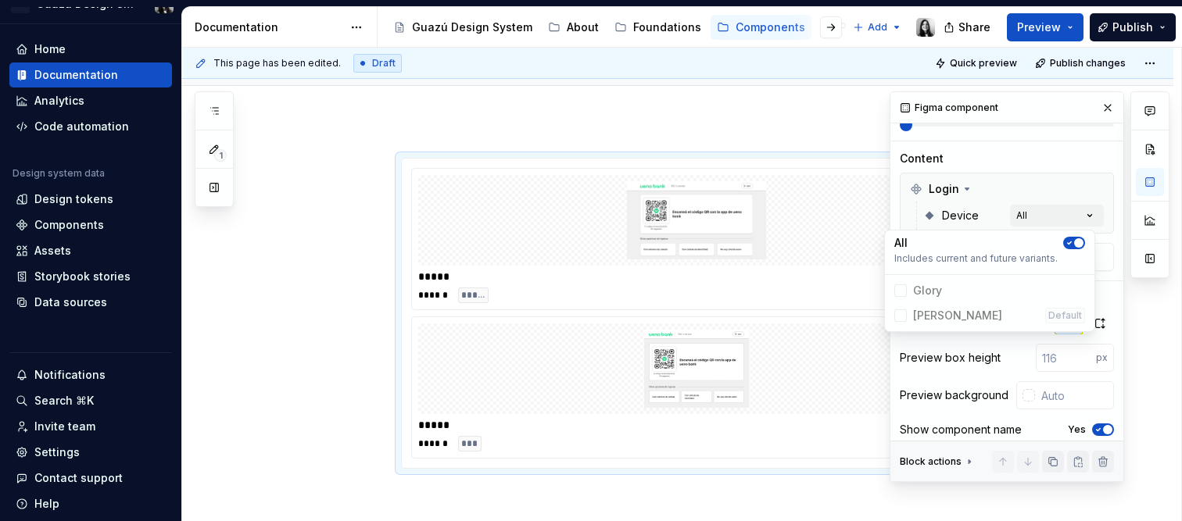
click at [1036, 216] on div "Comments Open comments No comments yet Select ‘Comment’ from the block context …" at bounding box center [1030, 286] width 280 height 391
click at [1072, 242] on icon "button" at bounding box center [1069, 242] width 13 height 9
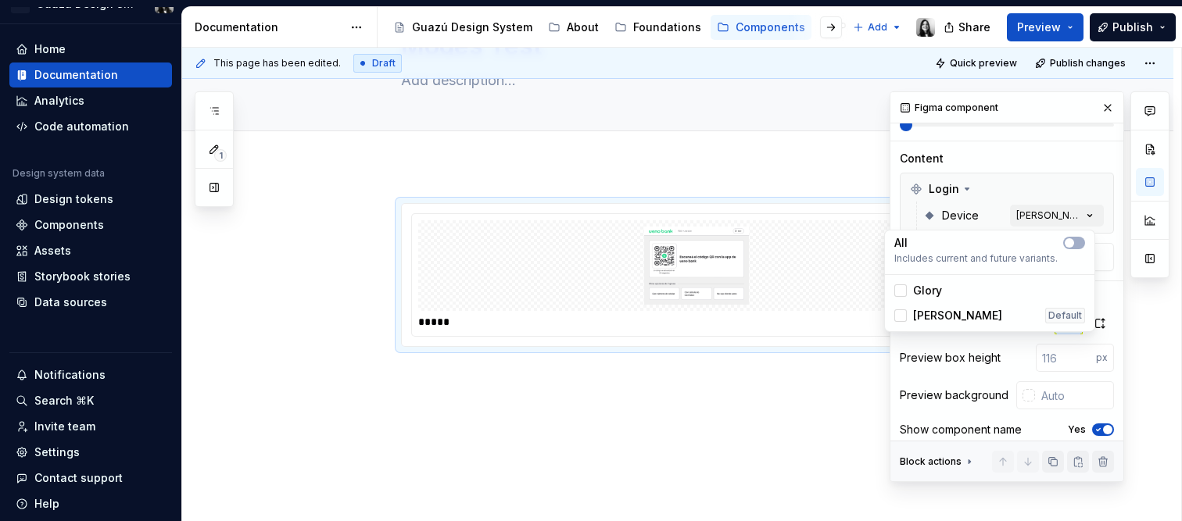
click at [924, 308] on span "[PERSON_NAME]" at bounding box center [957, 316] width 89 height 16
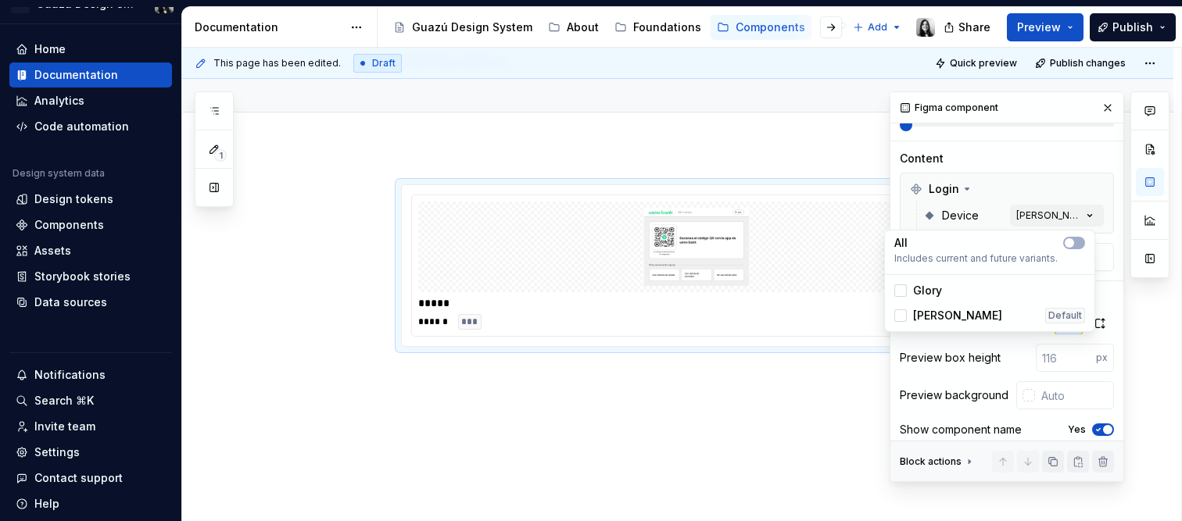
click at [1047, 145] on div "Comments Open comments No comments yet Select ‘Comment’ from the block context …" at bounding box center [1030, 286] width 280 height 391
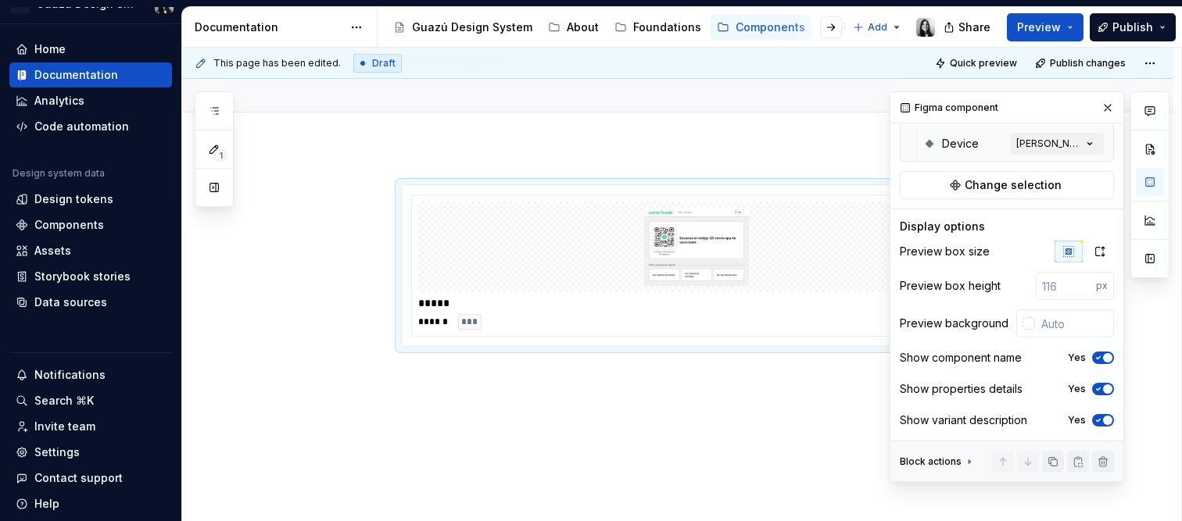
scroll to position [280, 0]
click at [492, 323] on div "****** ***" at bounding box center [696, 322] width 557 height 16
drag, startPoint x: 426, startPoint y: 324, endPoint x: 560, endPoint y: 314, distance: 134.8
click at [560, 314] on div "****** ***" at bounding box center [696, 322] width 557 height 16
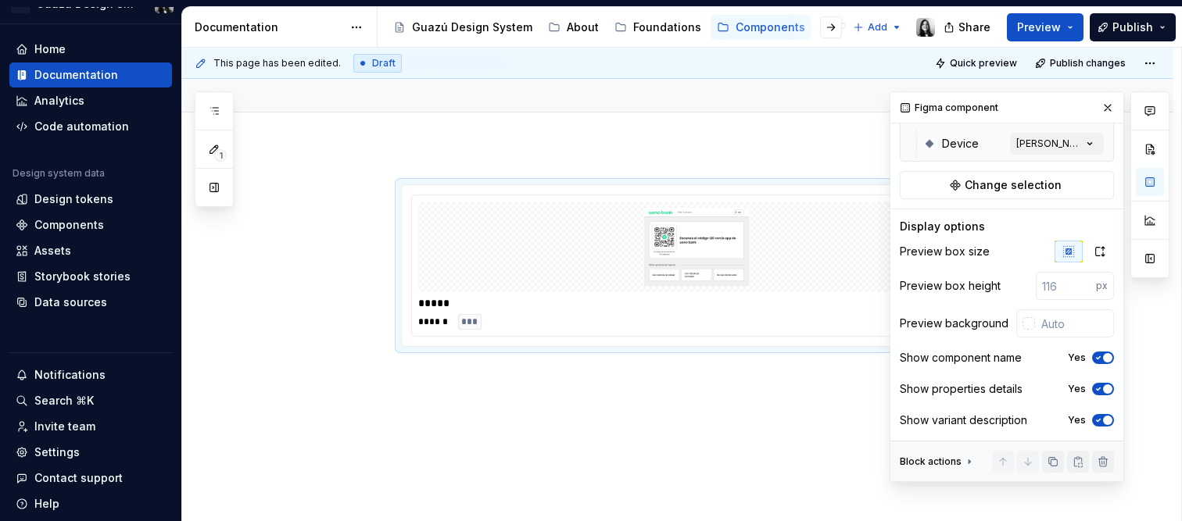
click at [563, 404] on div "***** ****** ***" at bounding box center [677, 334] width 991 height 375
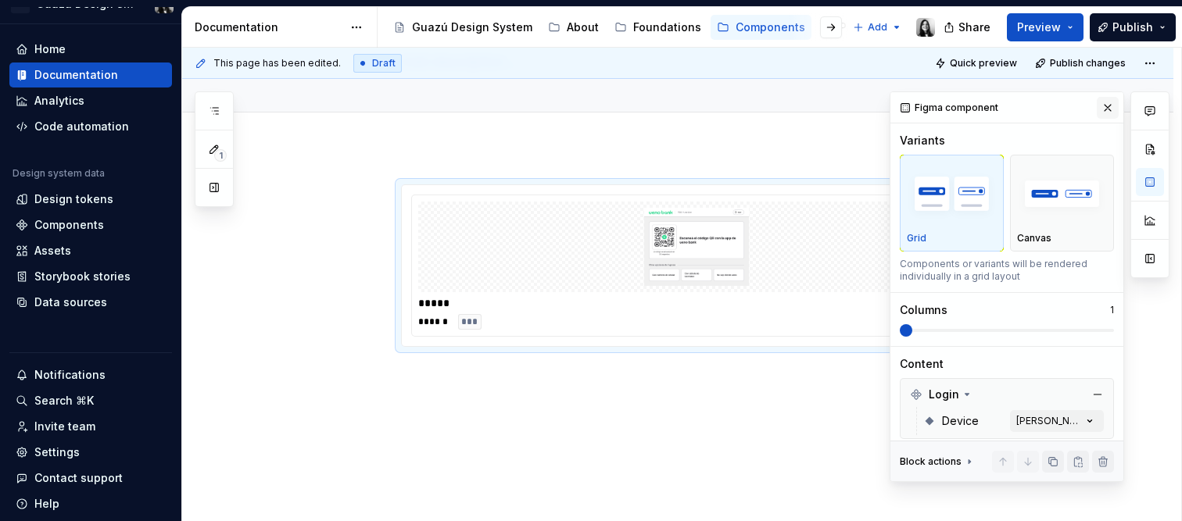
click at [1101, 101] on button "button" at bounding box center [1108, 108] width 22 height 22
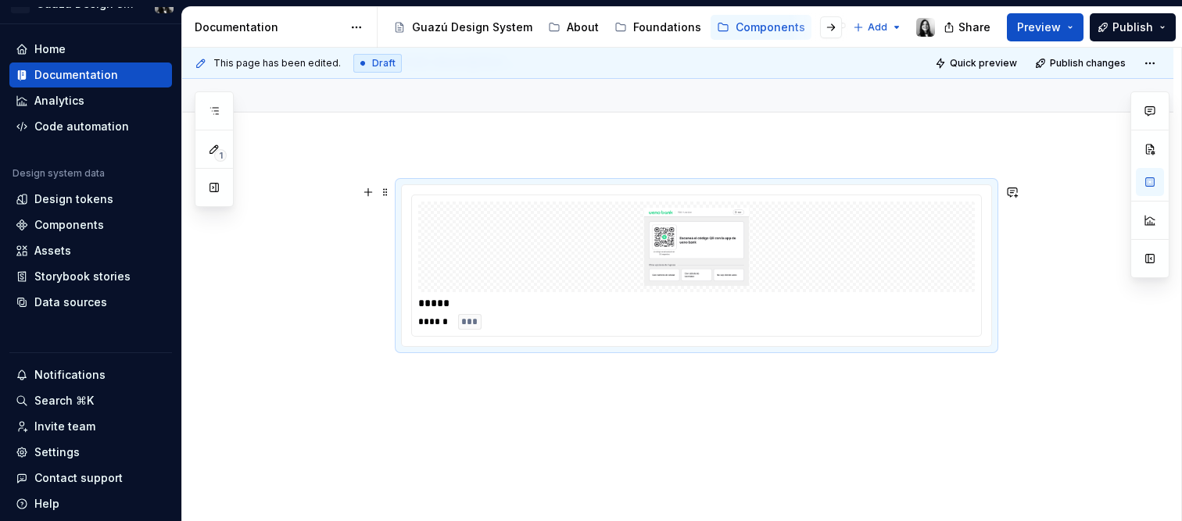
click at [702, 278] on img at bounding box center [696, 247] width 544 height 78
click at [1055, 227] on div "***** ****** ***" at bounding box center [677, 334] width 991 height 375
click at [505, 156] on div "***** ****** ***" at bounding box center [677, 334] width 991 height 375
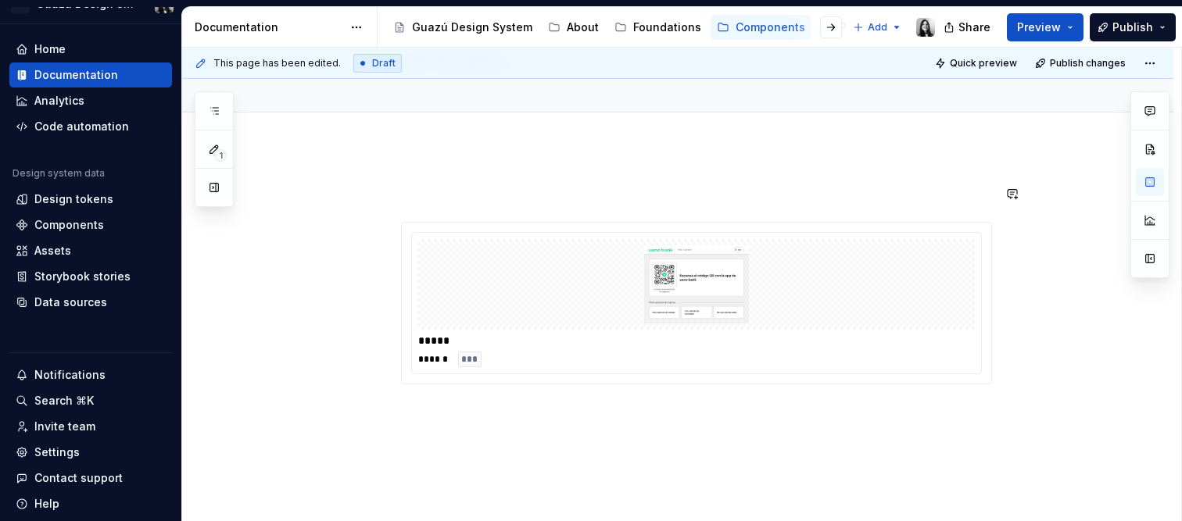
click at [749, 165] on div "***** ****** ***" at bounding box center [677, 353] width 991 height 413
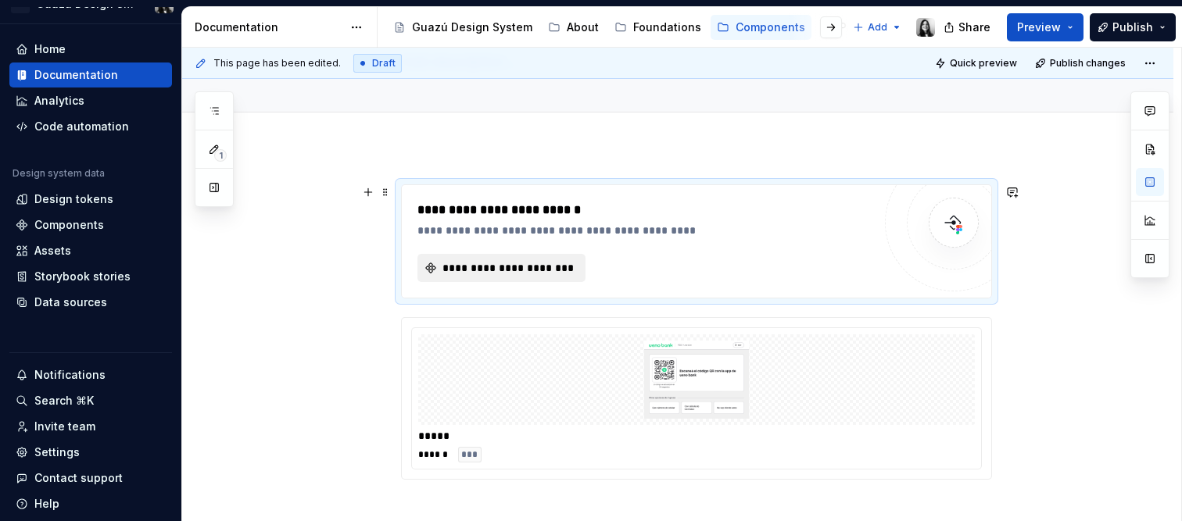
click at [549, 272] on span "**********" at bounding box center [507, 268] width 135 height 16
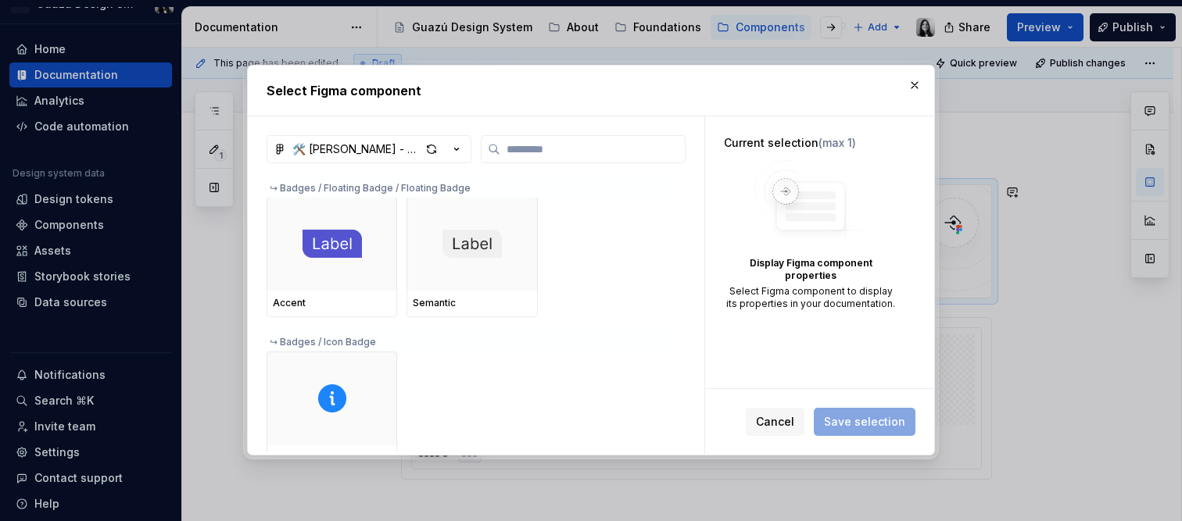
type textarea "*"
type input "*"
type textarea "*"
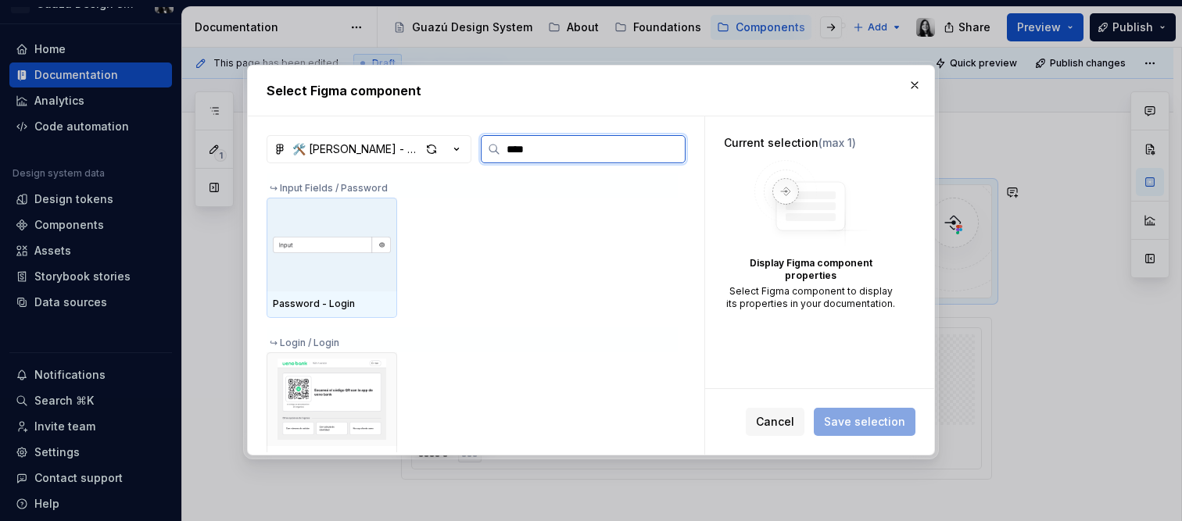
type input "*****"
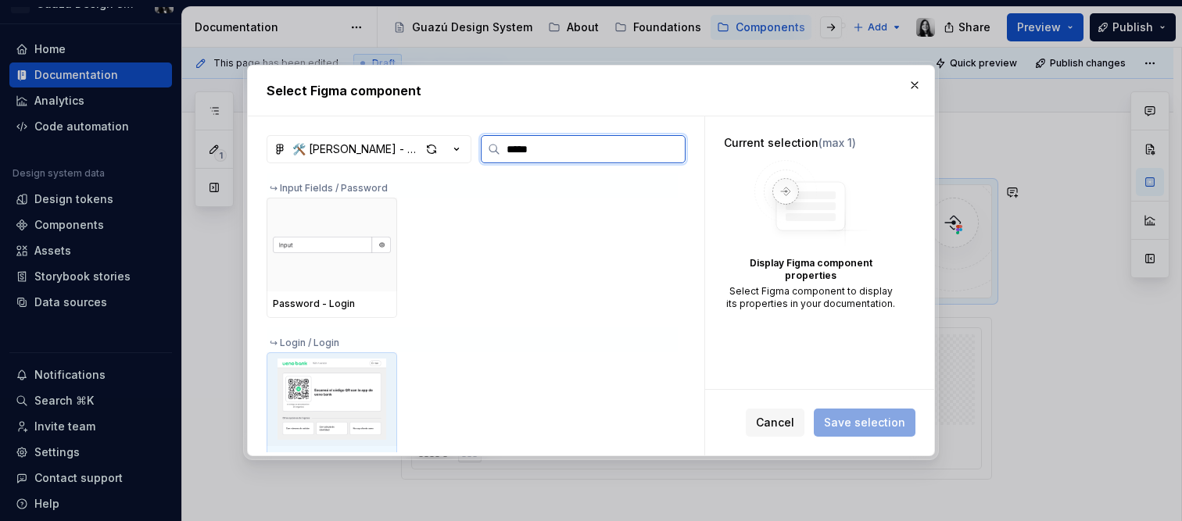
click at [325, 400] on img at bounding box center [332, 399] width 118 height 81
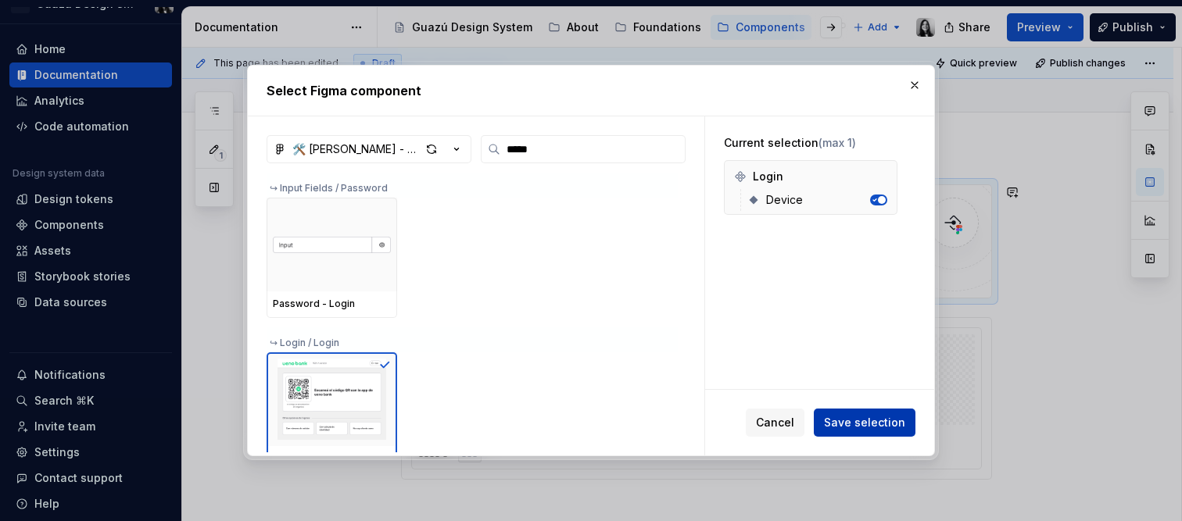
click at [877, 419] on span "Save selection" at bounding box center [864, 423] width 81 height 16
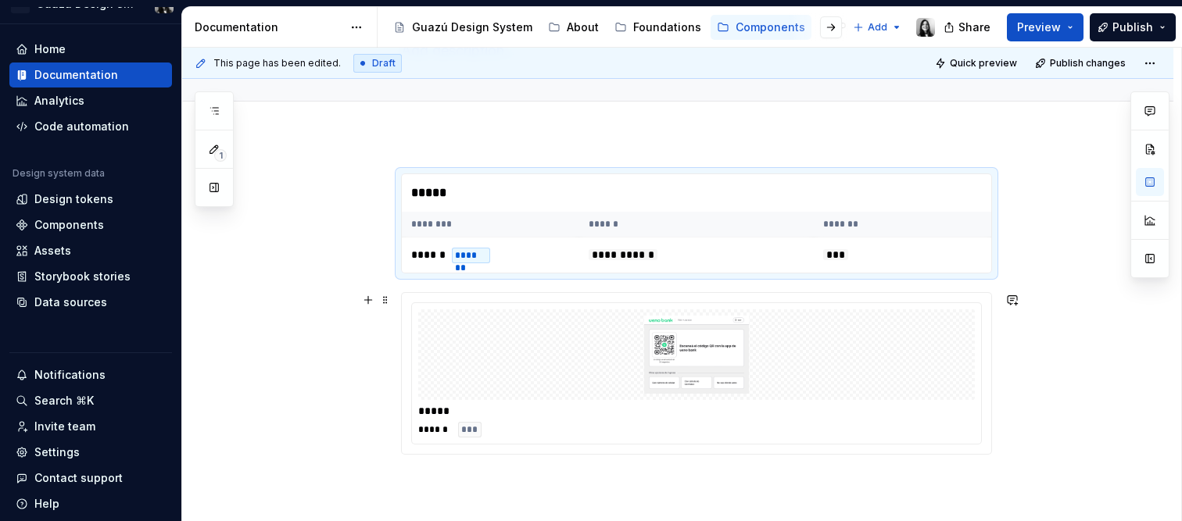
scroll to position [115, 0]
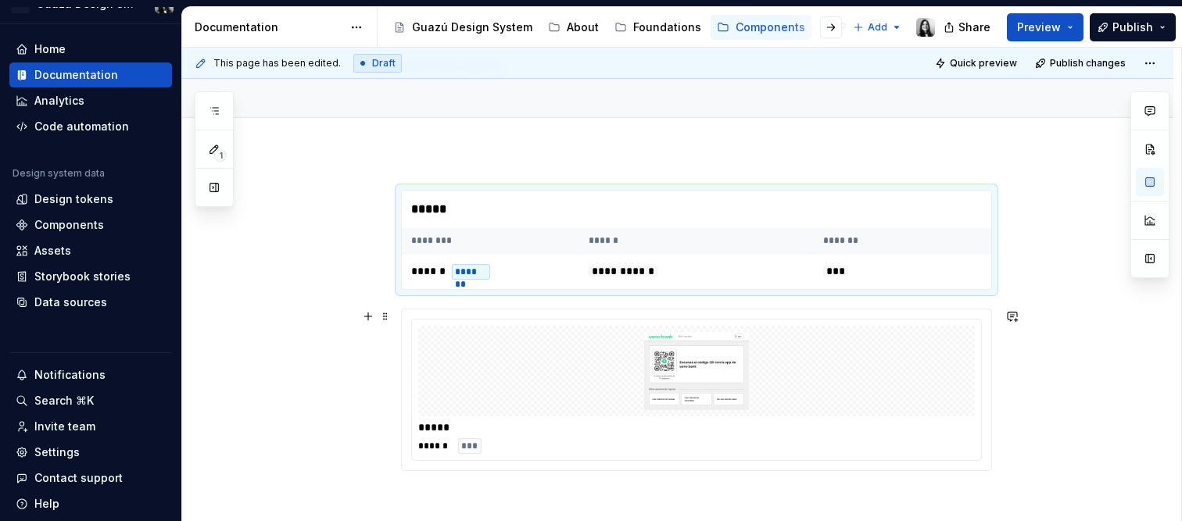
click at [1100, 376] on div "**********" at bounding box center [677, 399] width 991 height 494
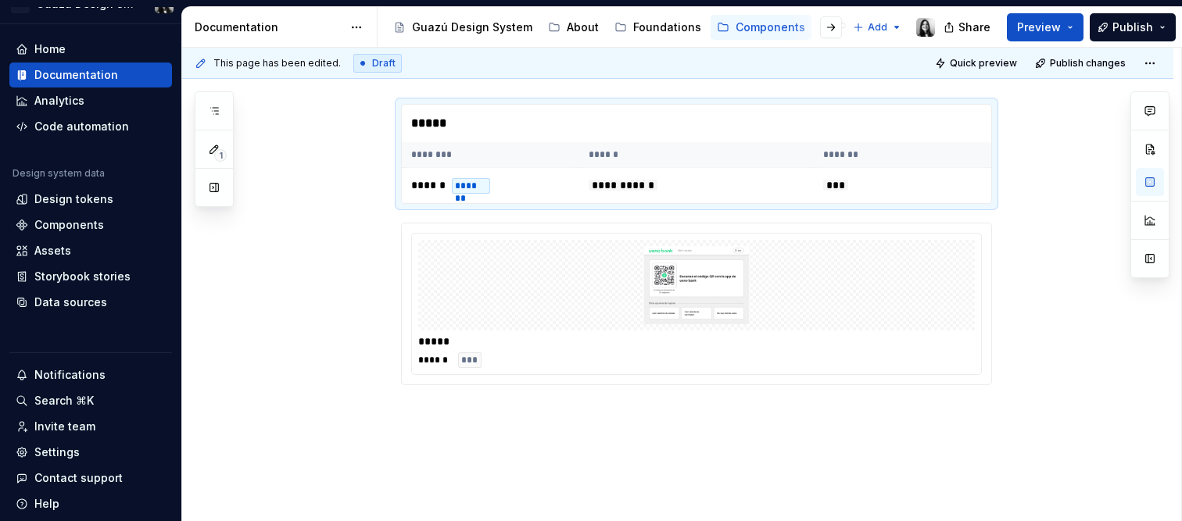
scroll to position [202, 0]
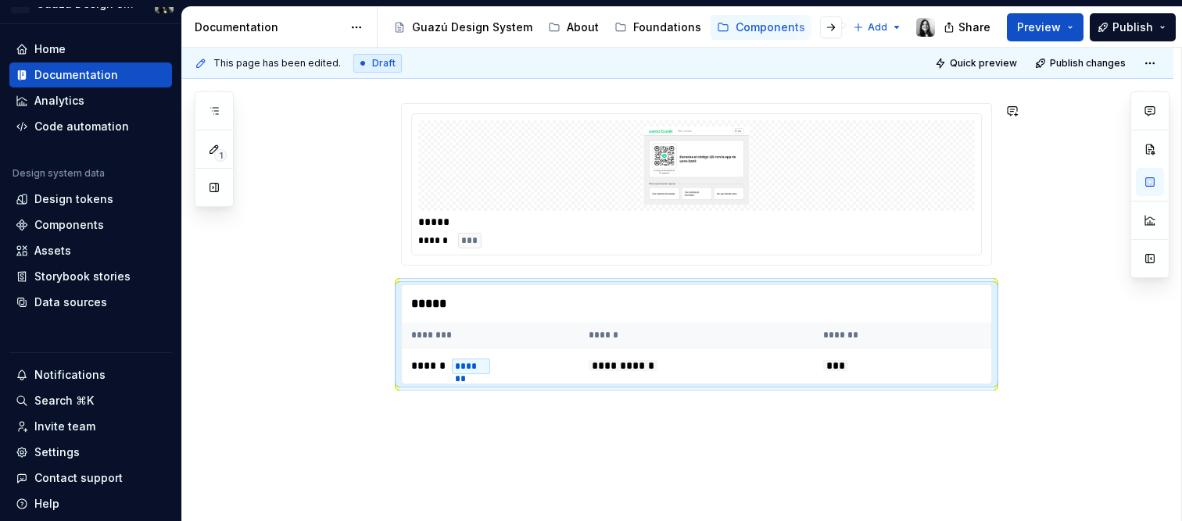
click at [1056, 287] on div "**********" at bounding box center [677, 313] width 991 height 494
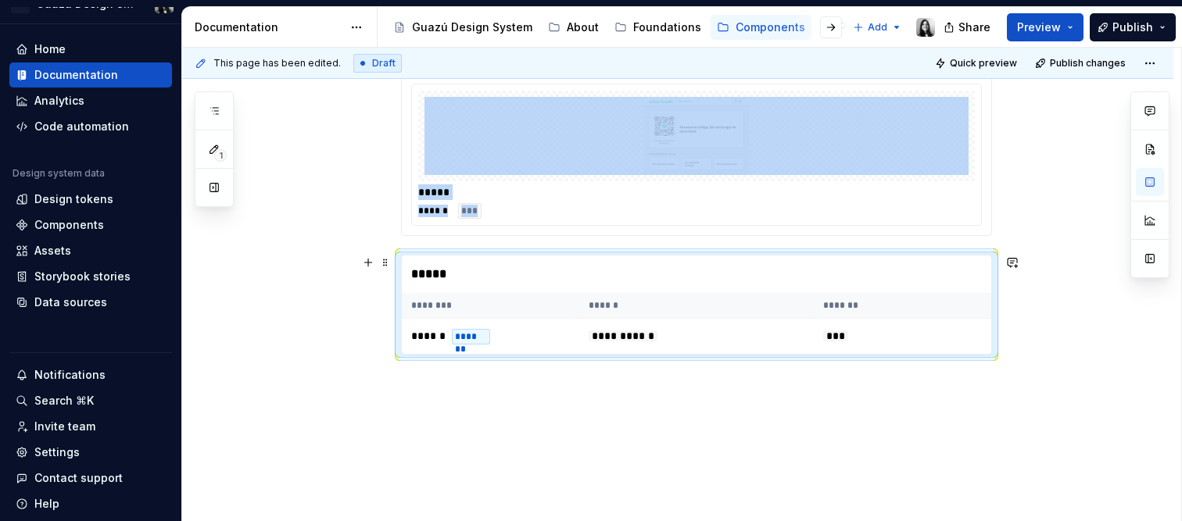
scroll to position [239, 0]
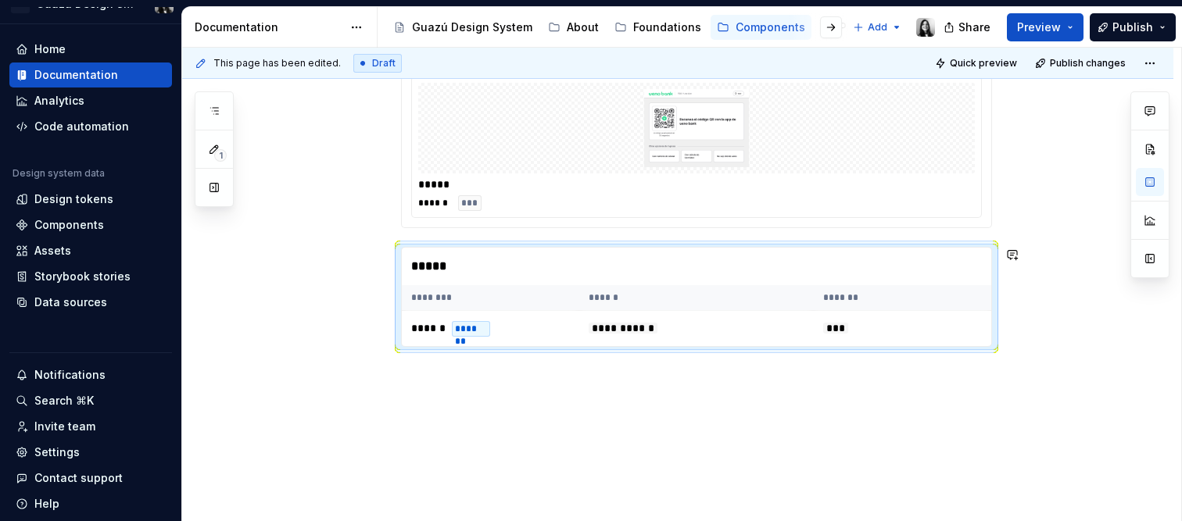
click at [601, 421] on div "**********" at bounding box center [677, 275] width 991 height 494
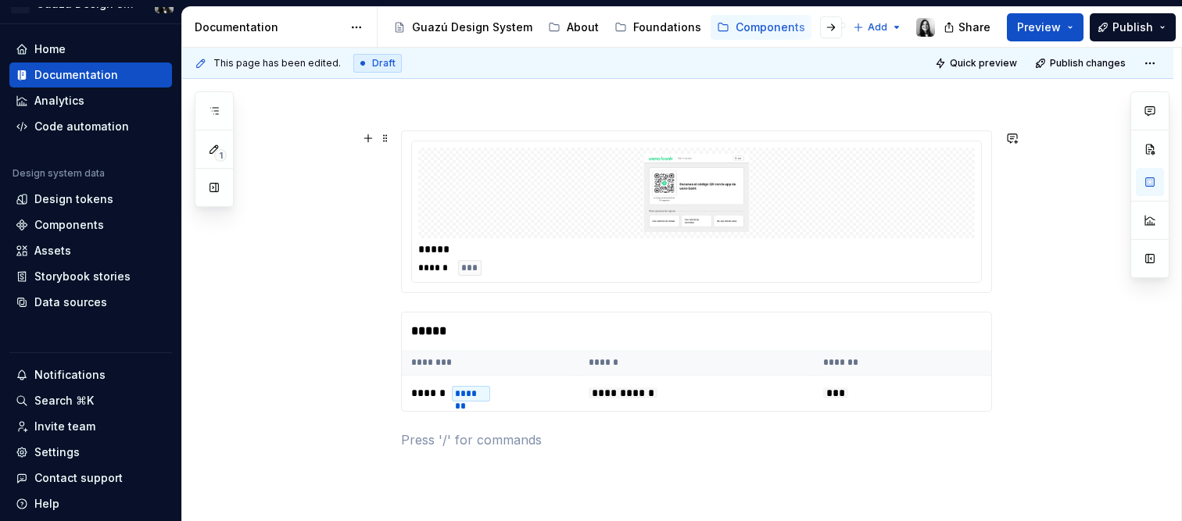
scroll to position [166, 0]
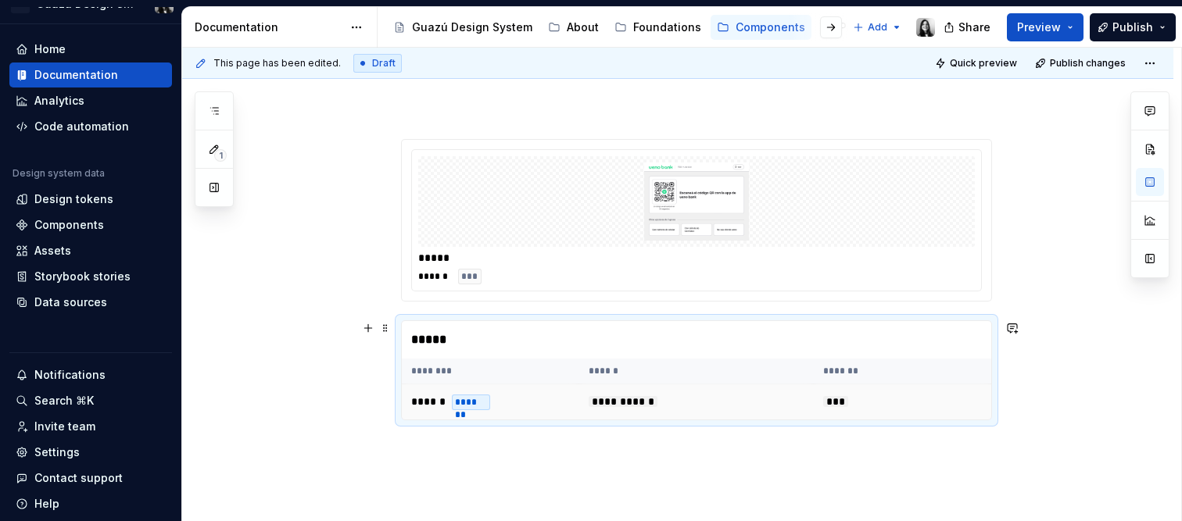
click at [462, 404] on div "*******" at bounding box center [471, 403] width 38 height 16
click at [485, 113] on div "**********" at bounding box center [677, 368] width 991 height 532
click at [52, 297] on div "Data sources" at bounding box center [70, 303] width 73 height 16
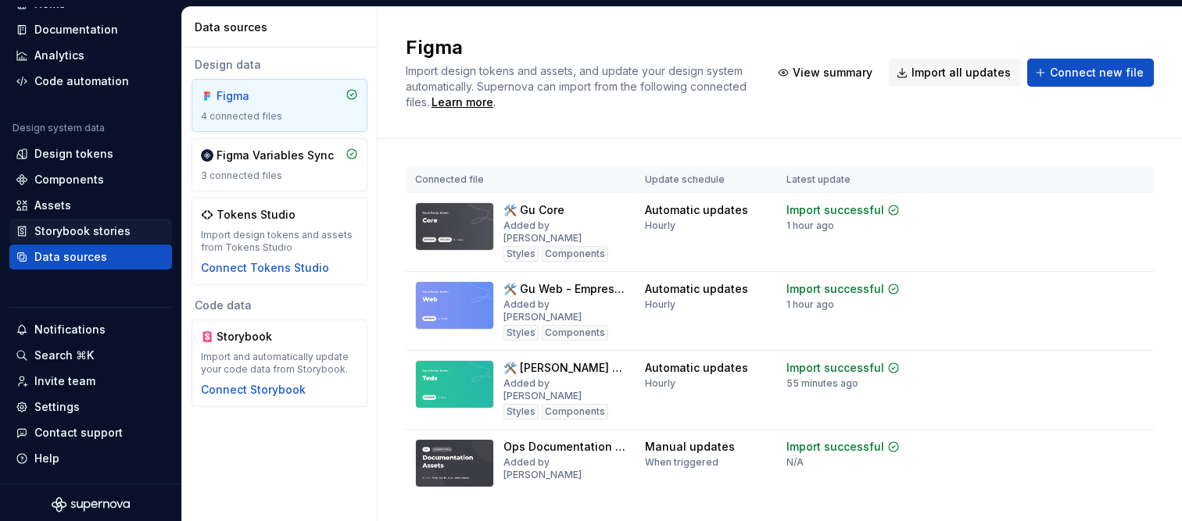
scroll to position [73, 0]
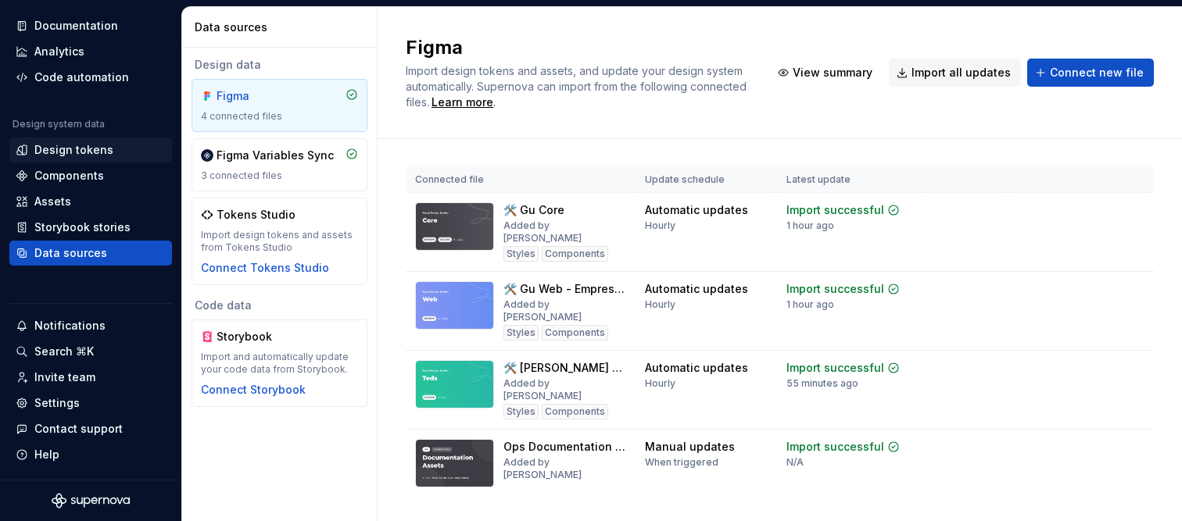
click at [98, 148] on div "Design tokens" at bounding box center [73, 150] width 79 height 16
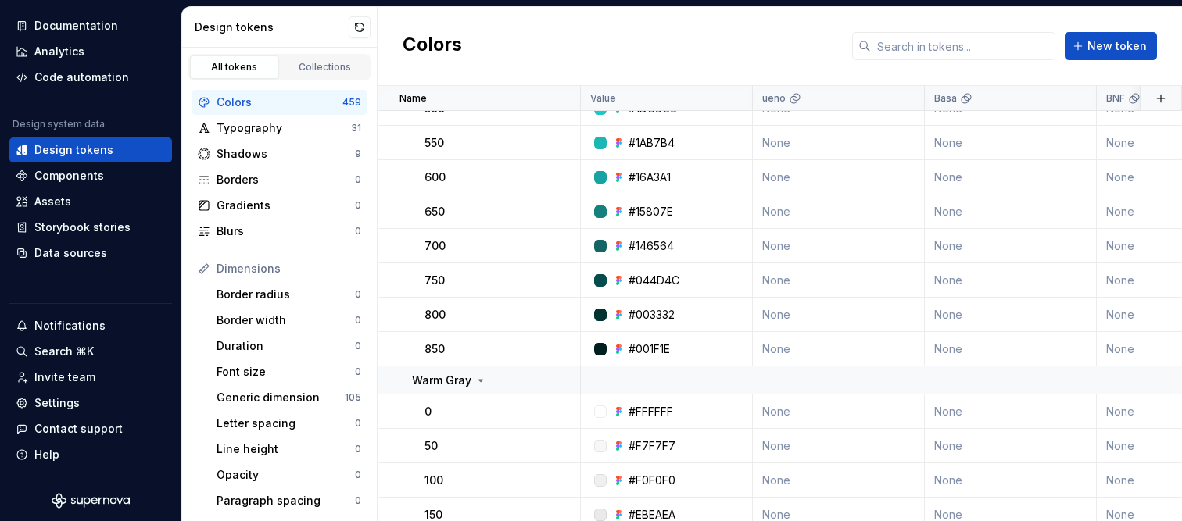
scroll to position [18115, 0]
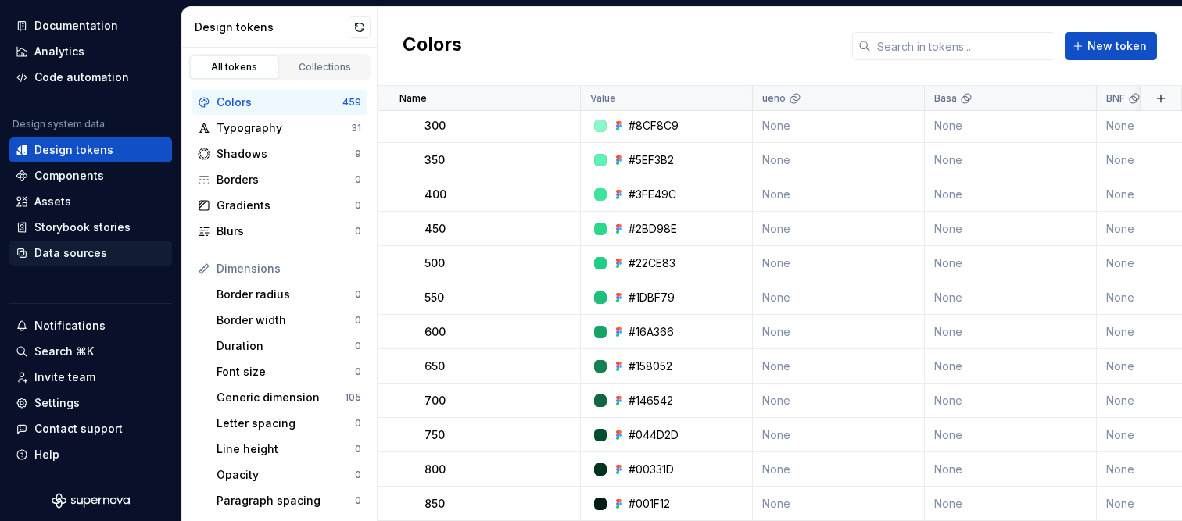
click at [93, 256] on div "Data sources" at bounding box center [70, 253] width 73 height 16
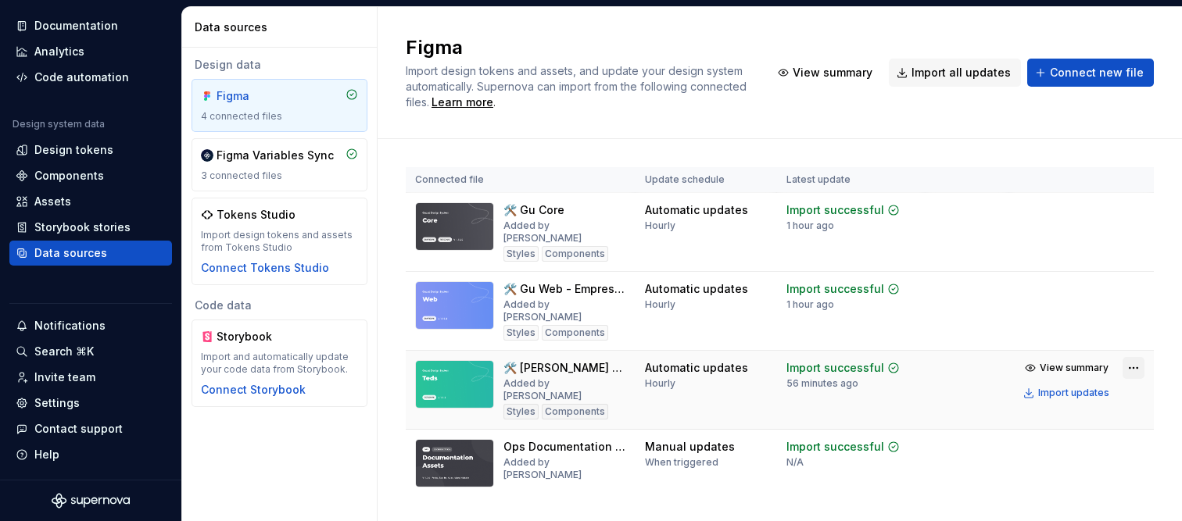
click at [1129, 344] on html "ID Guazú Design System Home Documentation Analytics Code automation Design syst…" at bounding box center [591, 260] width 1182 height 521
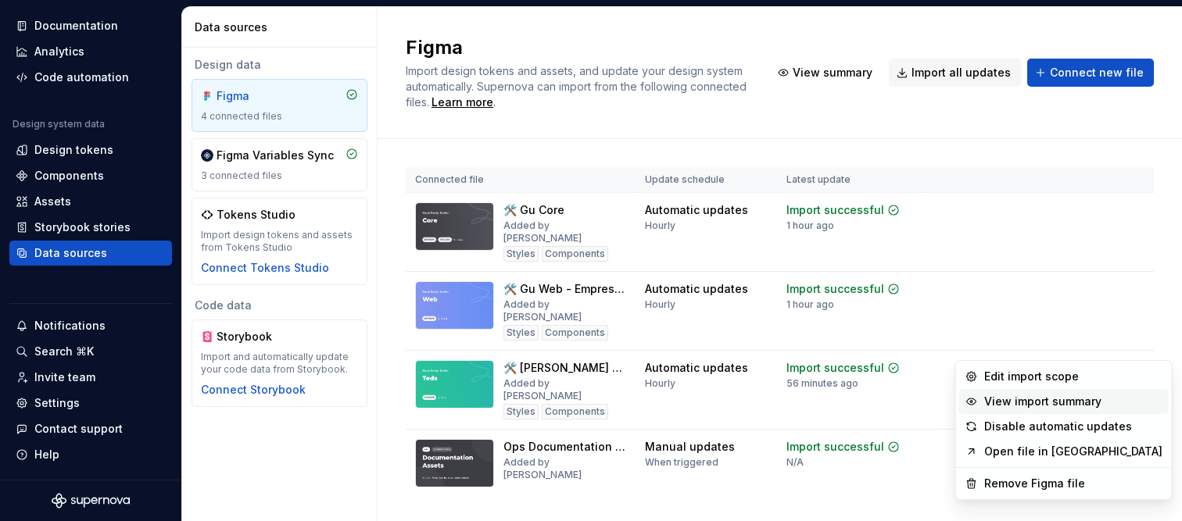
click at [1037, 399] on div "View import summary" at bounding box center [1073, 402] width 178 height 16
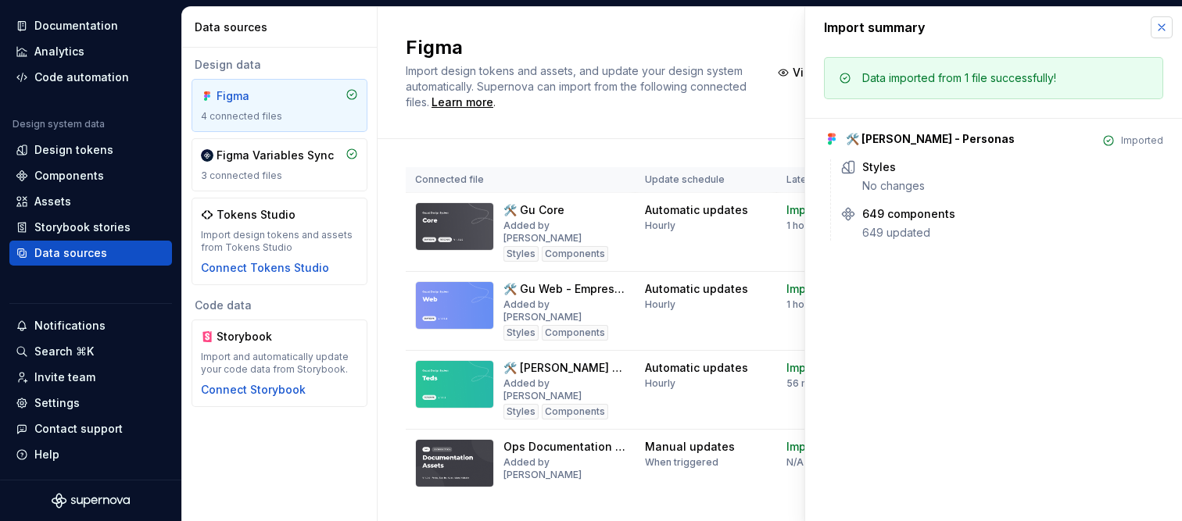
click at [1158, 29] on button "button" at bounding box center [1162, 27] width 22 height 22
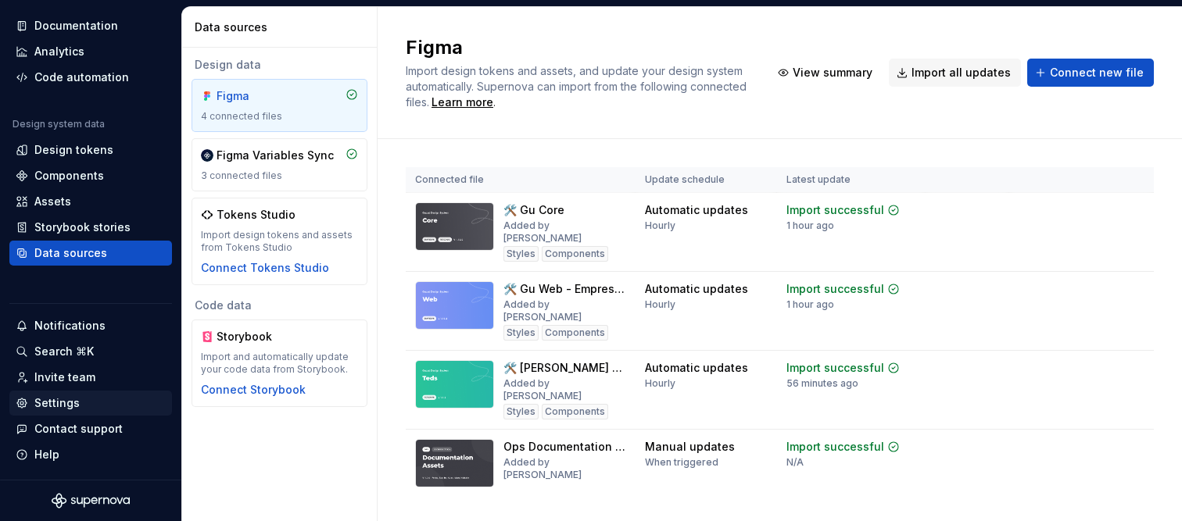
click at [52, 403] on div "Settings" at bounding box center [56, 404] width 45 height 16
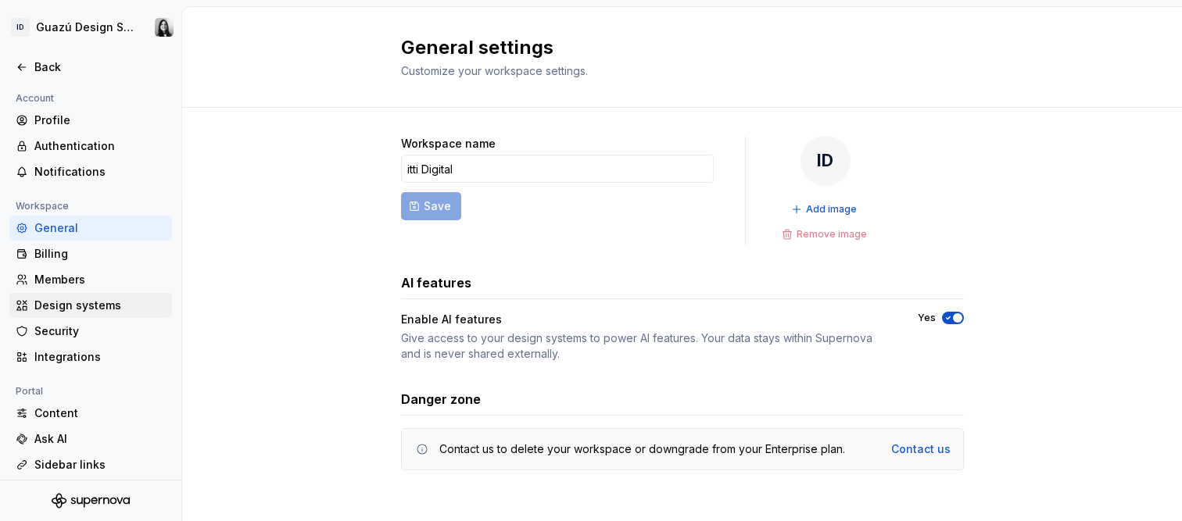
click at [76, 306] on div "Design systems" at bounding box center [99, 306] width 131 height 16
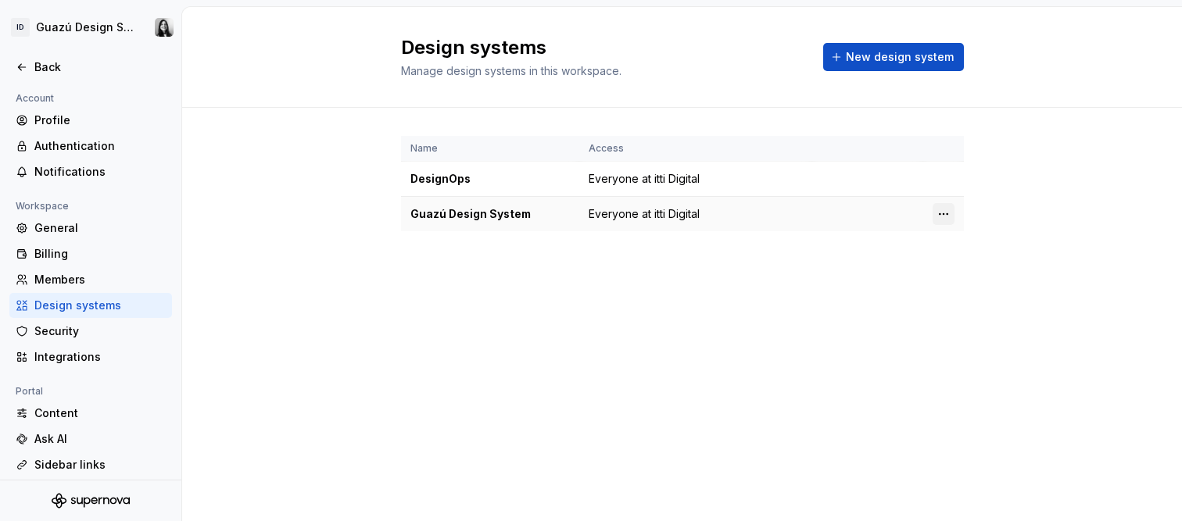
click at [948, 213] on html "ID Guazú Design System Back Account Profile Authentication Notifications Worksp…" at bounding box center [591, 260] width 1182 height 521
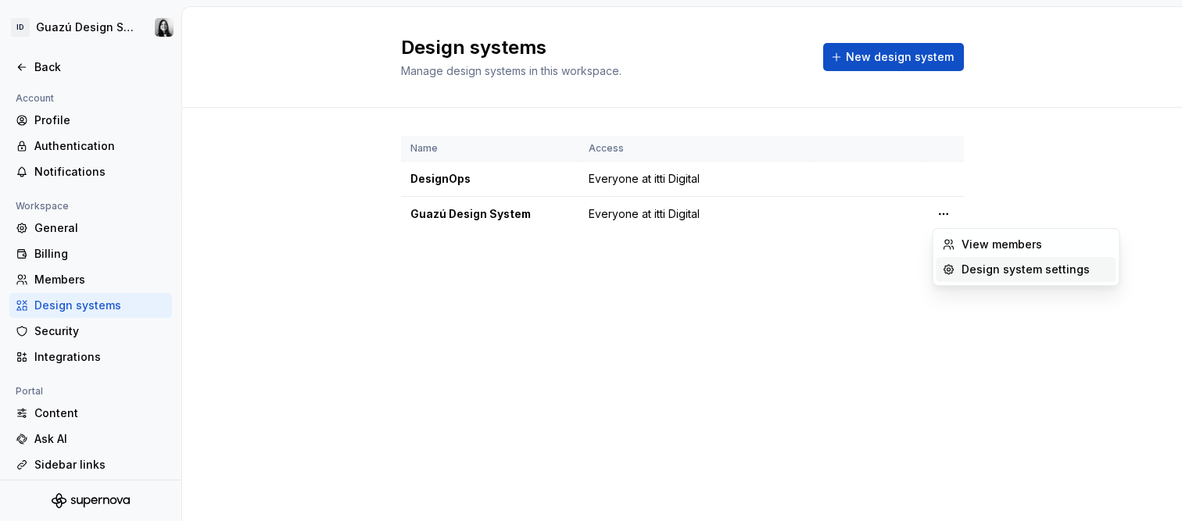
click at [965, 272] on div "Design system settings" at bounding box center [1035, 270] width 149 height 16
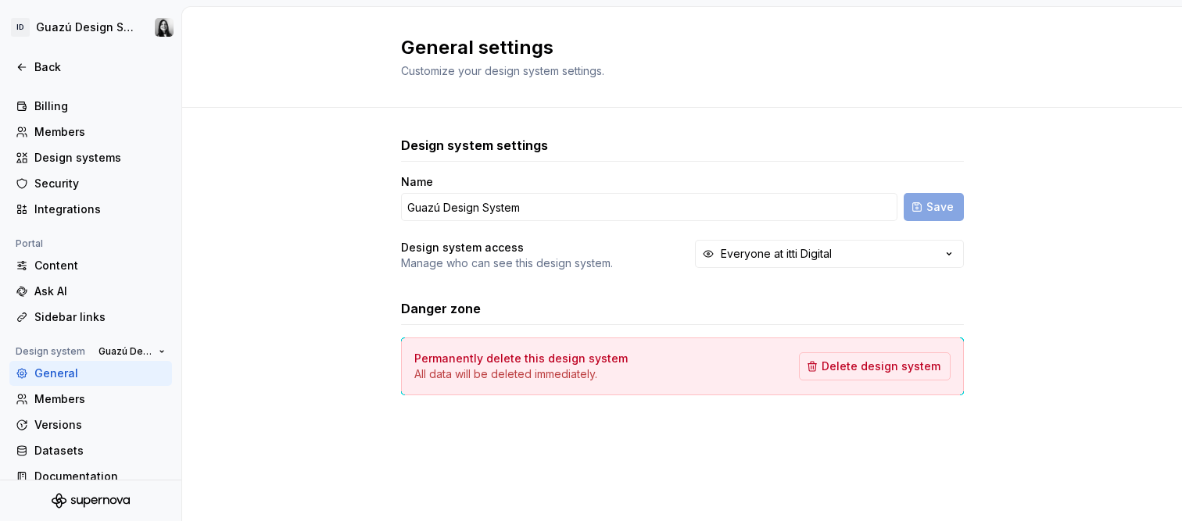
scroll to position [167, 0]
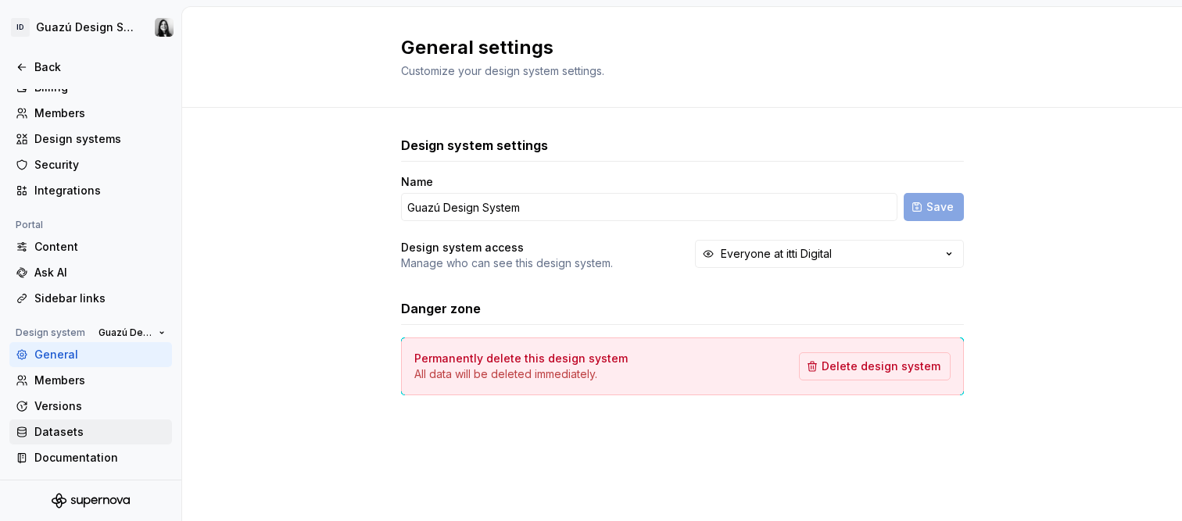
click at [42, 427] on div "Datasets" at bounding box center [99, 432] width 131 height 16
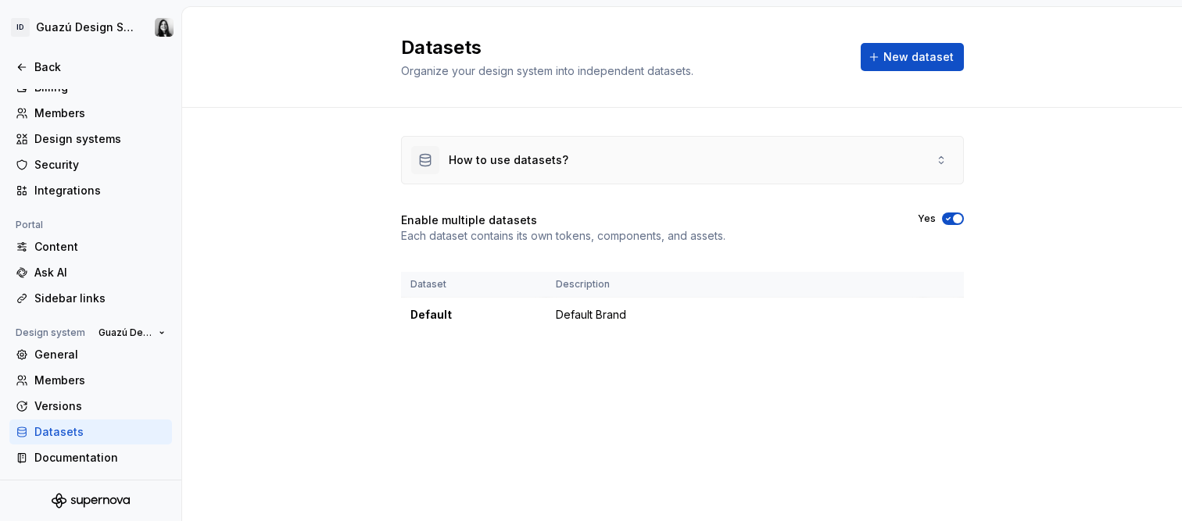
click at [553, 163] on div "How to use datasets?" at bounding box center [509, 160] width 120 height 16
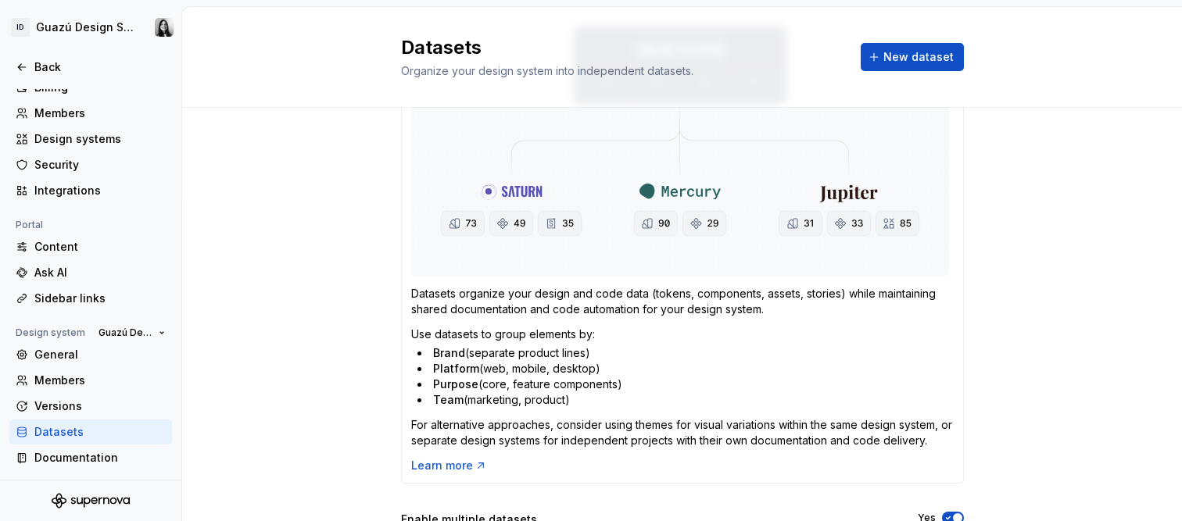
click at [1067, 374] on div "How to use datasets? Datasets organize your design and code data (tokens, compo…" at bounding box center [682, 297] width 1000 height 787
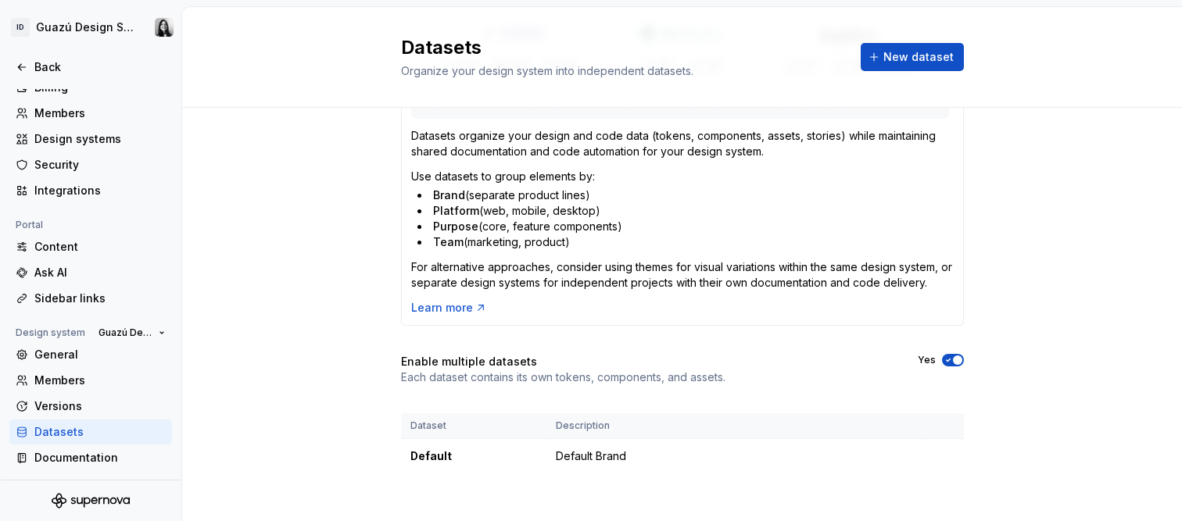
scroll to position [363, 0]
click at [728, 370] on div "Enable multiple datasets Each dataset contains its own tokens, components, and …" at bounding box center [682, 368] width 563 height 31
drag, startPoint x: 426, startPoint y: 374, endPoint x: 722, endPoint y: 373, distance: 296.3
click at [722, 373] on div "Enable multiple datasets Each dataset contains its own tokens, components, and …" at bounding box center [682, 368] width 563 height 31
click at [817, 378] on div "Enable multiple datasets Each dataset contains its own tokens, components, and …" at bounding box center [682, 368] width 563 height 31
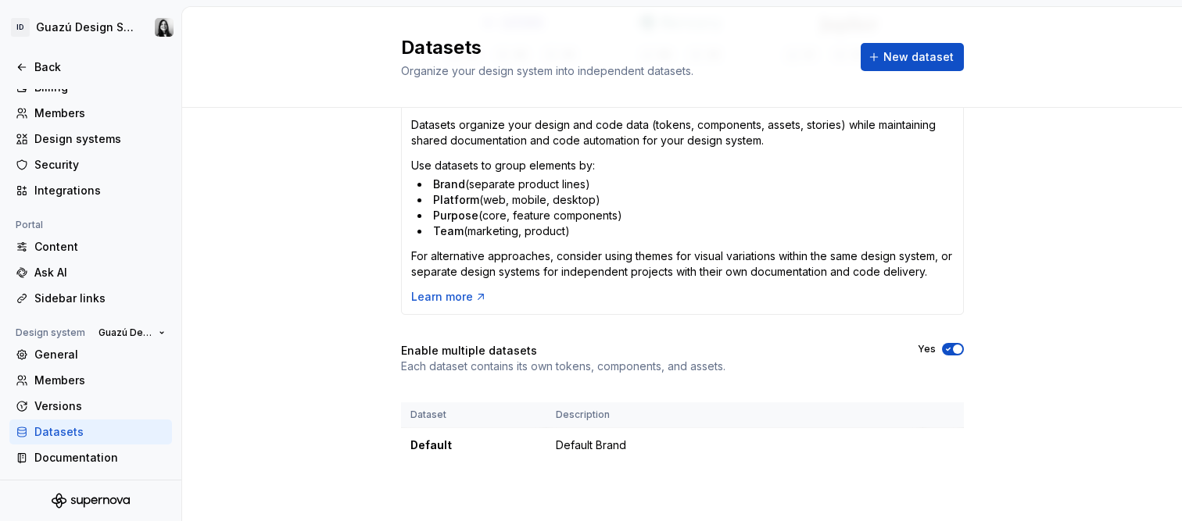
scroll to position [374, 0]
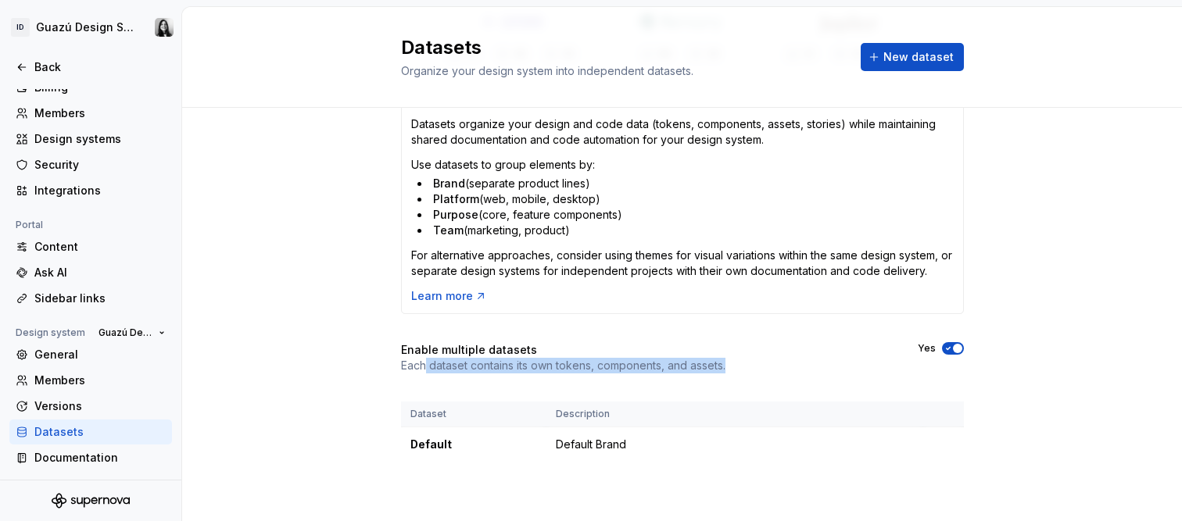
drag, startPoint x: 421, startPoint y: 369, endPoint x: 777, endPoint y: 367, distance: 356.5
click at [777, 367] on div "Enable multiple datasets Each dataset contains its own tokens, components, and …" at bounding box center [682, 357] width 563 height 31
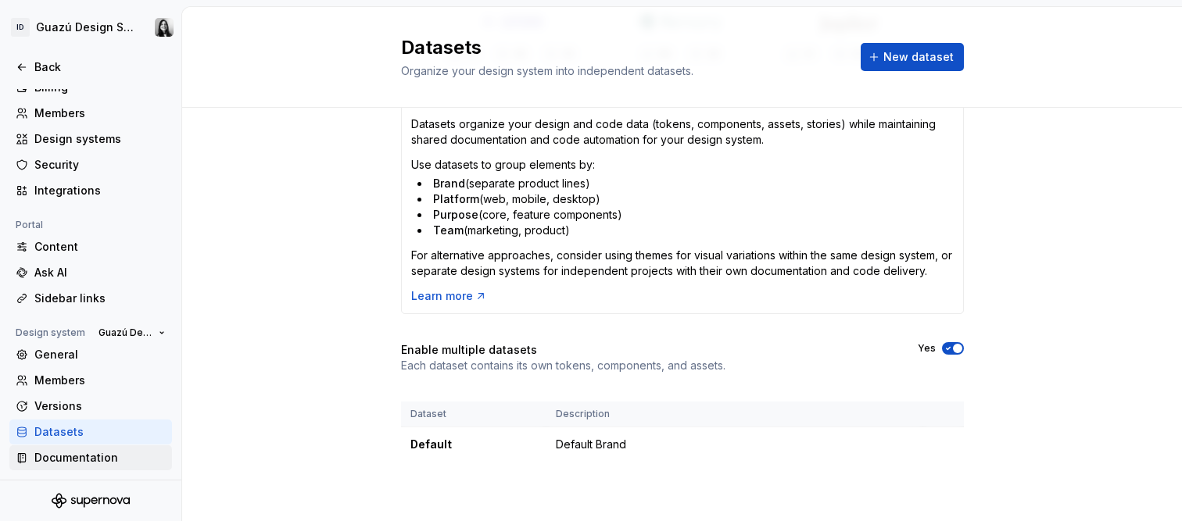
click at [63, 448] on div "Documentation" at bounding box center [90, 458] width 163 height 25
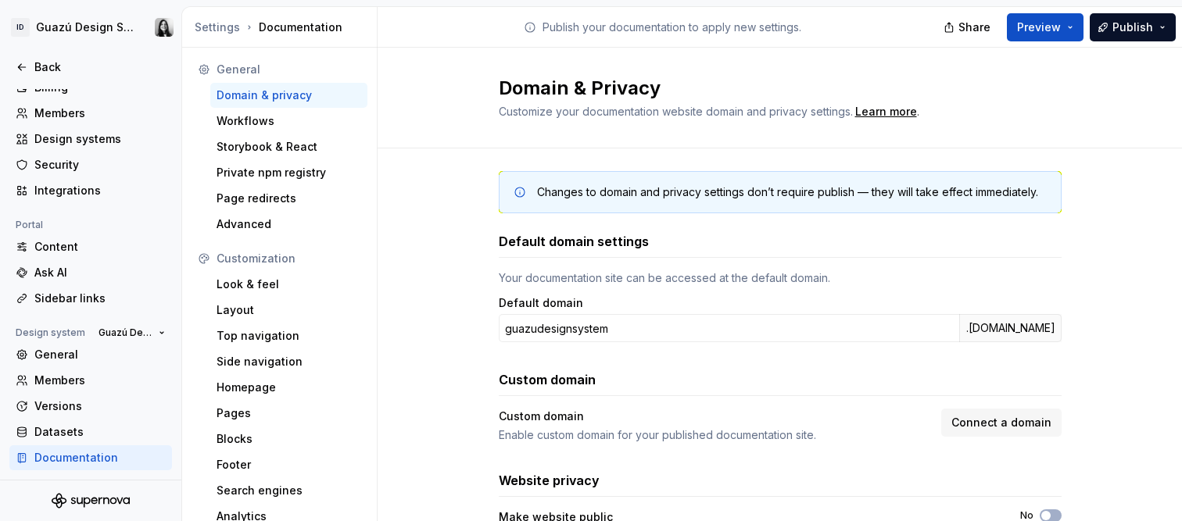
scroll to position [96, 0]
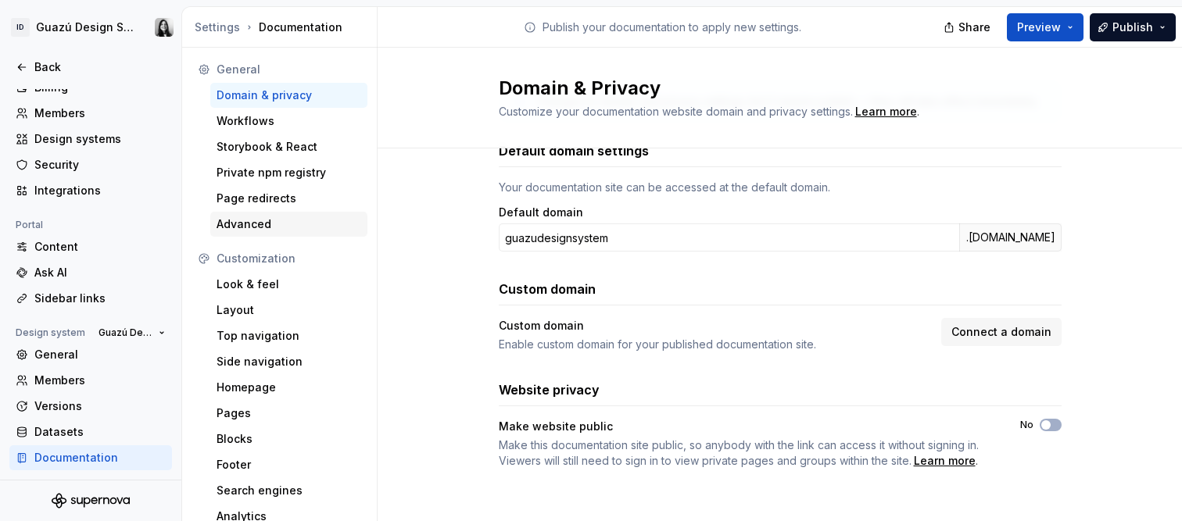
click at [284, 218] on div "Advanced" at bounding box center [289, 225] width 145 height 16
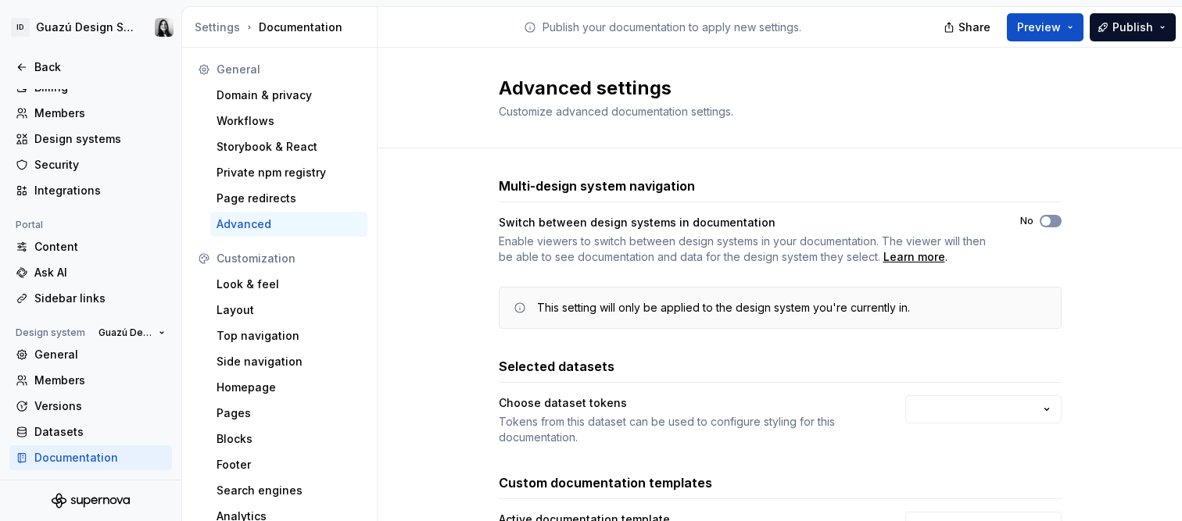
click at [1047, 220] on button "No" at bounding box center [1051, 221] width 22 height 13
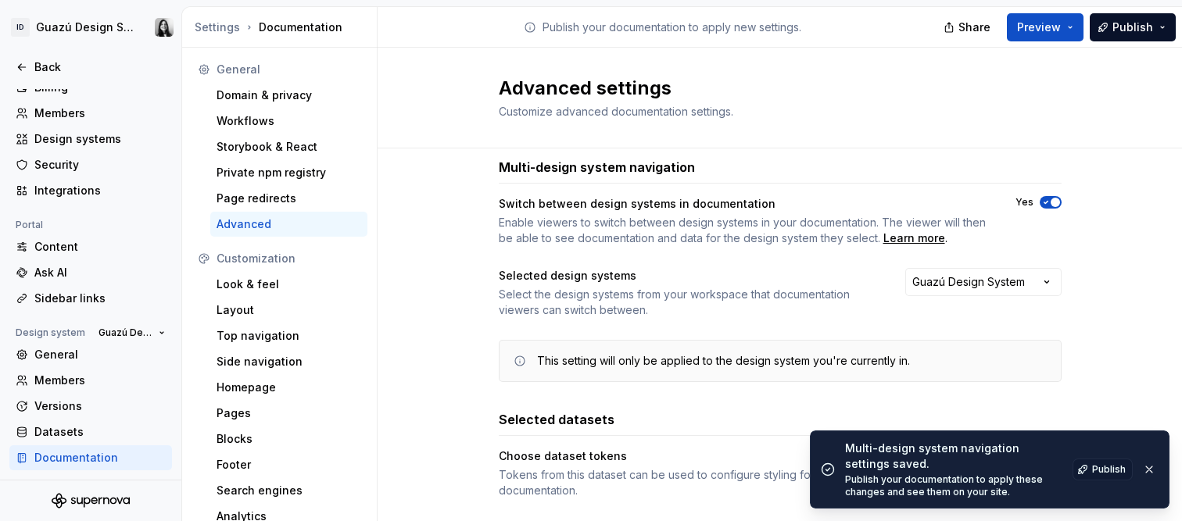
scroll to position [74, 0]
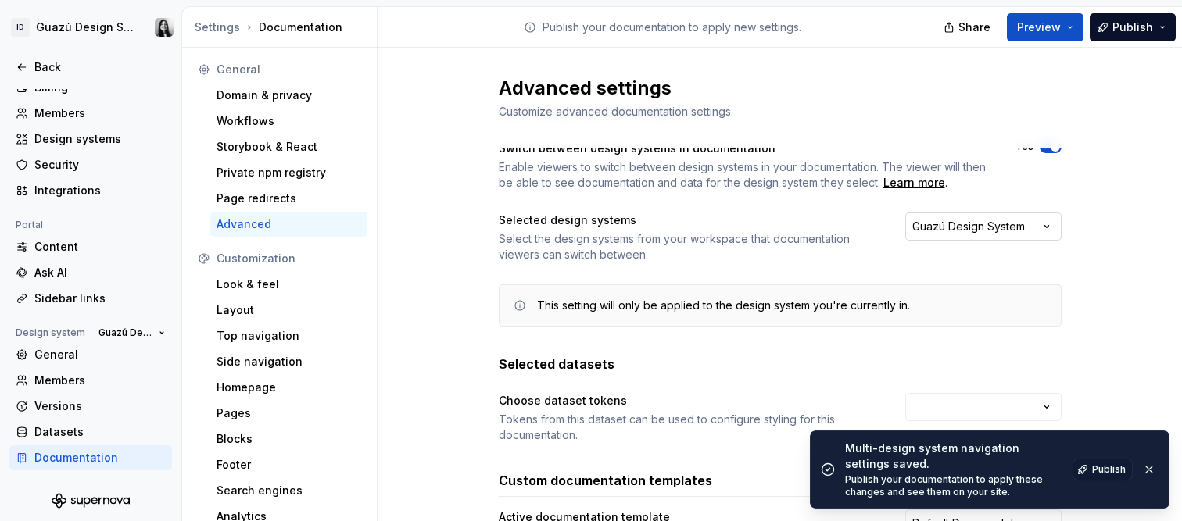
click at [983, 231] on div "Guazú Design System" at bounding box center [968, 227] width 113 height 16
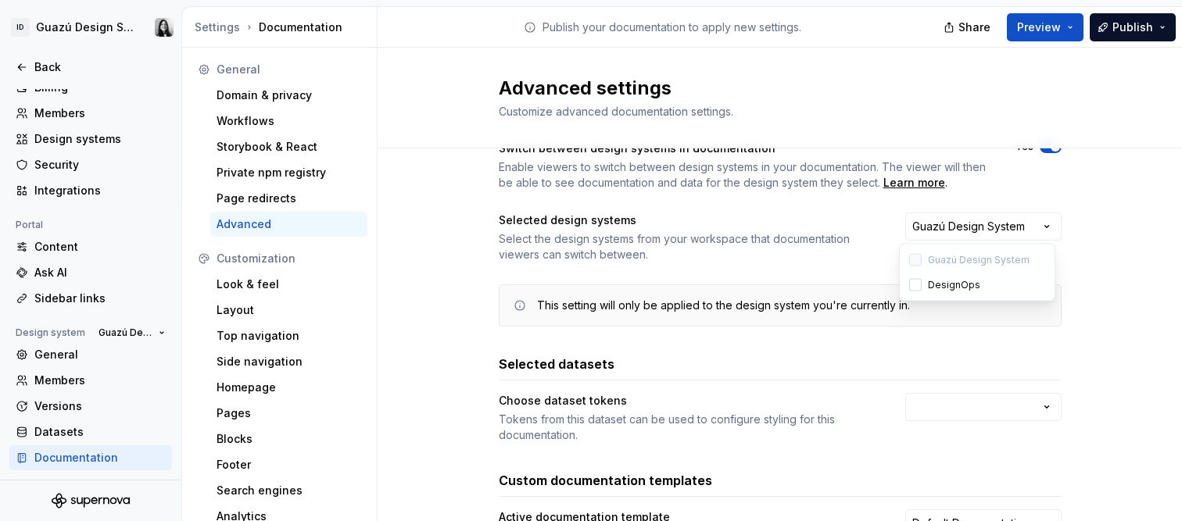
click at [950, 257] on span "Guazú Design System" at bounding box center [979, 260] width 102 height 13
click at [741, 249] on div "Select the design systems from your workspace that documentation viewers can sw…" at bounding box center [688, 246] width 378 height 31
click at [1019, 229] on div "Guazú Design System" at bounding box center [968, 227] width 113 height 16
click at [961, 283] on span "DesignOps" at bounding box center [954, 285] width 52 height 13
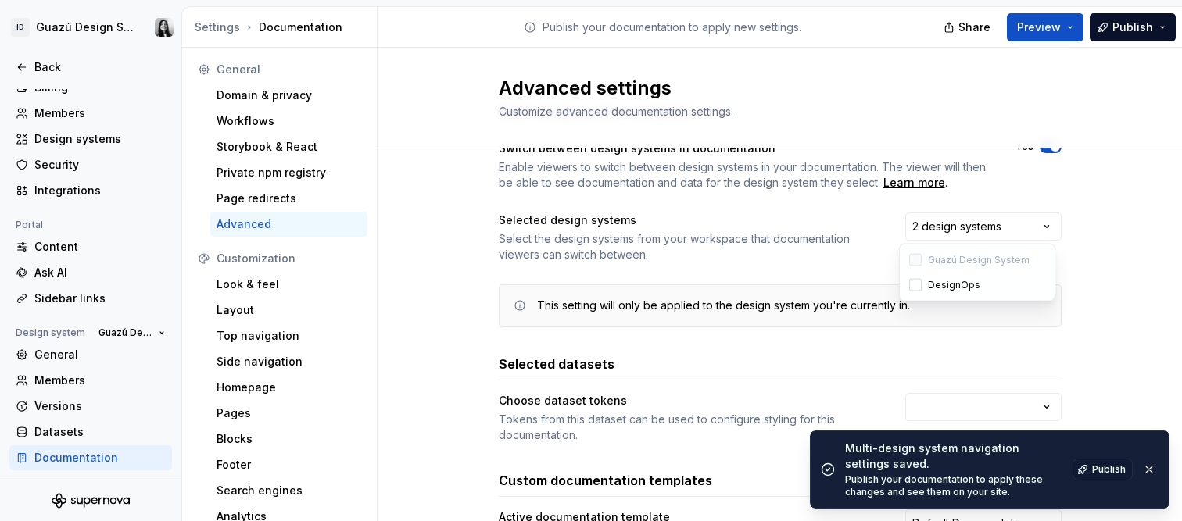
click at [1112, 267] on div "Multi-design system navigation Switch between design systems in documentation E…" at bounding box center [780, 406] width 804 height 665
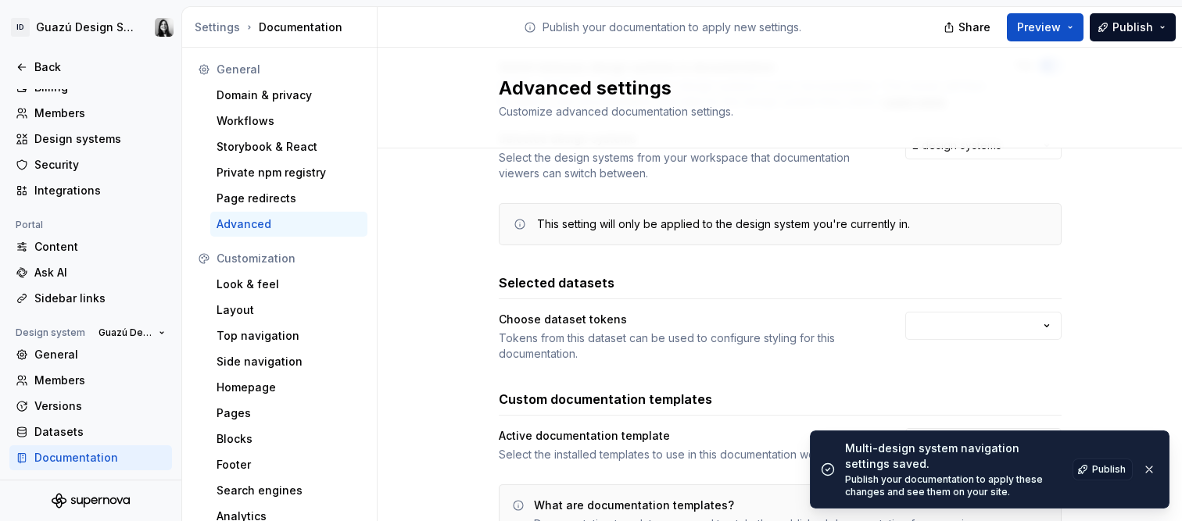
scroll to position [207, 0]
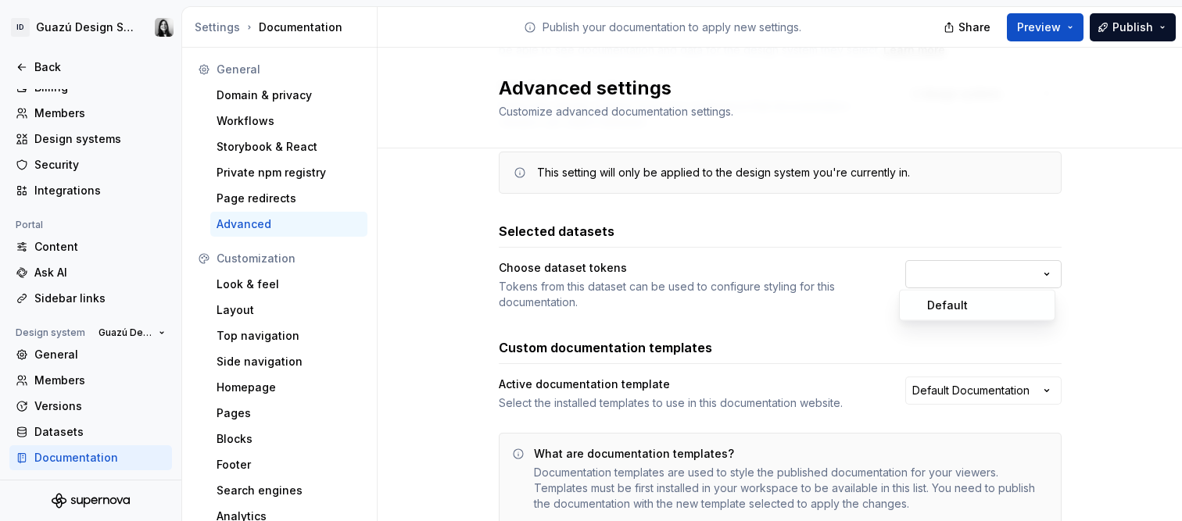
click at [929, 276] on html "ID Guazú Design System Back Account Profile Authentication Notifications Worksp…" at bounding box center [591, 260] width 1182 height 521
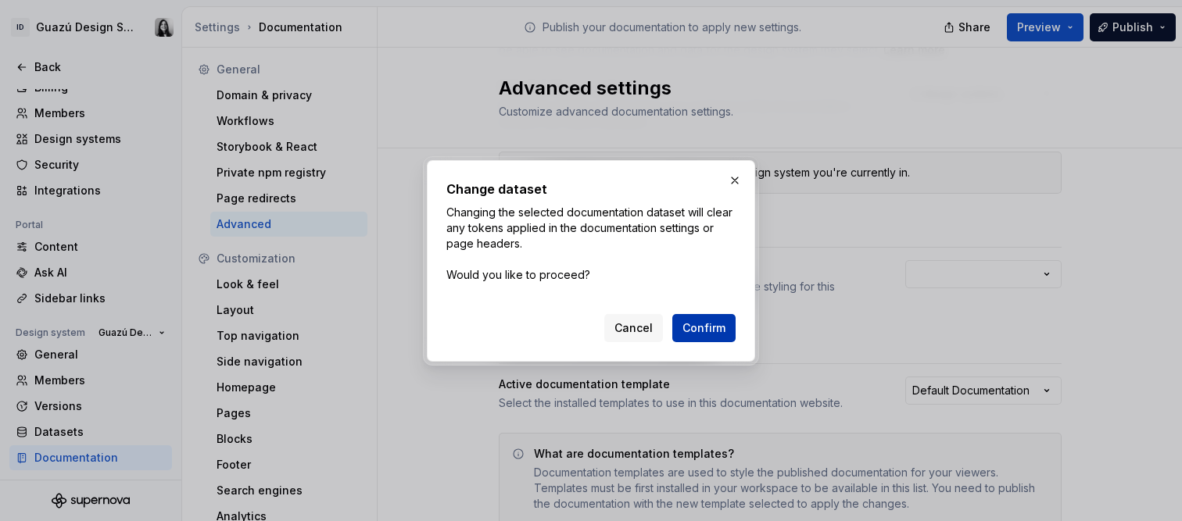
click at [725, 327] on span "Confirm" at bounding box center [703, 328] width 43 height 16
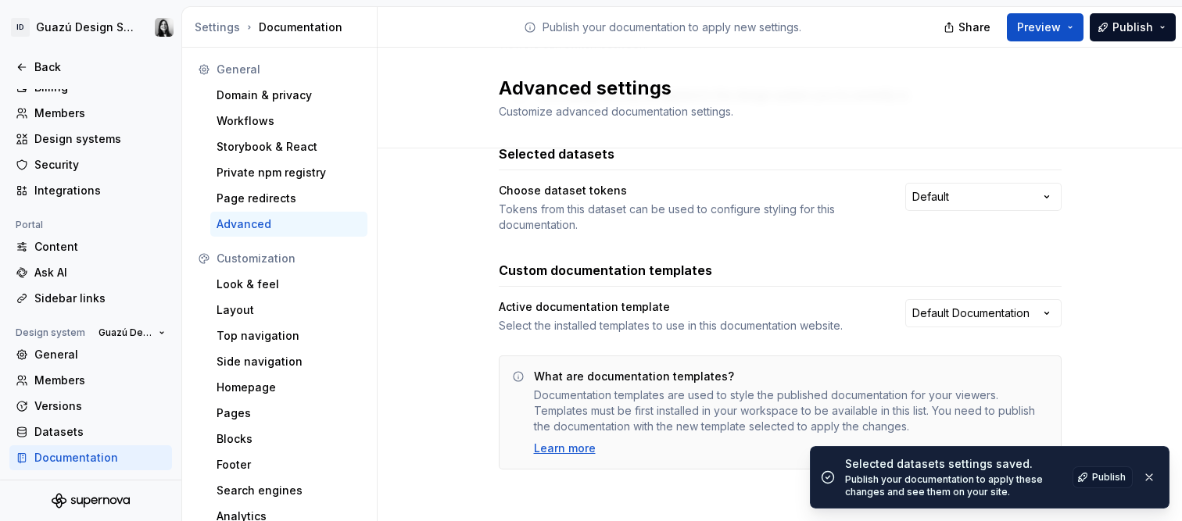
scroll to position [285, 0]
click at [1106, 479] on span "Publish" at bounding box center [1109, 477] width 34 height 13
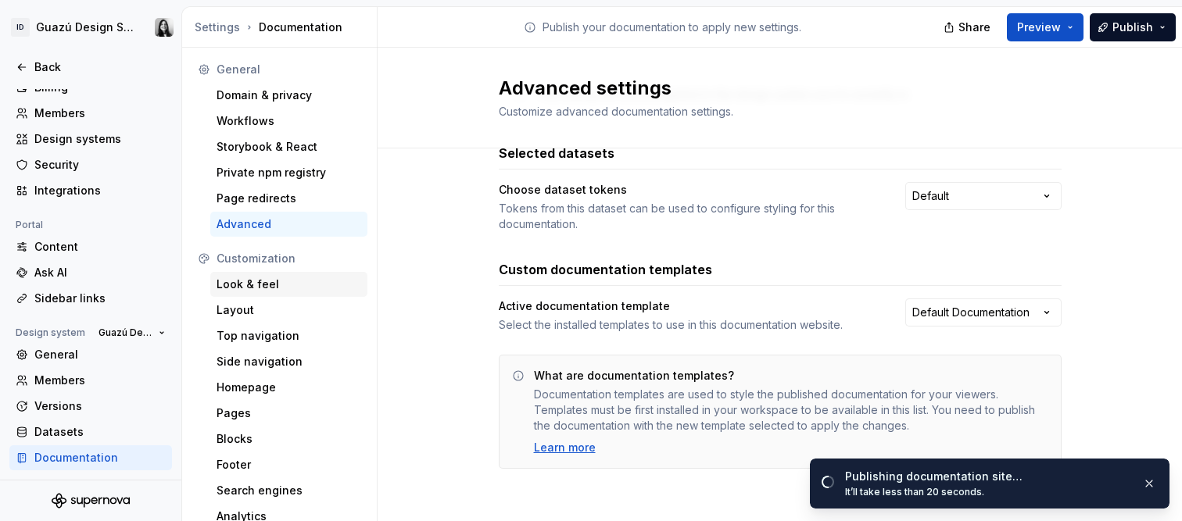
click at [260, 284] on div "Look & feel" at bounding box center [289, 285] width 145 height 16
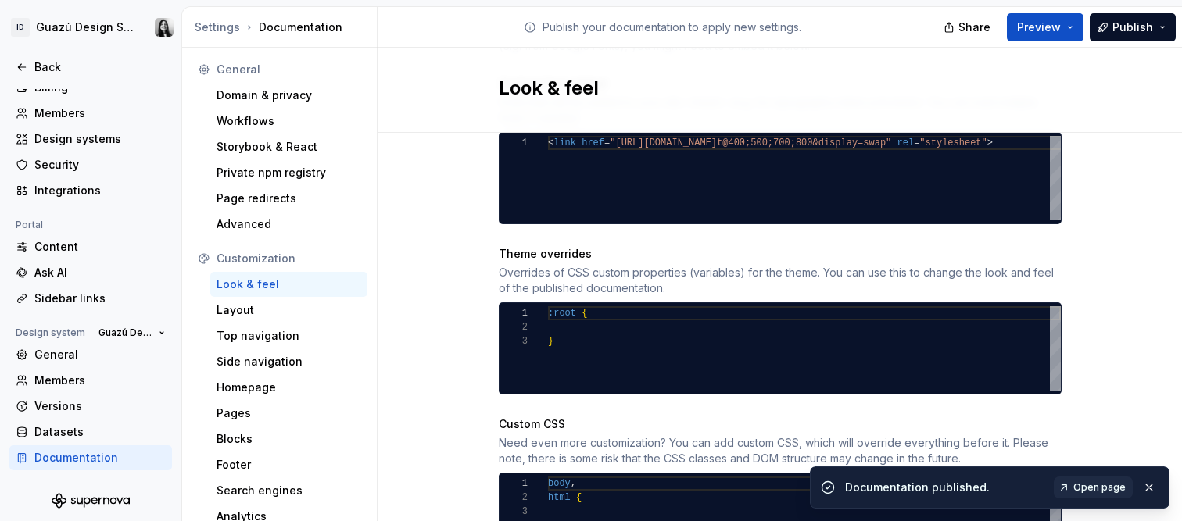
scroll to position [741, 0]
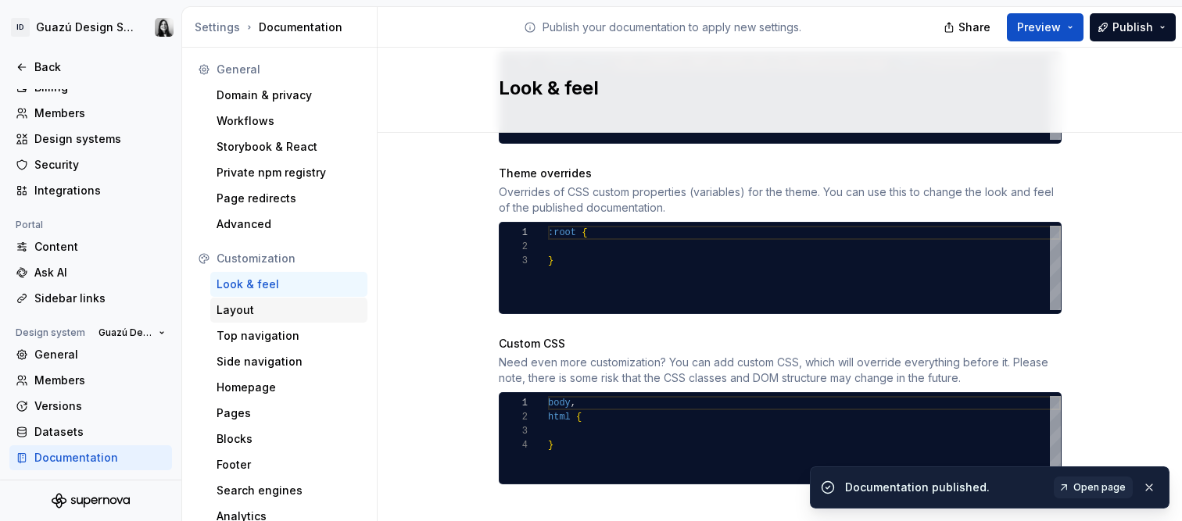
click at [261, 313] on div "Layout" at bounding box center [289, 311] width 145 height 16
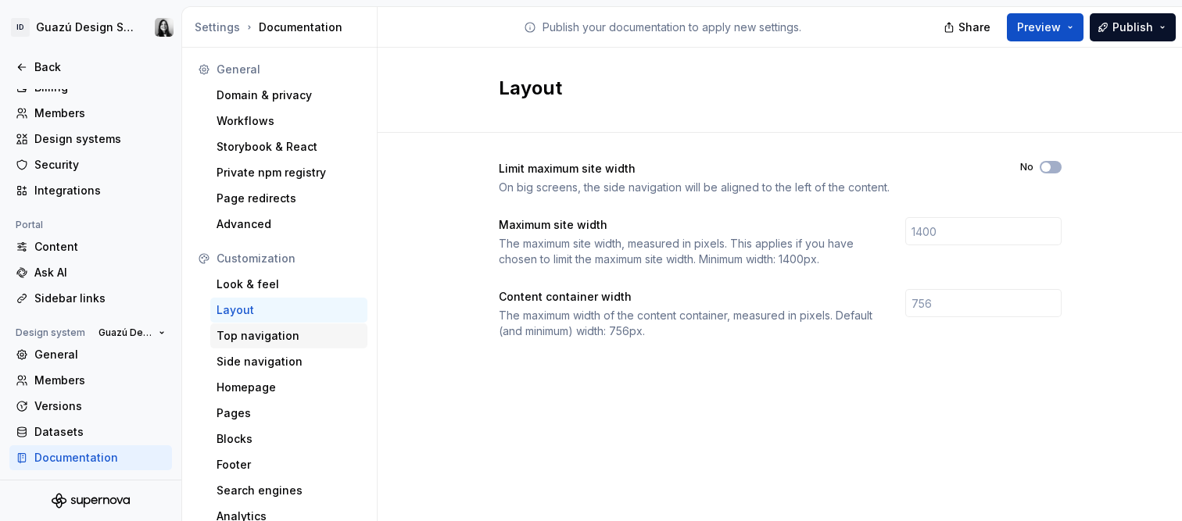
click at [270, 332] on div "Top navigation" at bounding box center [289, 336] width 145 height 16
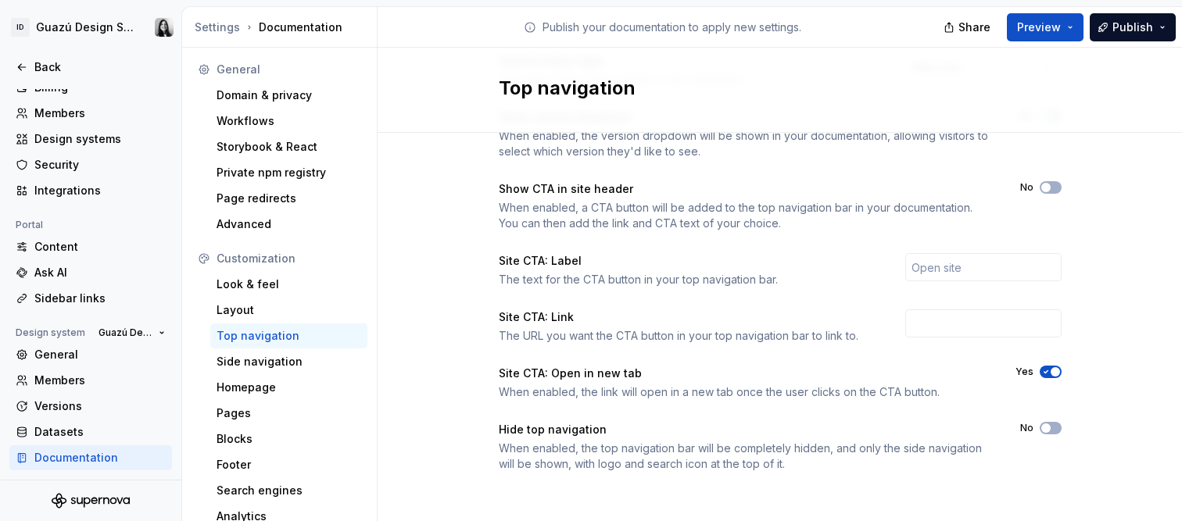
scroll to position [327, 0]
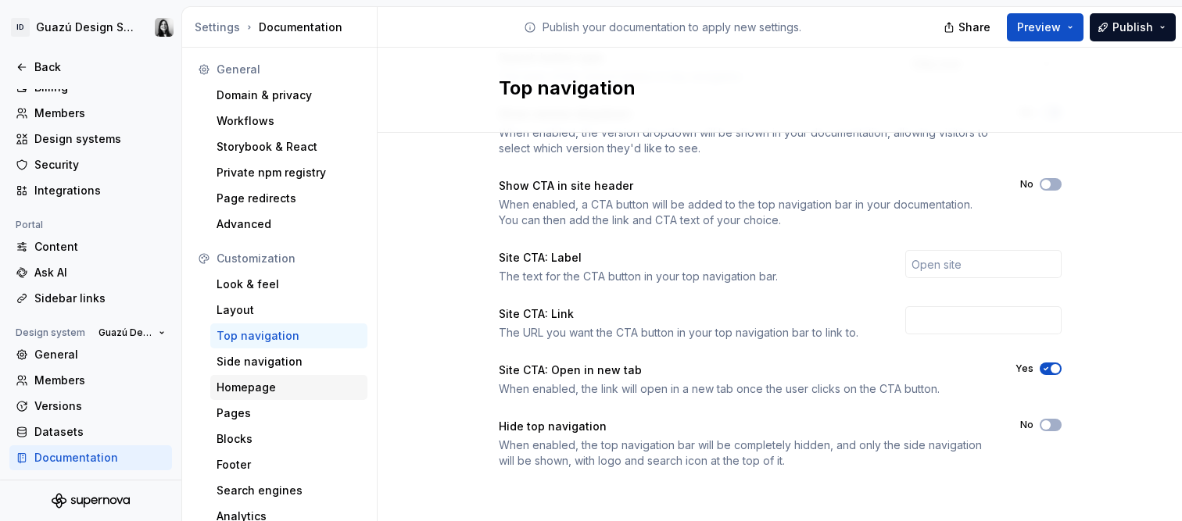
click at [263, 396] on div "Homepage" at bounding box center [288, 387] width 157 height 25
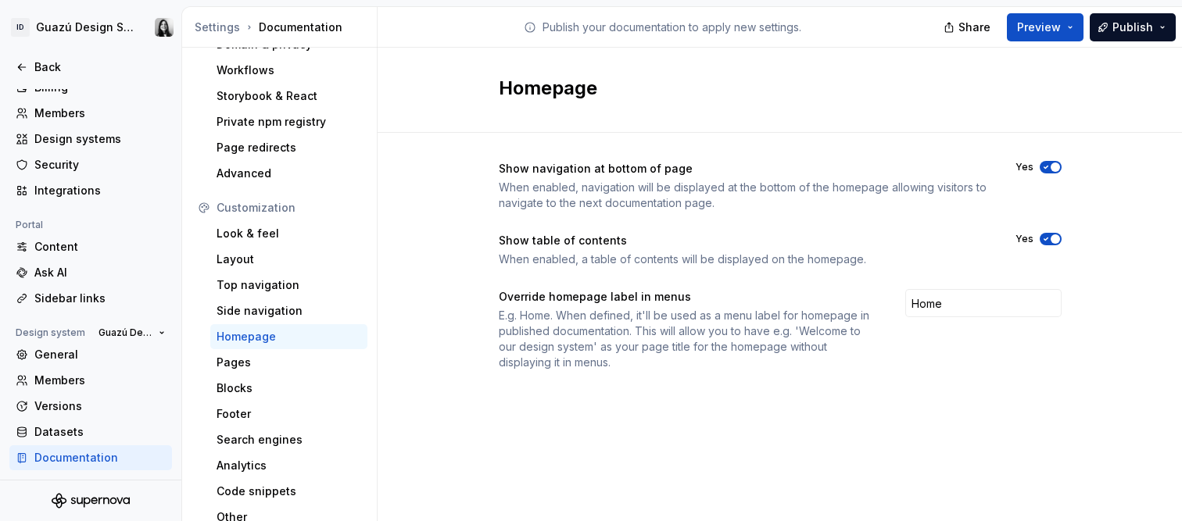
scroll to position [62, 0]
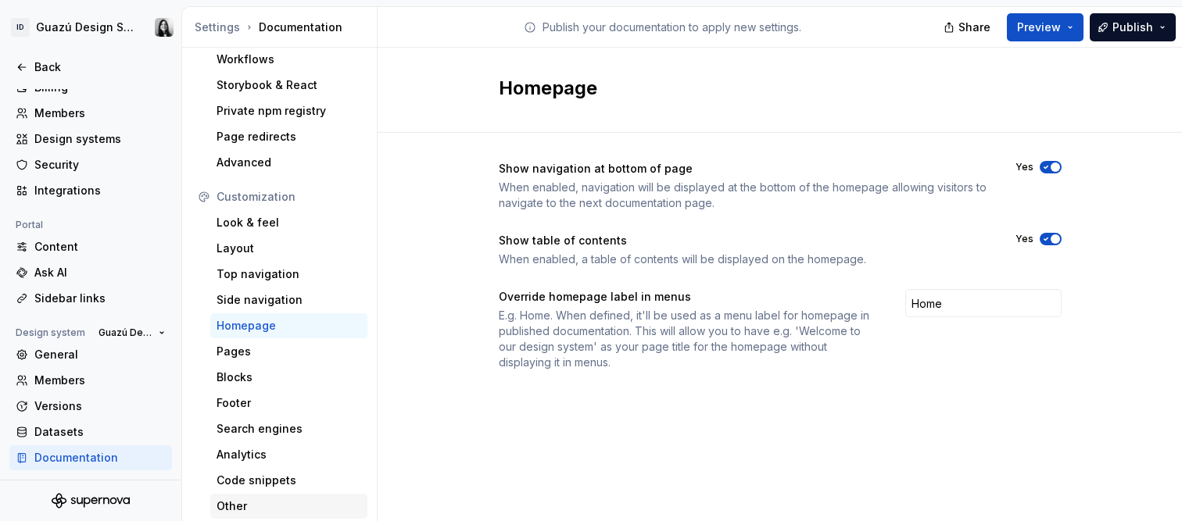
click at [243, 504] on div "Other" at bounding box center [289, 507] width 145 height 16
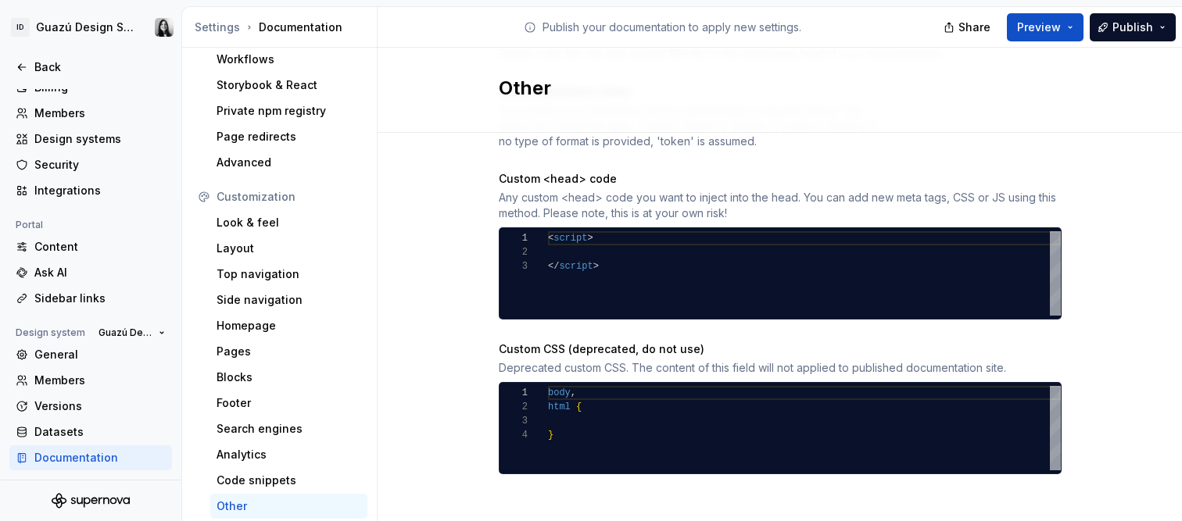
scroll to position [155, 0]
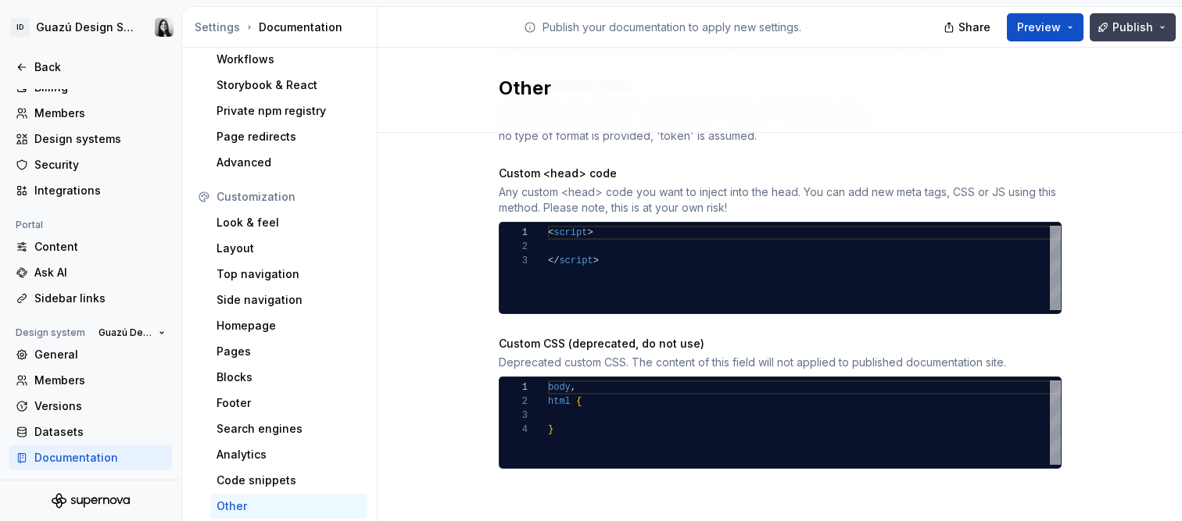
click at [1138, 25] on span "Publish" at bounding box center [1132, 28] width 41 height 16
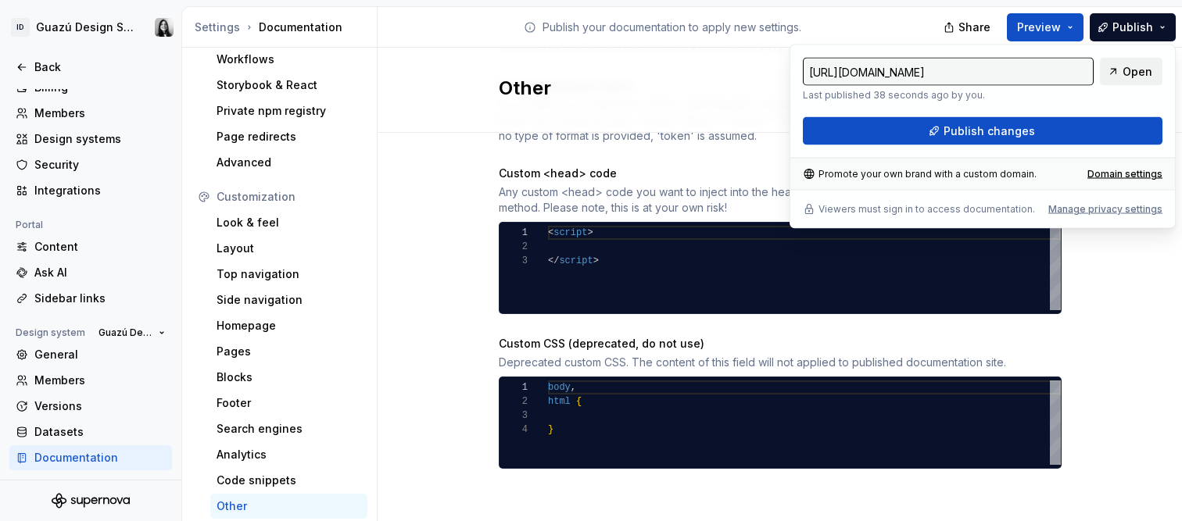
click at [1133, 73] on span "Open" at bounding box center [1138, 72] width 30 height 16
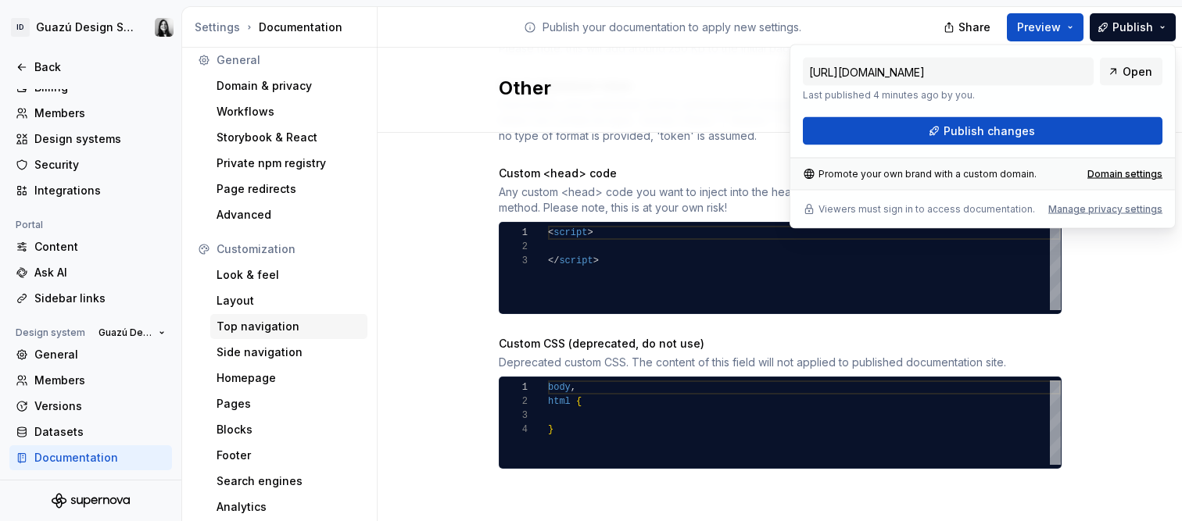
scroll to position [0, 0]
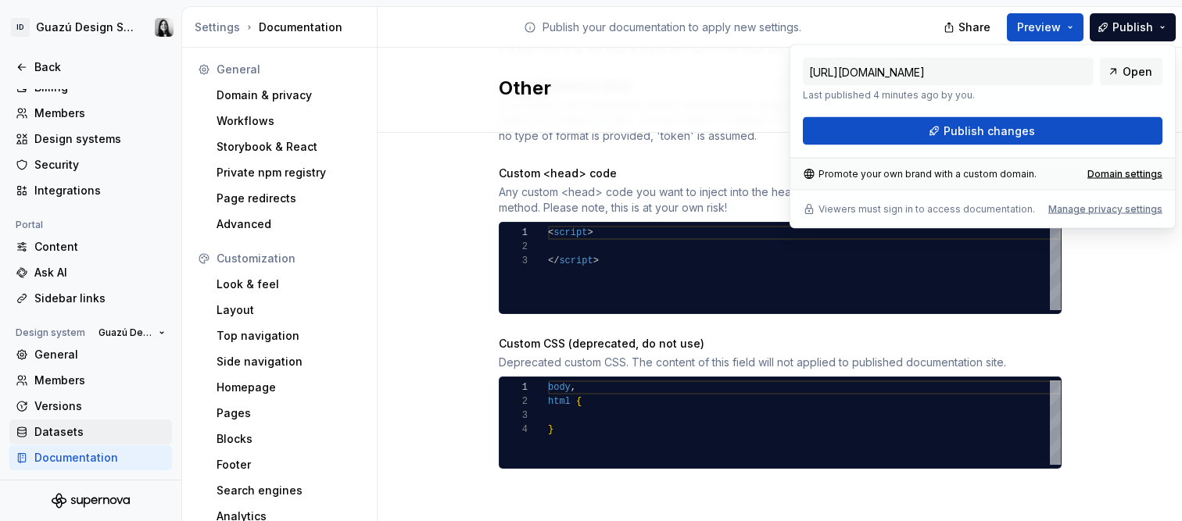
click at [84, 432] on div "Datasets" at bounding box center [99, 432] width 131 height 16
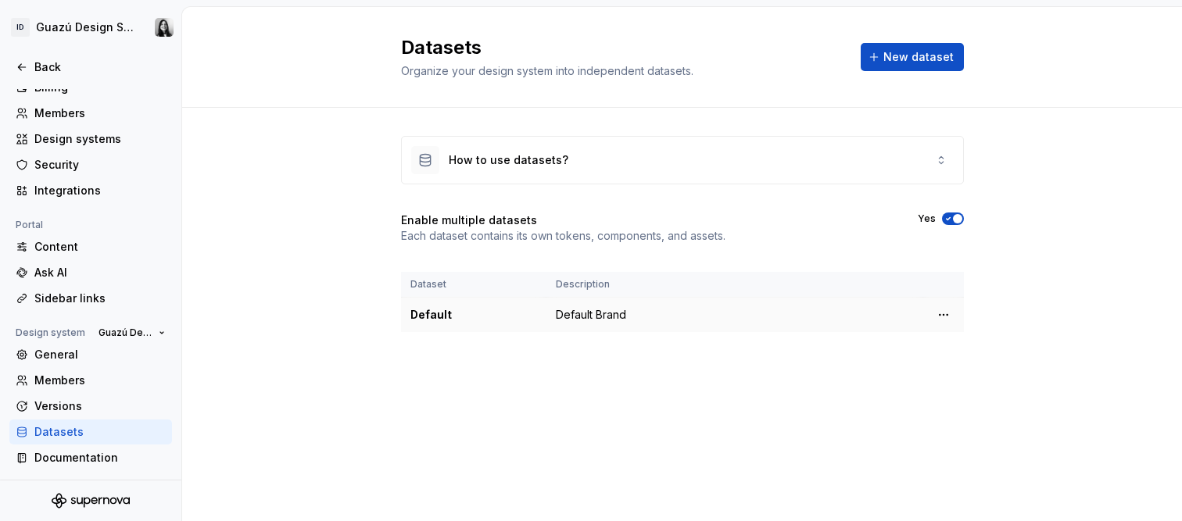
click at [548, 307] on td "Default Brand" at bounding box center [734, 315] width 377 height 35
click at [517, 153] on div "How to use datasets?" at bounding box center [509, 160] width 120 height 16
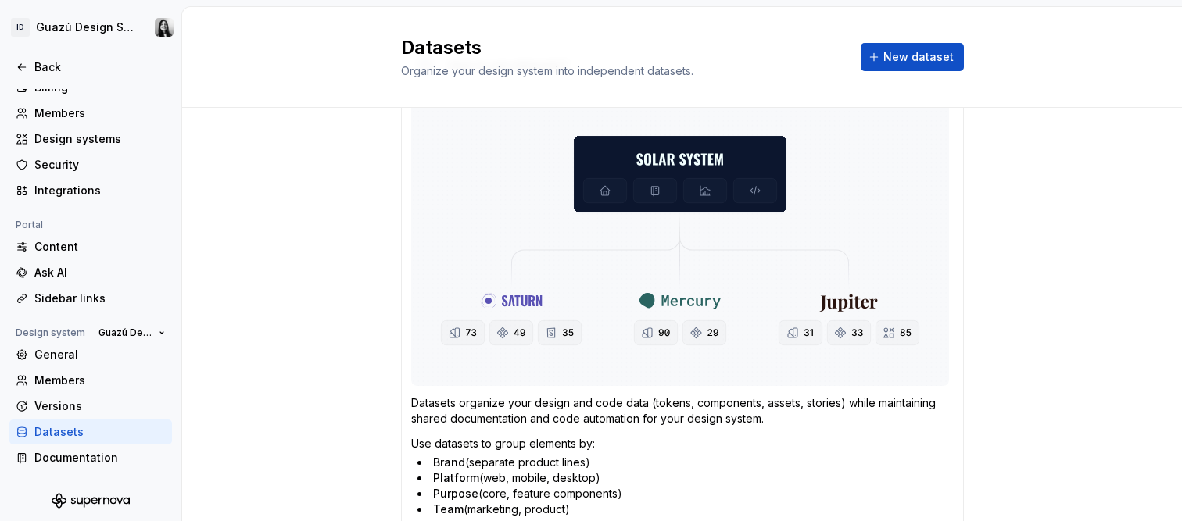
scroll to position [100, 0]
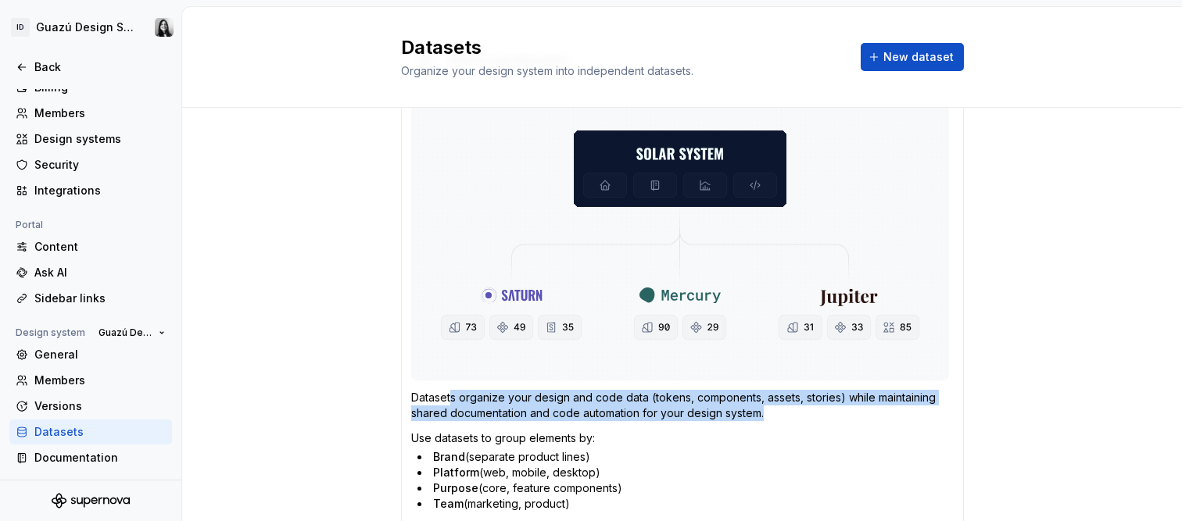
drag, startPoint x: 443, startPoint y: 399, endPoint x: 782, endPoint y: 418, distance: 339.8
click at [782, 418] on p "Datasets organize your design and code data (tokens, components, assets, storie…" at bounding box center [682, 405] width 542 height 31
click at [779, 409] on p "Datasets organize your design and code data (tokens, components, assets, storie…" at bounding box center [682, 405] width 542 height 31
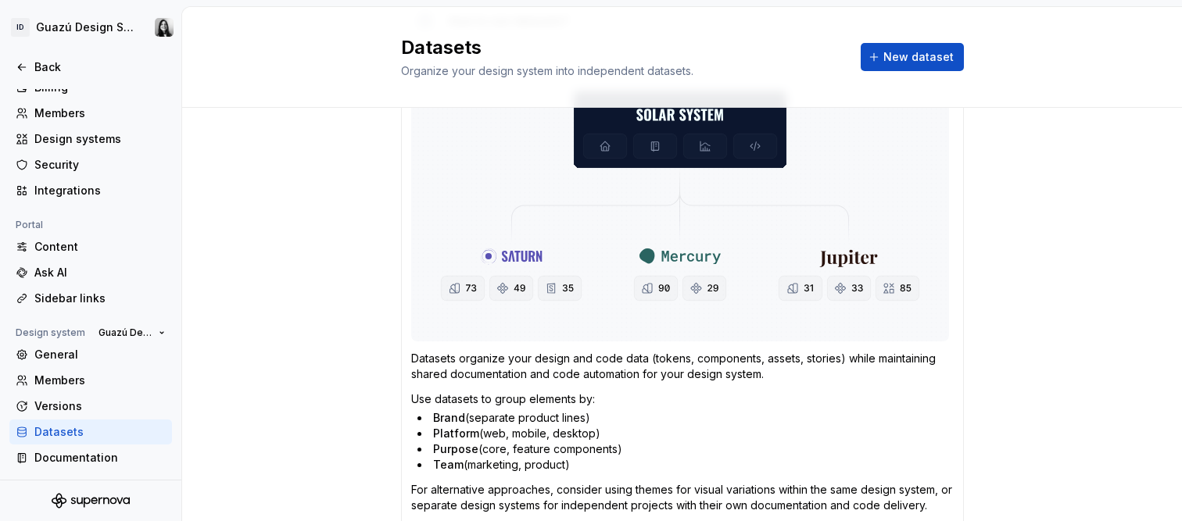
scroll to position [140, 0]
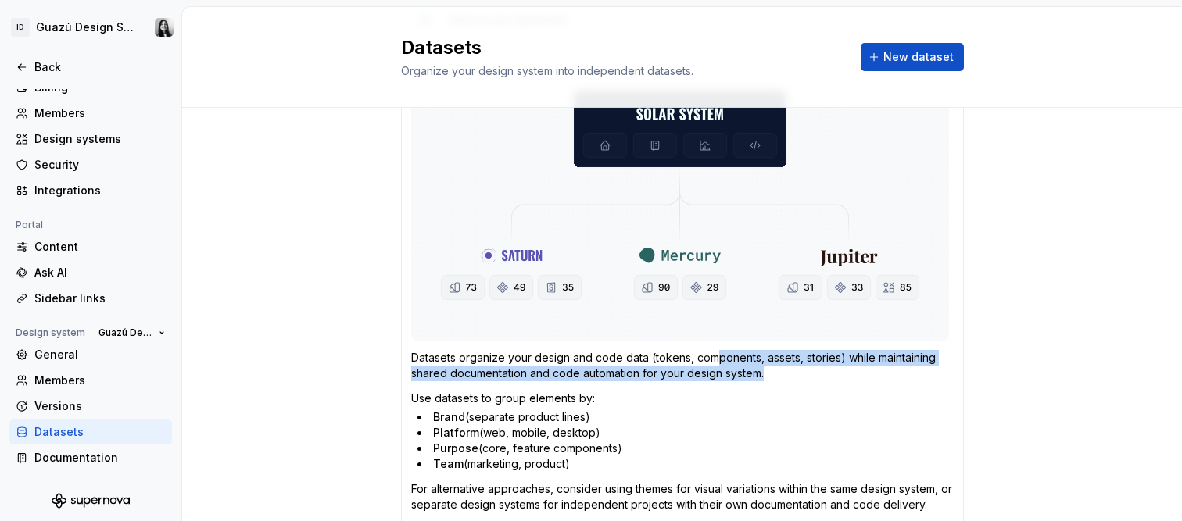
drag, startPoint x: 710, startPoint y: 361, endPoint x: 824, endPoint y: 366, distance: 114.2
click at [824, 366] on p "Datasets organize your design and code data (tokens, components, assets, storie…" at bounding box center [682, 365] width 542 height 31
click at [822, 373] on p "Datasets organize your design and code data (tokens, components, assets, storie…" at bounding box center [682, 365] width 542 height 31
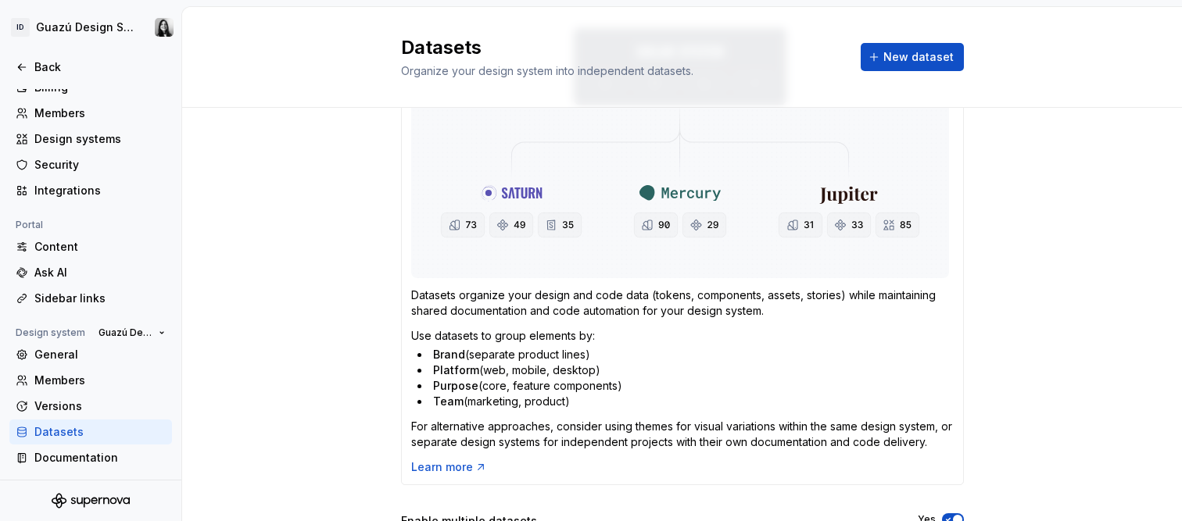
scroll to position [203, 0]
drag, startPoint x: 442, startPoint y: 378, endPoint x: 664, endPoint y: 398, distance: 222.9
click at [664, 398] on ul "Brand (separate product lines) Platform (web, mobile, desktop) Purpose (core, f…" at bounding box center [685, 377] width 536 height 63
click at [664, 398] on li "Team (marketing, product)" at bounding box center [685, 401] width 536 height 16
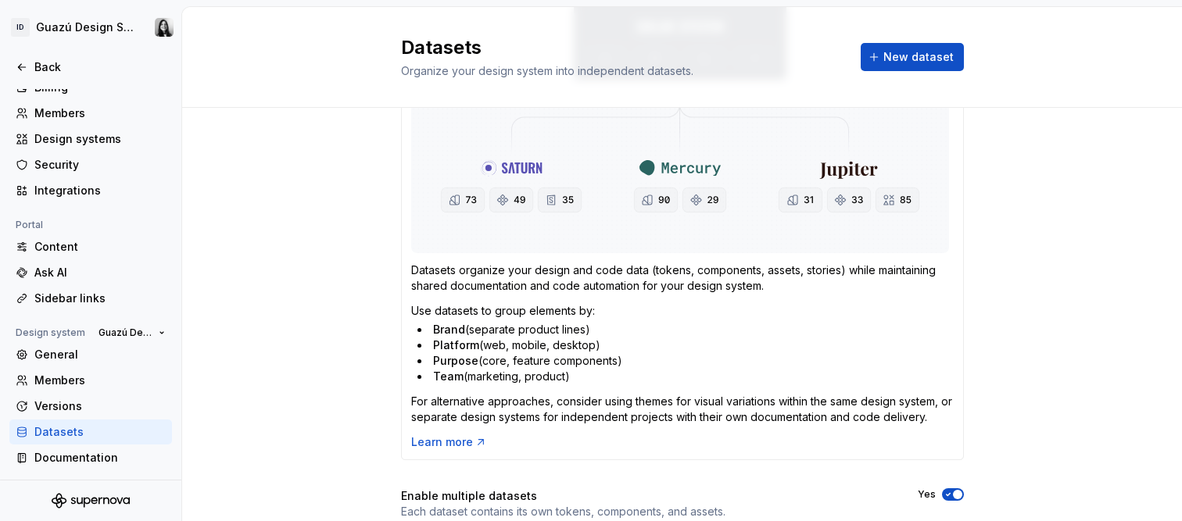
scroll to position [236, 0]
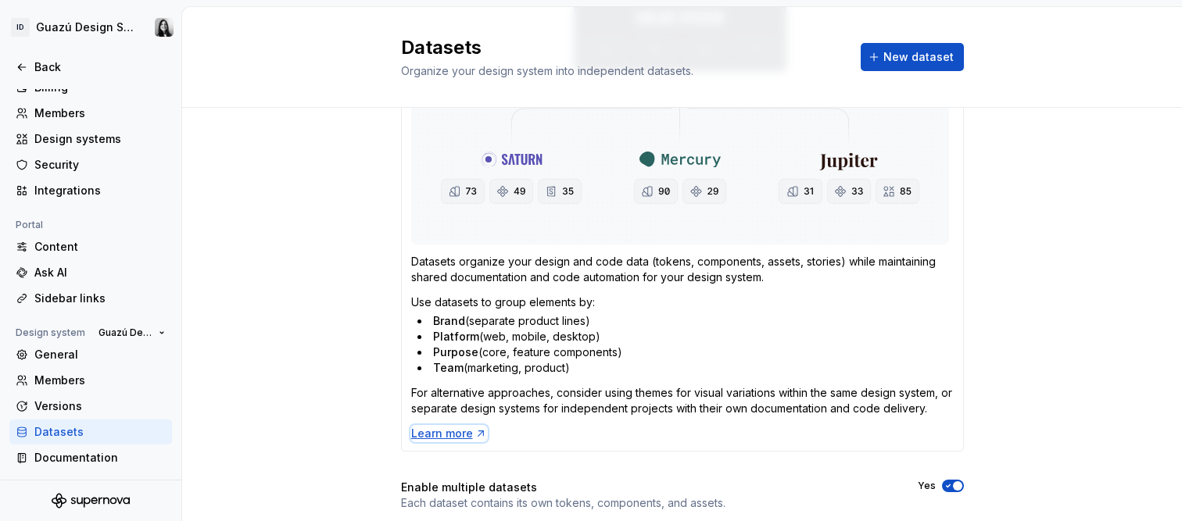
click at [423, 431] on div "Learn more" at bounding box center [449, 434] width 76 height 16
click at [919, 49] on span "New dataset" at bounding box center [918, 57] width 70 height 16
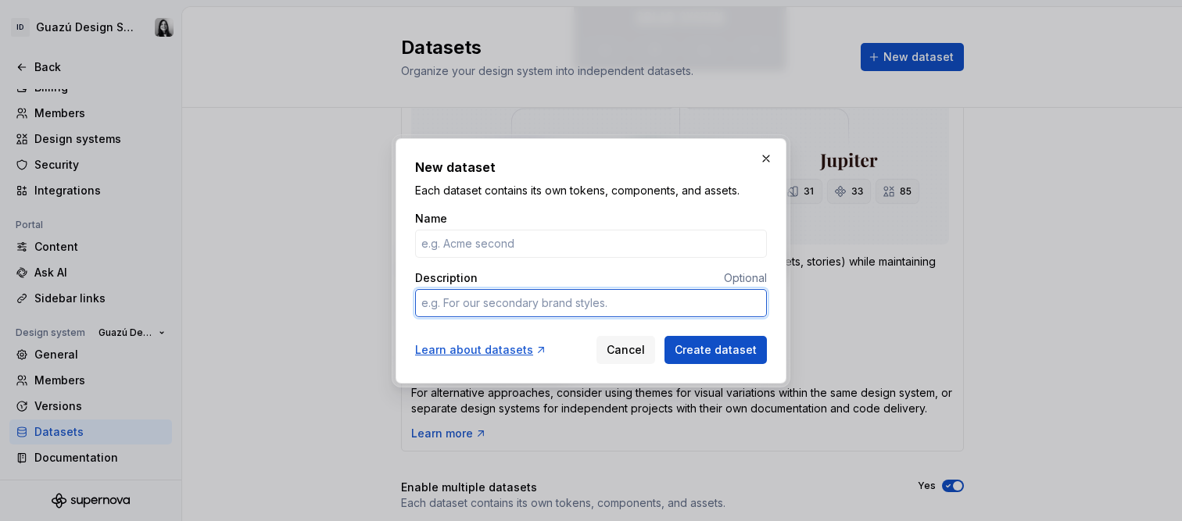
click at [563, 298] on textarea "Description" at bounding box center [591, 303] width 352 height 28
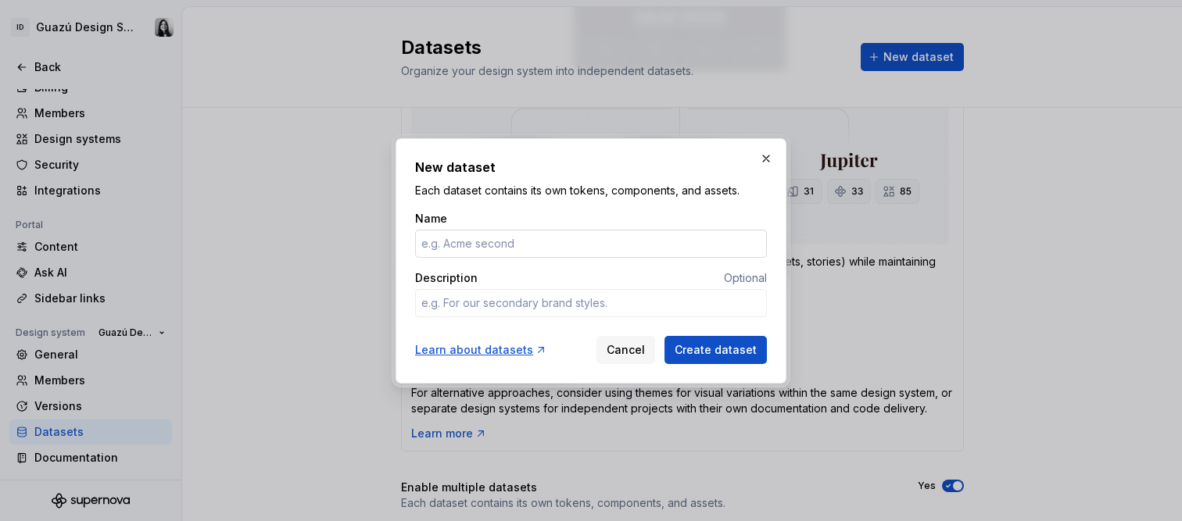
click at [564, 252] on input "Name" at bounding box center [591, 244] width 352 height 28
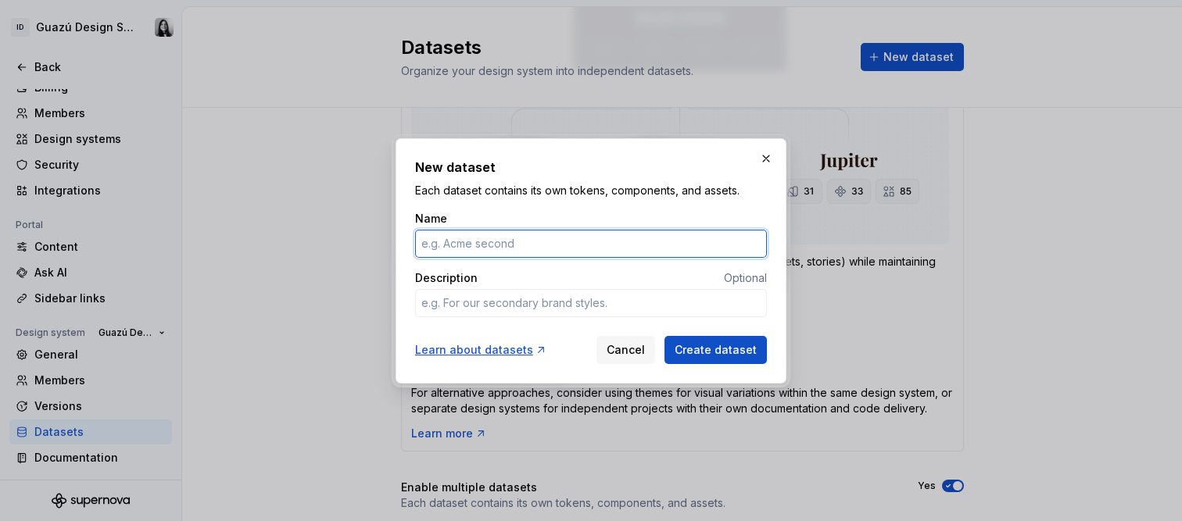
click at [679, 253] on input "Name" at bounding box center [591, 244] width 352 height 28
type textarea "*"
type input "BNF"
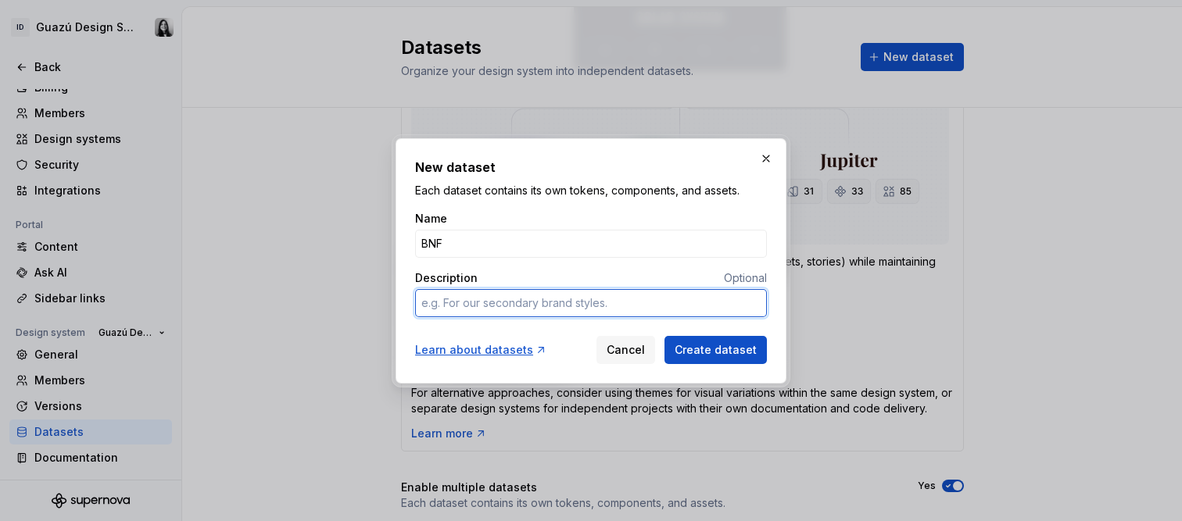
click at [564, 303] on textarea "Description" at bounding box center [591, 303] width 352 height 28
type textarea "*"
type textarea "T"
type textarea "*"
type textarea "Th"
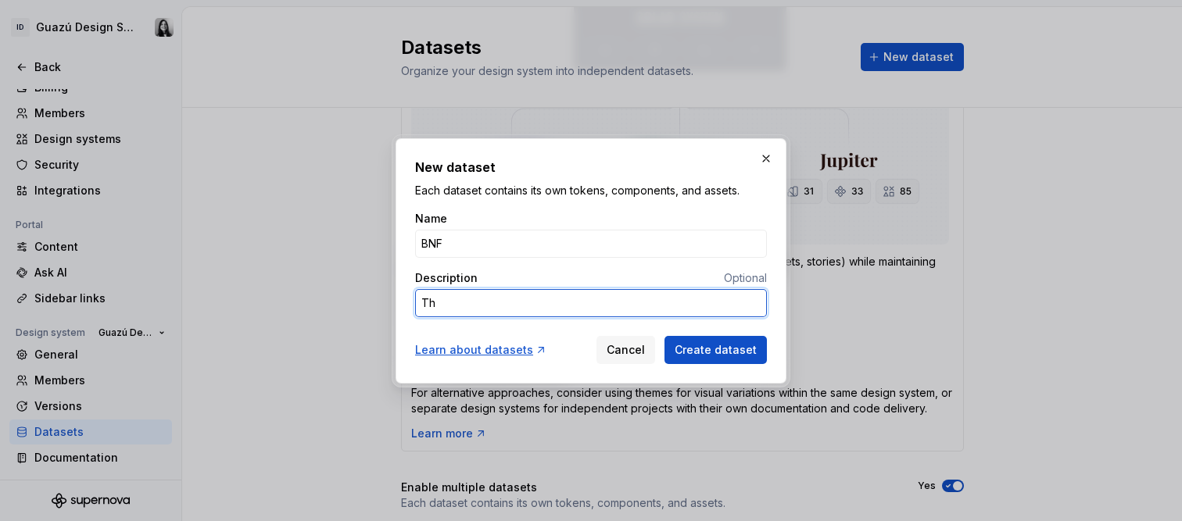
type textarea "*"
type textarea "The"
type textarea "*"
type textarea "Them"
type textarea "*"
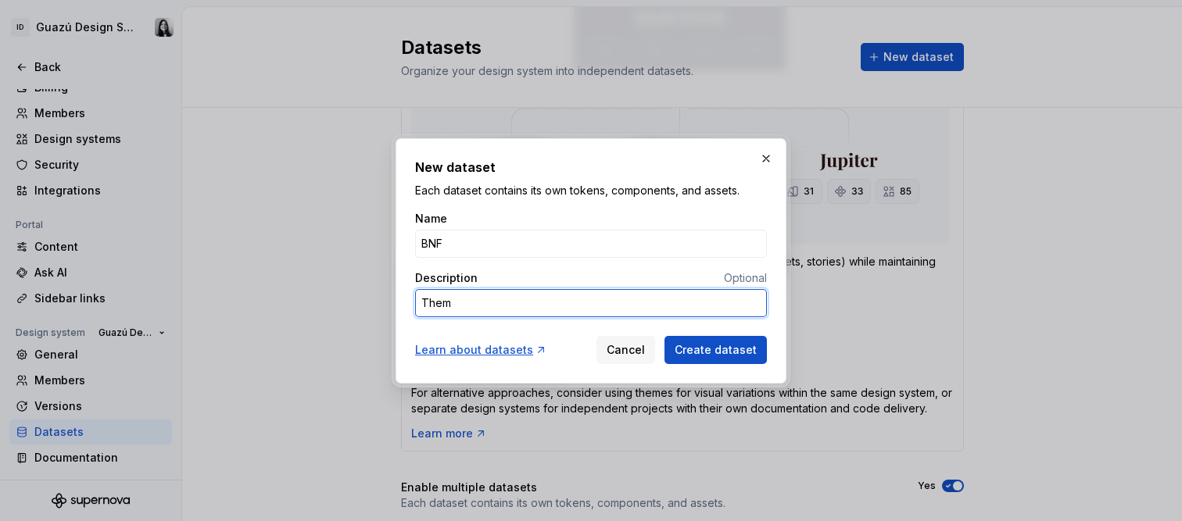
type textarea "Theme"
type textarea "*"
type textarea "Theme"
type textarea "*"
type textarea "Theme d"
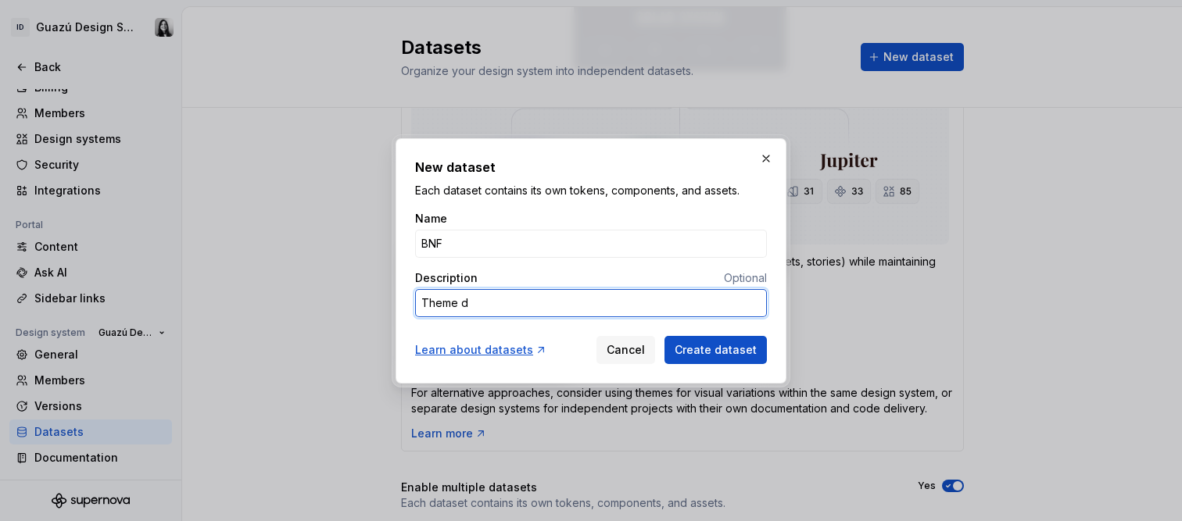
type textarea "*"
type textarea "Theme de"
type textarea "*"
type textarea "Theme de"
type textarea "*"
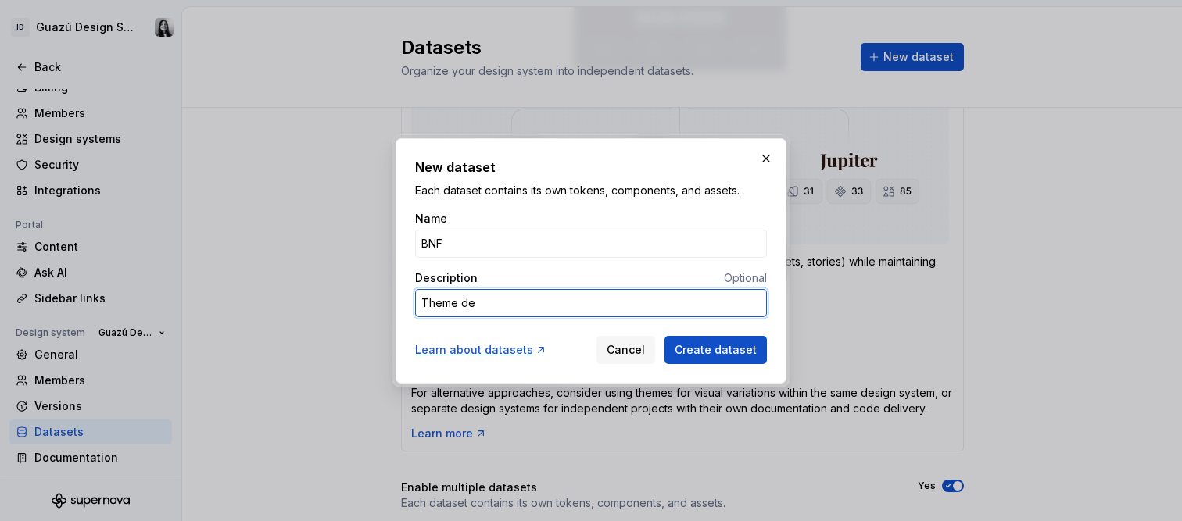
type textarea "Theme de T"
type textarea "*"
type textarea "Theme de TE"
type textarea "*"
type textarea "Theme de [PERSON_NAME]"
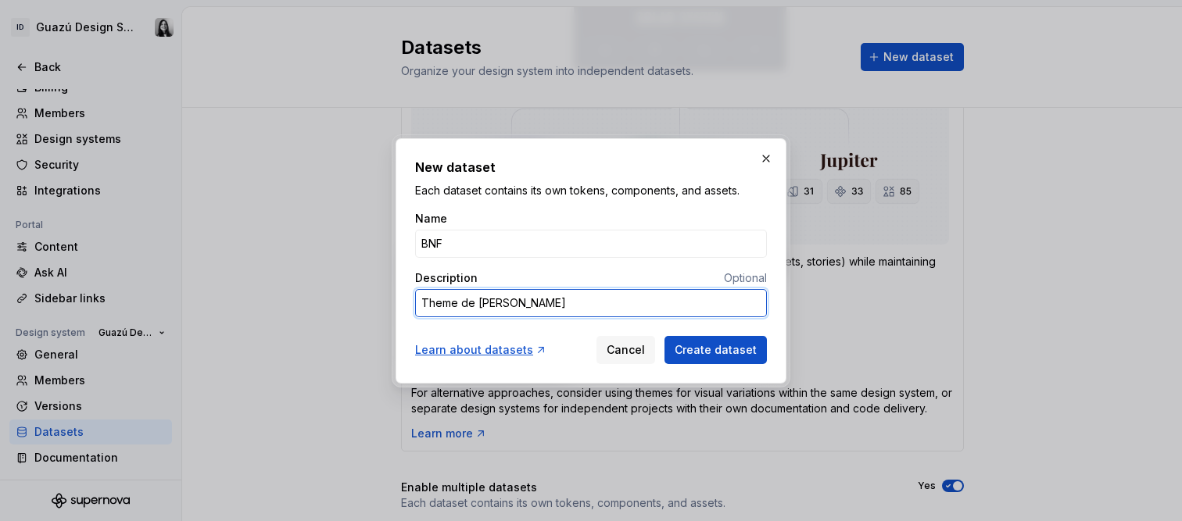
type textarea "*"
type textarea "Theme de TEDs"
type textarea "*"
type textarea "Theme de TEDs"
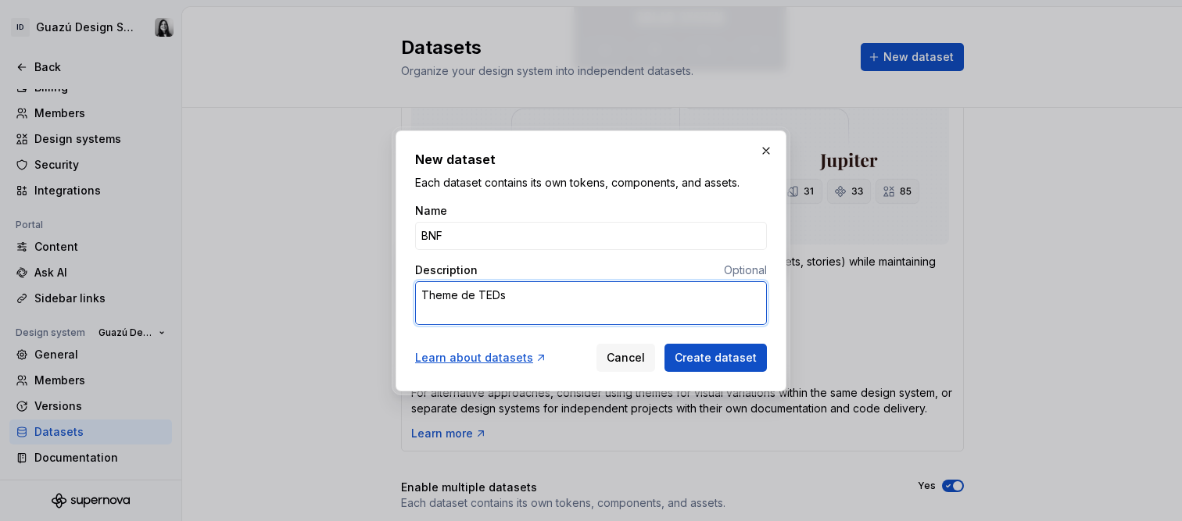
type textarea "*"
type textarea "Theme de TEDs"
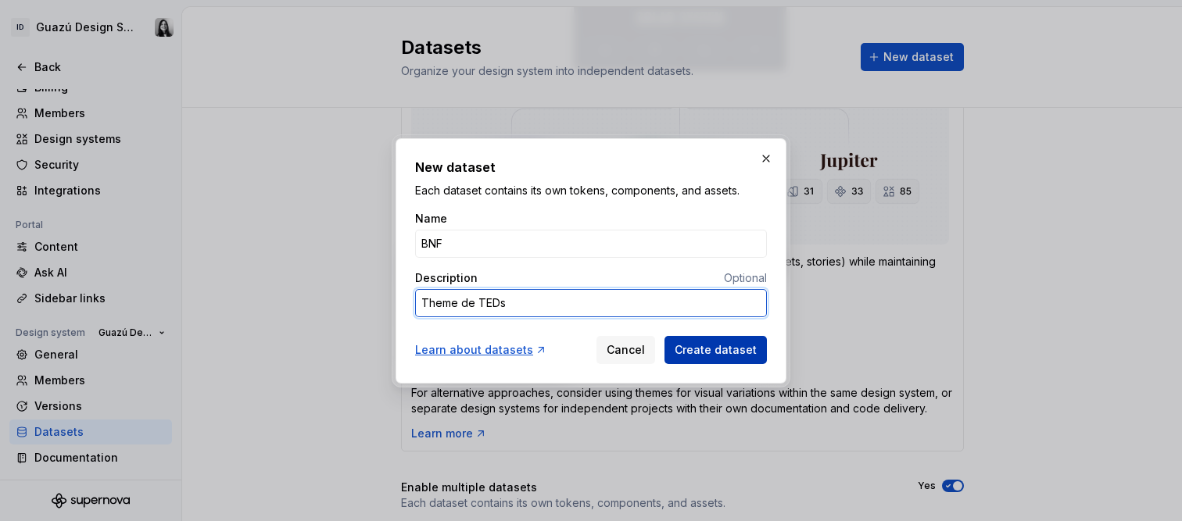
type textarea "*"
type textarea "Theme de TEDs"
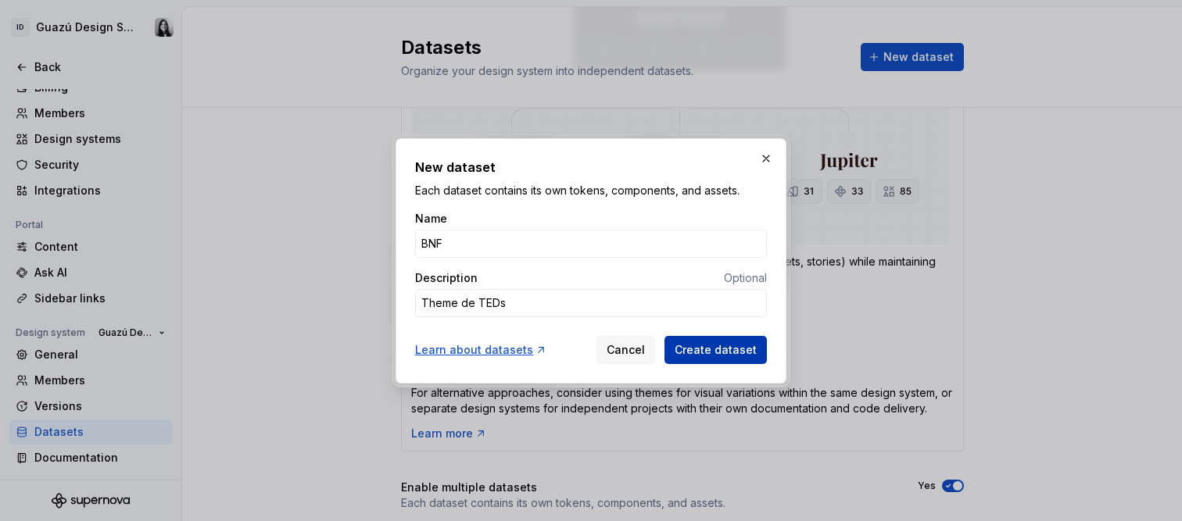
click at [725, 353] on span "Create dataset" at bounding box center [716, 350] width 82 height 16
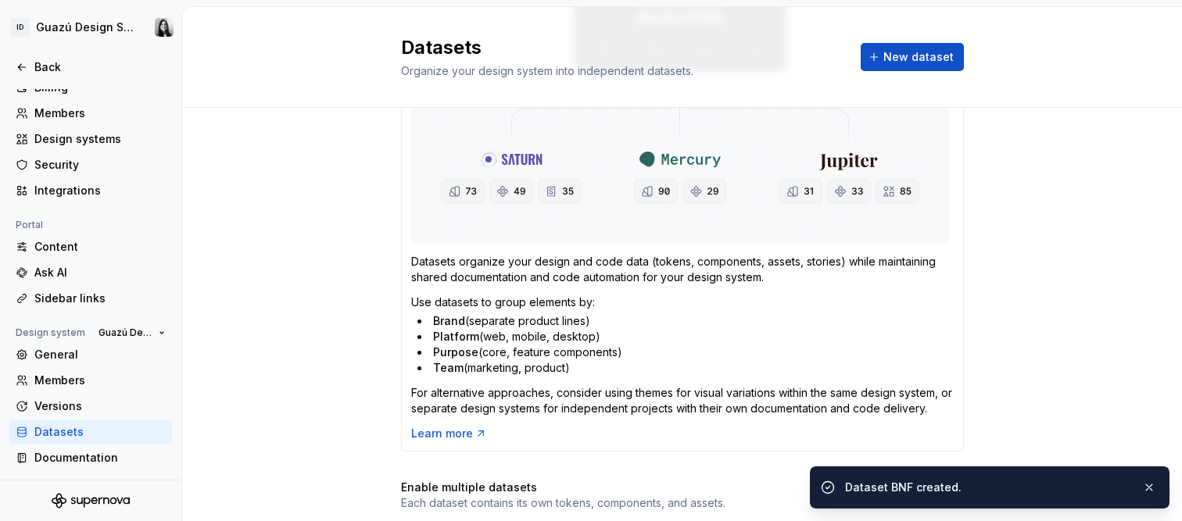
scroll to position [409, 0]
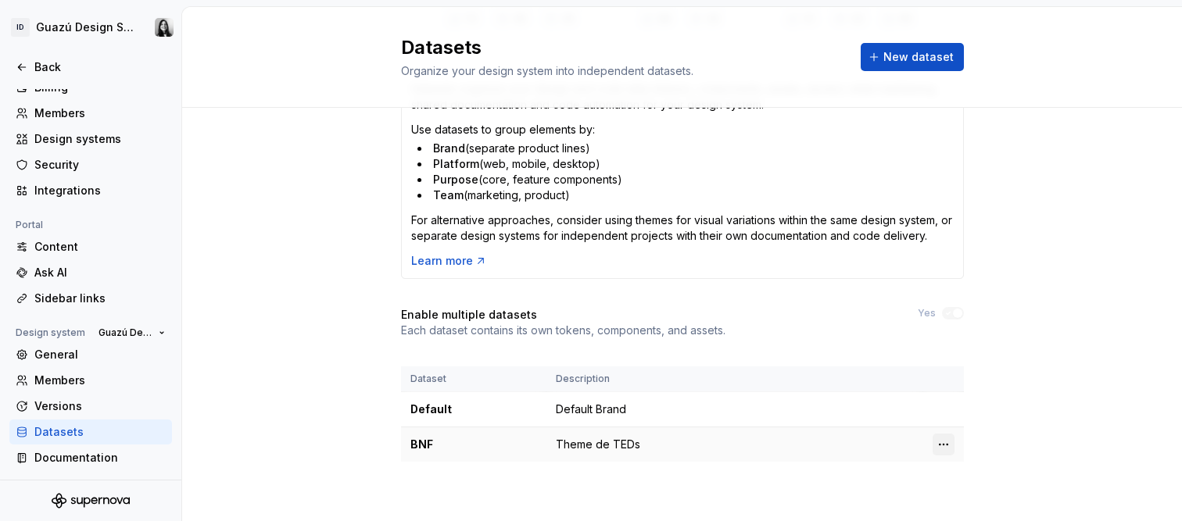
click at [938, 444] on html "ID Guazú Design System Back Account Profile Authentication Notifications Worksp…" at bounding box center [591, 260] width 1182 height 521
click at [979, 387] on div "Edit details" at bounding box center [1006, 382] width 102 height 16
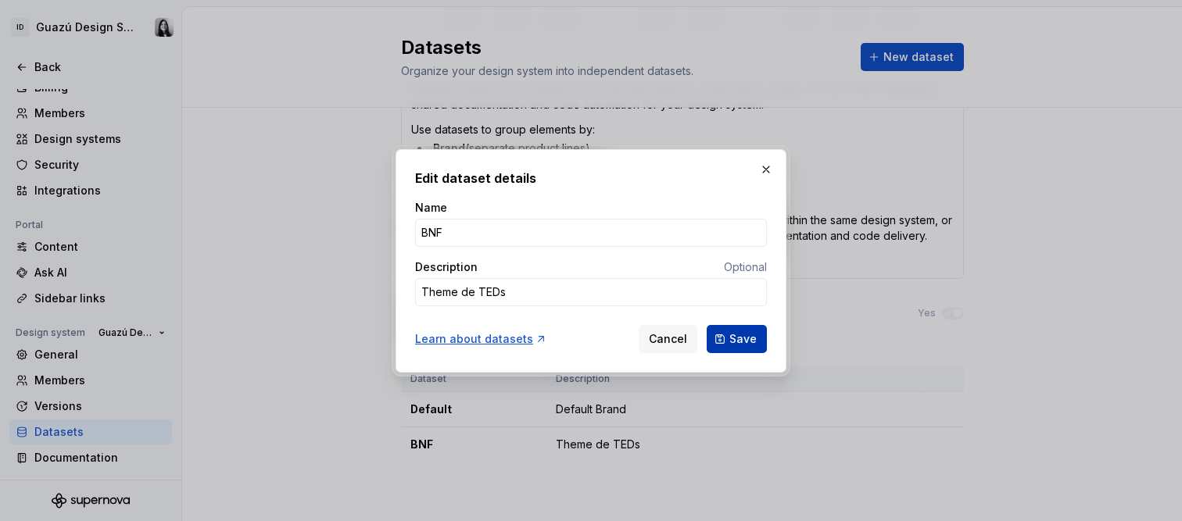
click at [754, 338] on span "Save" at bounding box center [742, 339] width 27 height 16
type textarea "*"
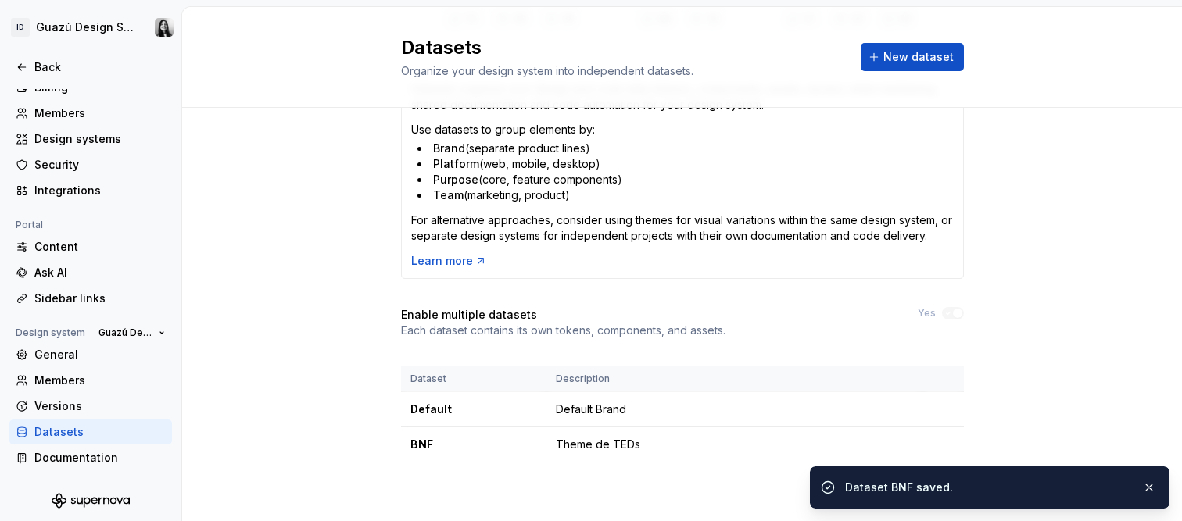
click at [500, 308] on h4 "Enable multiple datasets" at bounding box center [469, 315] width 136 height 16
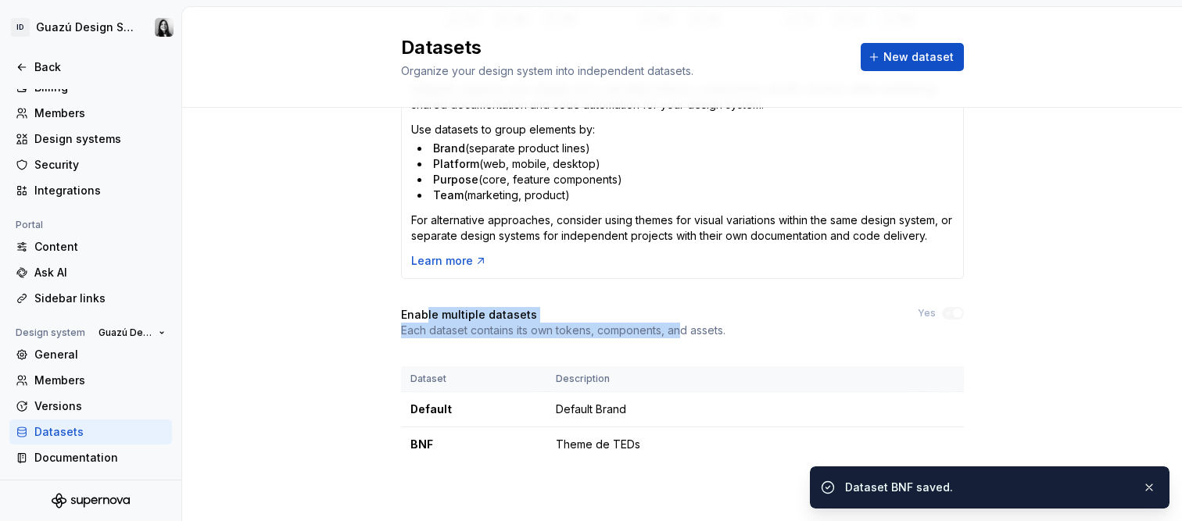
drag, startPoint x: 419, startPoint y: 317, endPoint x: 672, endPoint y: 328, distance: 253.5
click at [672, 328] on div "Enable multiple datasets Each dataset contains its own tokens, components, and …" at bounding box center [563, 322] width 324 height 31
click at [672, 328] on p "Each dataset contains its own tokens, components, and assets." at bounding box center [563, 331] width 324 height 16
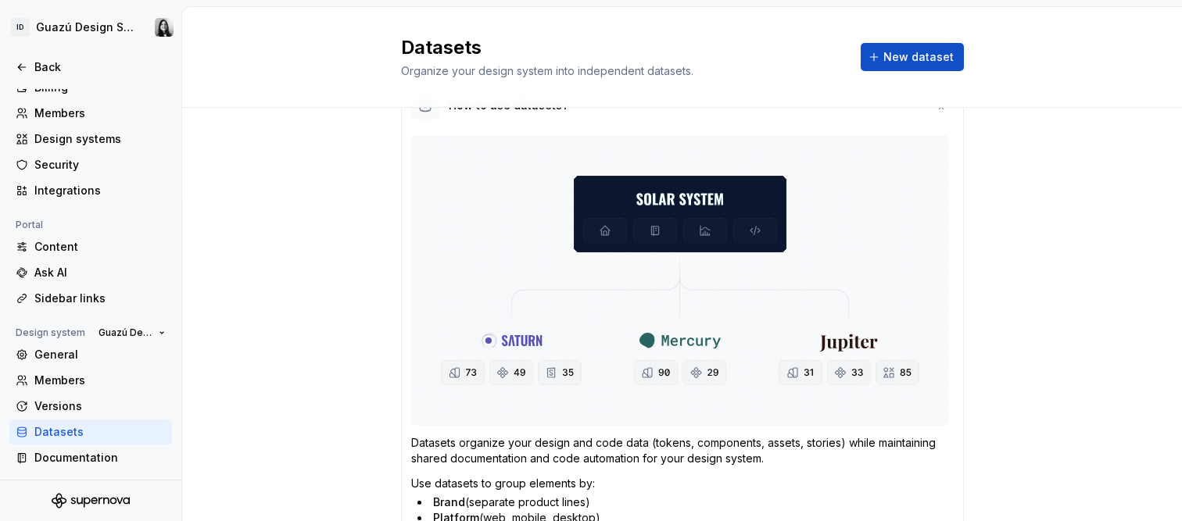
scroll to position [0, 0]
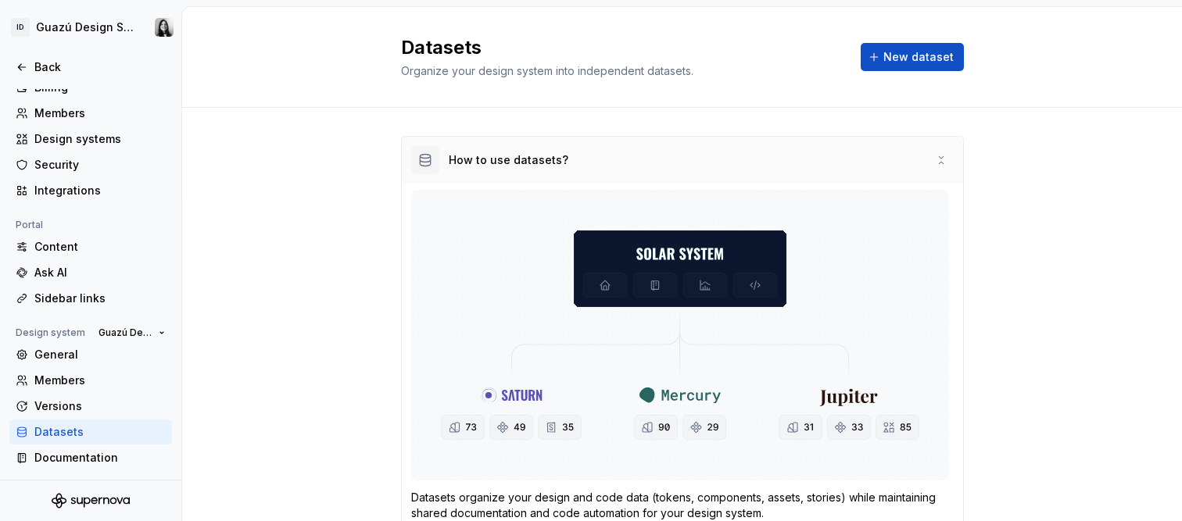
click at [941, 150] on div "How to use datasets?" at bounding box center [682, 160] width 561 height 47
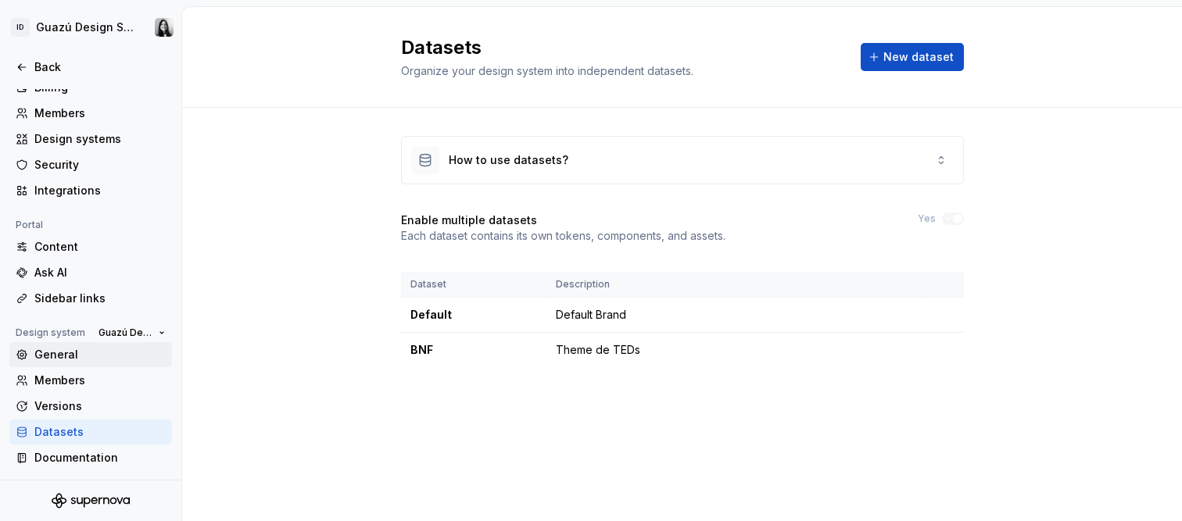
click at [68, 356] on div "General" at bounding box center [99, 355] width 131 height 16
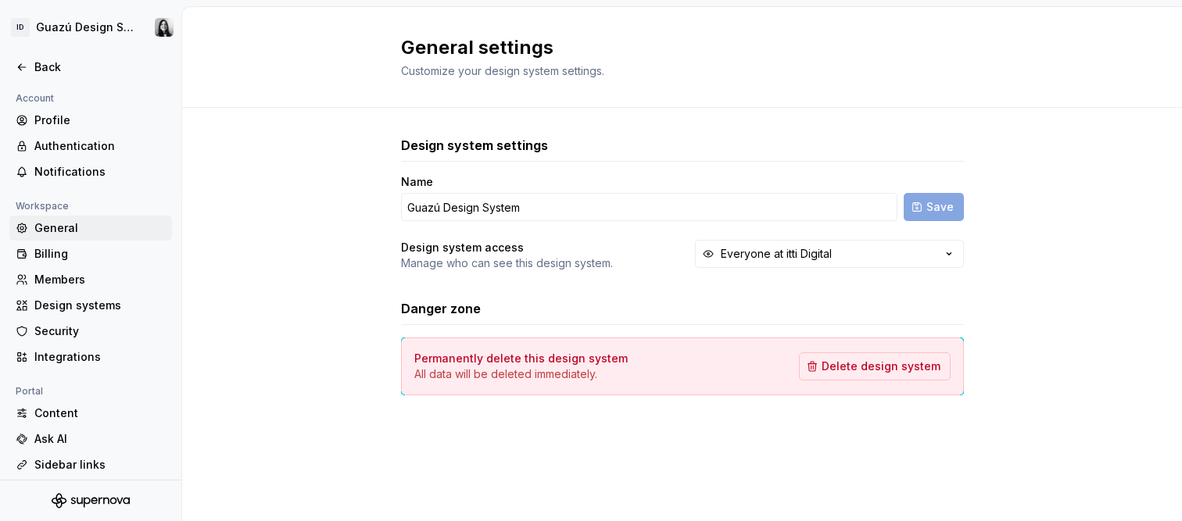
click at [65, 229] on div "General" at bounding box center [99, 228] width 131 height 16
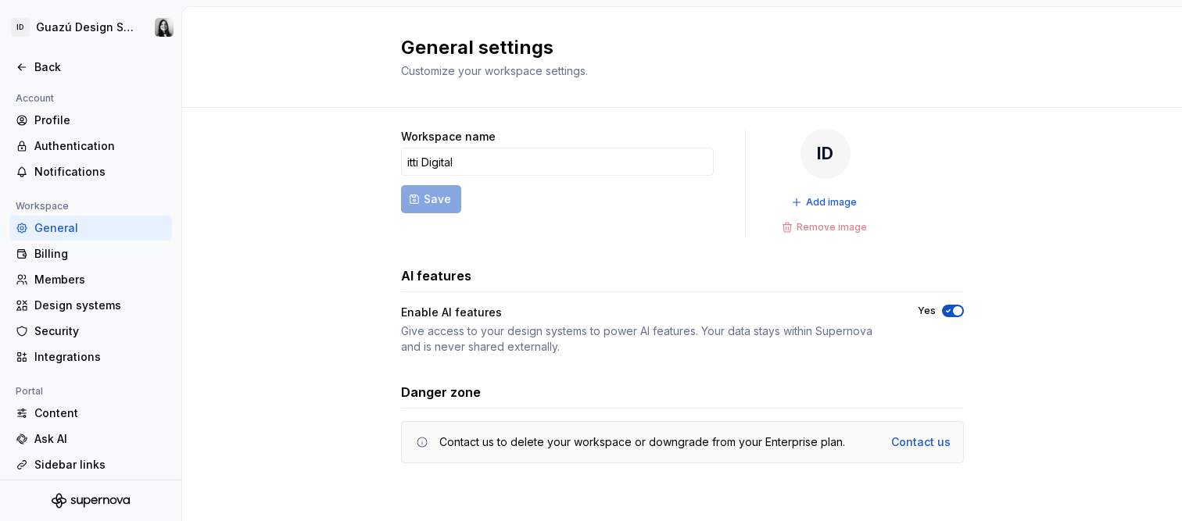
scroll to position [9, 0]
click at [75, 306] on div "Design systems" at bounding box center [99, 306] width 131 height 16
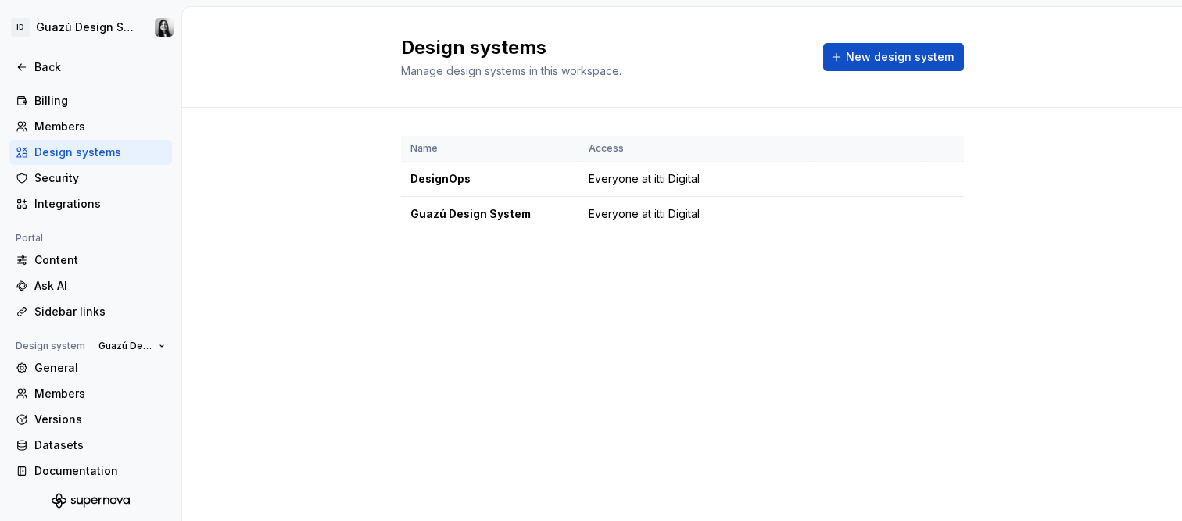
scroll to position [167, 0]
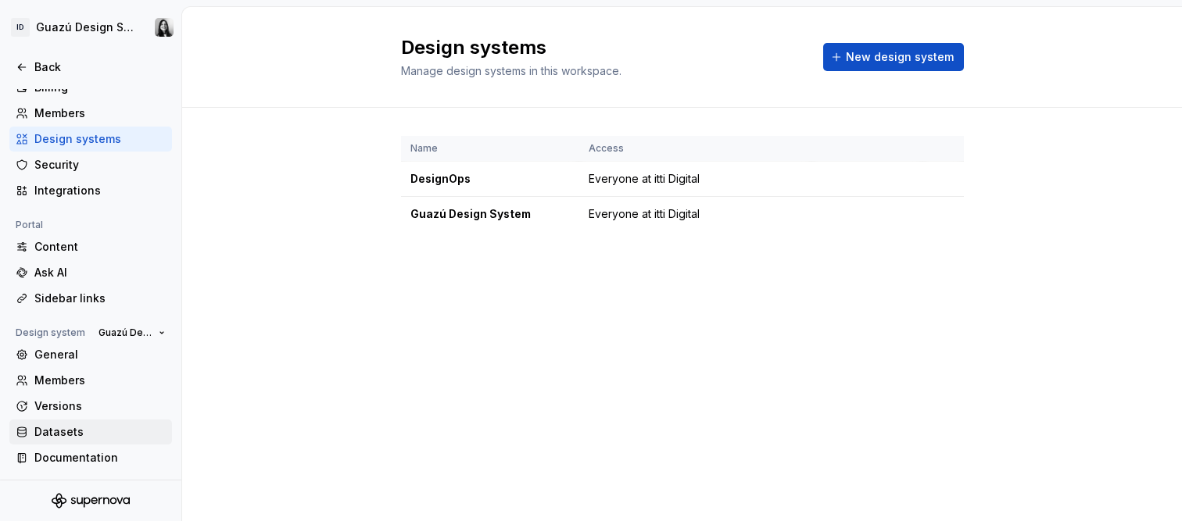
click at [59, 433] on div "Datasets" at bounding box center [99, 432] width 131 height 16
